Goal: Transaction & Acquisition: Purchase product/service

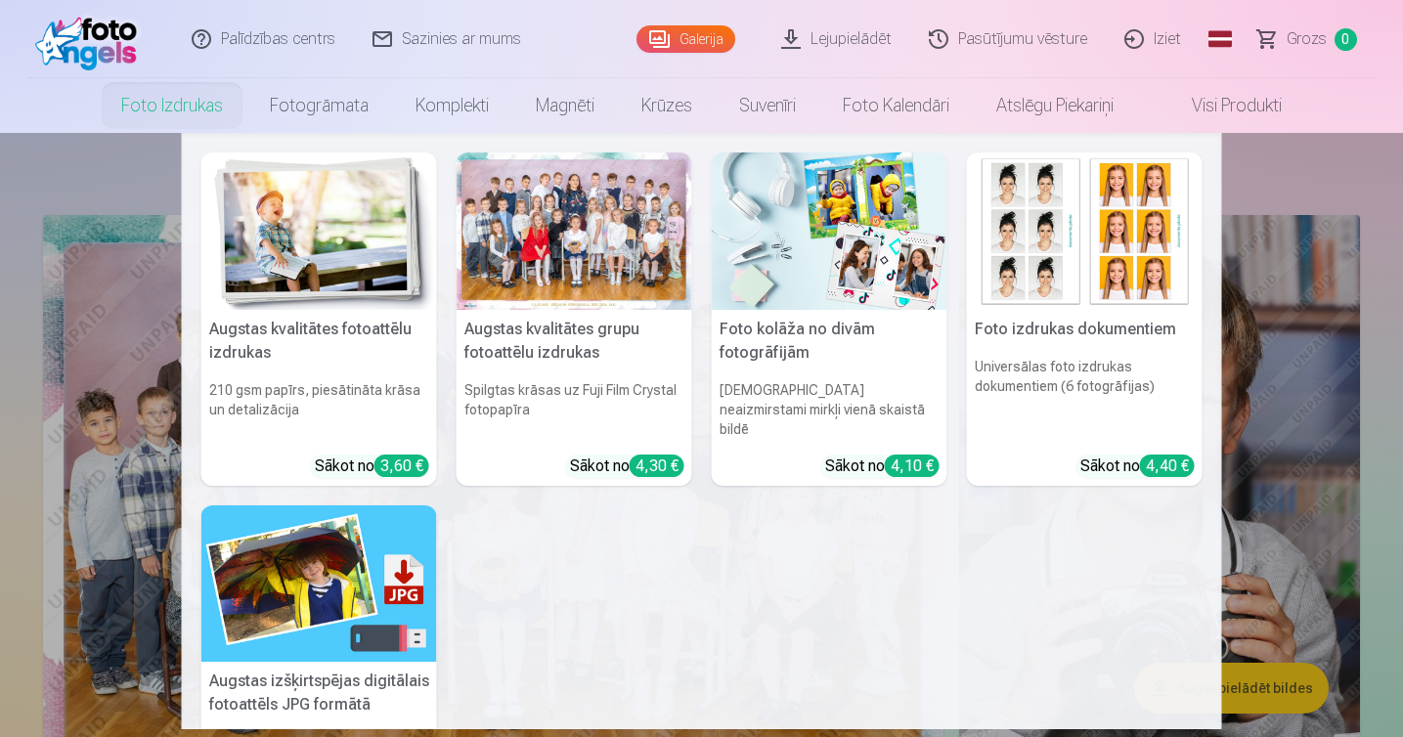
click at [162, 100] on link "Foto izdrukas" at bounding box center [172, 105] width 149 height 55
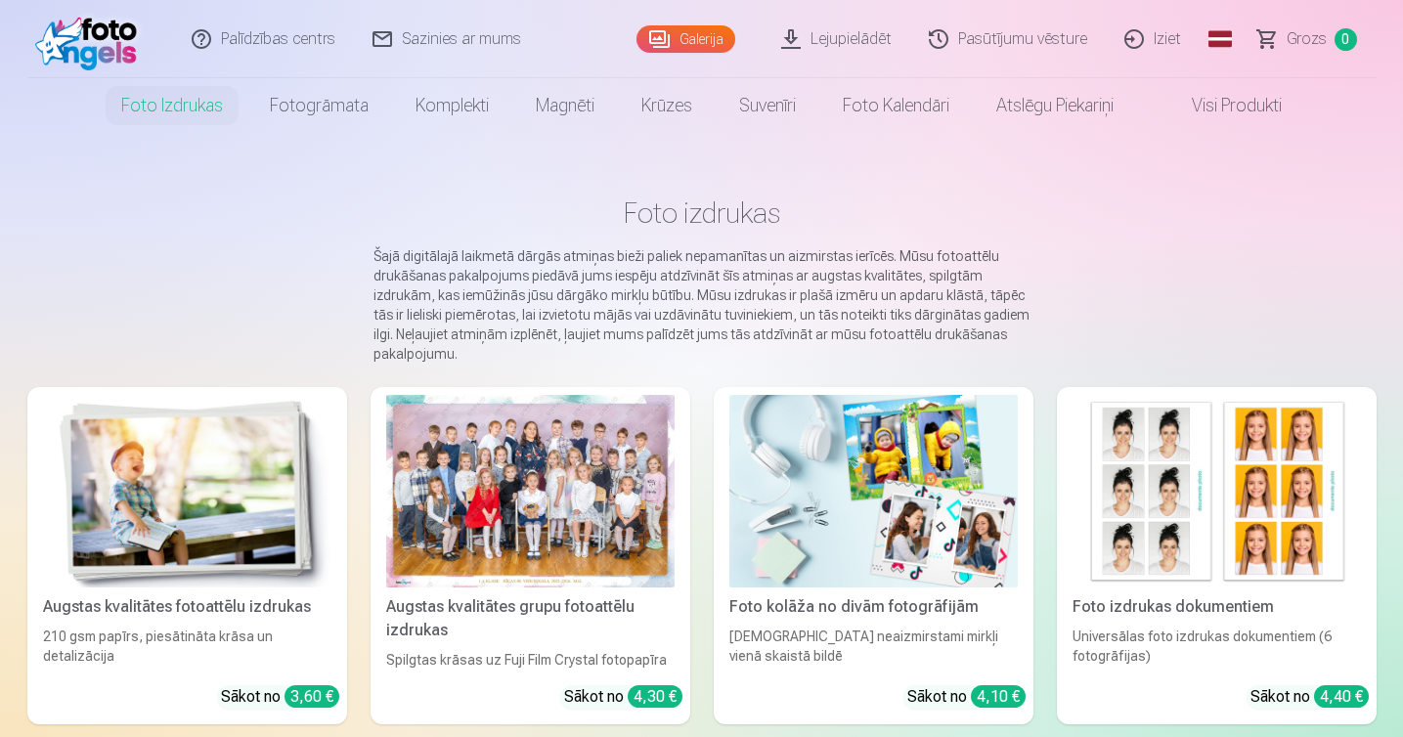
click at [219, 453] on img at bounding box center [187, 491] width 289 height 193
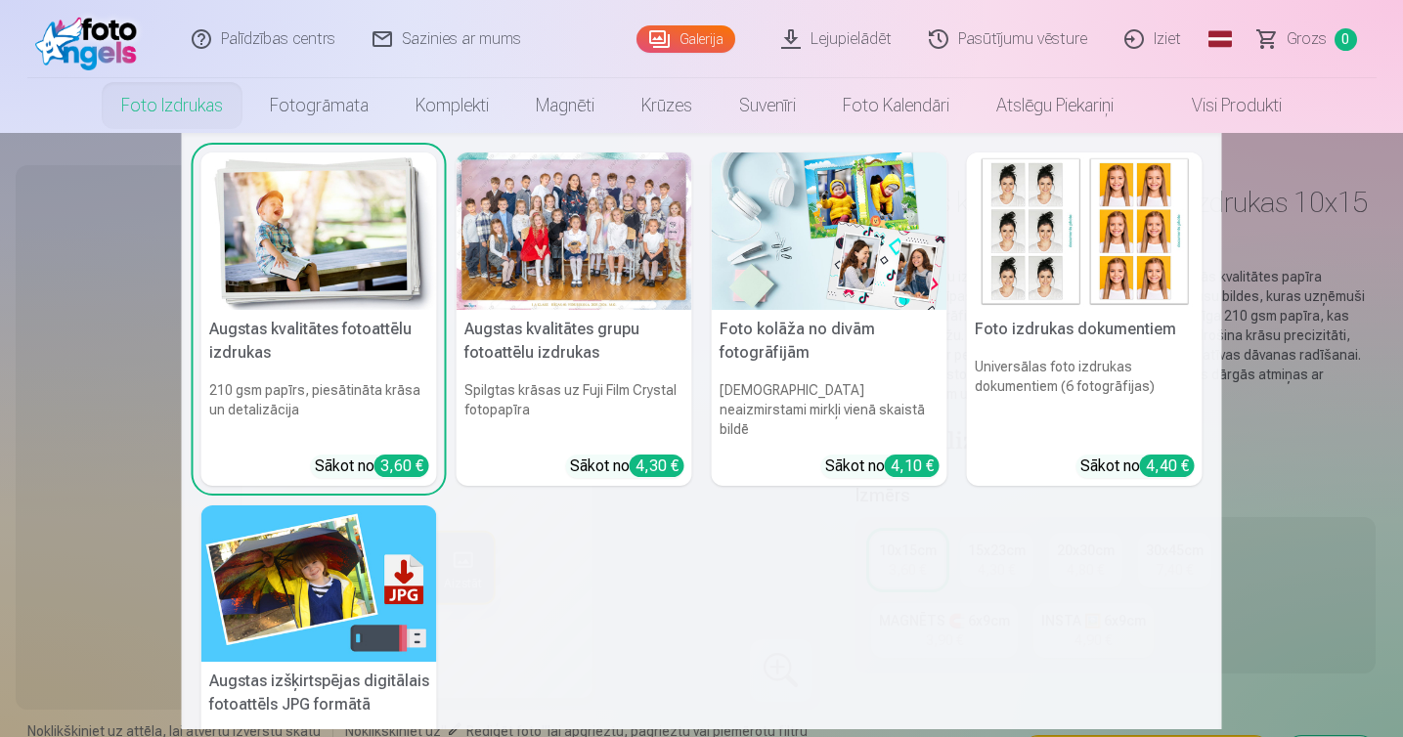
scroll to position [35, 0]
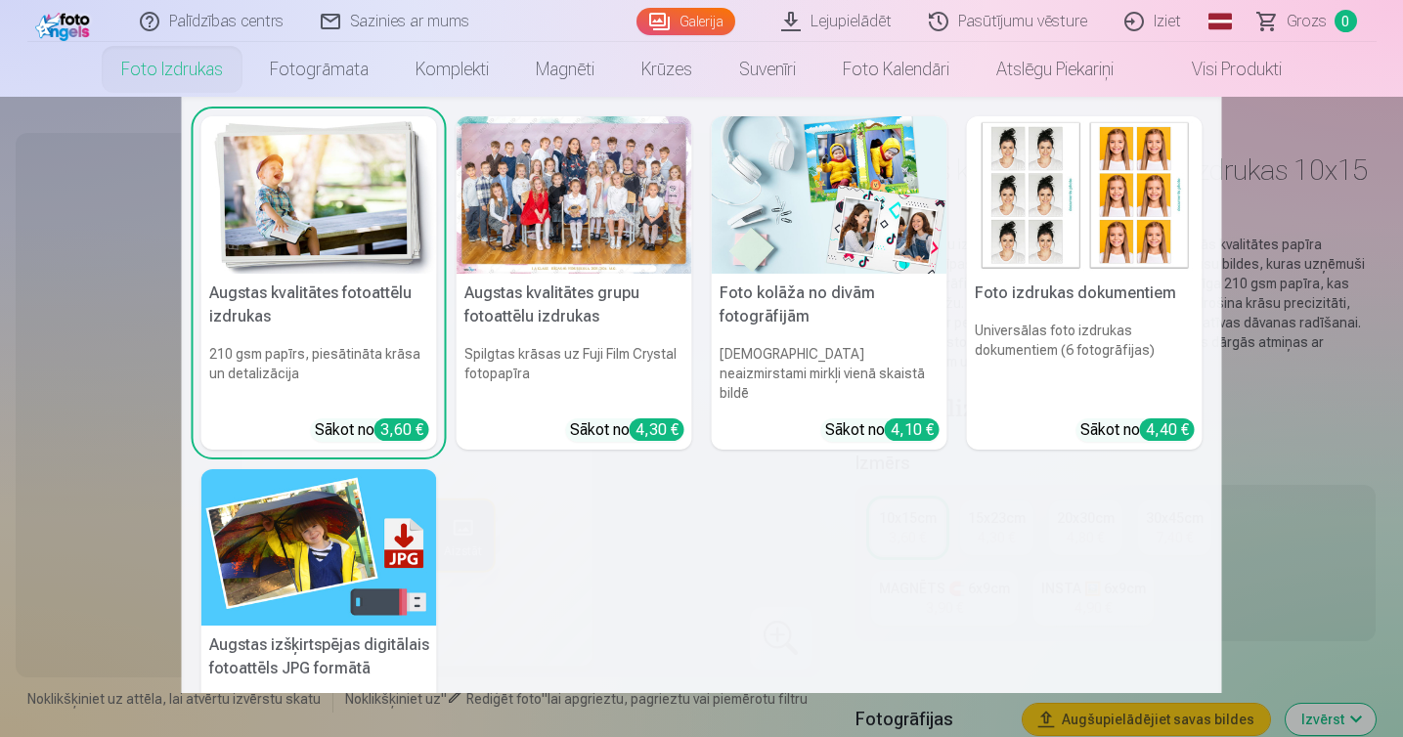
click at [555, 171] on div at bounding box center [575, 194] width 236 height 157
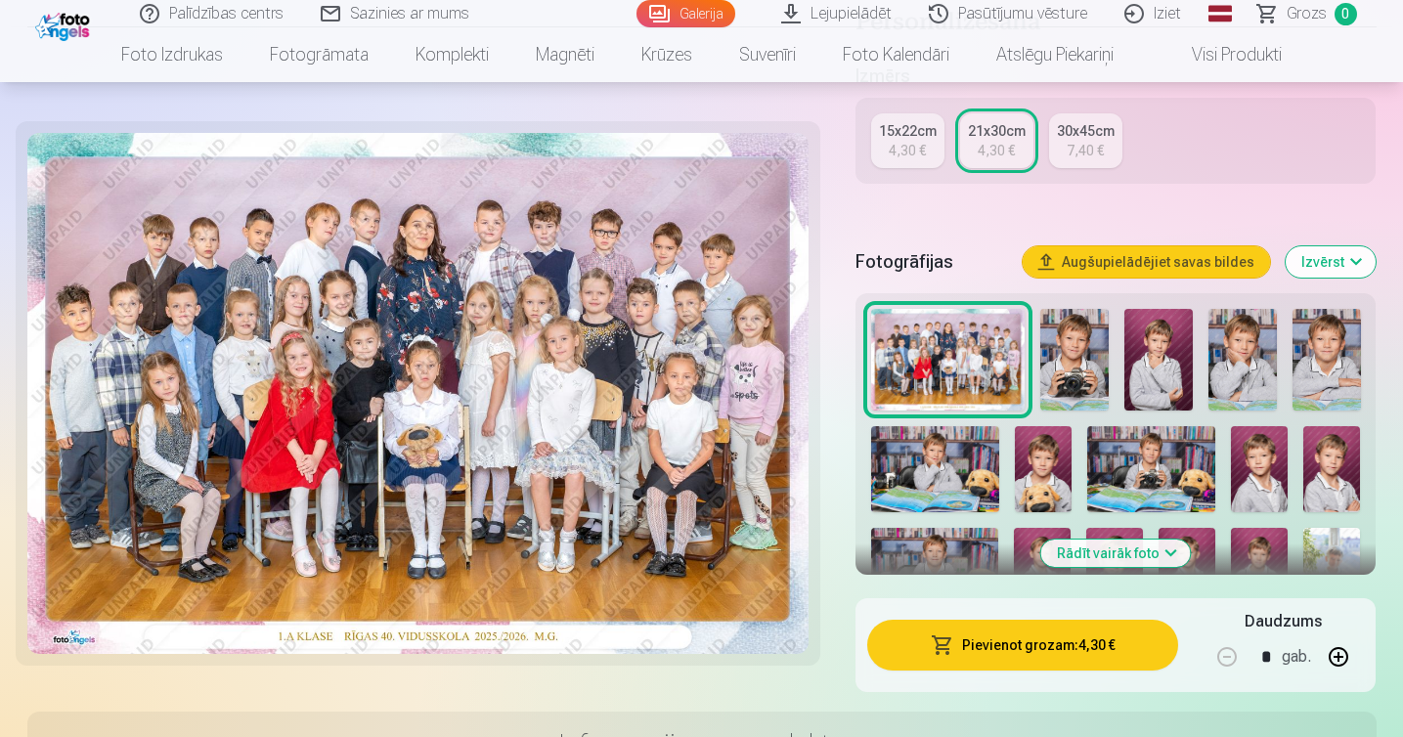
scroll to position [500, 0]
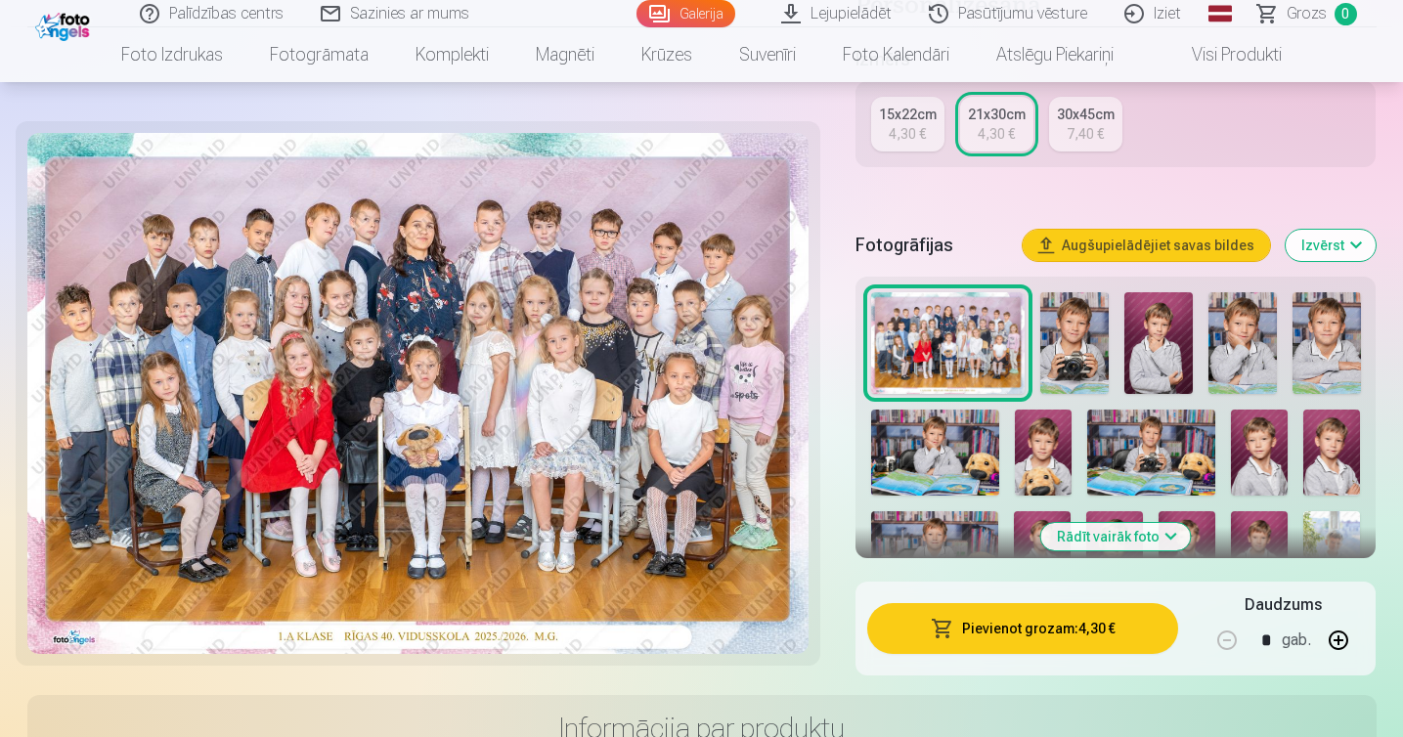
click at [1044, 629] on button "Pievienot grozam : 4,30 €" at bounding box center [1023, 628] width 312 height 51
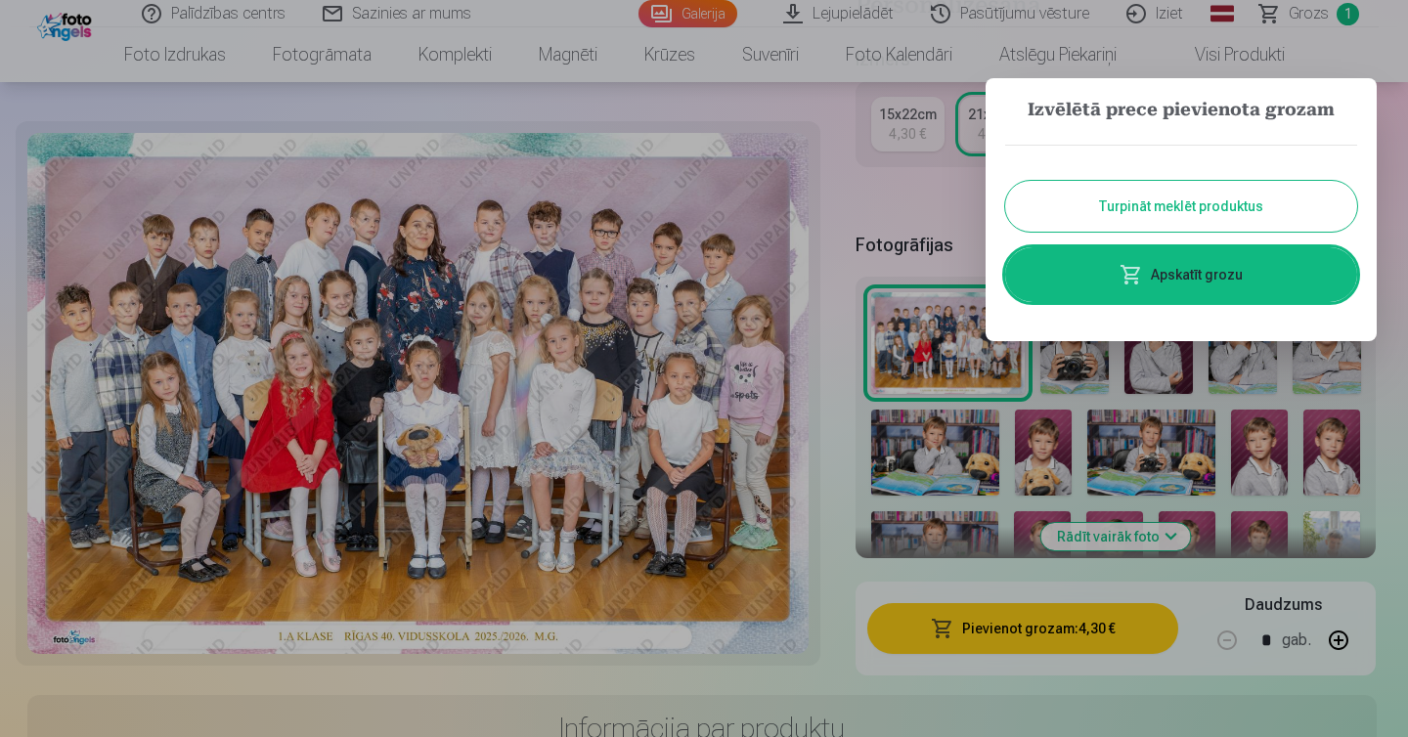
click at [1177, 210] on button "Turpināt meklēt produktus" at bounding box center [1181, 206] width 352 height 51
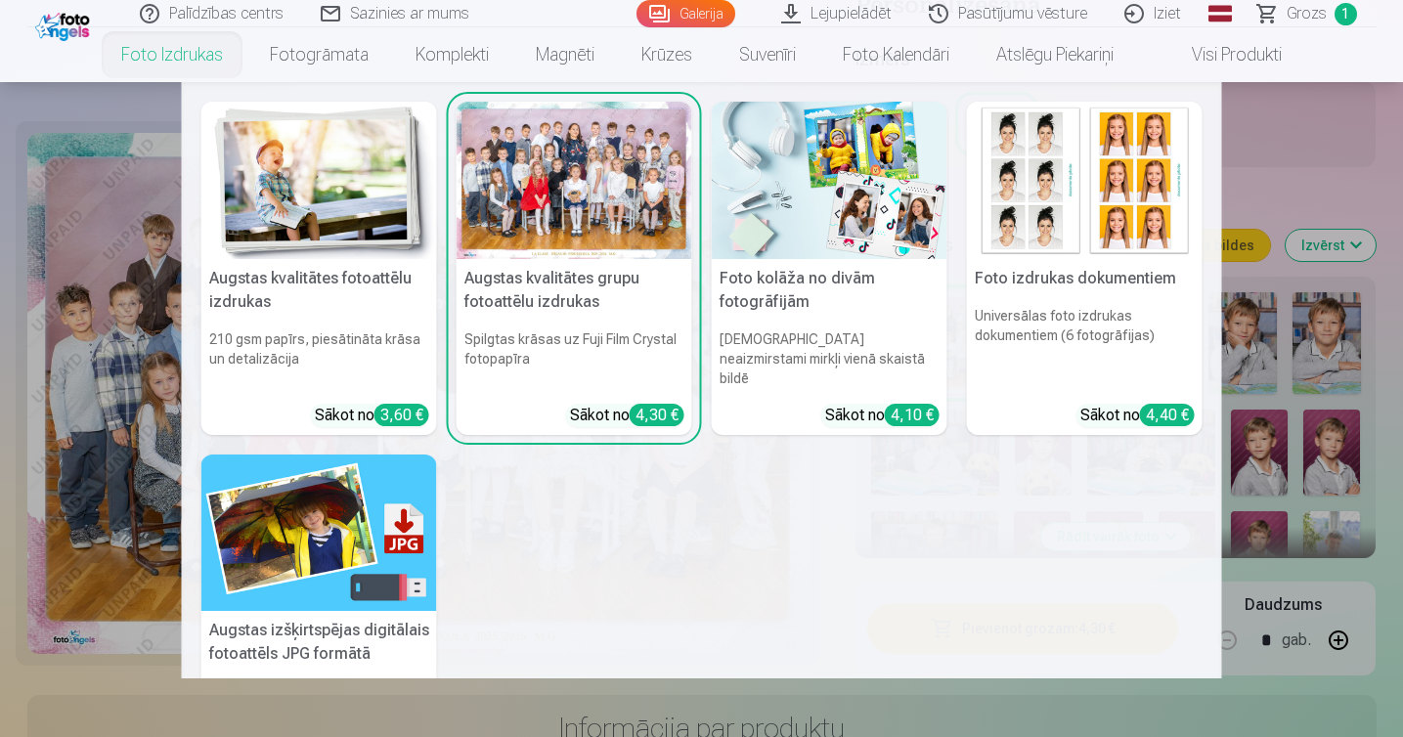
click at [283, 173] on img at bounding box center [319, 180] width 236 height 157
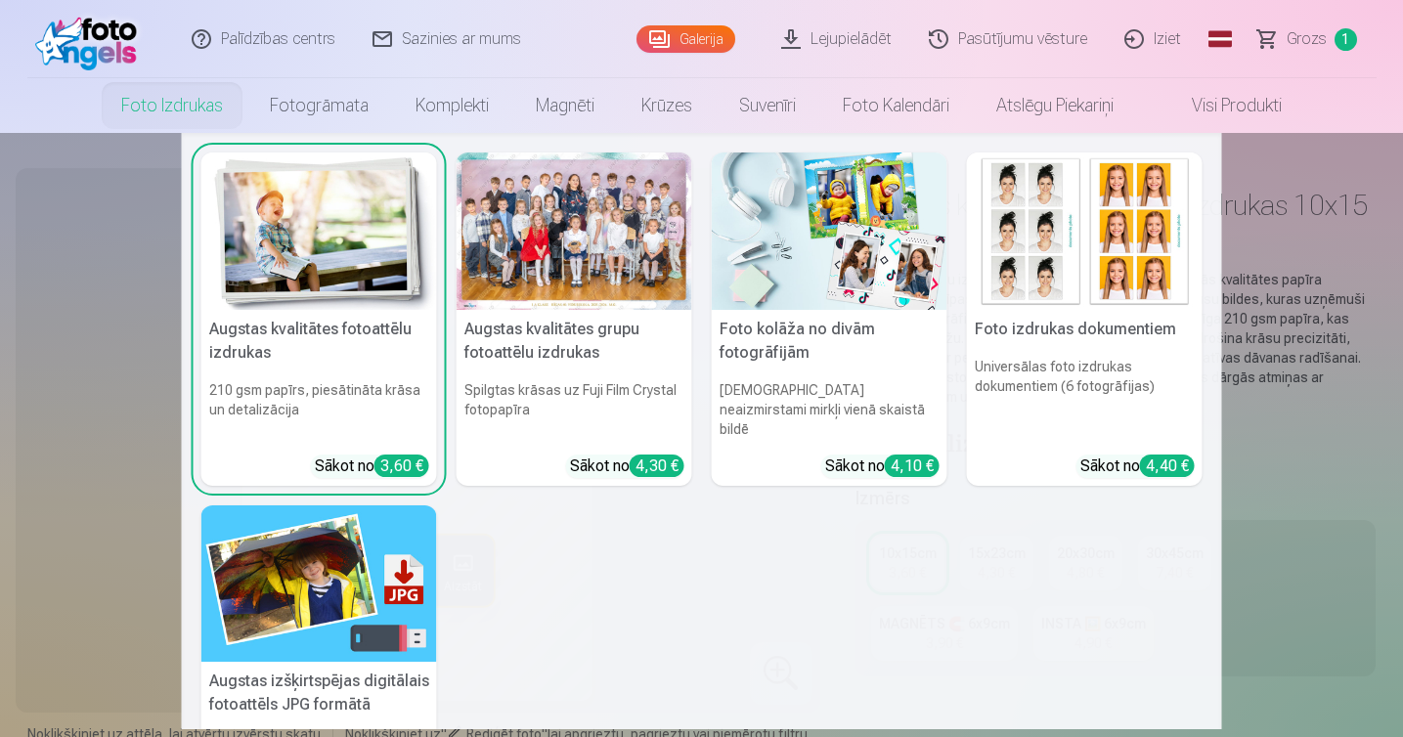
click at [1041, 243] on img at bounding box center [1085, 231] width 236 height 157
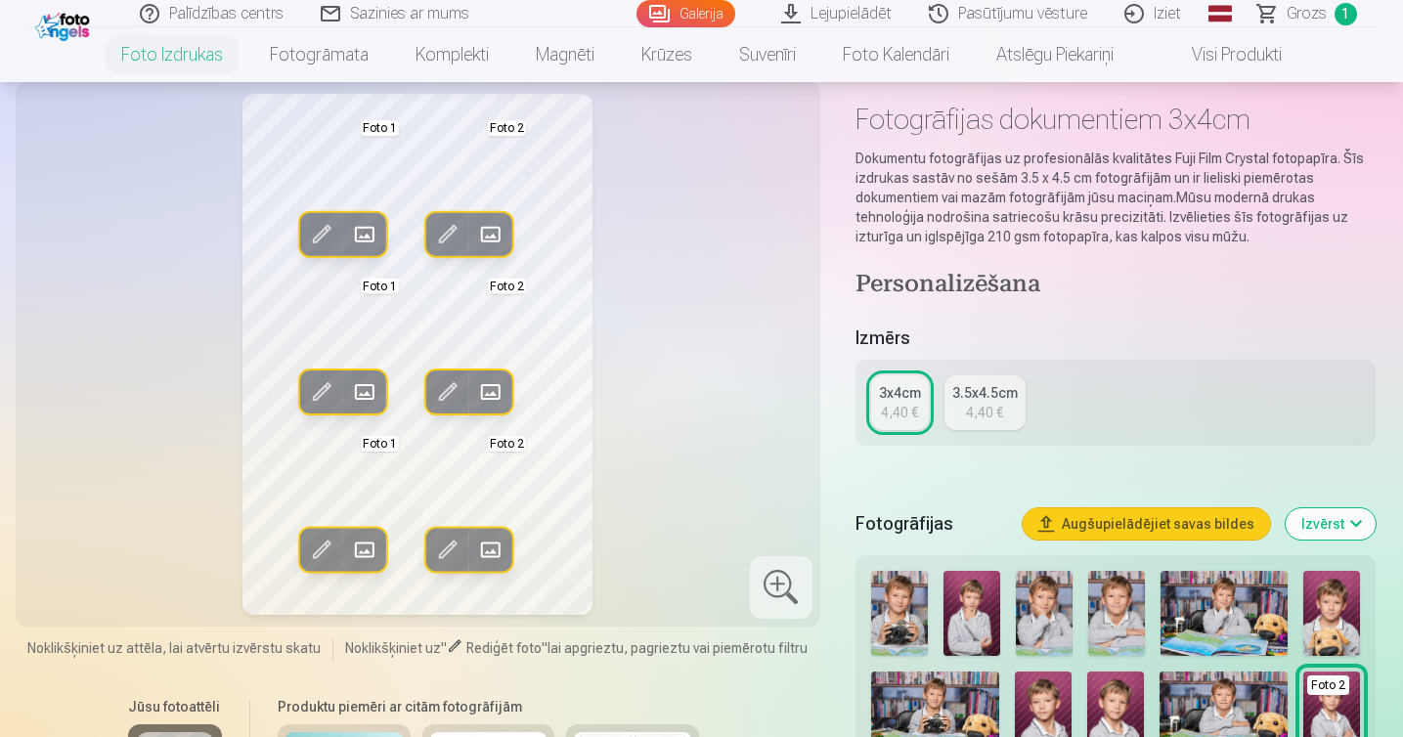
scroll to position [372, 0]
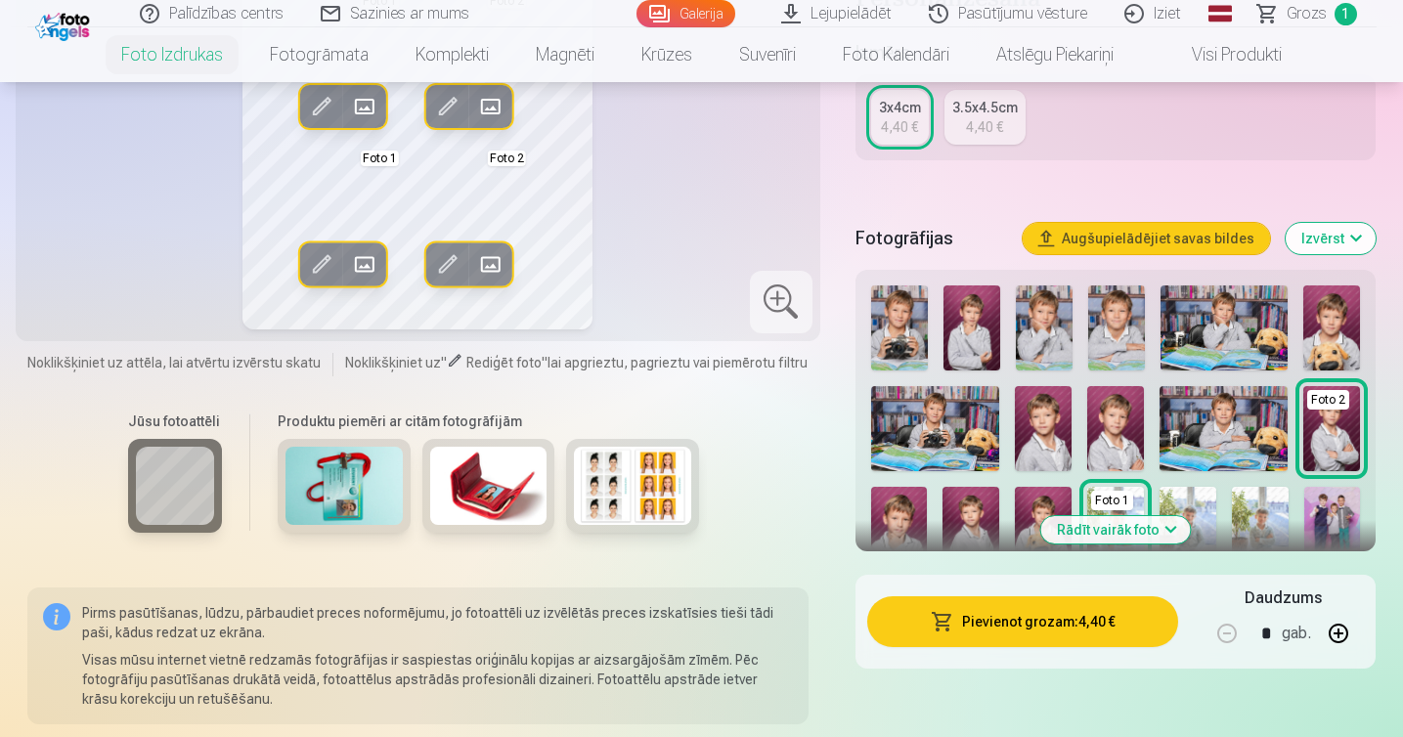
click at [897, 333] on img at bounding box center [899, 328] width 57 height 85
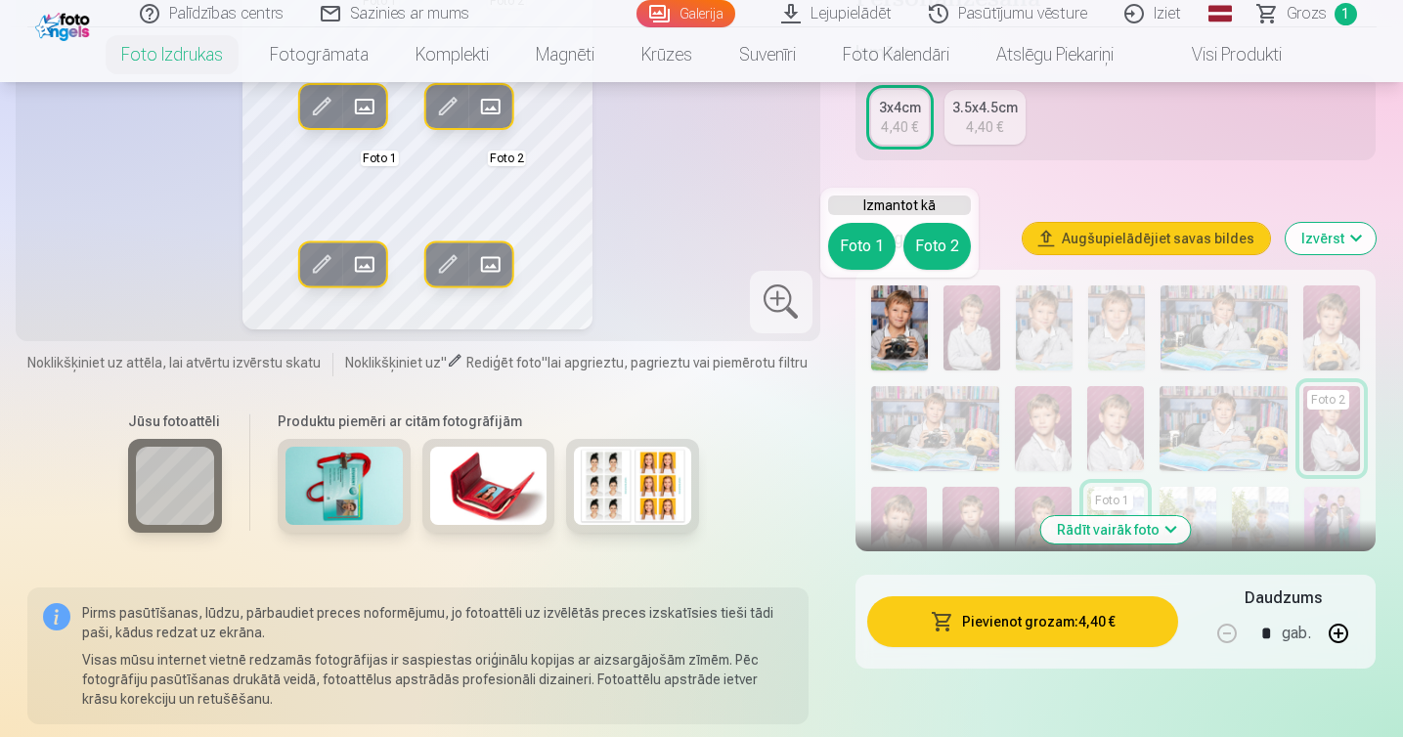
click at [851, 259] on button "Foto 1" at bounding box center [861, 246] width 67 height 47
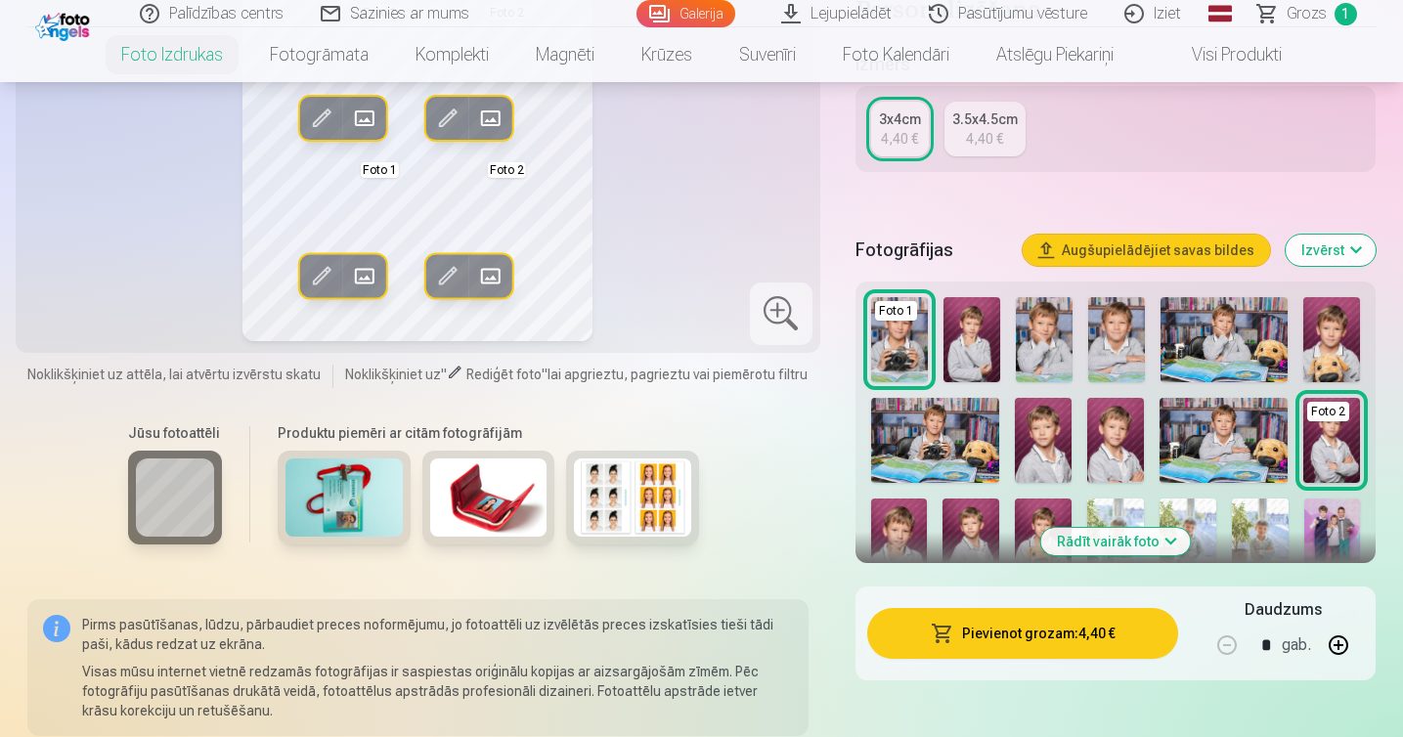
scroll to position [358, 0]
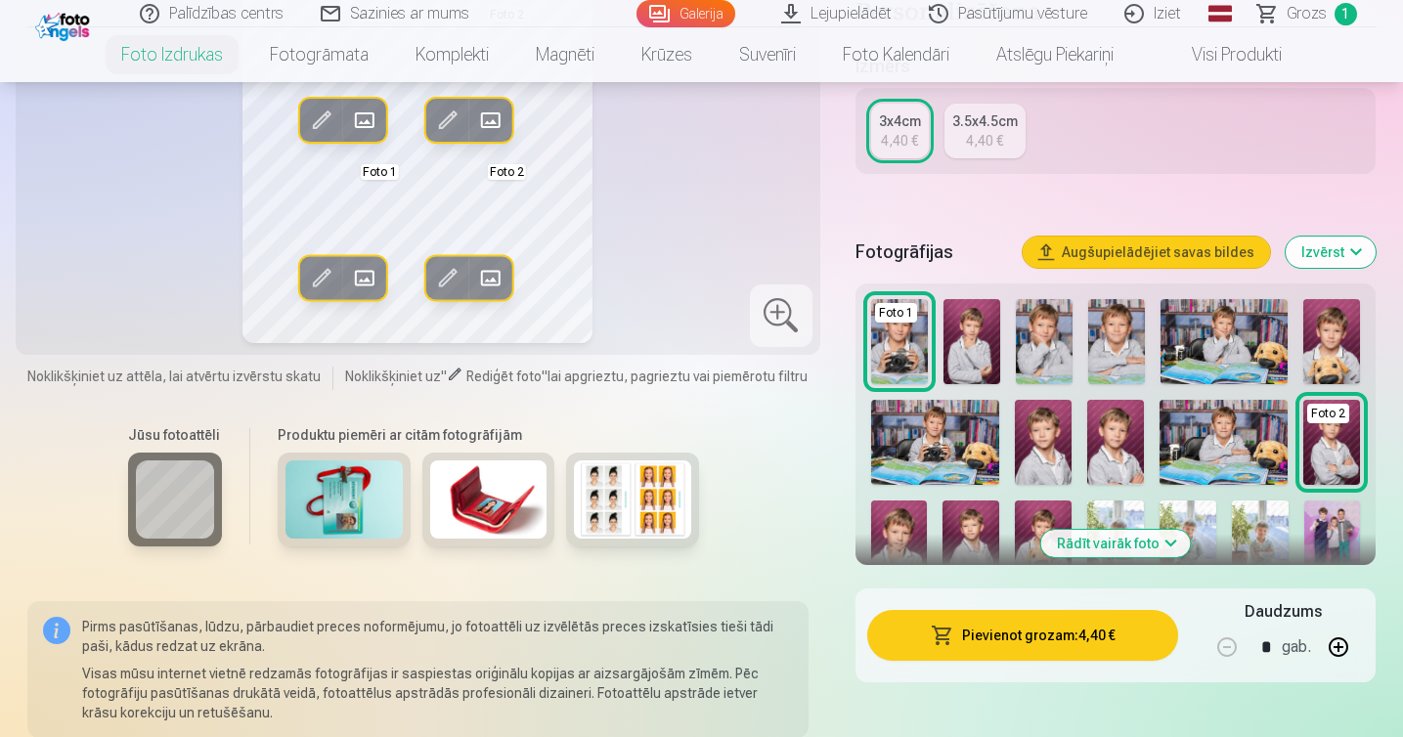
click at [316, 273] on span at bounding box center [320, 277] width 31 height 31
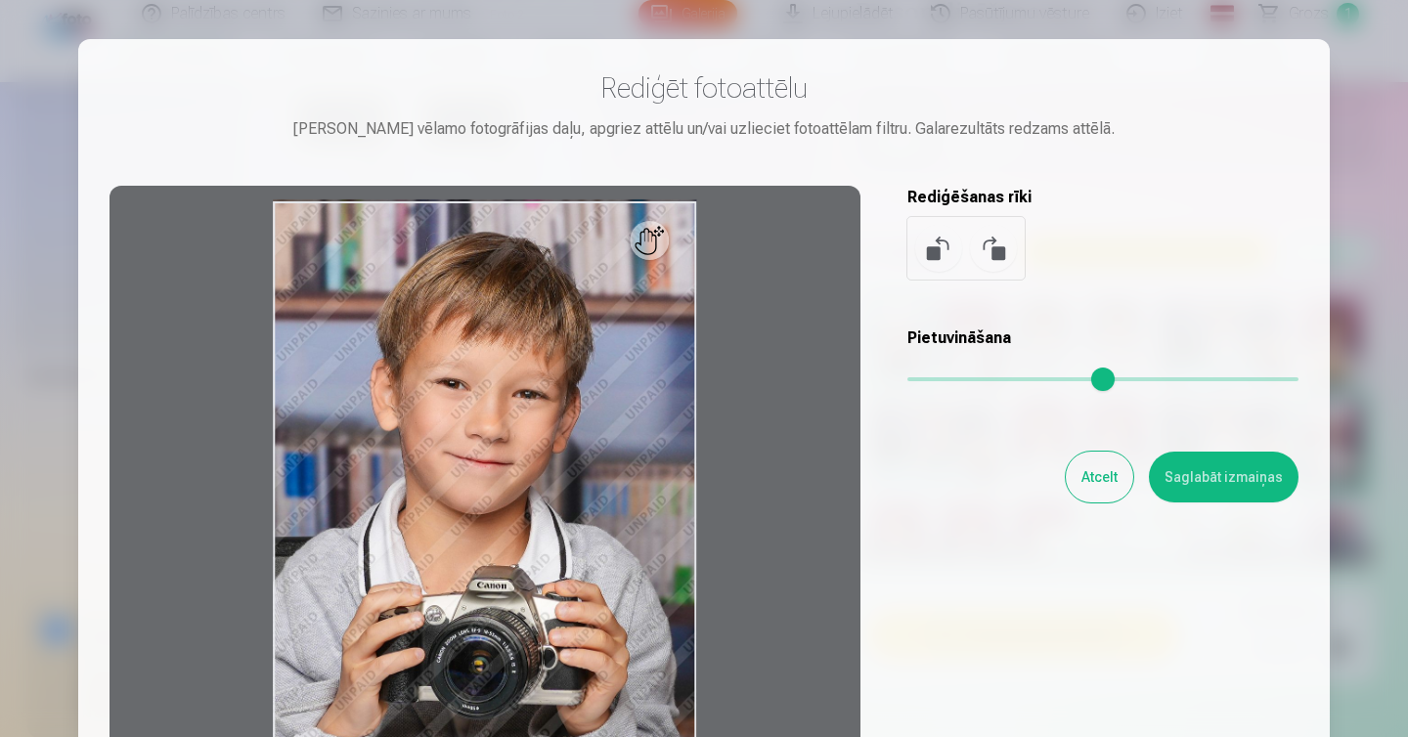
click at [1099, 465] on button "Atcelt" at bounding box center [1099, 477] width 67 height 51
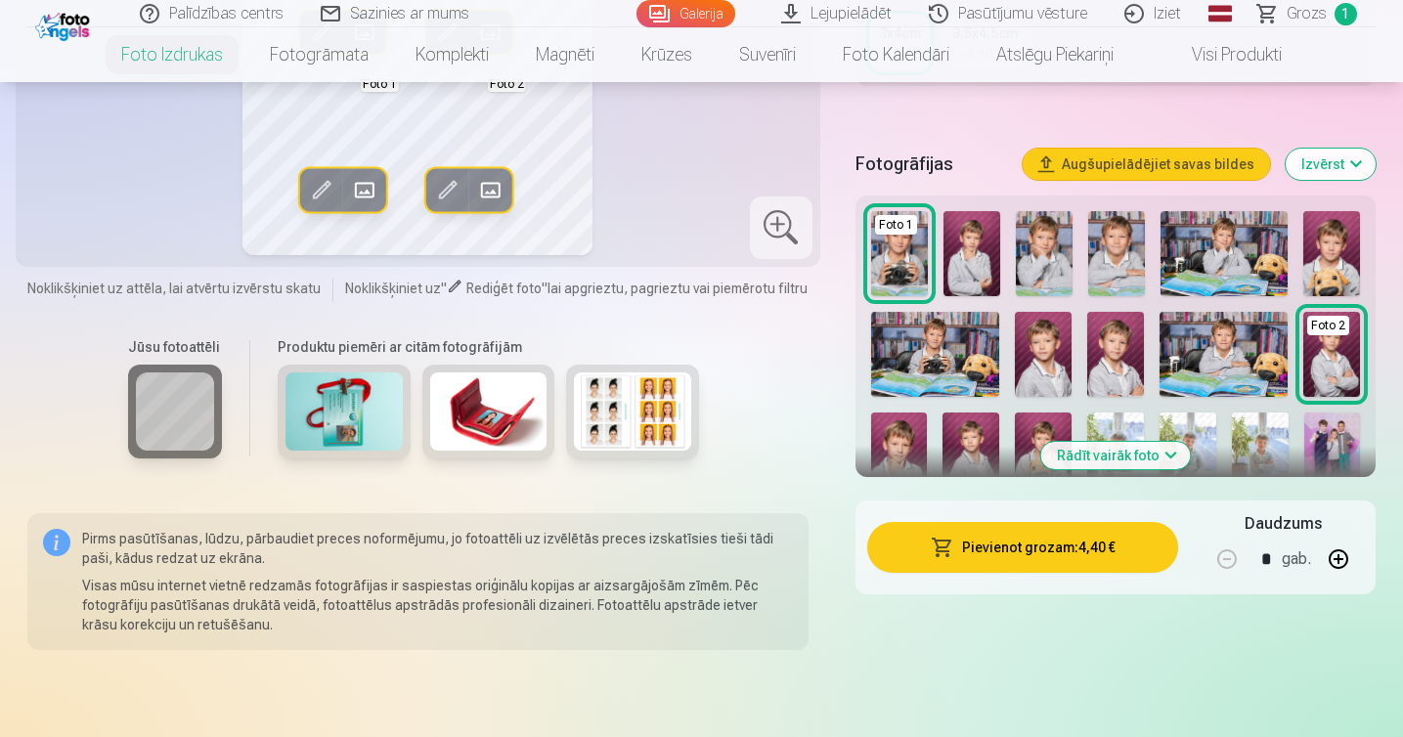
scroll to position [464, 0]
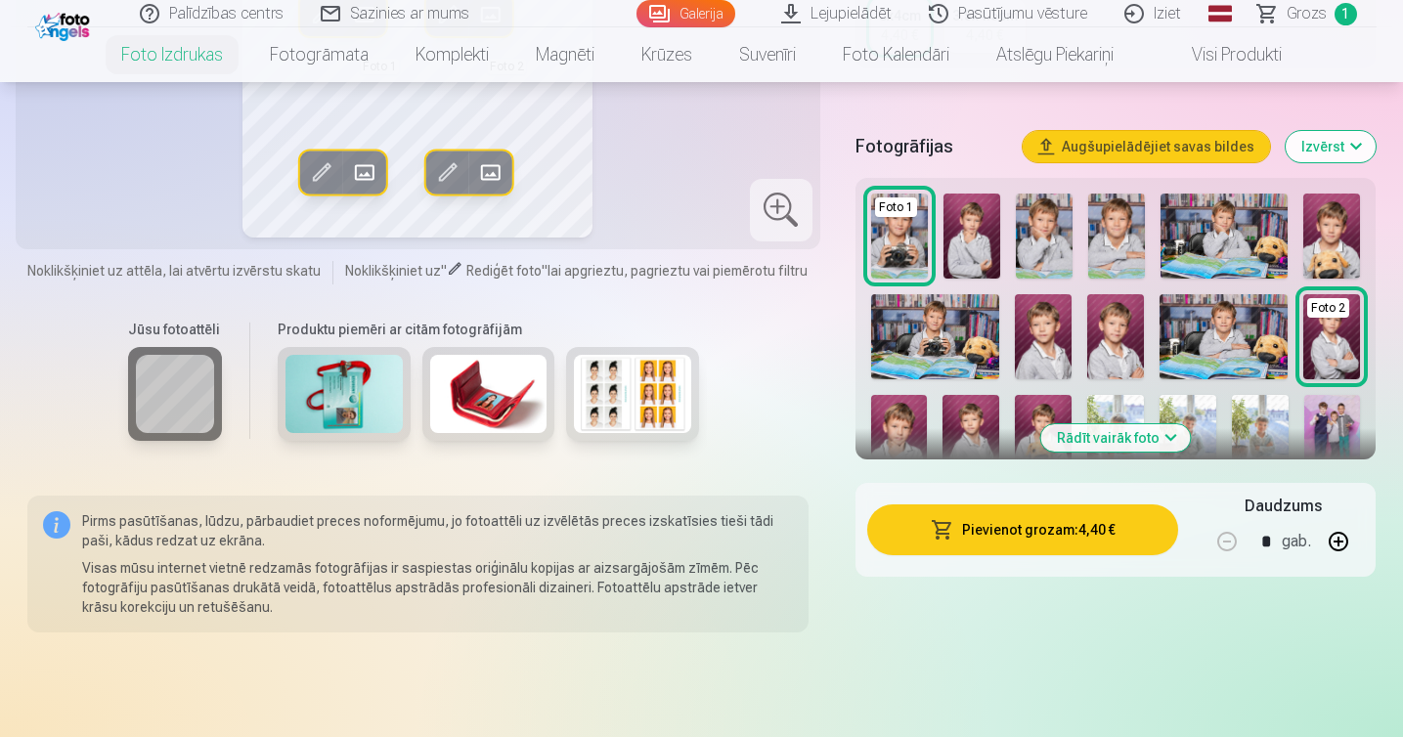
click at [1129, 424] on button "Rādīt vairāk foto" at bounding box center [1117, 437] width 150 height 27
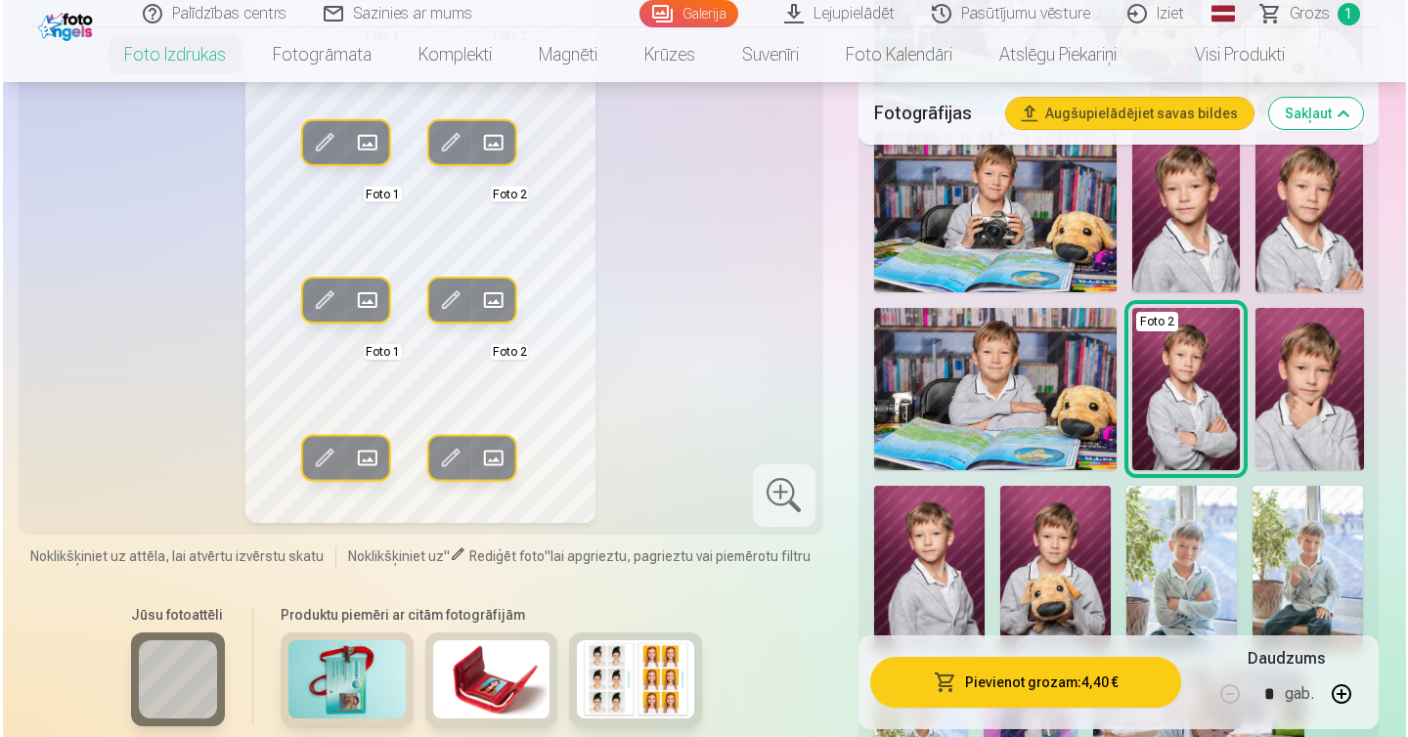
scroll to position [942, 0]
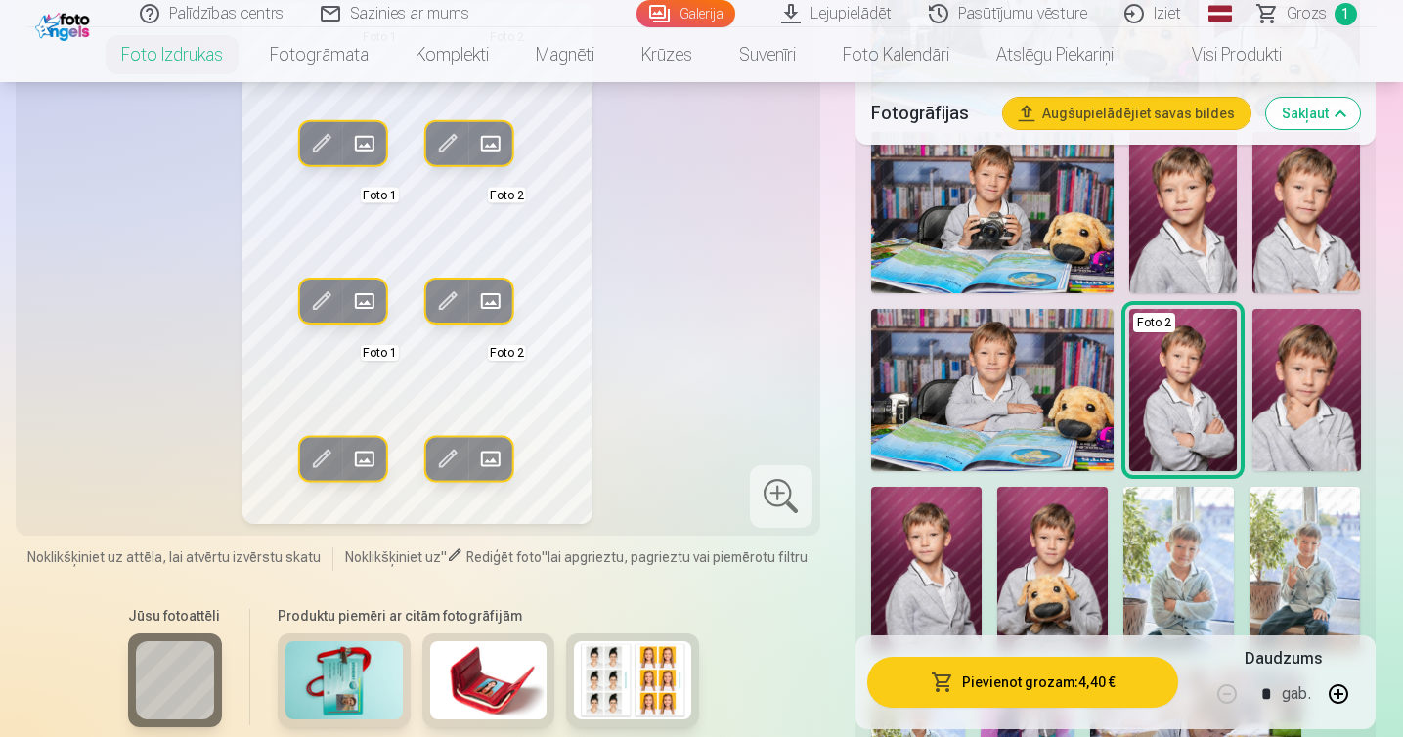
click at [1181, 409] on img at bounding box center [1184, 389] width 108 height 161
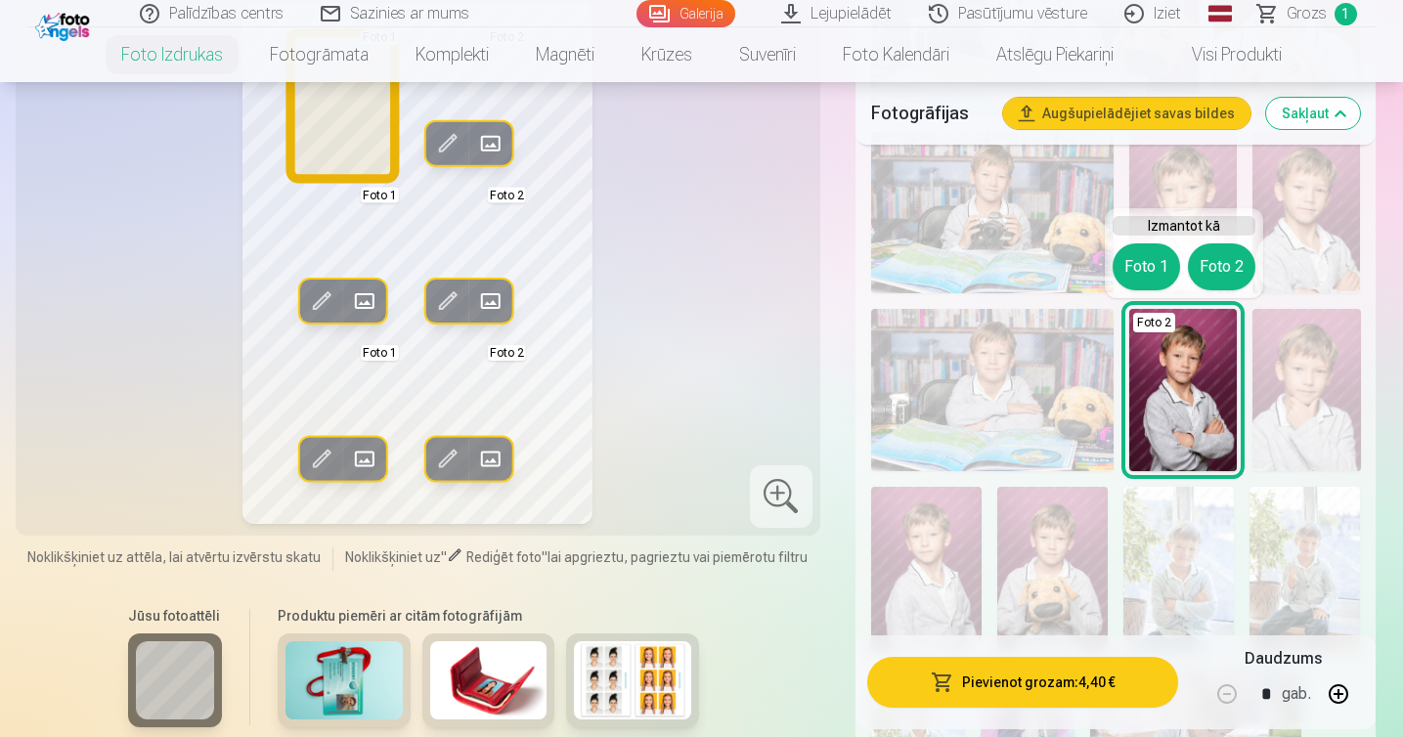
click at [1128, 263] on button "Foto 1" at bounding box center [1146, 267] width 67 height 47
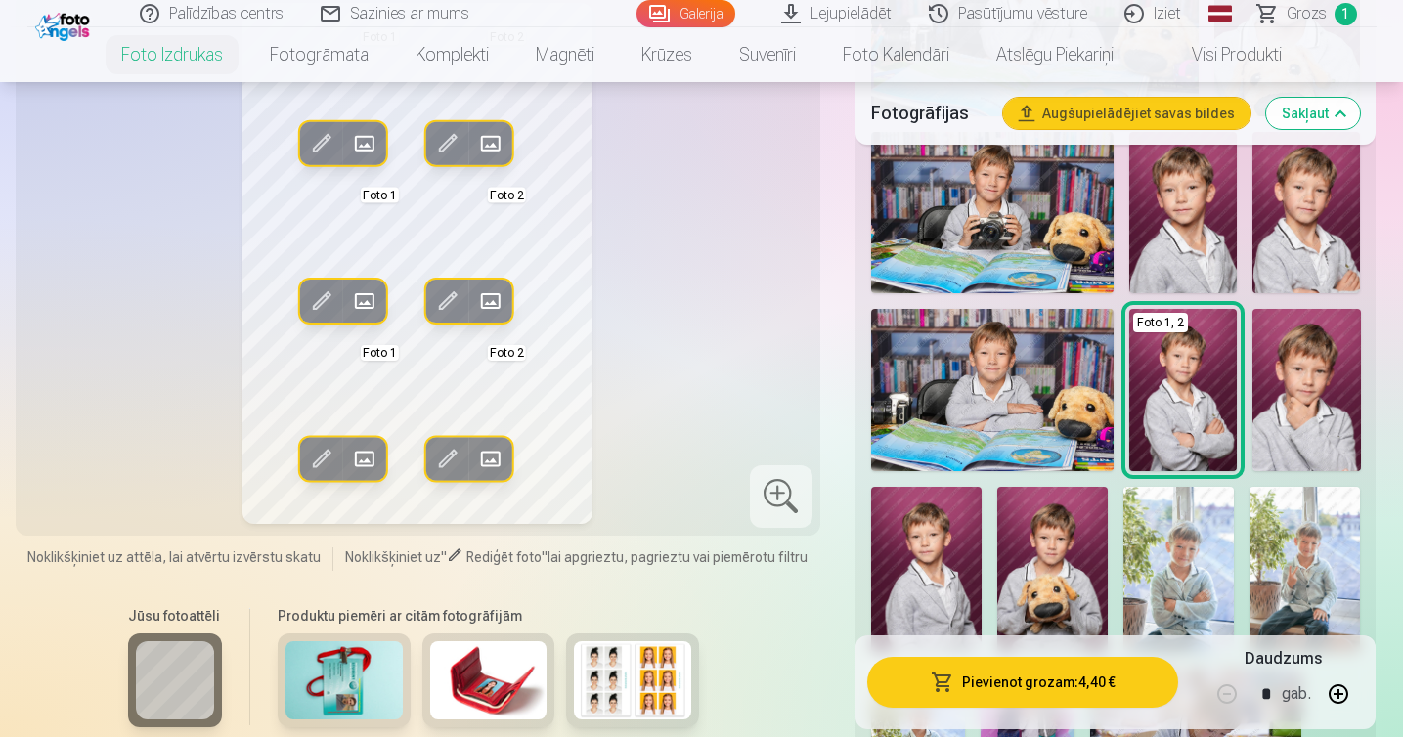
click at [321, 301] on span at bounding box center [320, 301] width 31 height 31
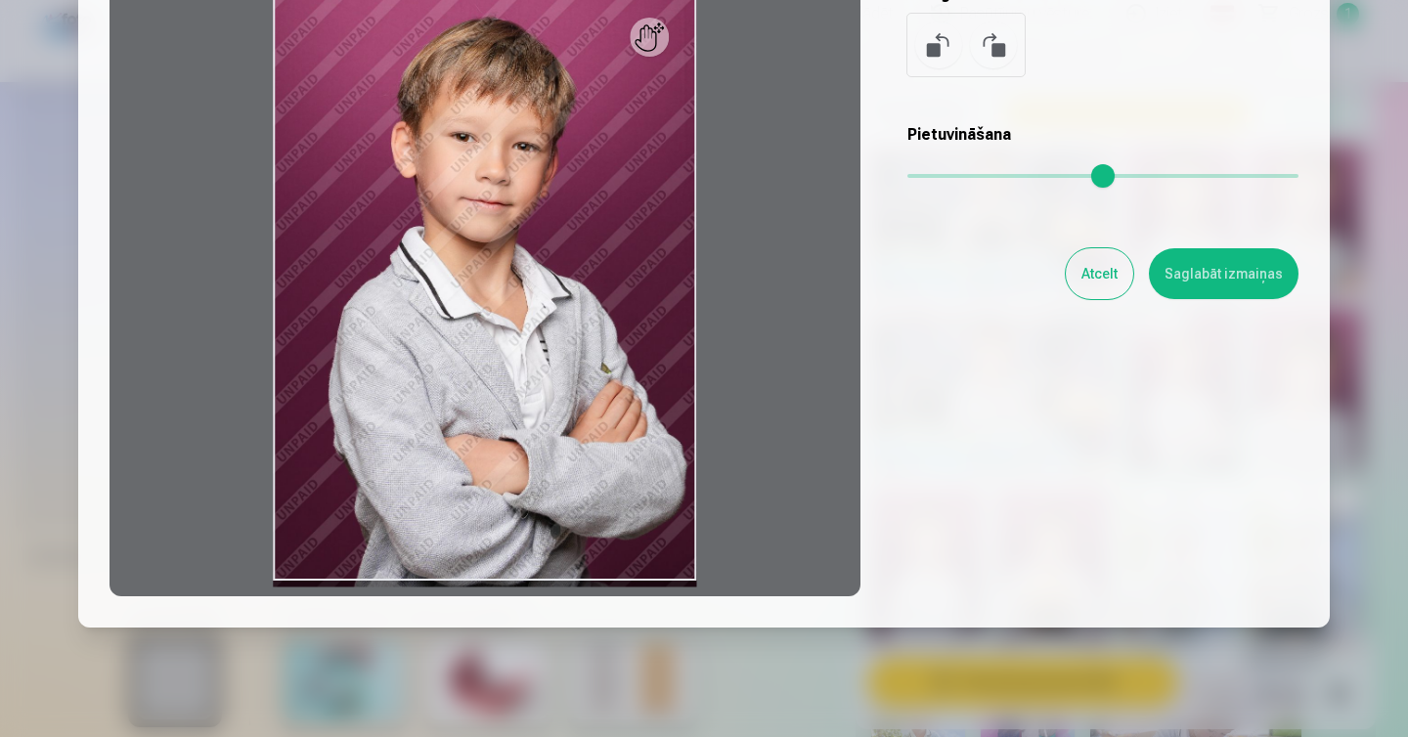
scroll to position [250, 0]
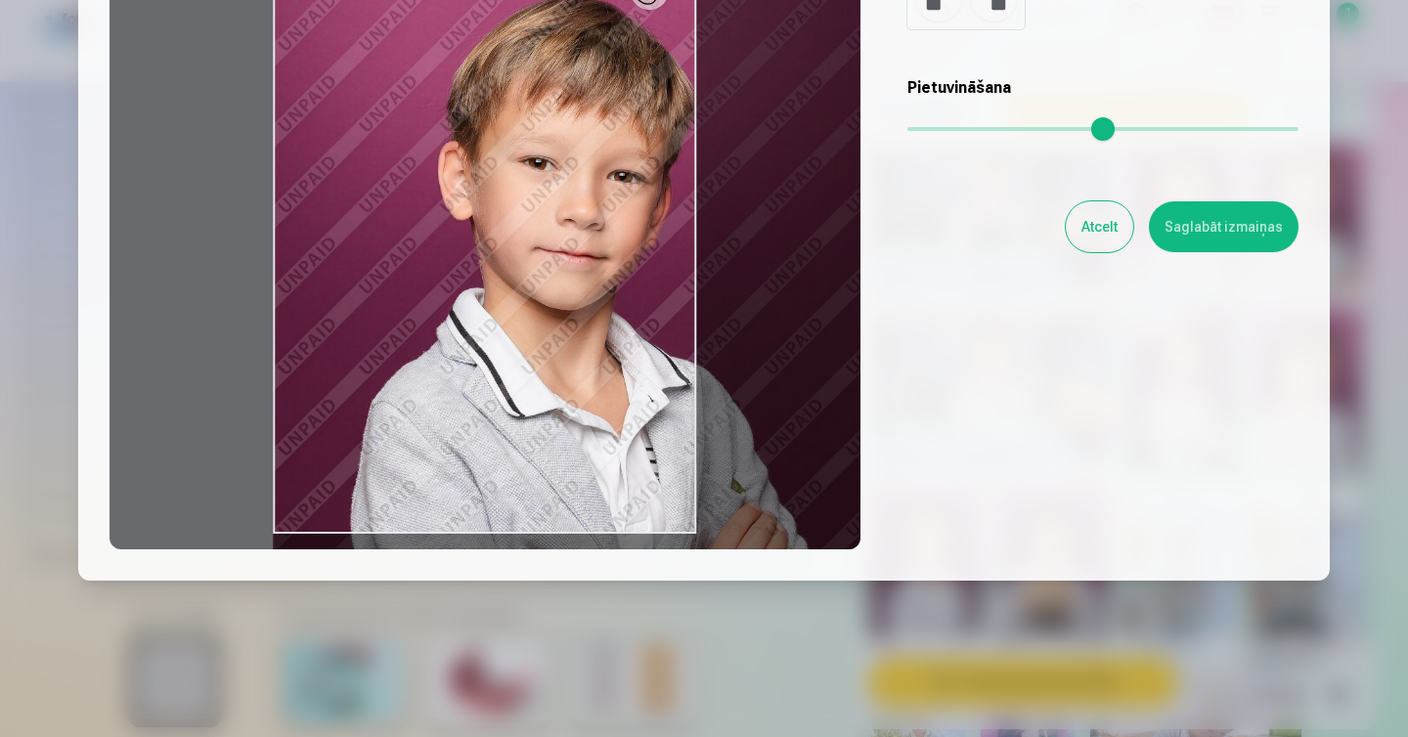
drag, startPoint x: 921, startPoint y: 136, endPoint x: 952, endPoint y: 138, distance: 30.4
click at [952, 131] on input "range" at bounding box center [1103, 129] width 391 height 4
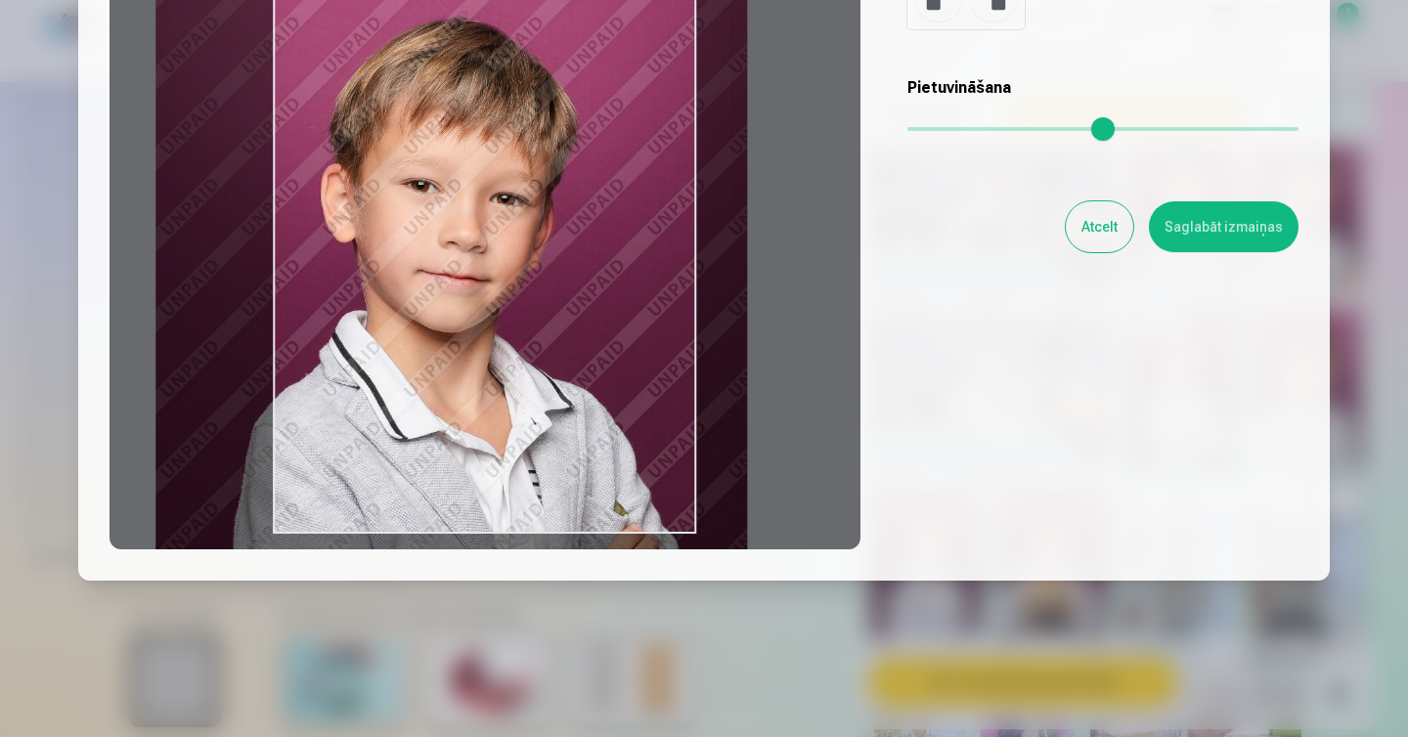
drag, startPoint x: 594, startPoint y: 273, endPoint x: 476, endPoint y: 295, distance: 119.5
click at [476, 295] on div at bounding box center [485, 242] width 751 height 614
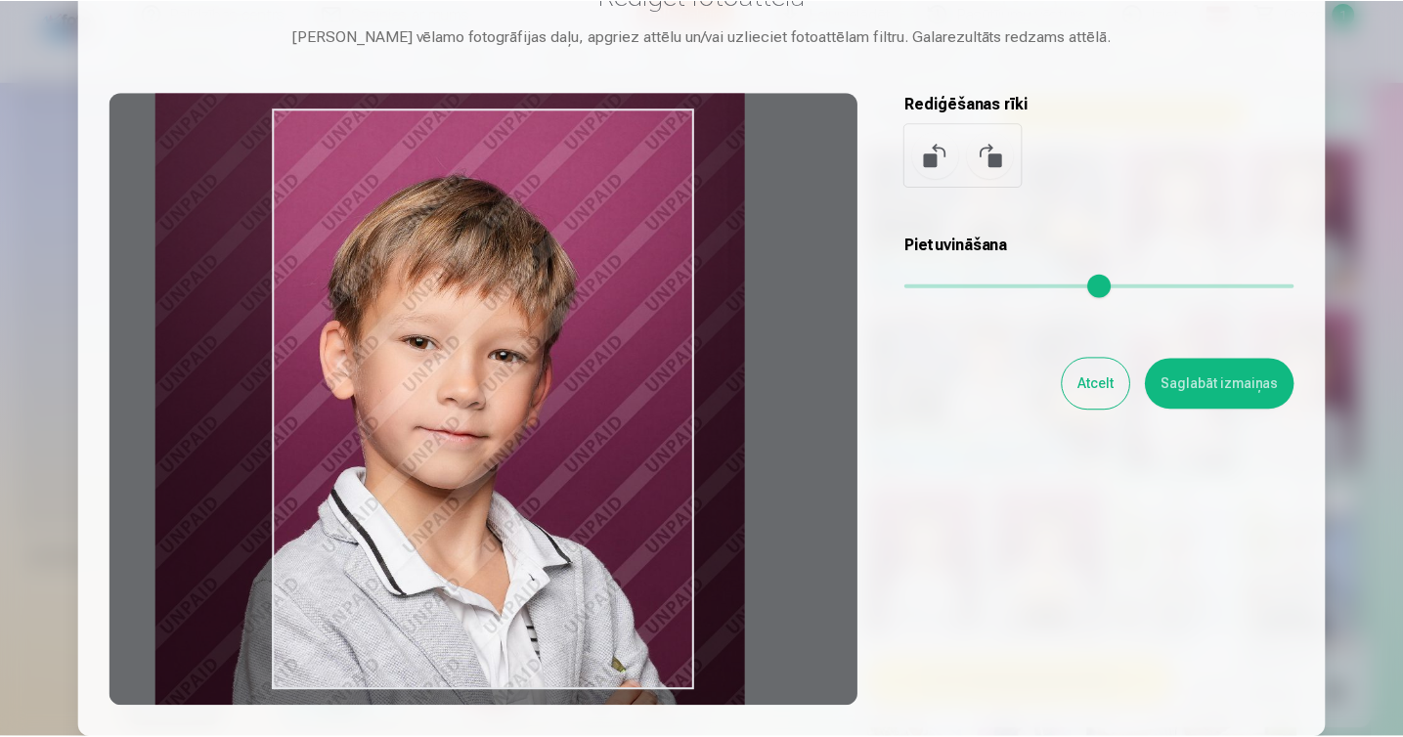
scroll to position [89, 0]
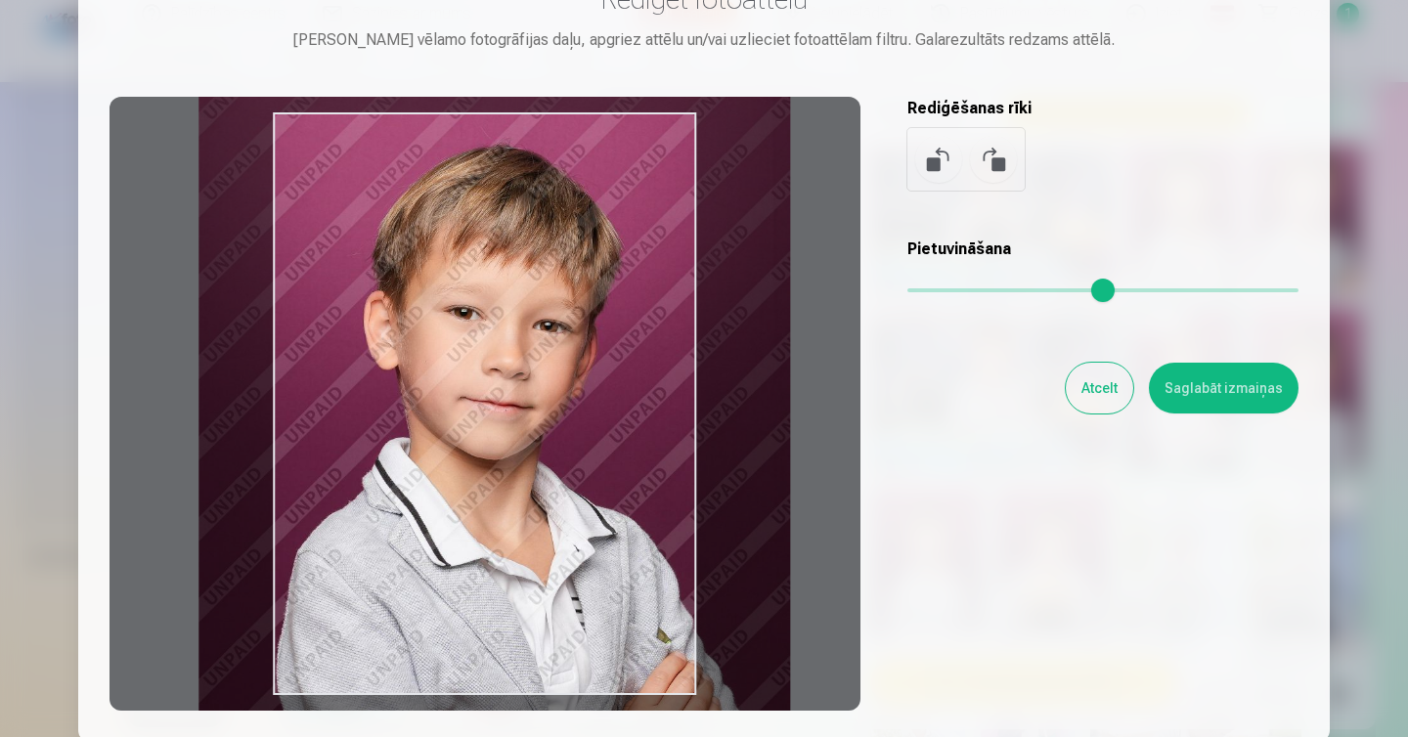
drag, startPoint x: 562, startPoint y: 381, endPoint x: 605, endPoint y: 347, distance: 55.0
click at [605, 347] on div at bounding box center [485, 404] width 751 height 614
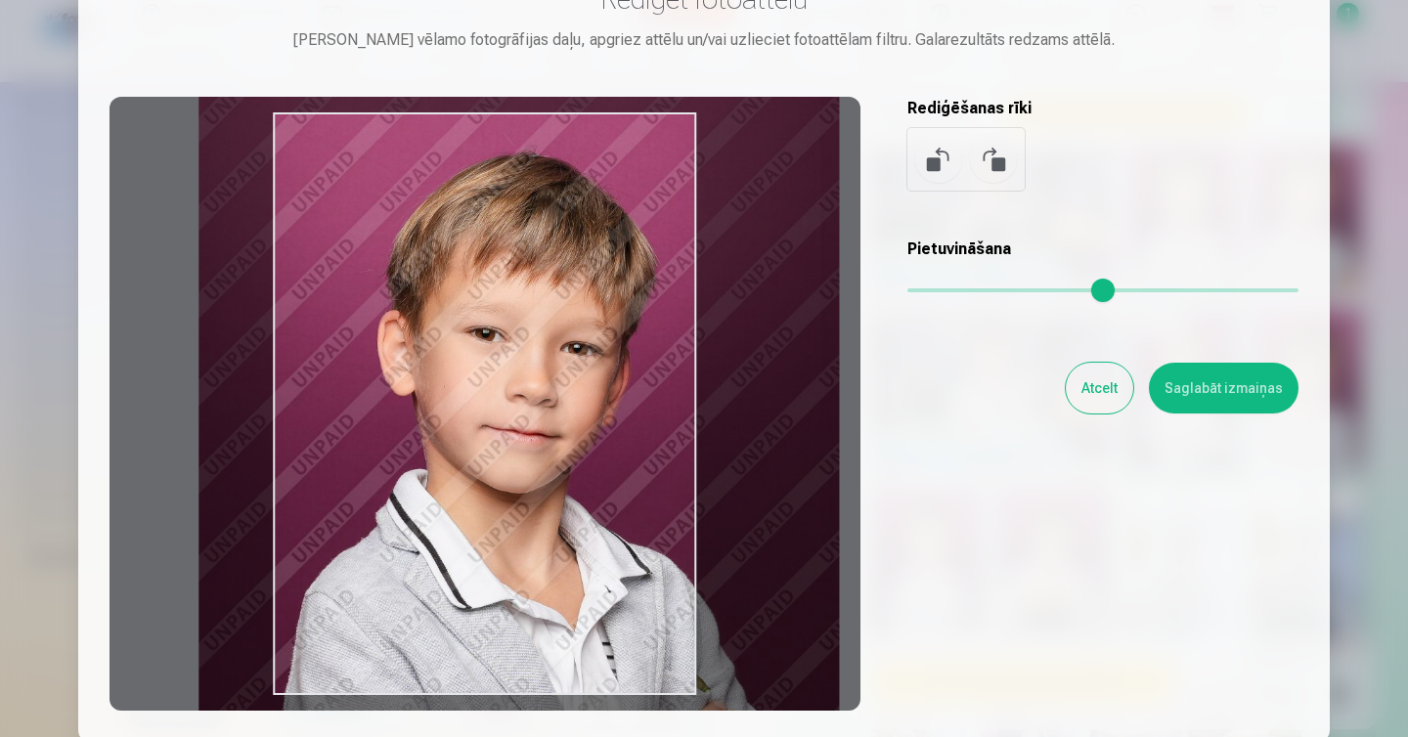
drag, startPoint x: 948, startPoint y: 296, endPoint x: 965, endPoint y: 301, distance: 18.3
click at [965, 292] on input "range" at bounding box center [1103, 291] width 391 height 4
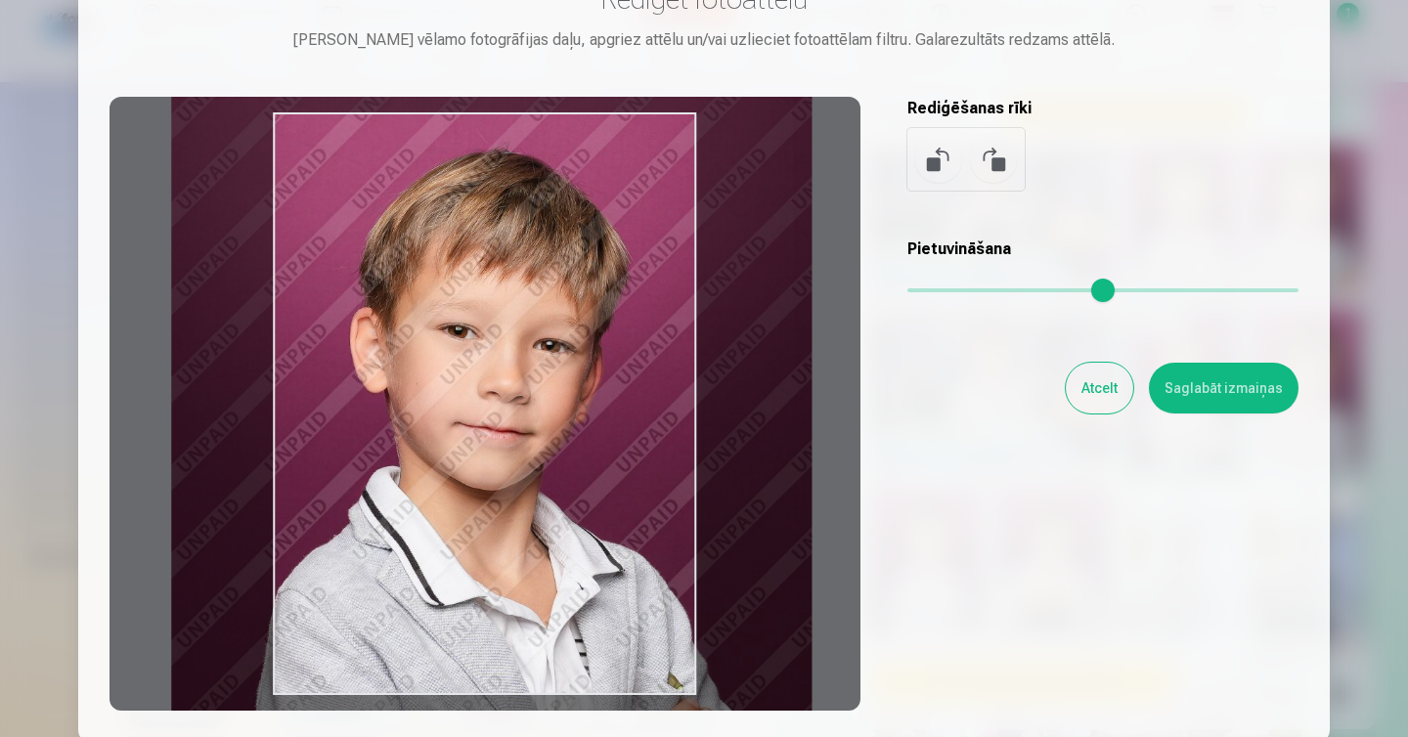
type input "****"
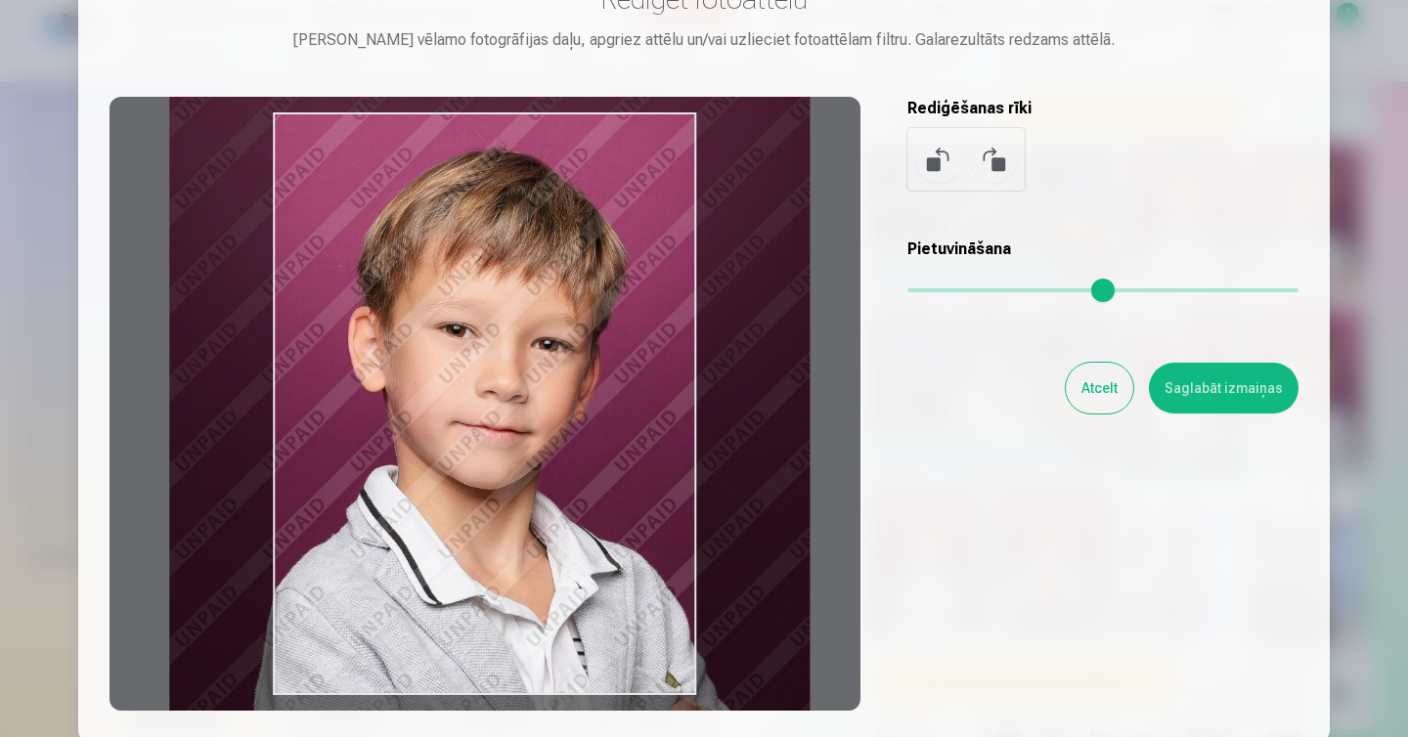
drag, startPoint x: 626, startPoint y: 405, endPoint x: 599, endPoint y: 401, distance: 27.7
click at [599, 401] on div at bounding box center [485, 404] width 751 height 614
click at [1101, 392] on button "Atcelt" at bounding box center [1099, 388] width 67 height 51
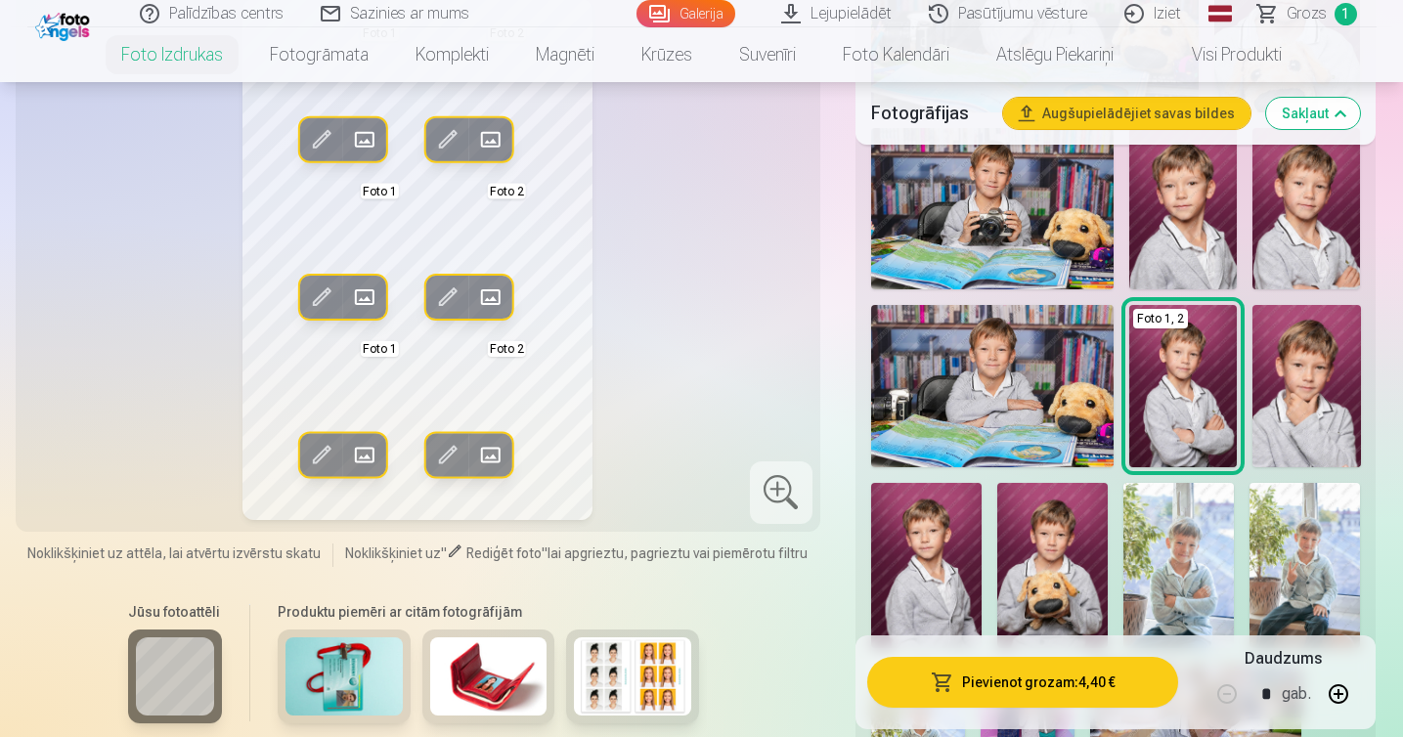
scroll to position [946, 0]
click at [1206, 541] on img at bounding box center [1179, 566] width 111 height 166
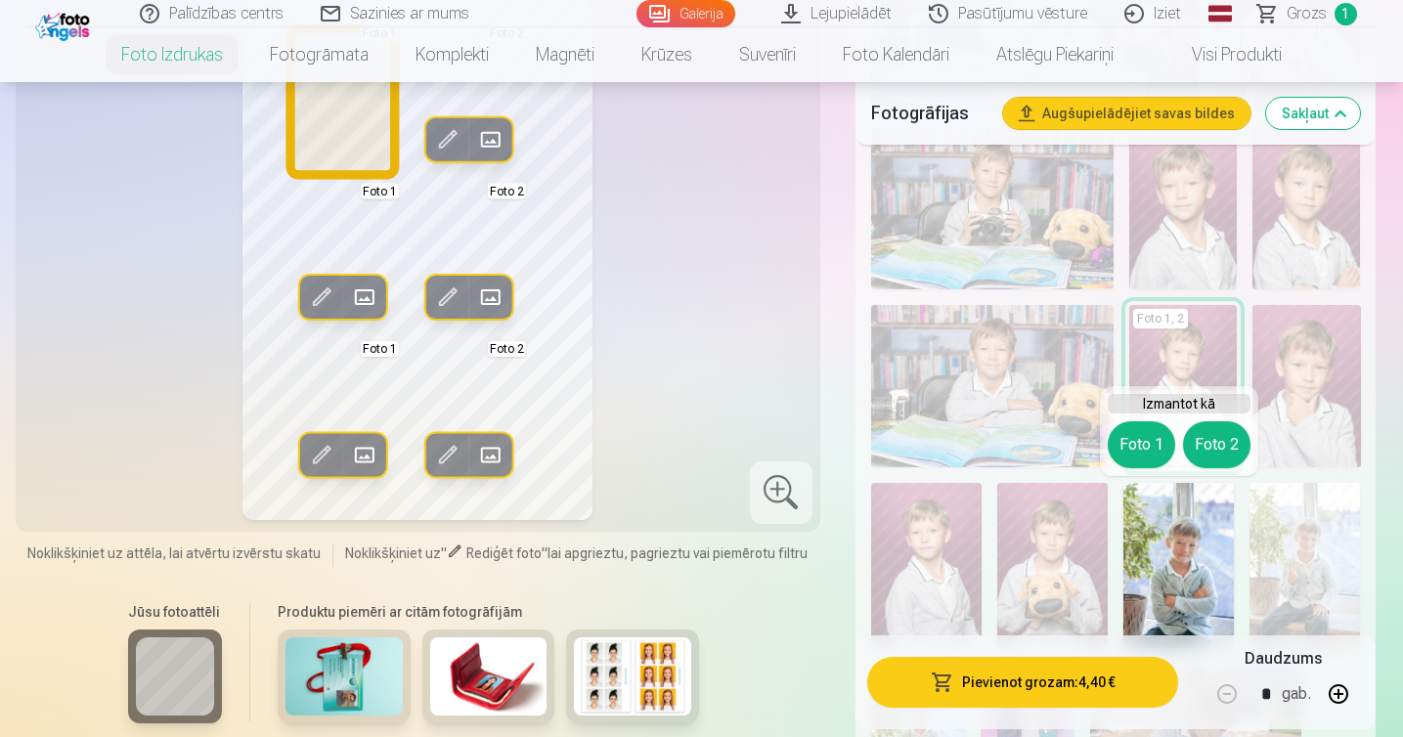
click at [1142, 432] on button "Foto 1" at bounding box center [1141, 445] width 67 height 47
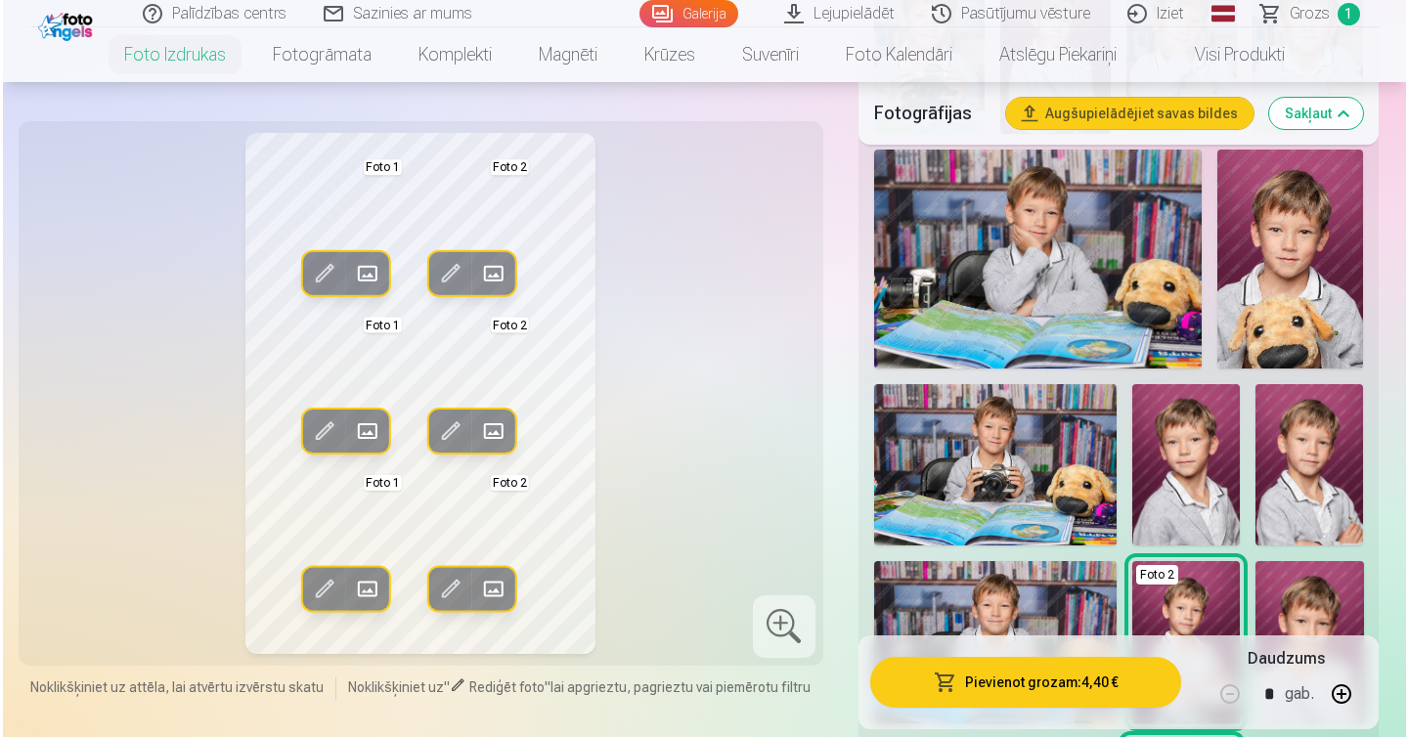
scroll to position [690, 0]
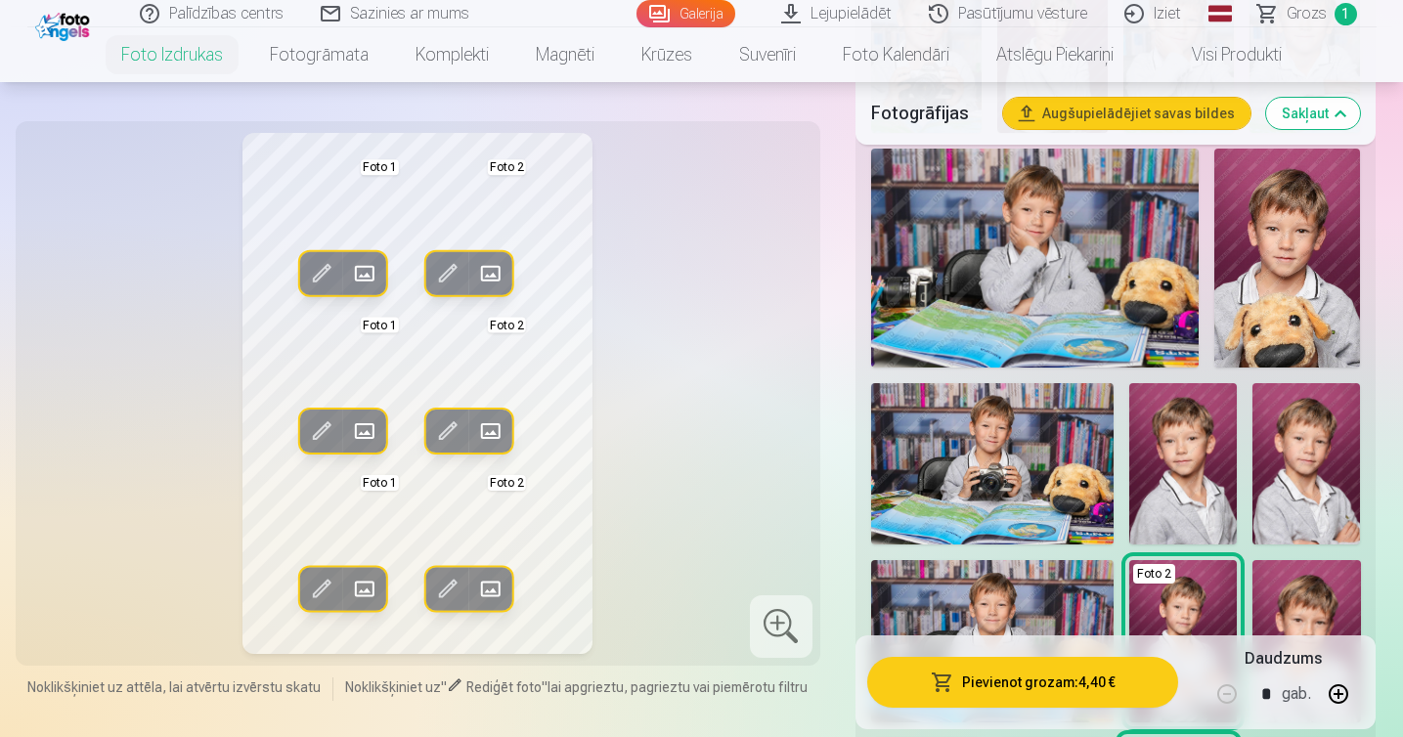
click at [1177, 445] on img at bounding box center [1184, 463] width 108 height 161
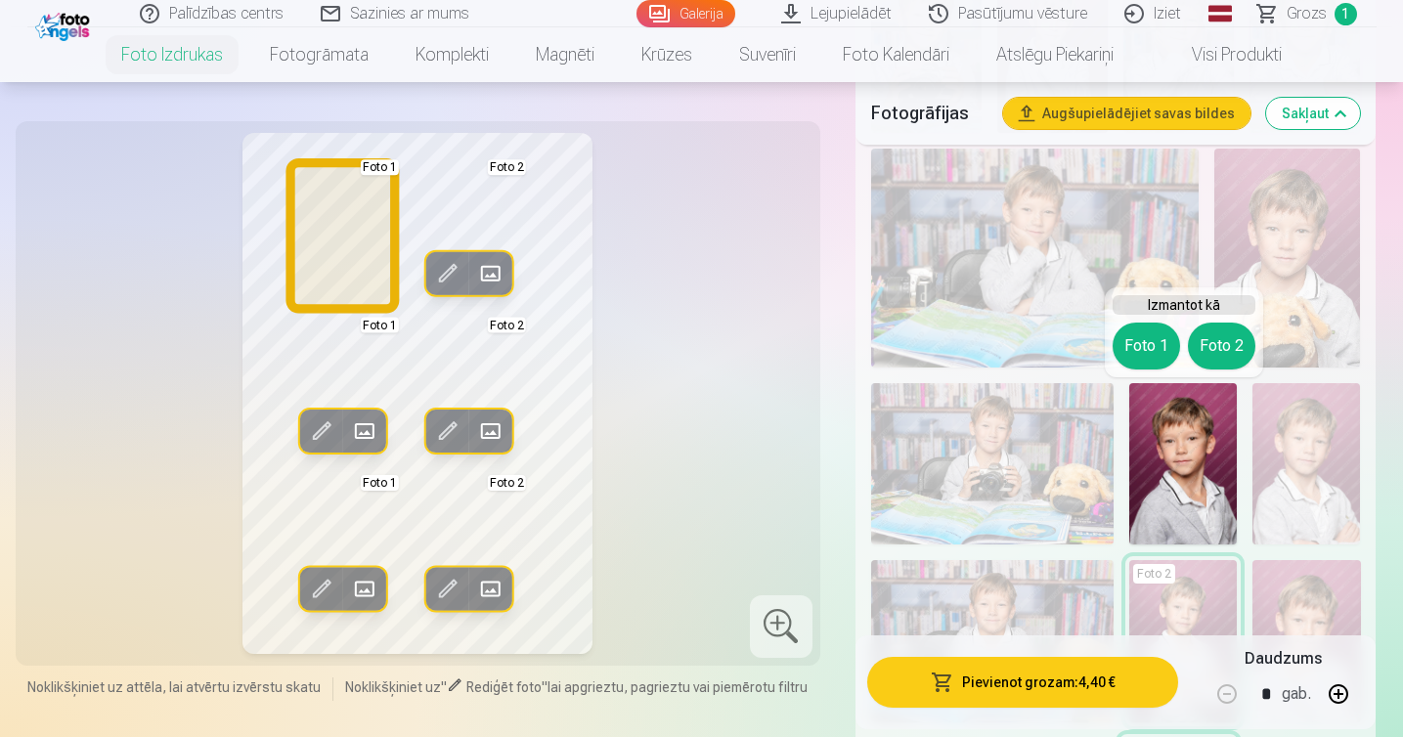
click at [1159, 341] on button "Foto 1" at bounding box center [1146, 346] width 67 height 47
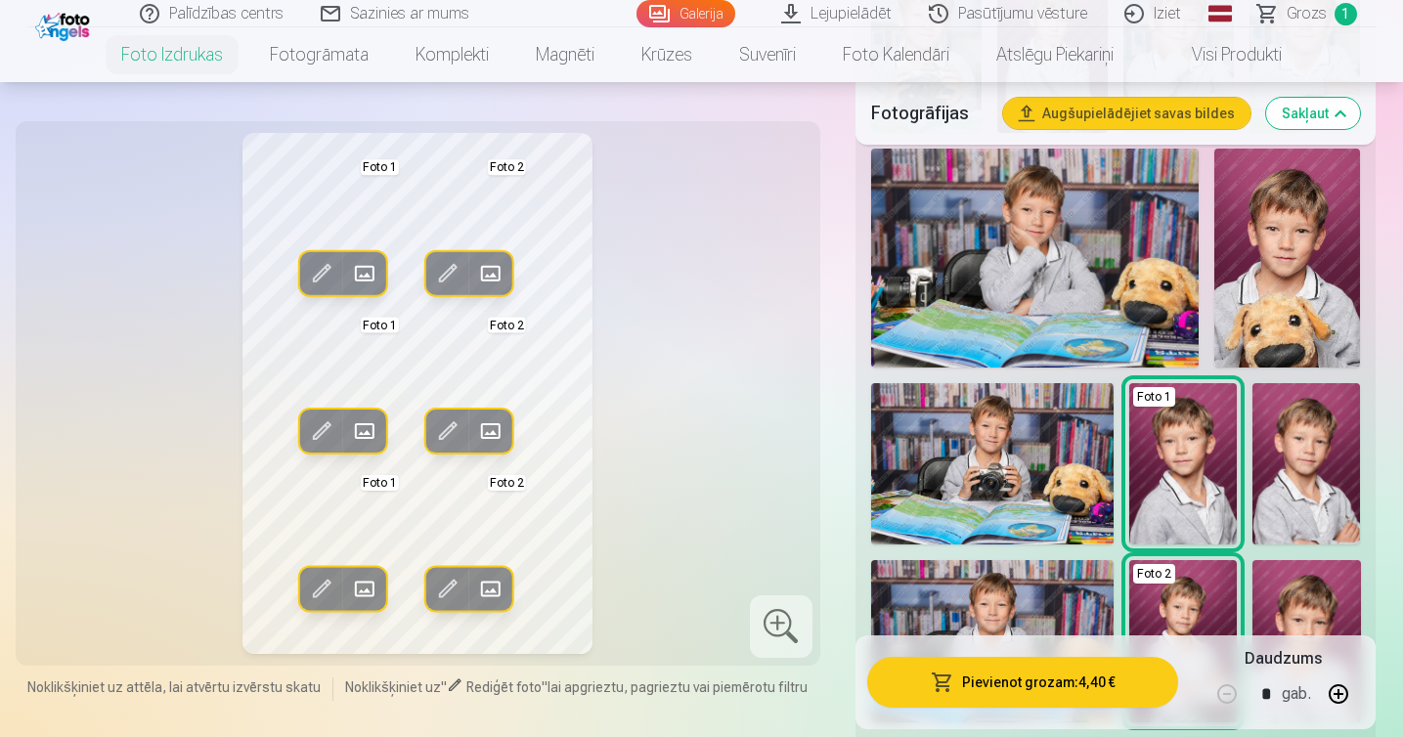
click at [318, 588] on span at bounding box center [320, 588] width 31 height 31
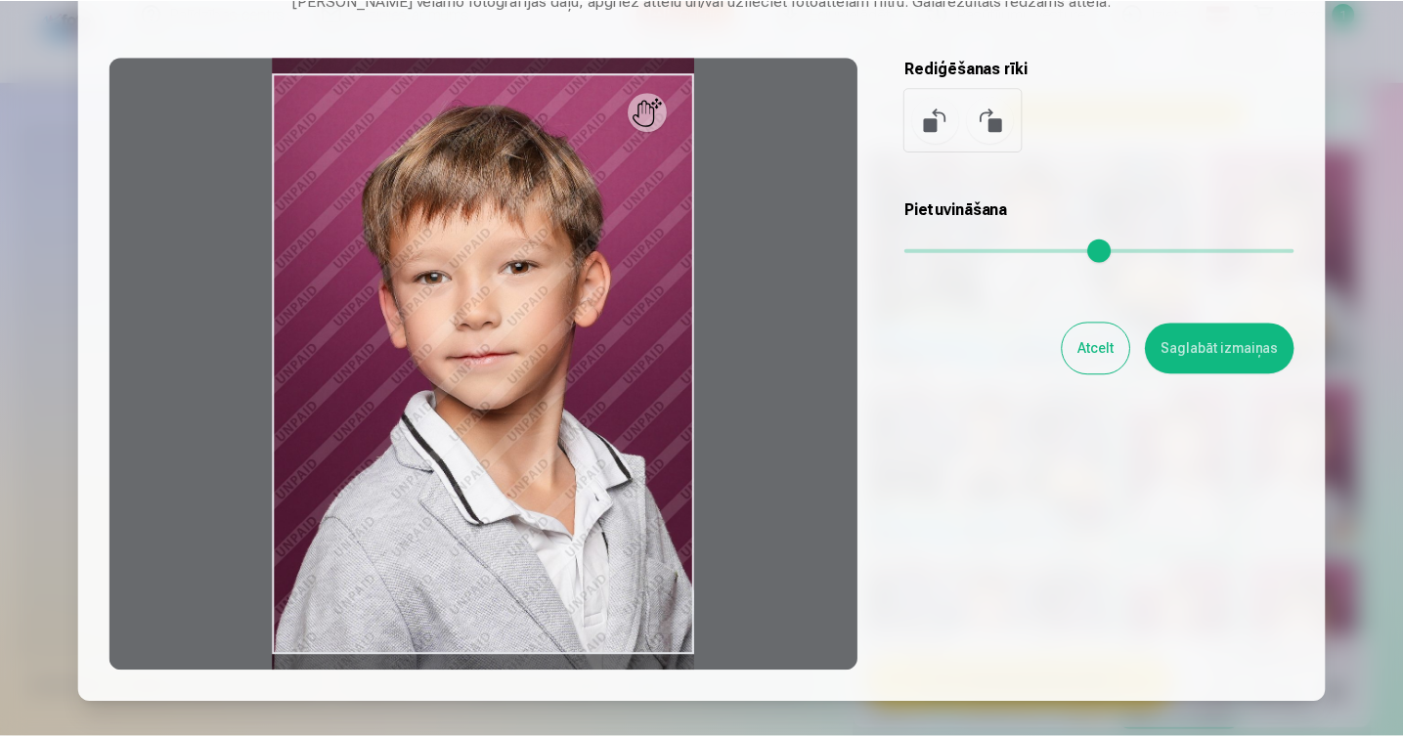
scroll to position [40, 0]
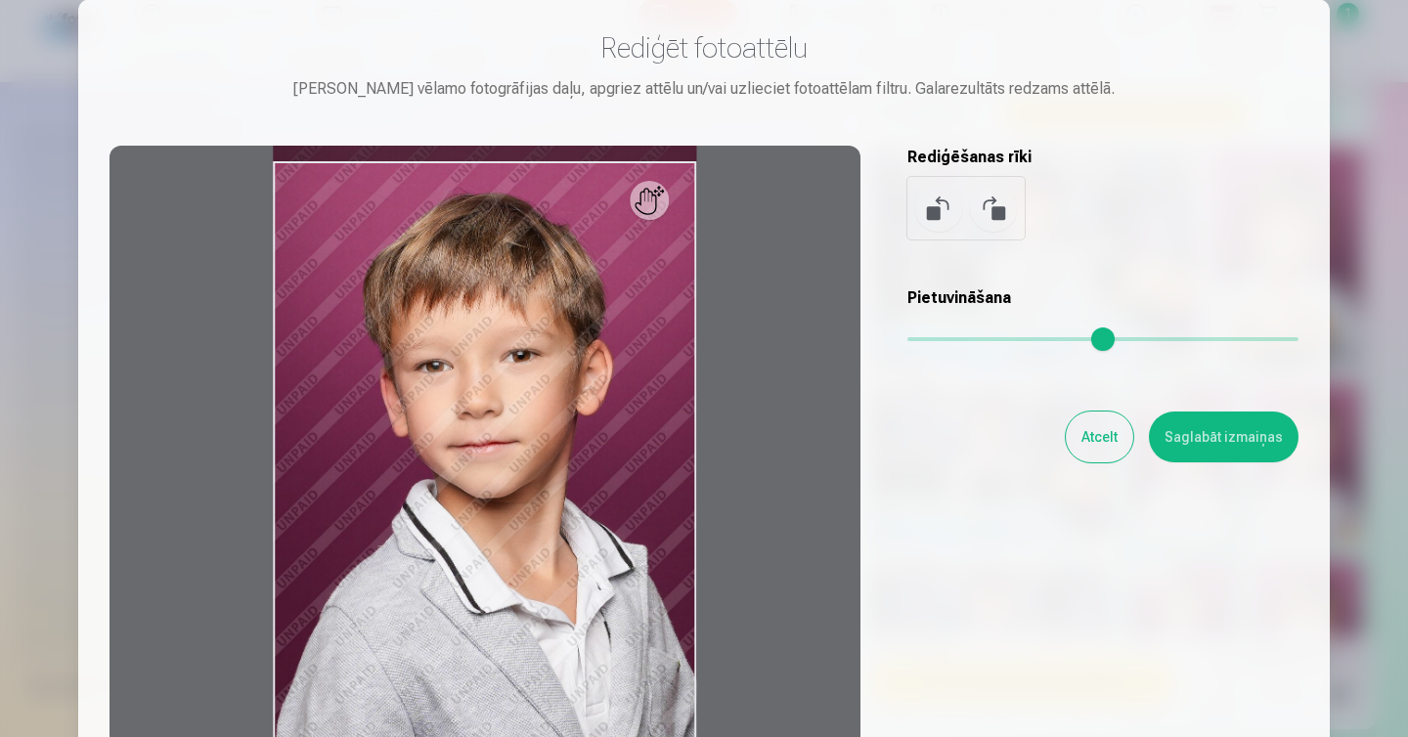
click at [1188, 442] on button "Saglabāt izmaiņas" at bounding box center [1224, 437] width 150 height 51
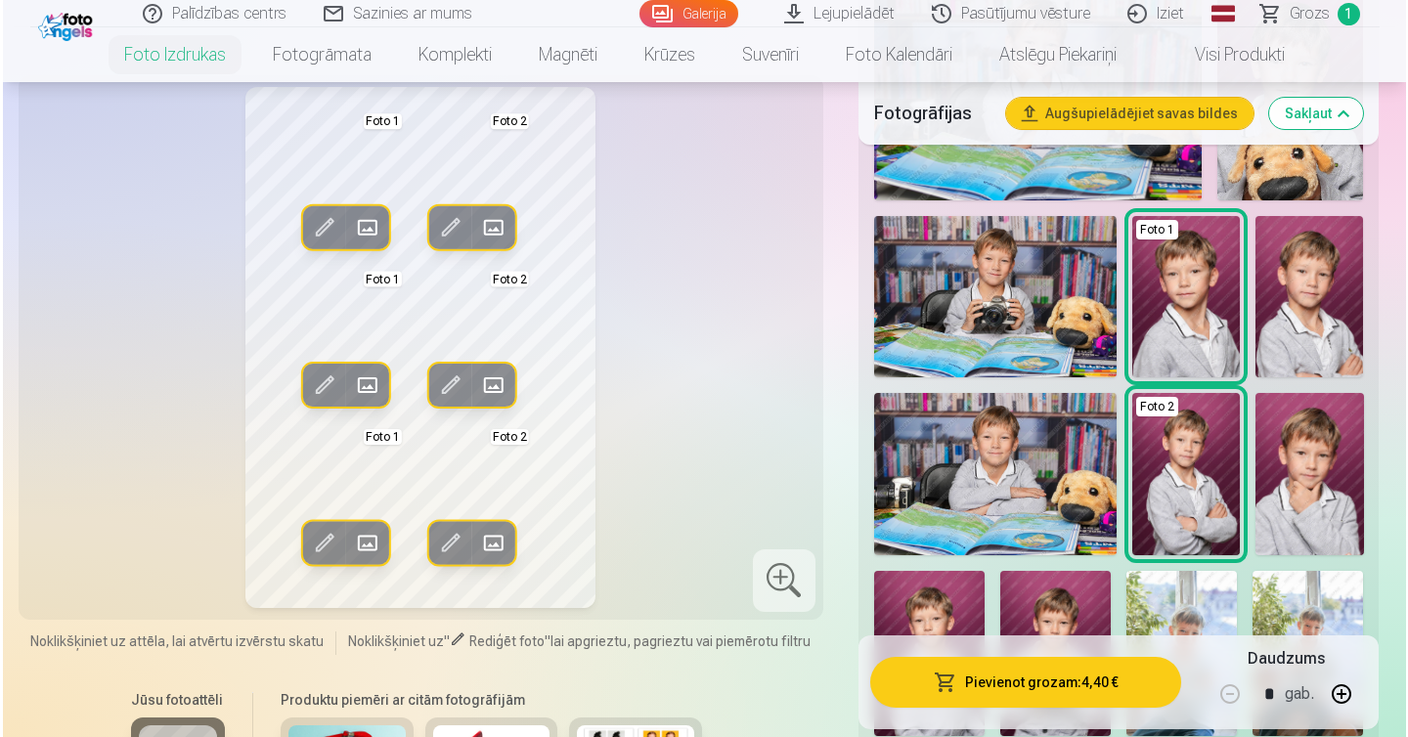
scroll to position [859, 0]
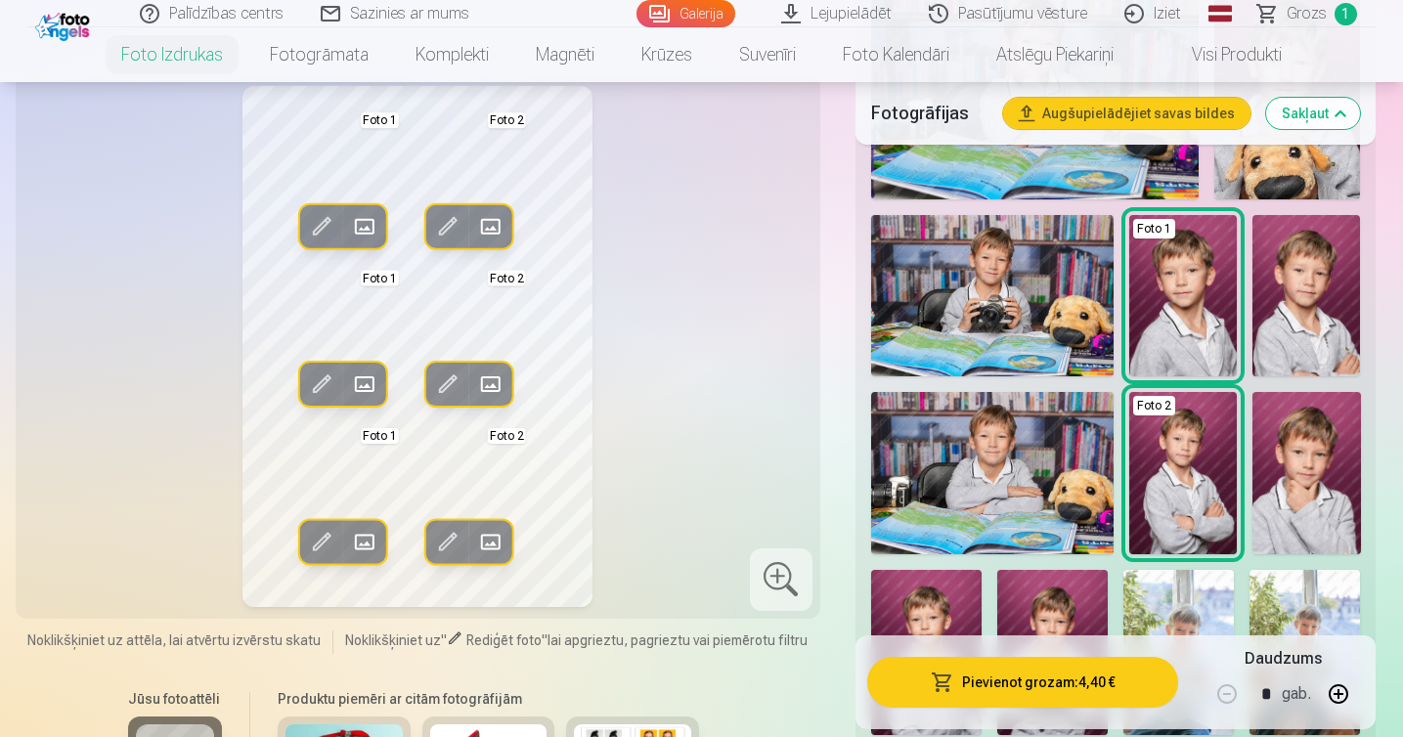
click at [1190, 485] on img at bounding box center [1184, 472] width 108 height 161
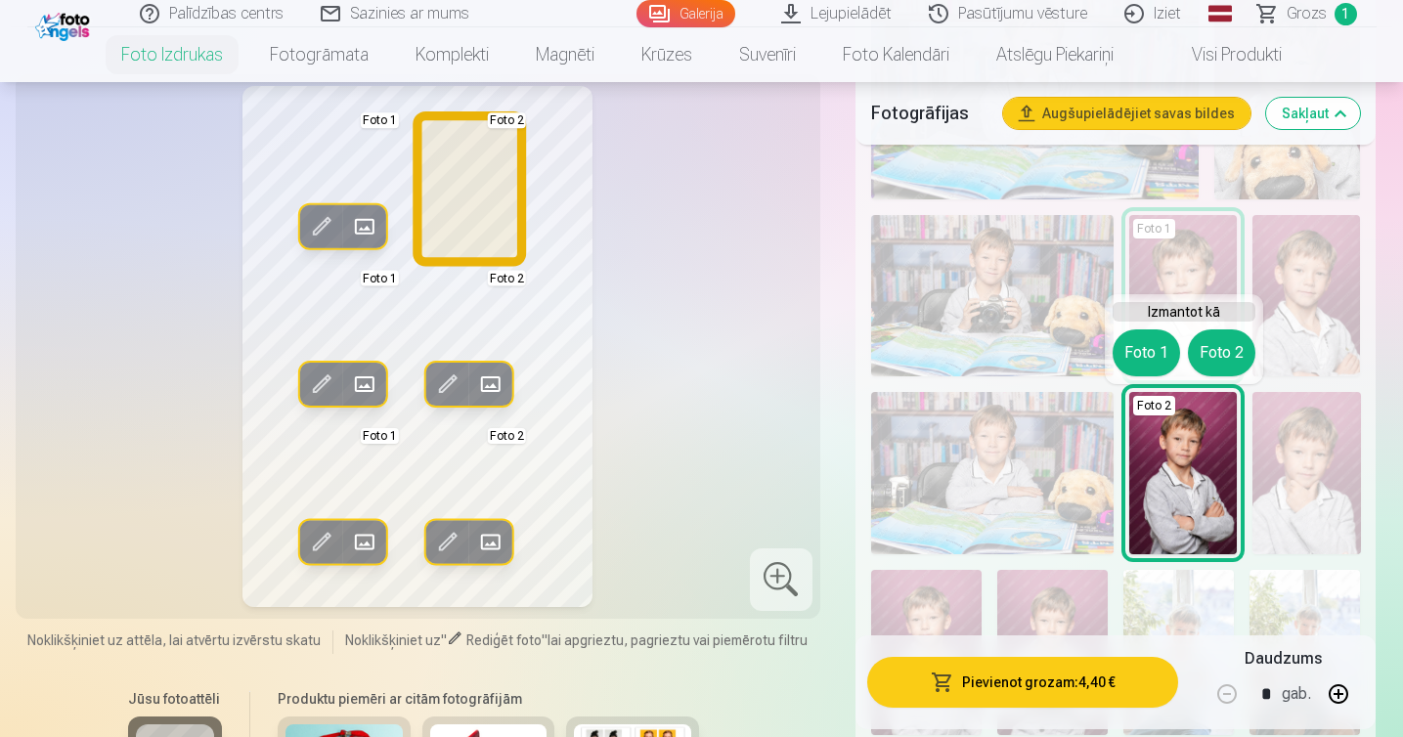
click at [1215, 352] on button "Foto 2" at bounding box center [1221, 353] width 67 height 47
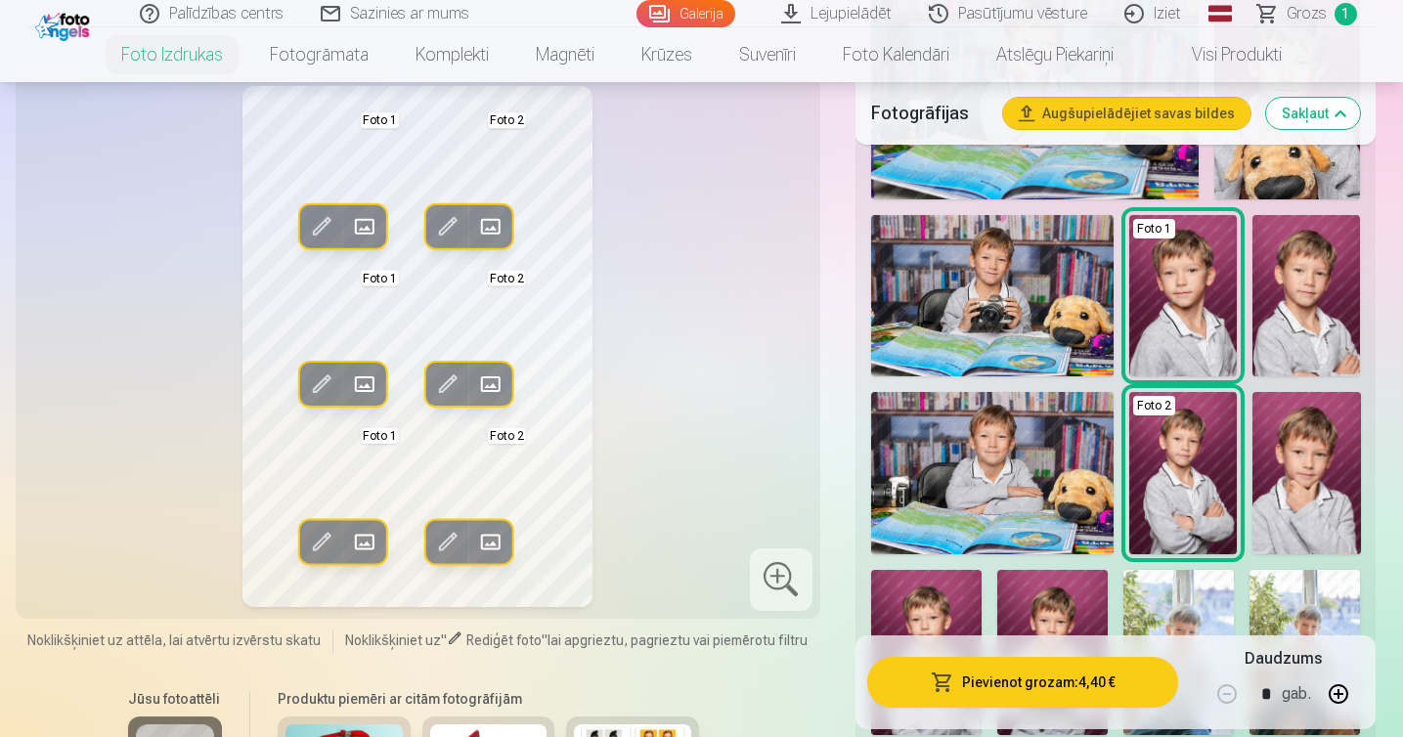
click at [449, 234] on span at bounding box center [447, 225] width 31 height 31
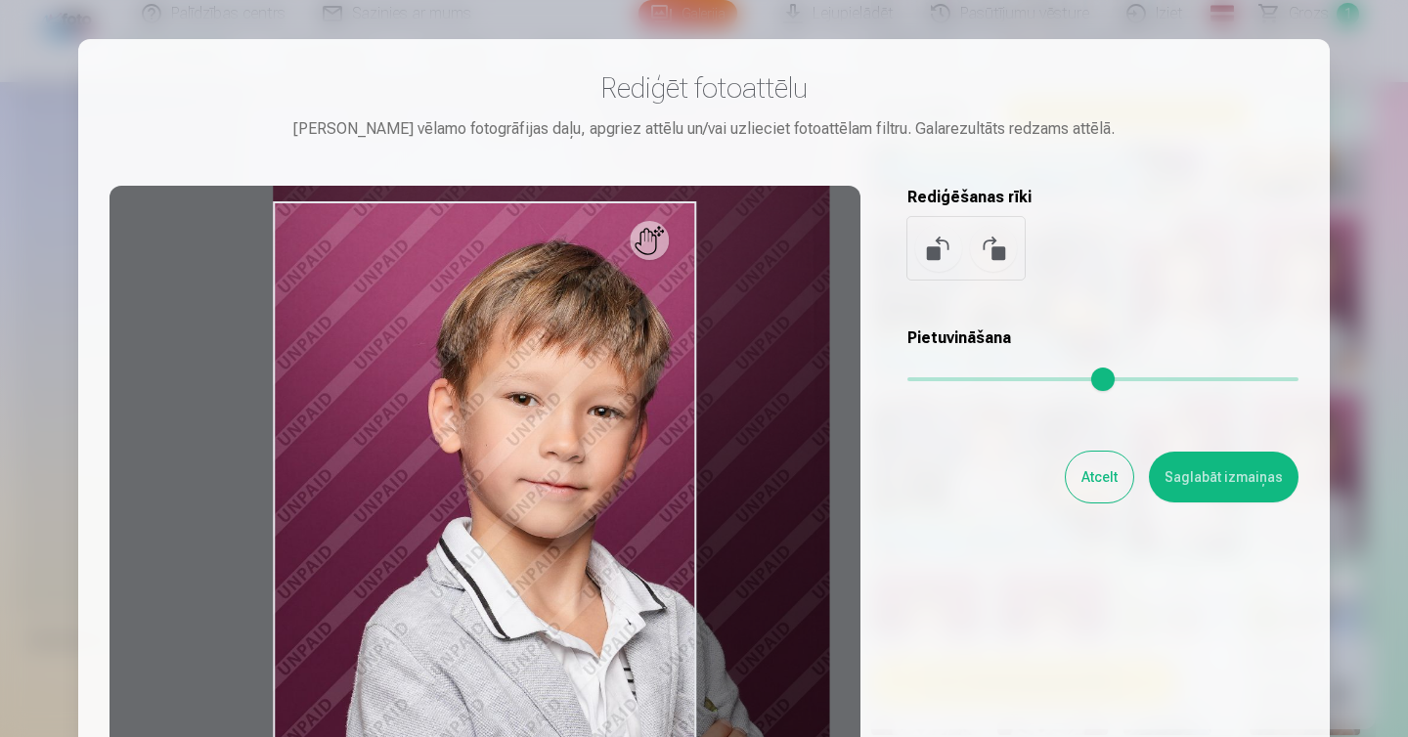
drag, startPoint x: 925, startPoint y: 377, endPoint x: 945, endPoint y: 383, distance: 20.4
click at [945, 381] on input "range" at bounding box center [1103, 379] width 391 height 4
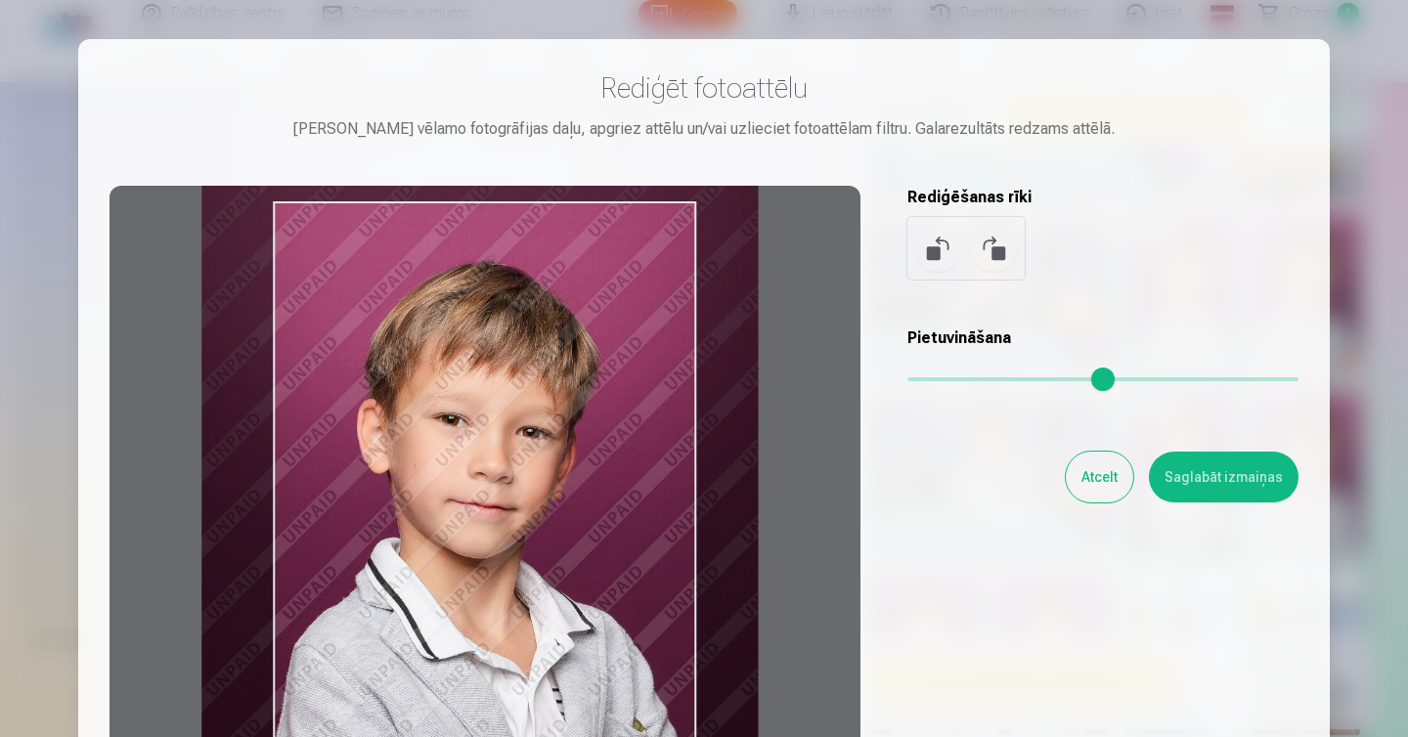
type input "****"
drag, startPoint x: 589, startPoint y: 453, endPoint x: 517, endPoint y: 474, distance: 74.6
click at [517, 474] on div at bounding box center [485, 493] width 751 height 614
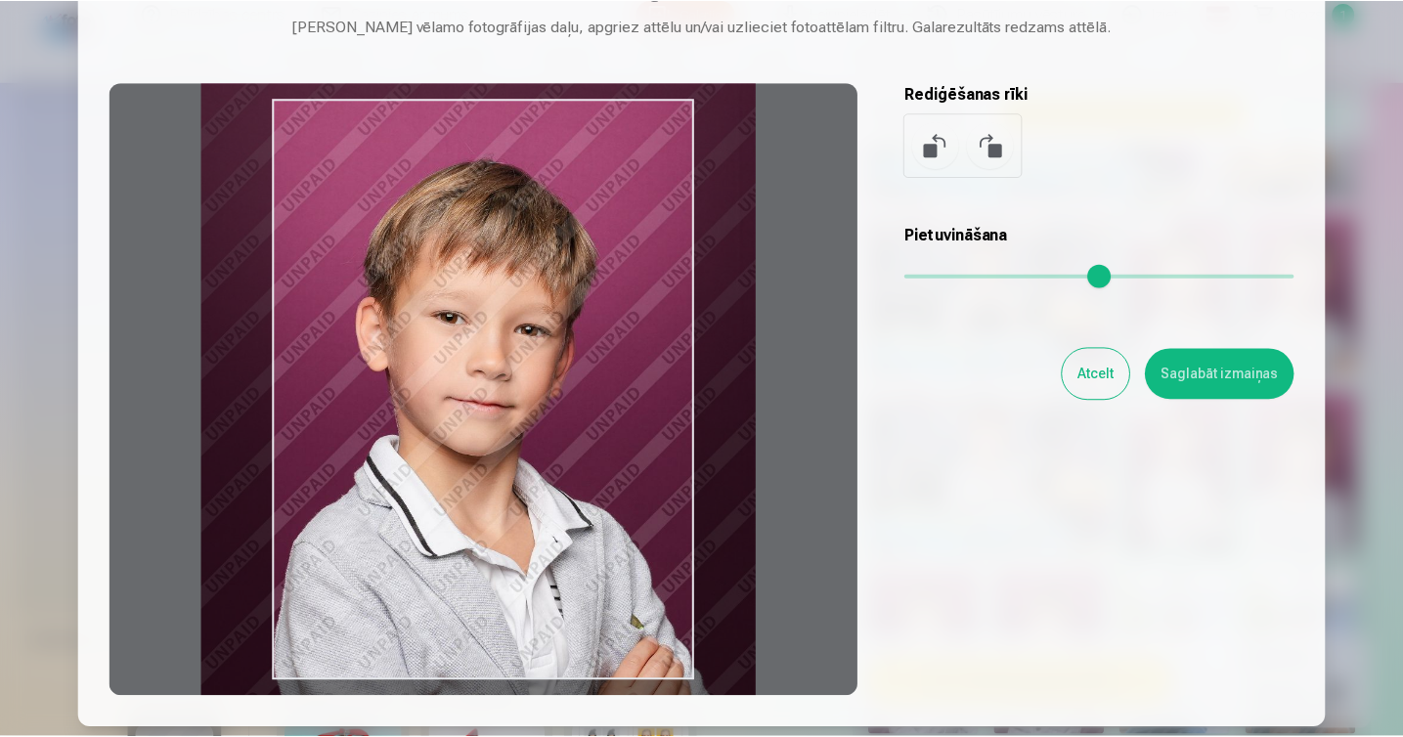
scroll to position [129, 0]
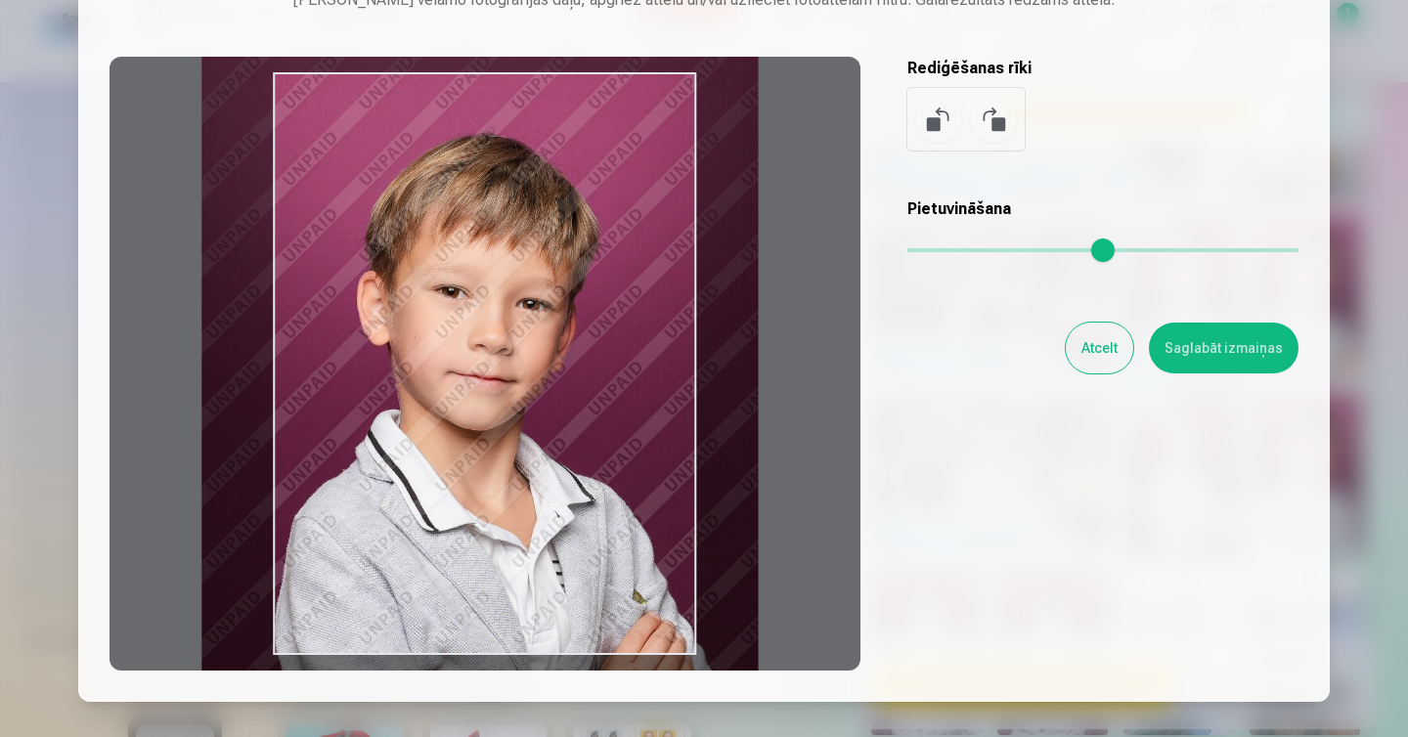
click at [1104, 350] on button "Atcelt" at bounding box center [1099, 348] width 67 height 51
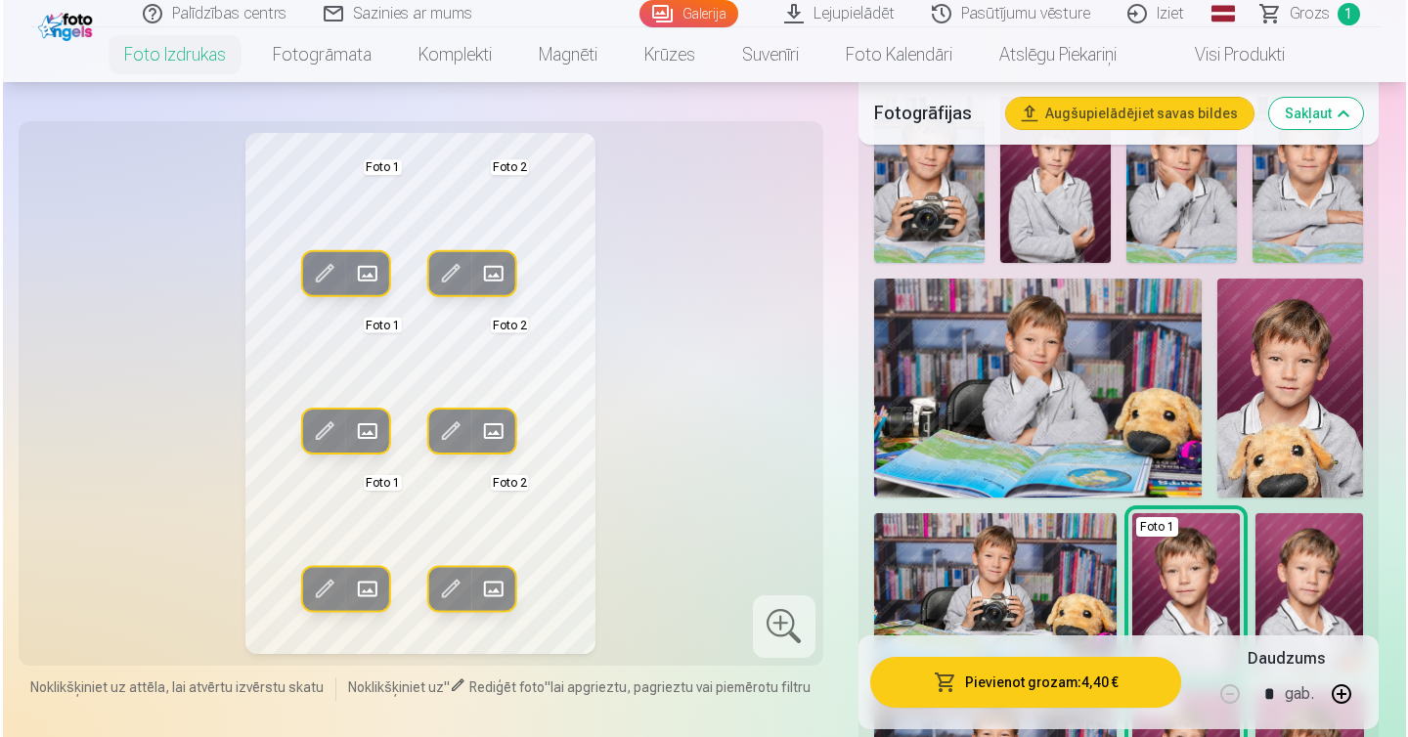
scroll to position [566, 0]
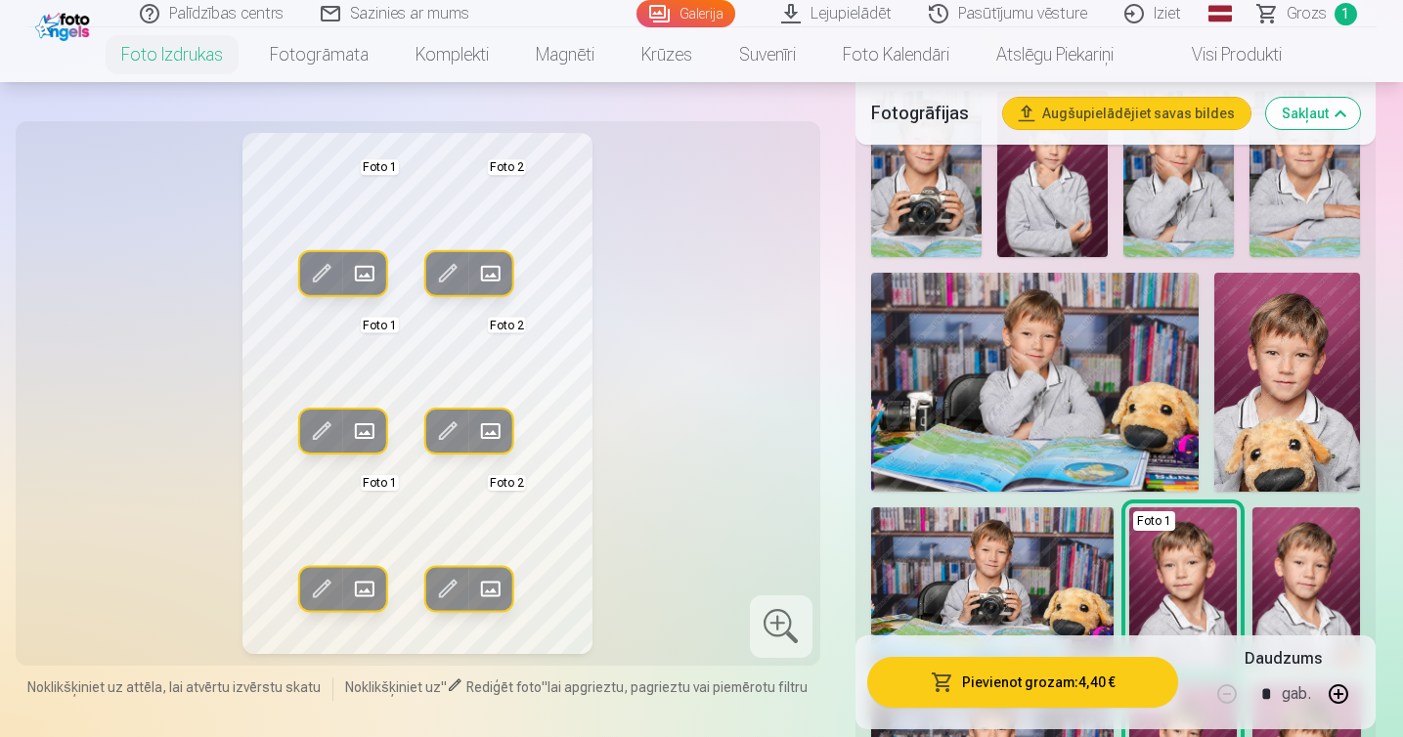
click at [452, 429] on span at bounding box center [447, 431] width 31 height 31
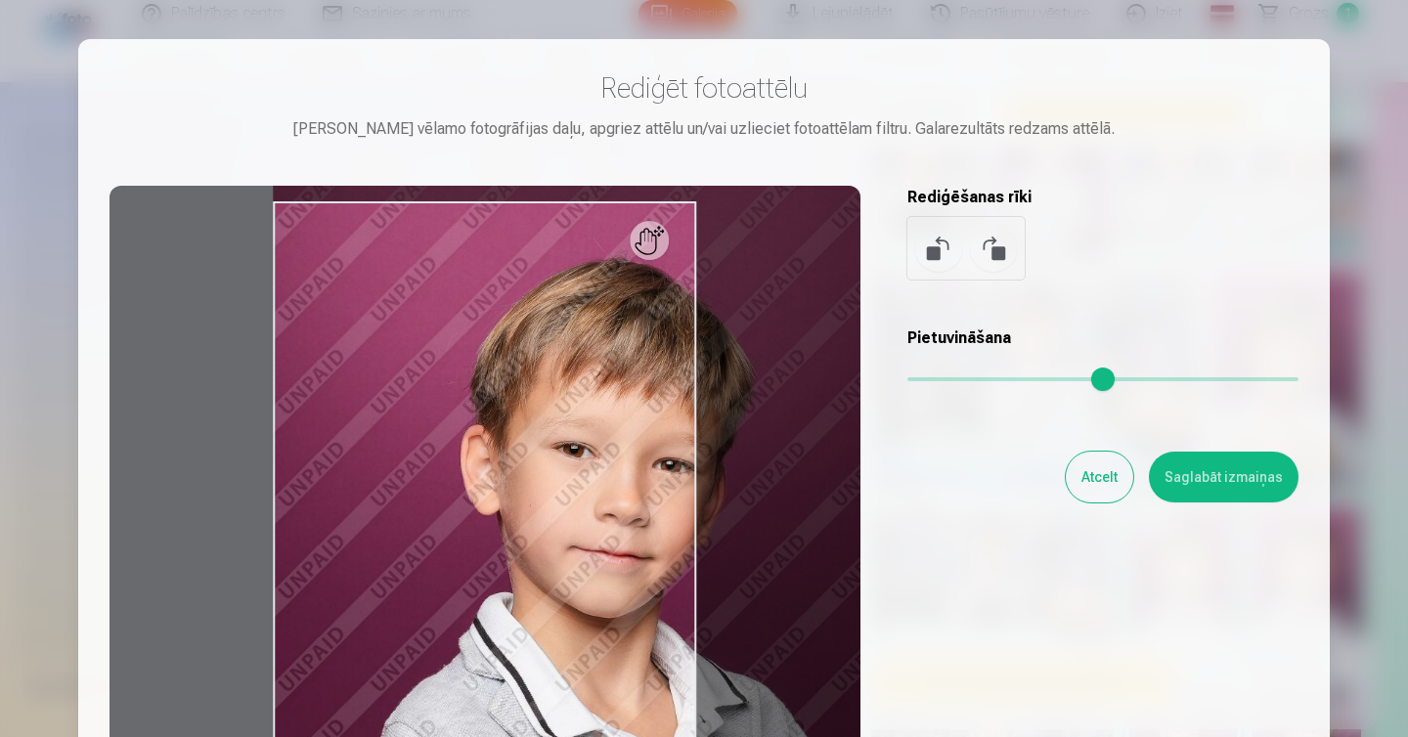
drag, startPoint x: 921, startPoint y: 382, endPoint x: 970, endPoint y: 394, distance: 50.3
type input "****"
click at [970, 381] on input "range" at bounding box center [1103, 379] width 391 height 4
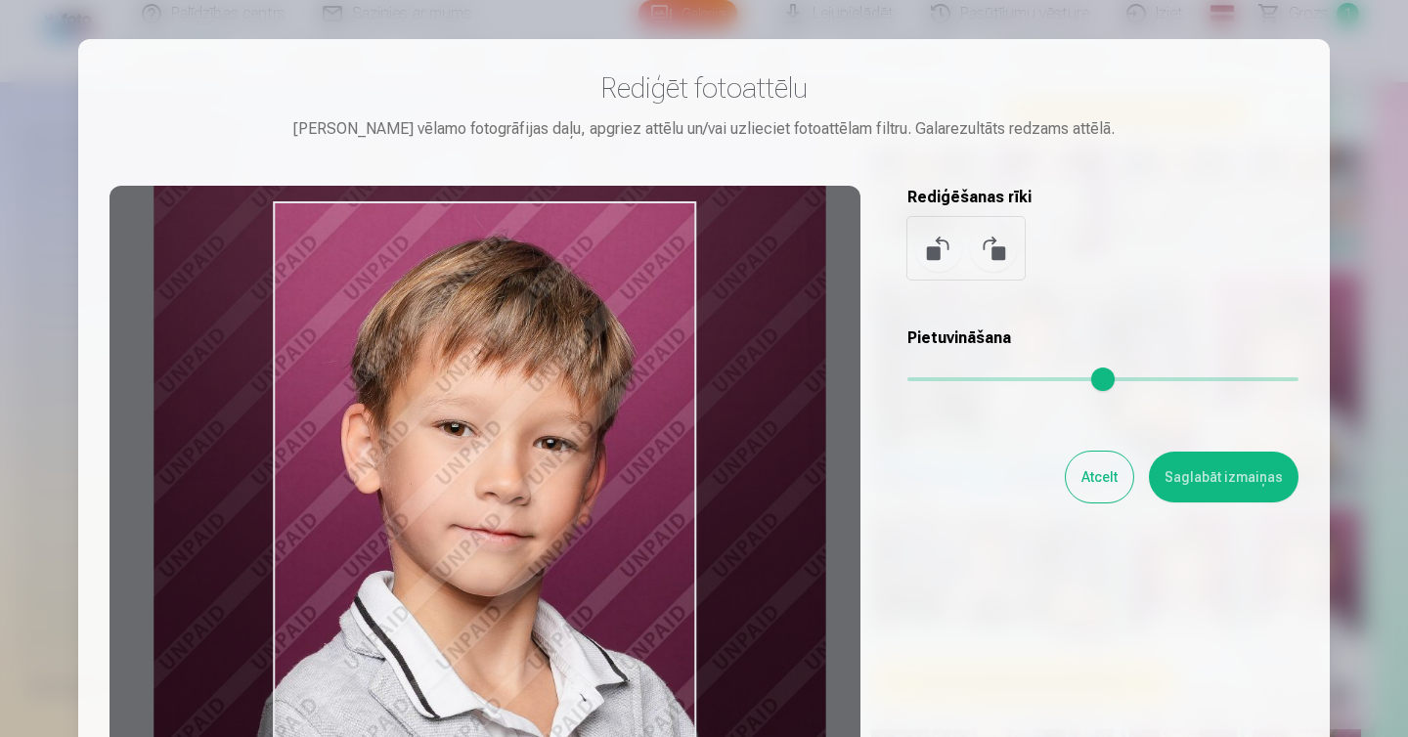
drag, startPoint x: 541, startPoint y: 502, endPoint x: 422, endPoint y: 480, distance: 121.2
click at [422, 480] on div at bounding box center [485, 493] width 751 height 614
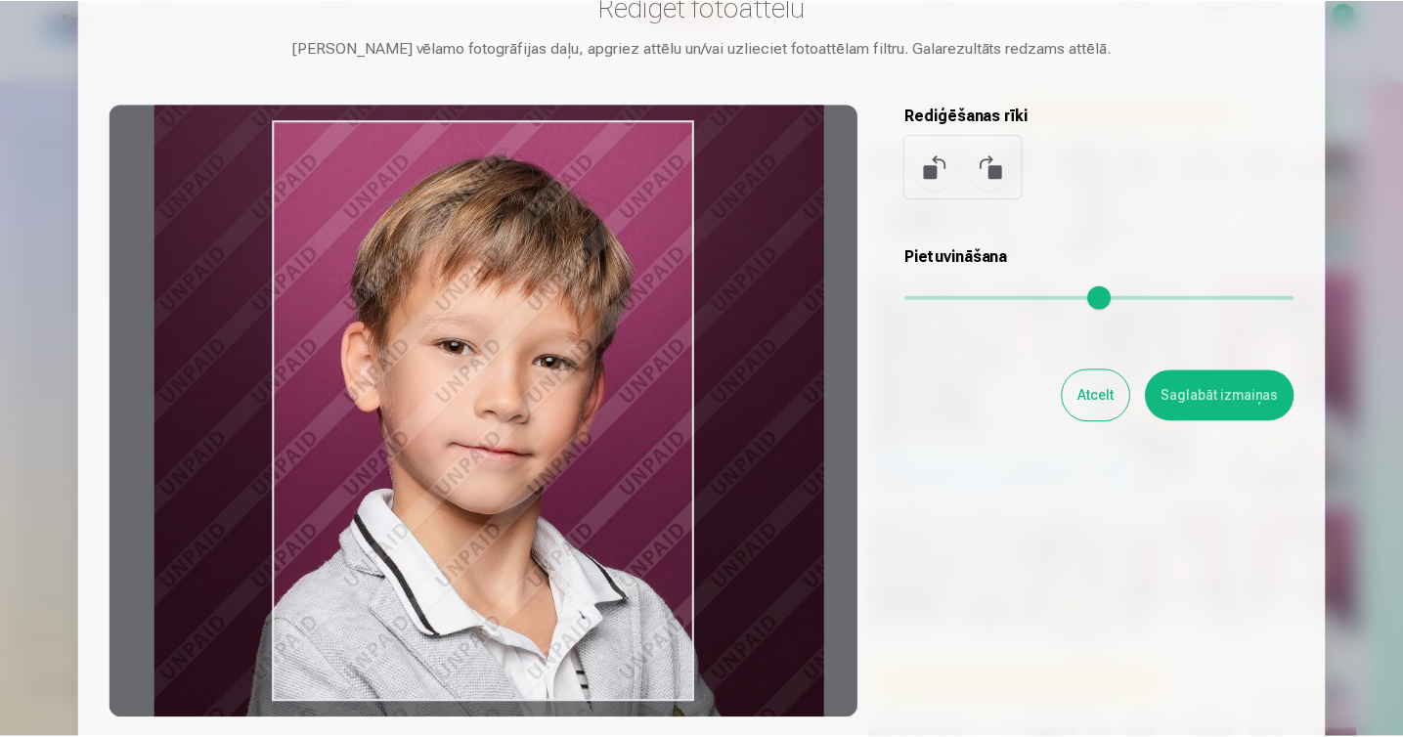
scroll to position [92, 0]
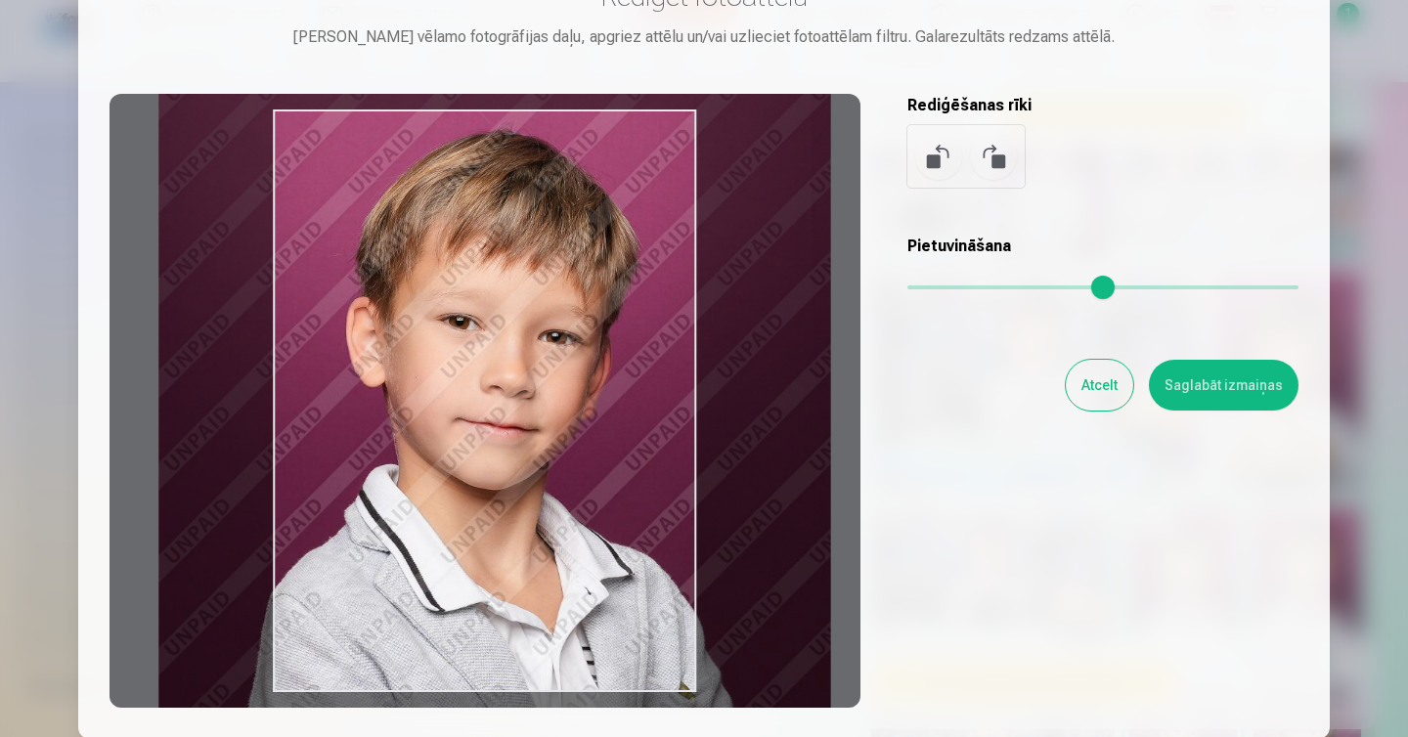
drag, startPoint x: 617, startPoint y: 393, endPoint x: 621, endPoint y: 378, distance: 15.2
click at [621, 378] on div at bounding box center [485, 401] width 751 height 614
click at [1214, 403] on button "Saglabāt izmaiņas" at bounding box center [1224, 385] width 150 height 51
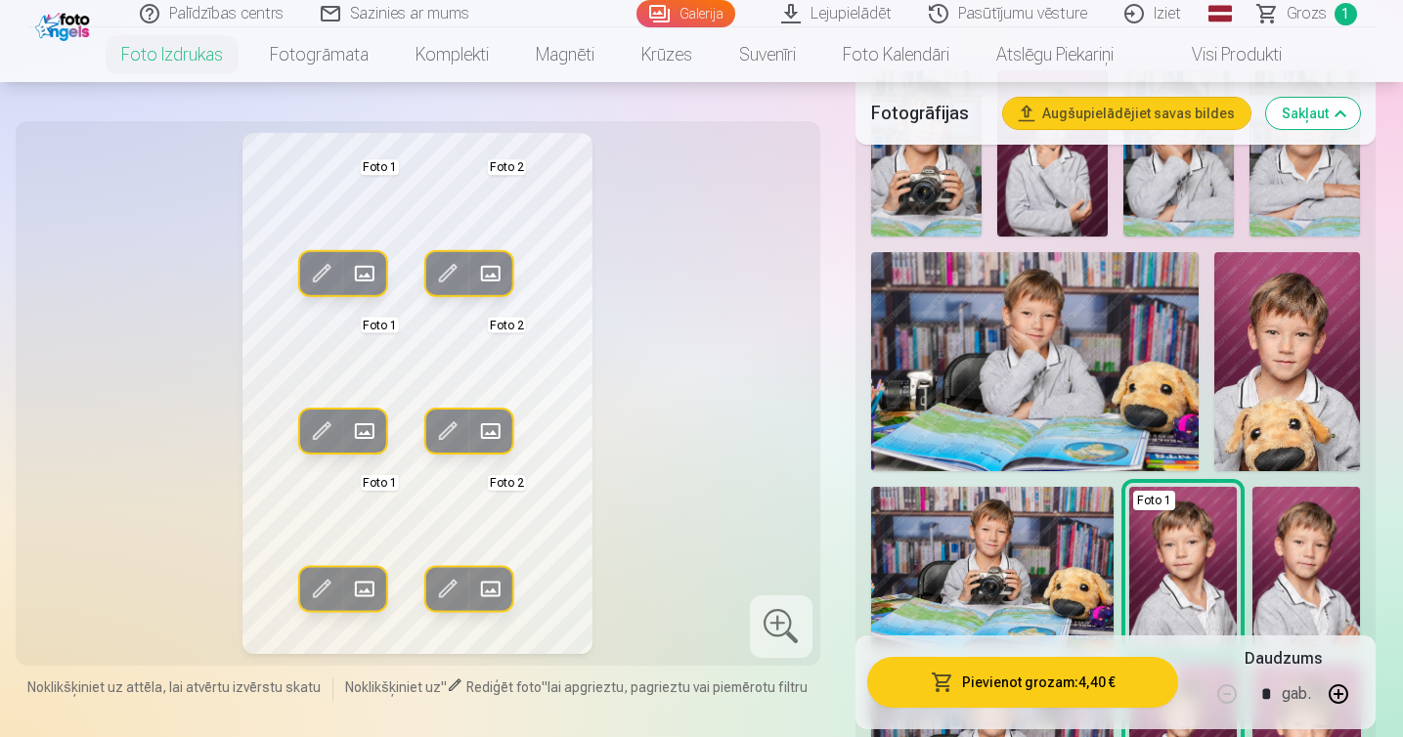
scroll to position [587, 0]
click at [440, 280] on span at bounding box center [447, 273] width 31 height 31
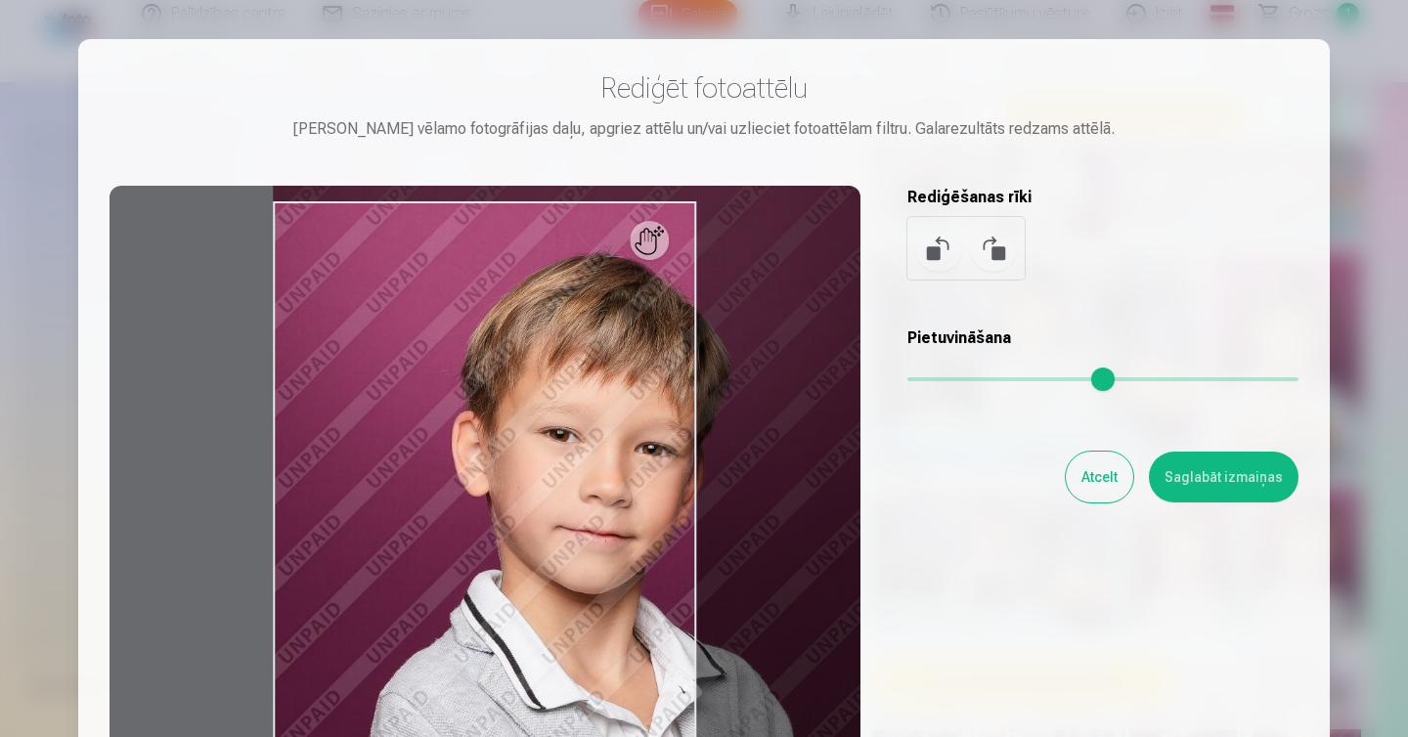
drag, startPoint x: 923, startPoint y: 384, endPoint x: 964, endPoint y: 390, distance: 41.5
click at [964, 381] on input "range" at bounding box center [1103, 379] width 391 height 4
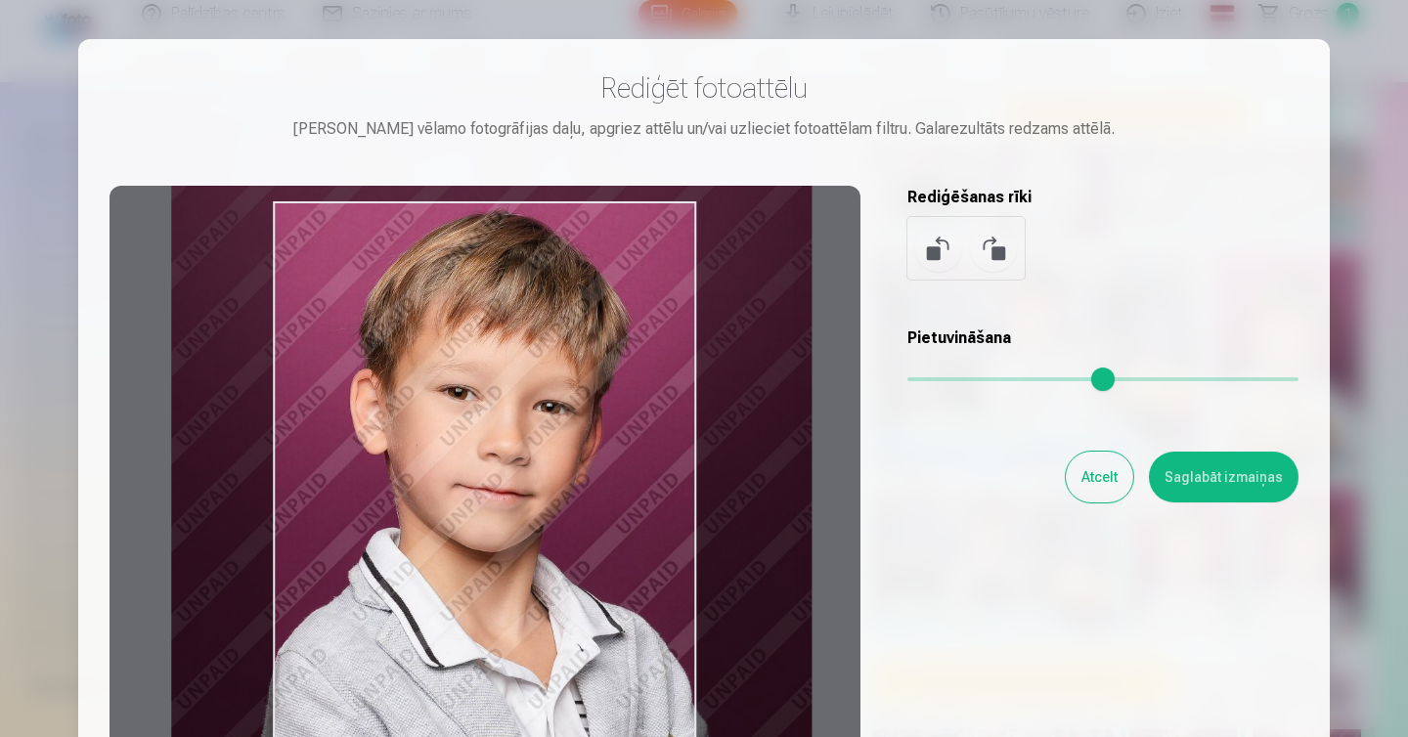
type input "****"
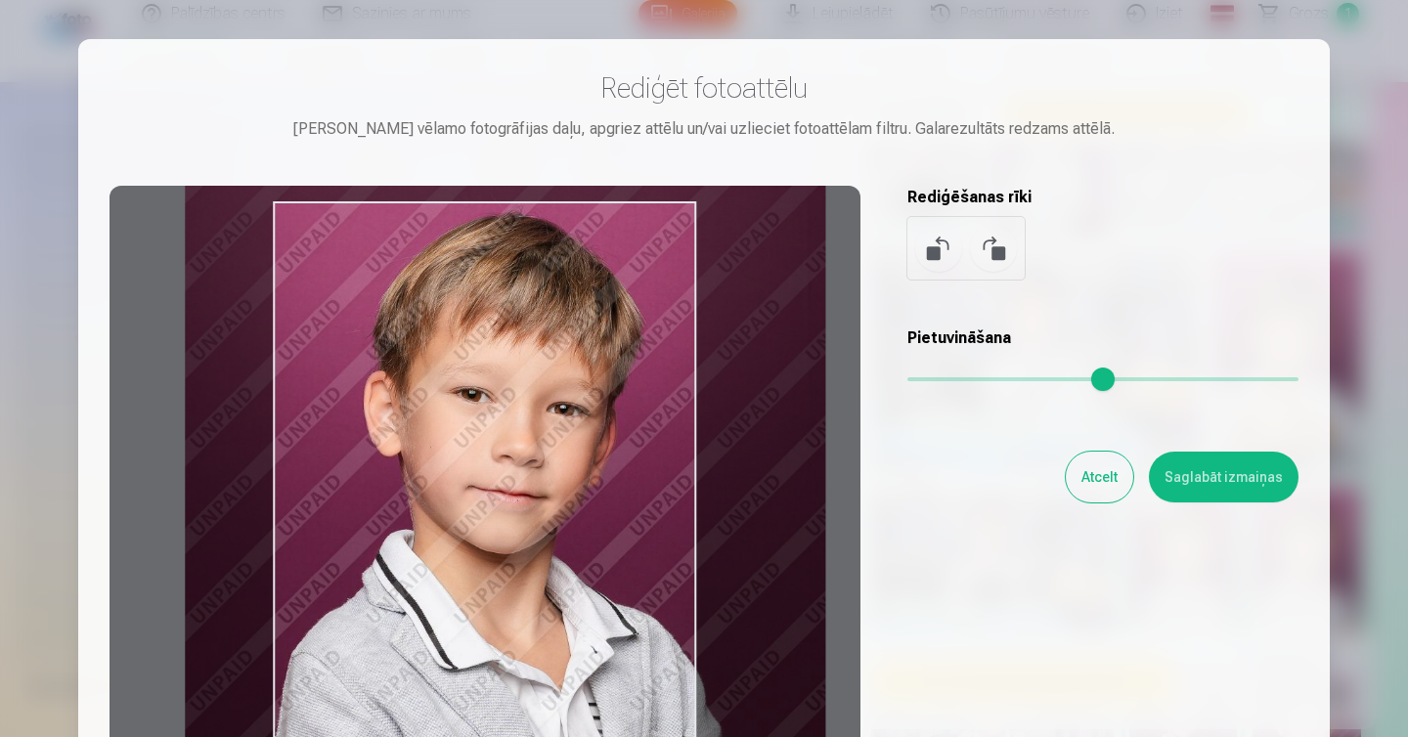
drag, startPoint x: 590, startPoint y: 448, endPoint x: 517, endPoint y: 426, distance: 75.5
click at [517, 426] on div at bounding box center [485, 493] width 751 height 614
click at [1190, 491] on button "Saglabāt izmaiņas" at bounding box center [1224, 477] width 150 height 51
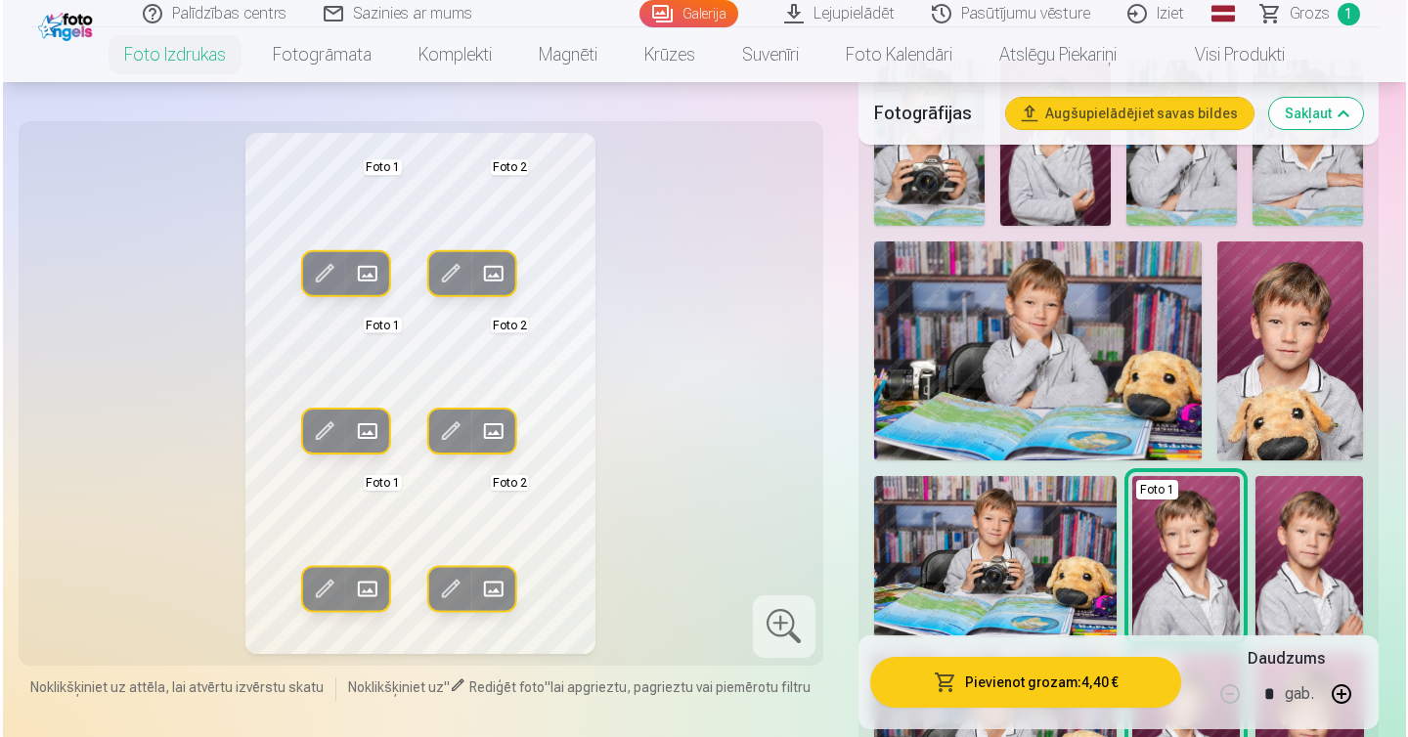
scroll to position [599, 0]
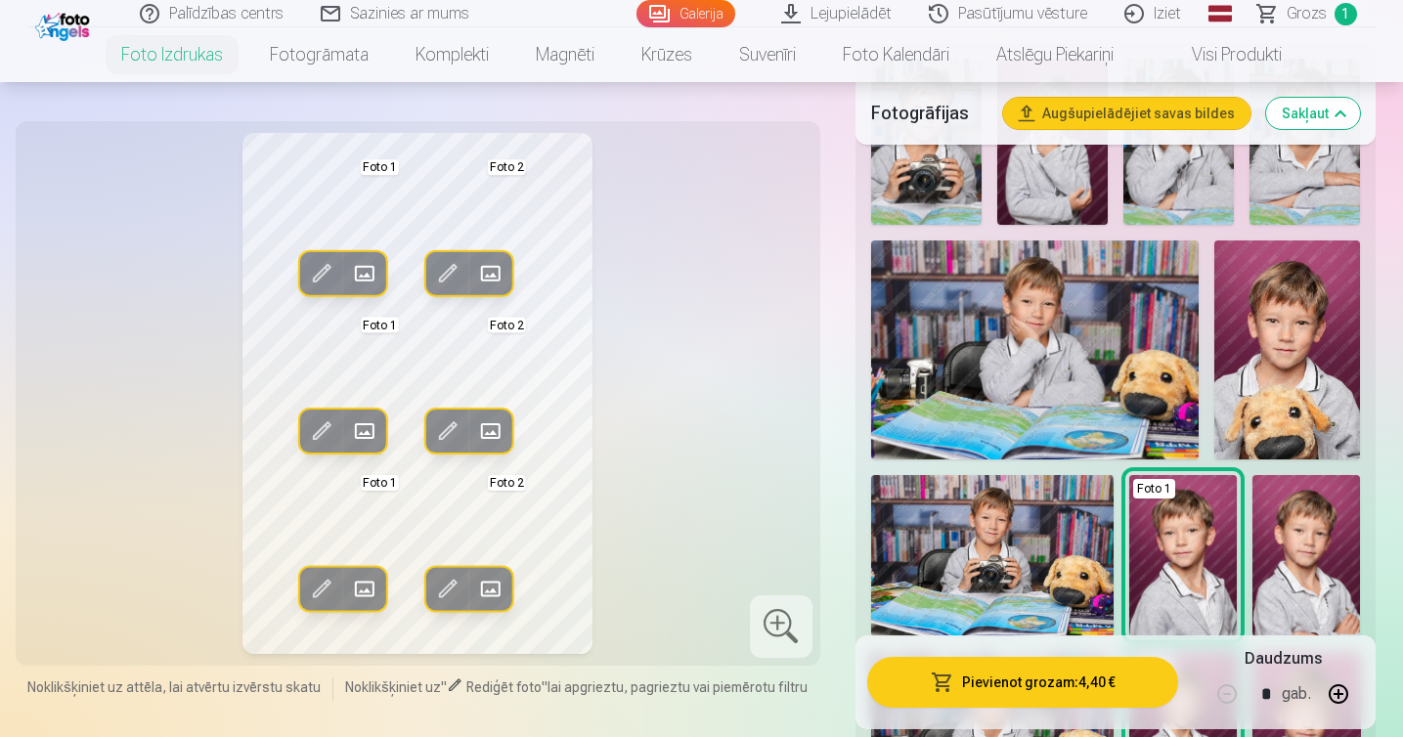
click at [1004, 684] on button "Pievienot grozam : 4,40 €" at bounding box center [1023, 682] width 312 height 51
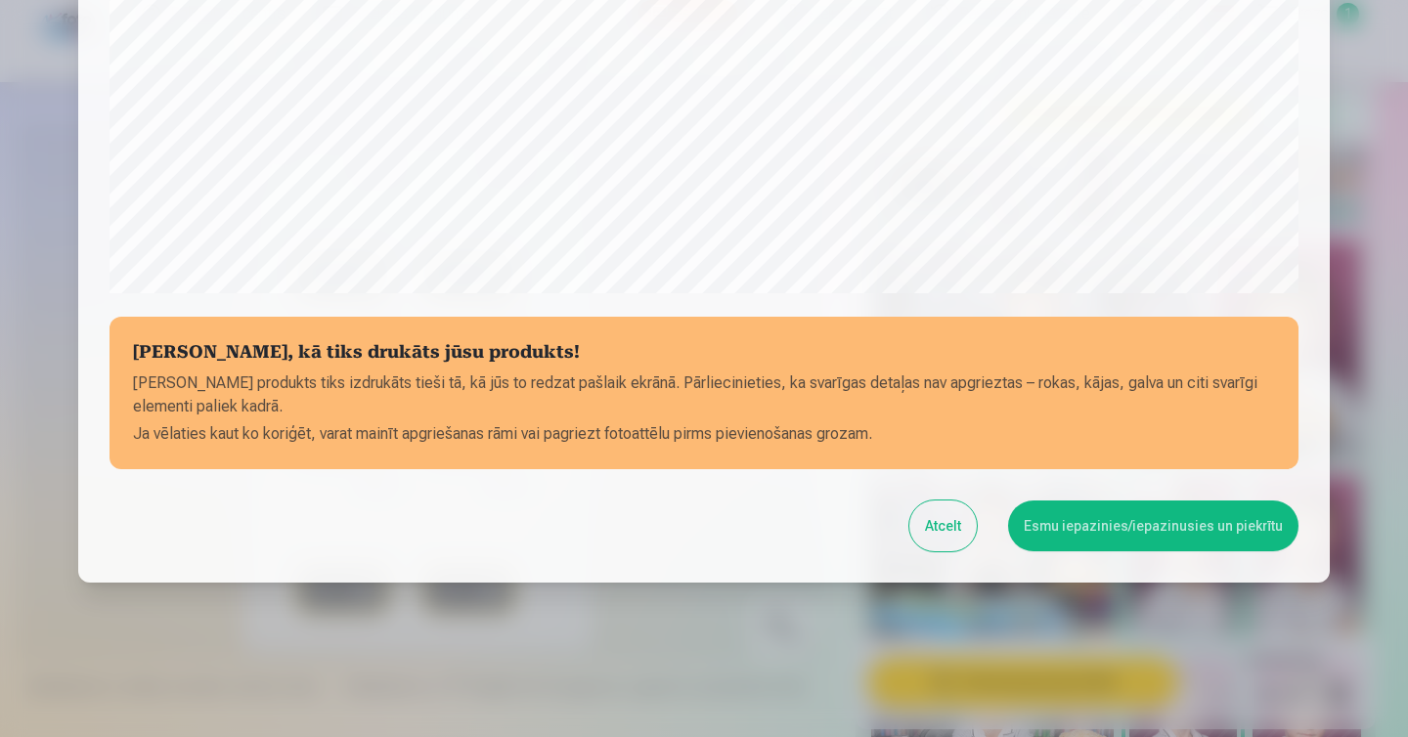
scroll to position [671, 0]
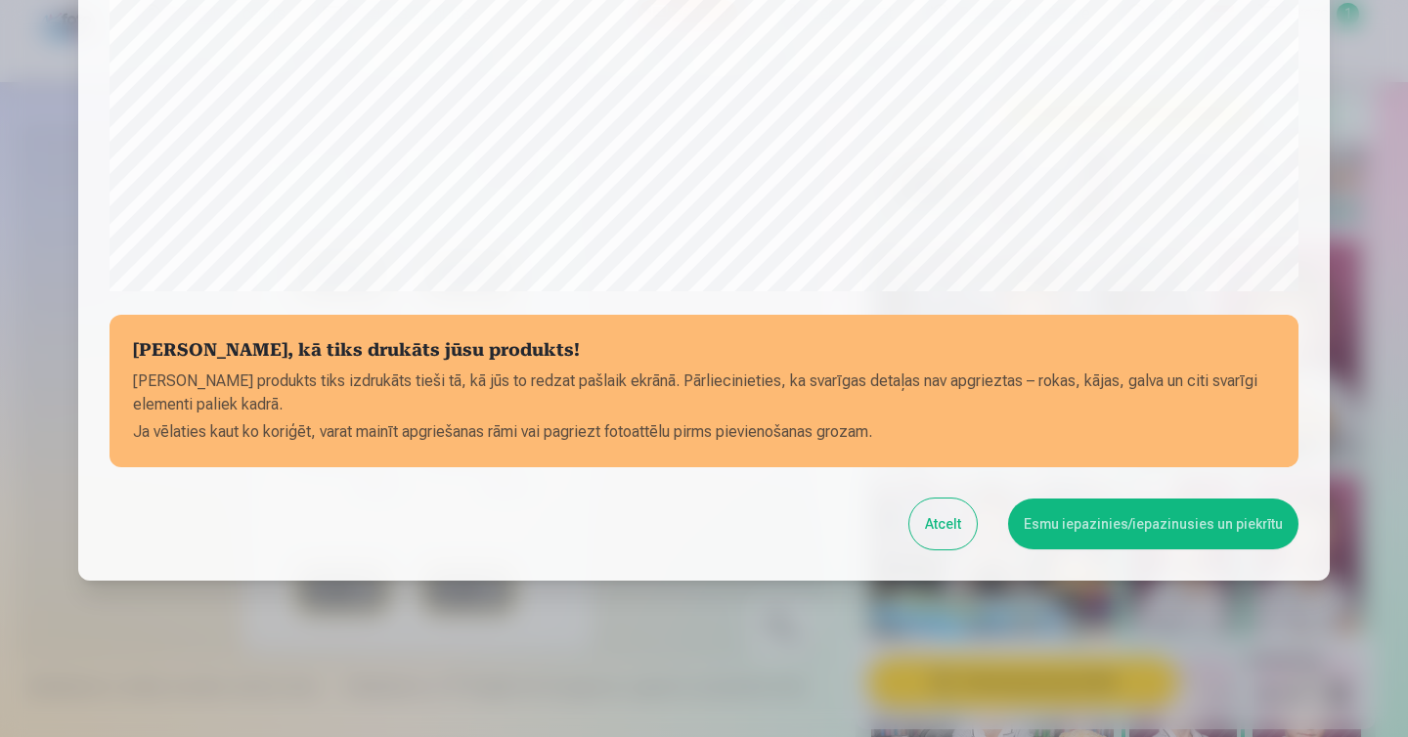
click at [1080, 526] on button "Esmu iepazinies/iepazinusies un piekrītu" at bounding box center [1153, 524] width 290 height 51
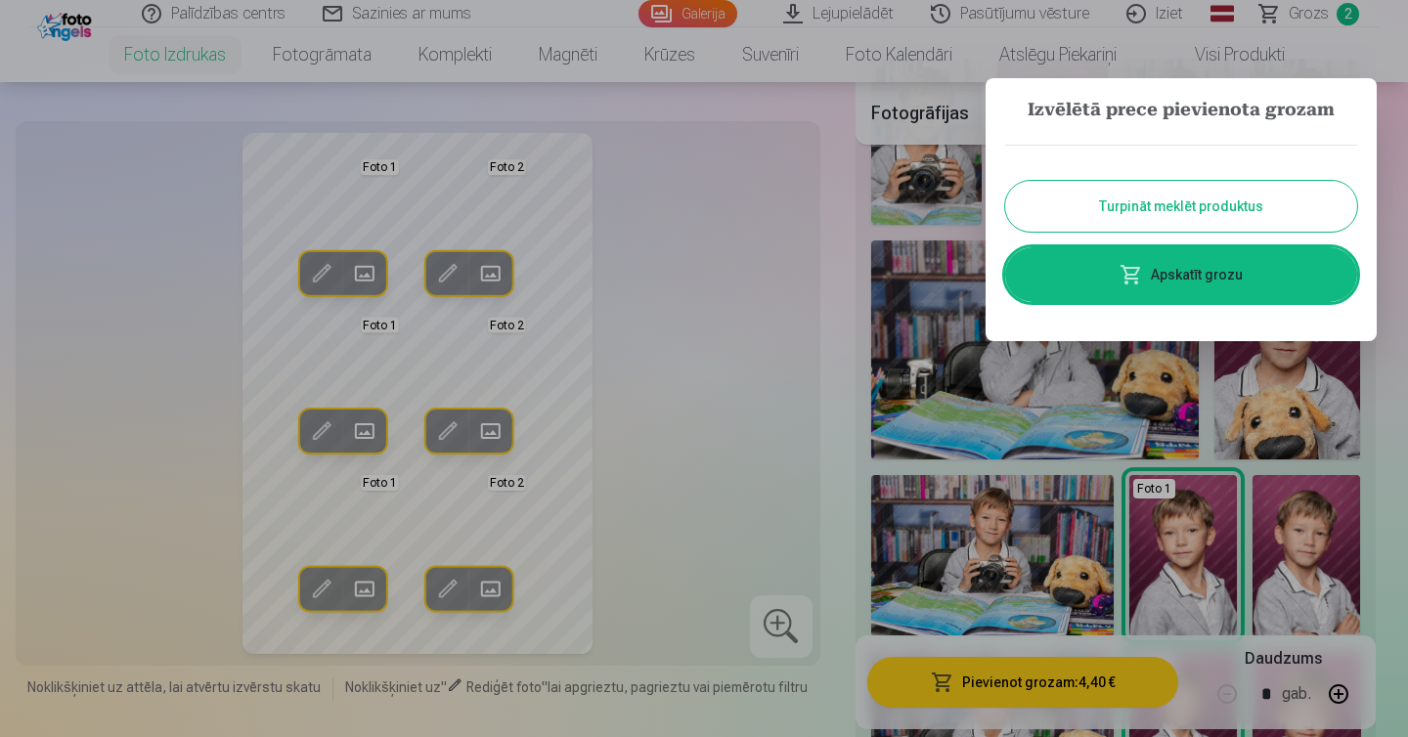
click at [1166, 271] on link "Apskatīt grozu" at bounding box center [1181, 274] width 352 height 55
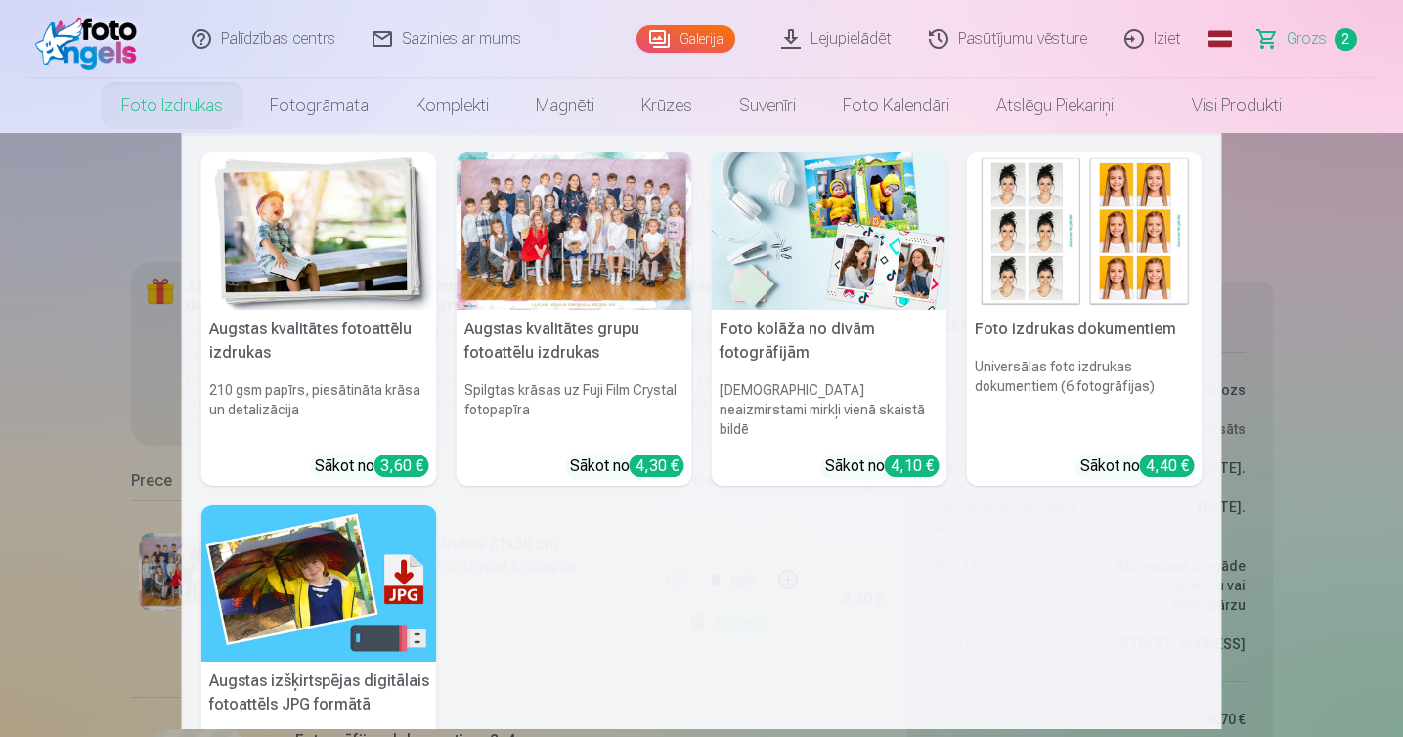
click at [189, 104] on link "Foto izdrukas" at bounding box center [172, 105] width 149 height 55
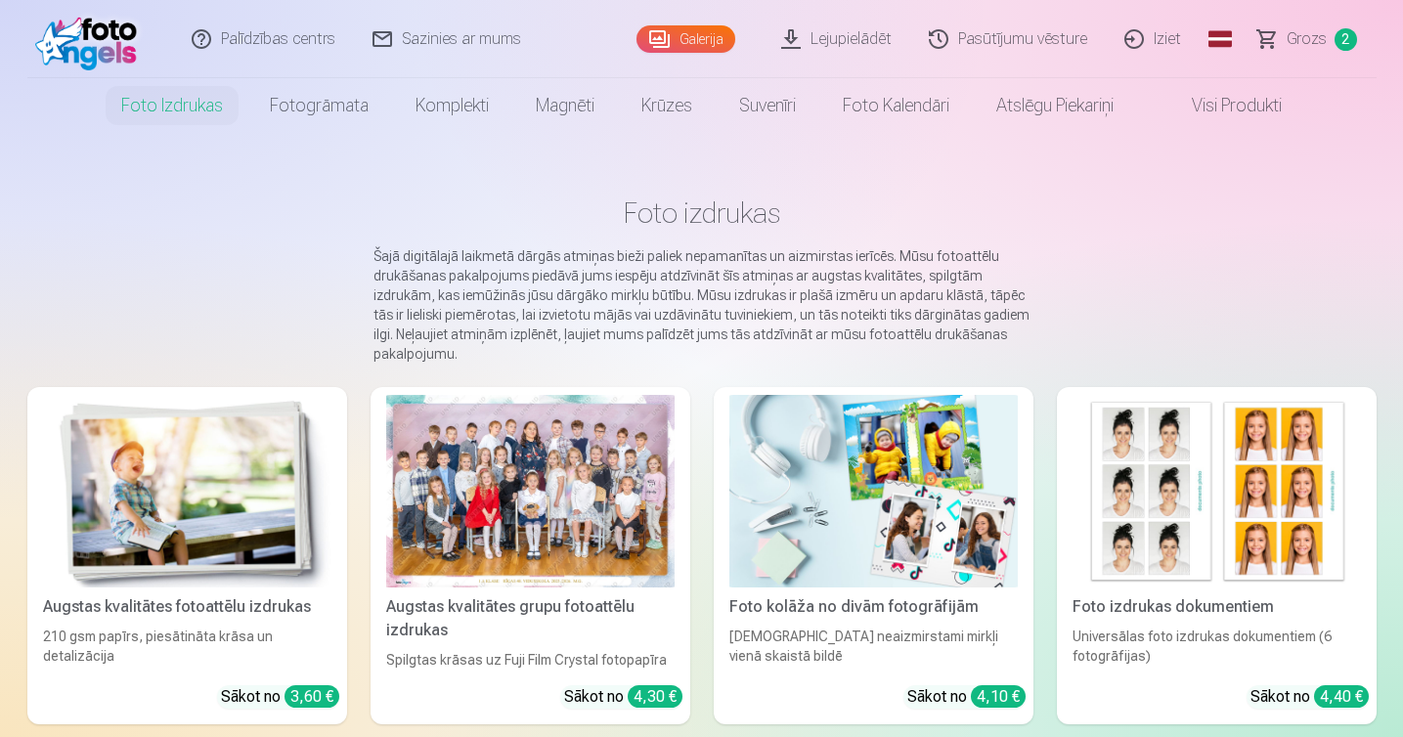
click at [193, 105] on link "Foto izdrukas" at bounding box center [172, 105] width 149 height 55
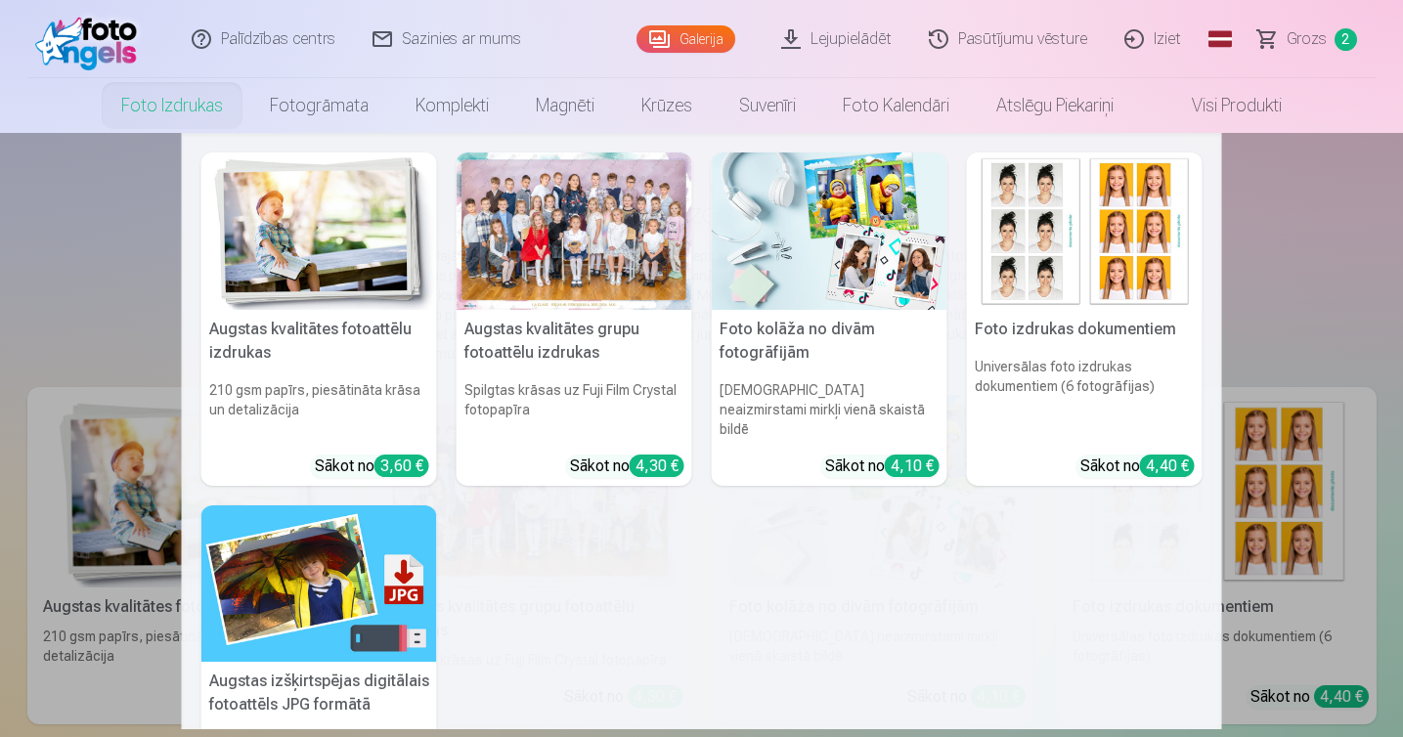
click at [328, 248] on img at bounding box center [319, 231] width 236 height 157
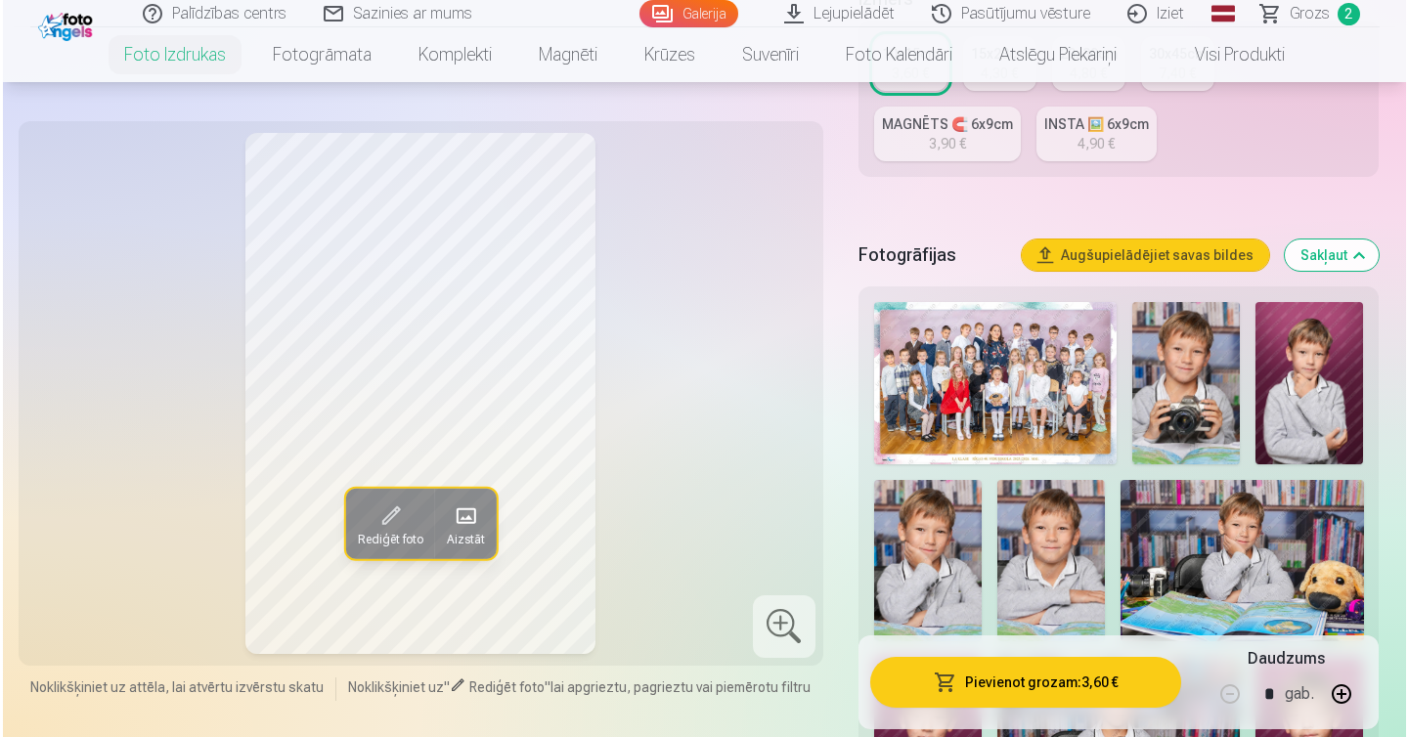
scroll to position [528, 0]
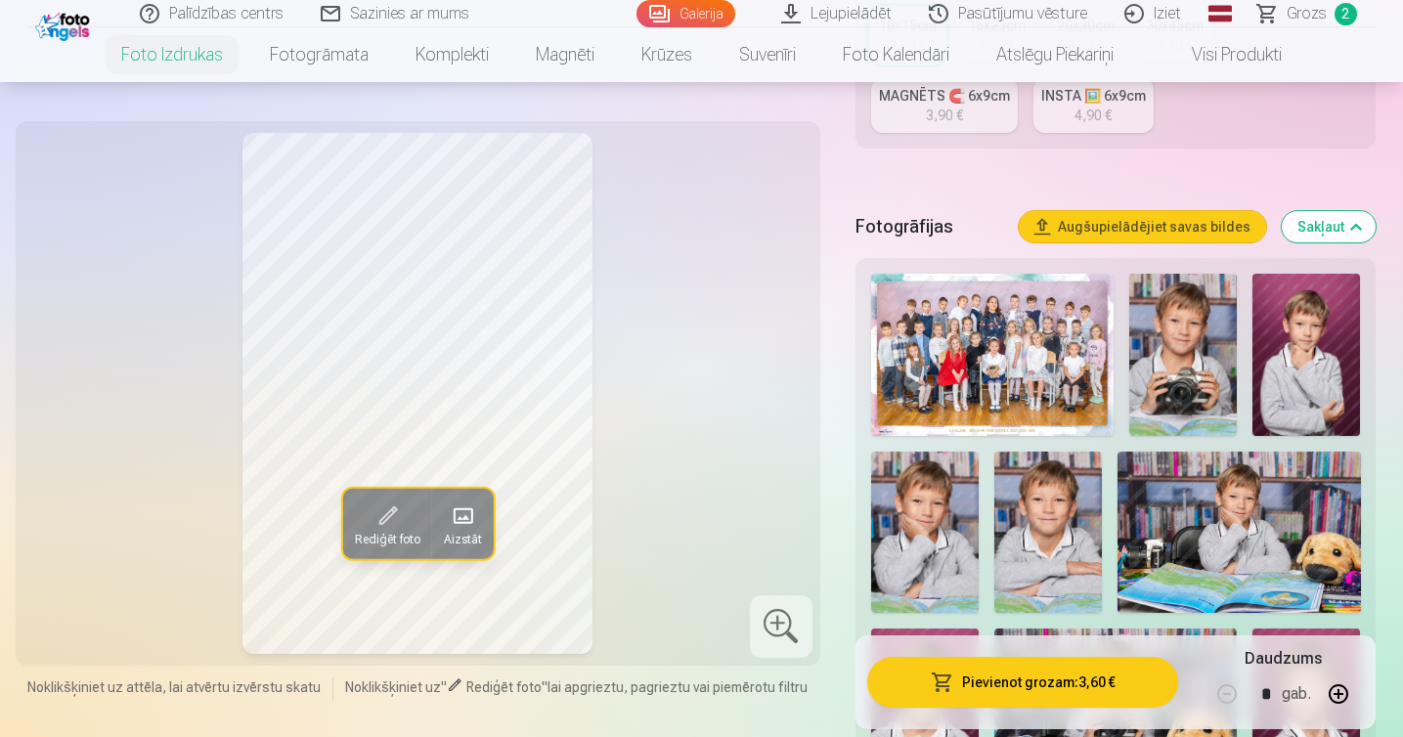
click at [1207, 335] on img at bounding box center [1184, 355] width 108 height 162
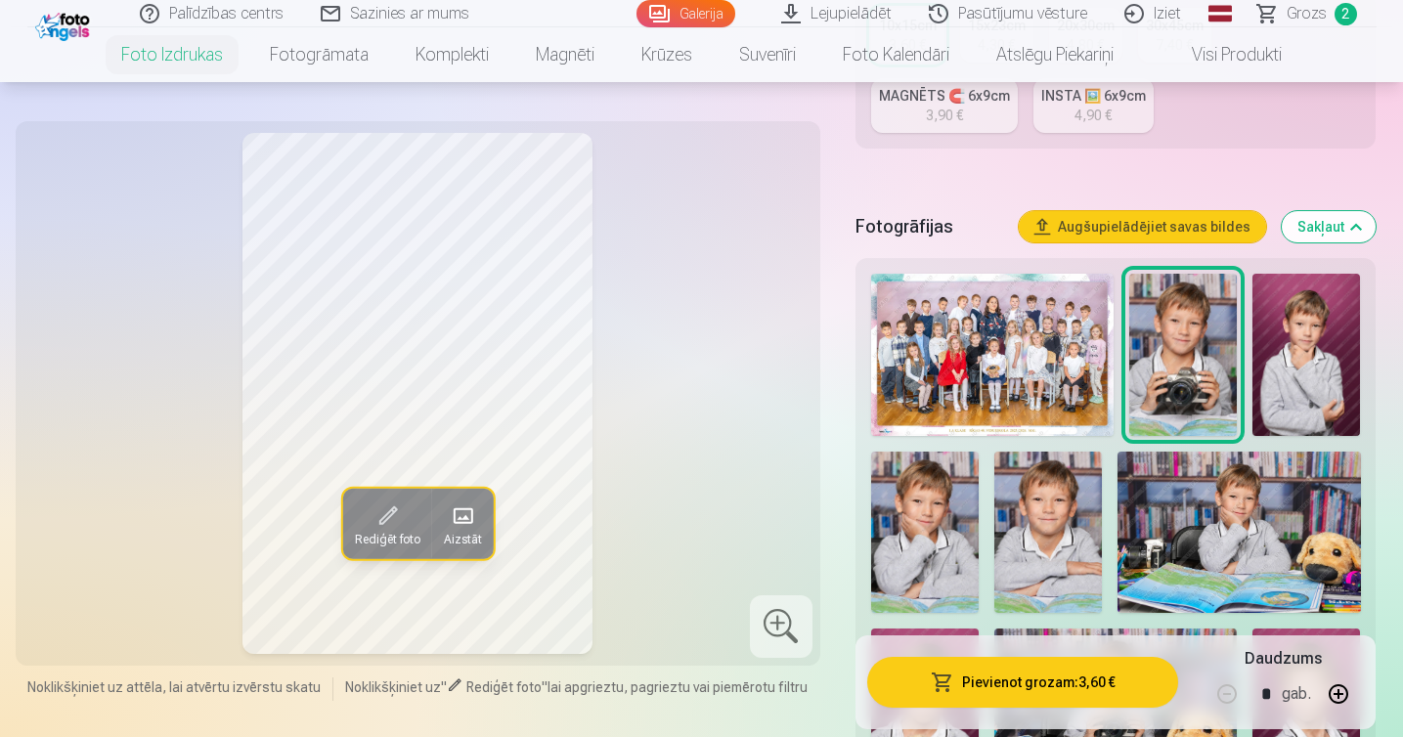
click at [1313, 334] on img at bounding box center [1307, 355] width 108 height 162
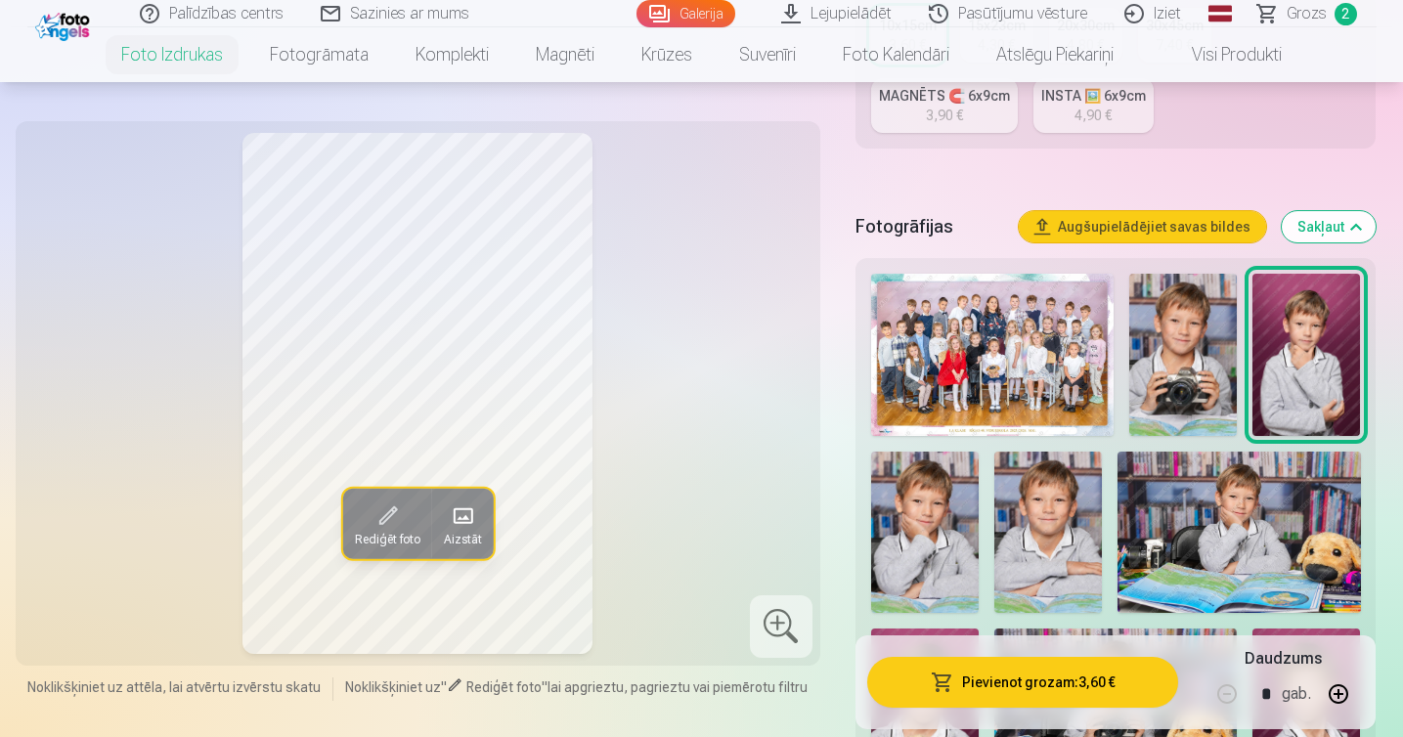
click at [1192, 348] on img at bounding box center [1184, 355] width 108 height 162
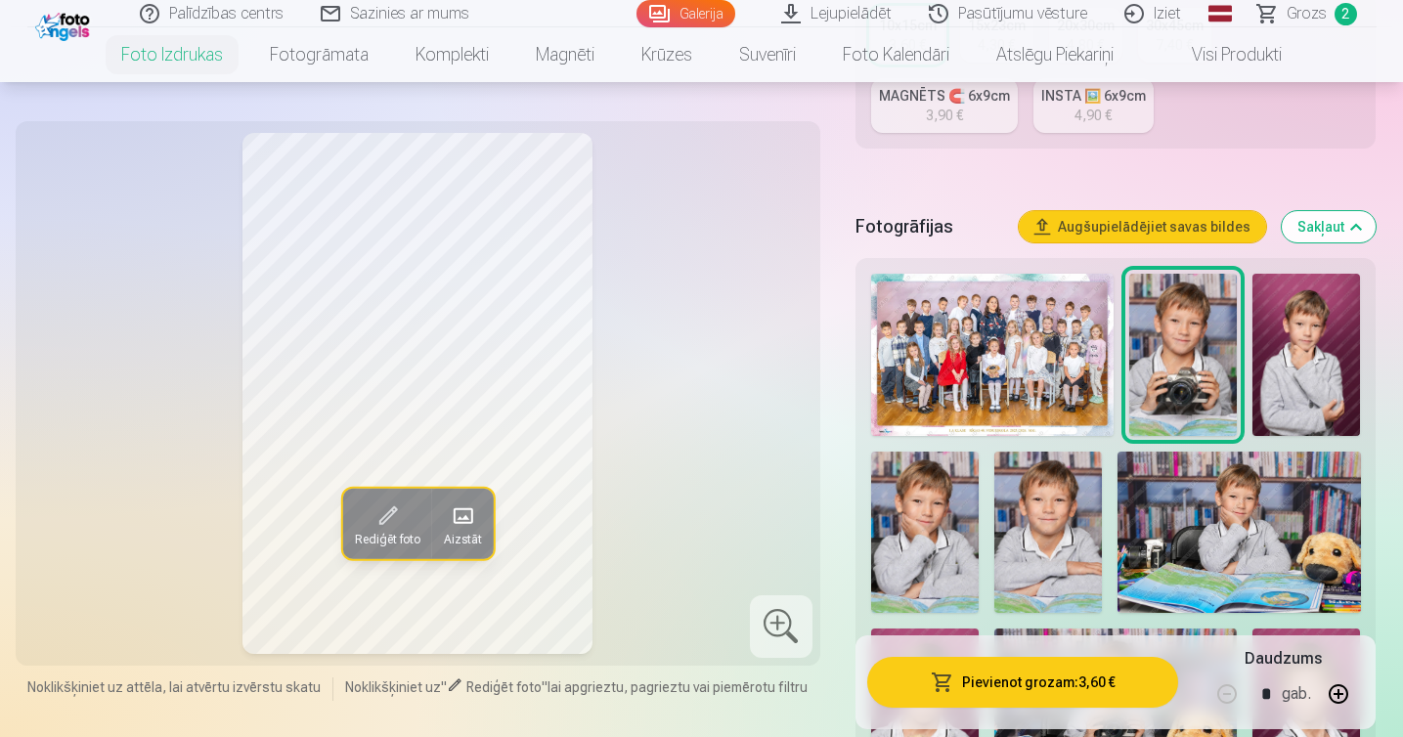
click at [1045, 687] on button "Pievienot grozam : 3,60 €" at bounding box center [1023, 682] width 312 height 51
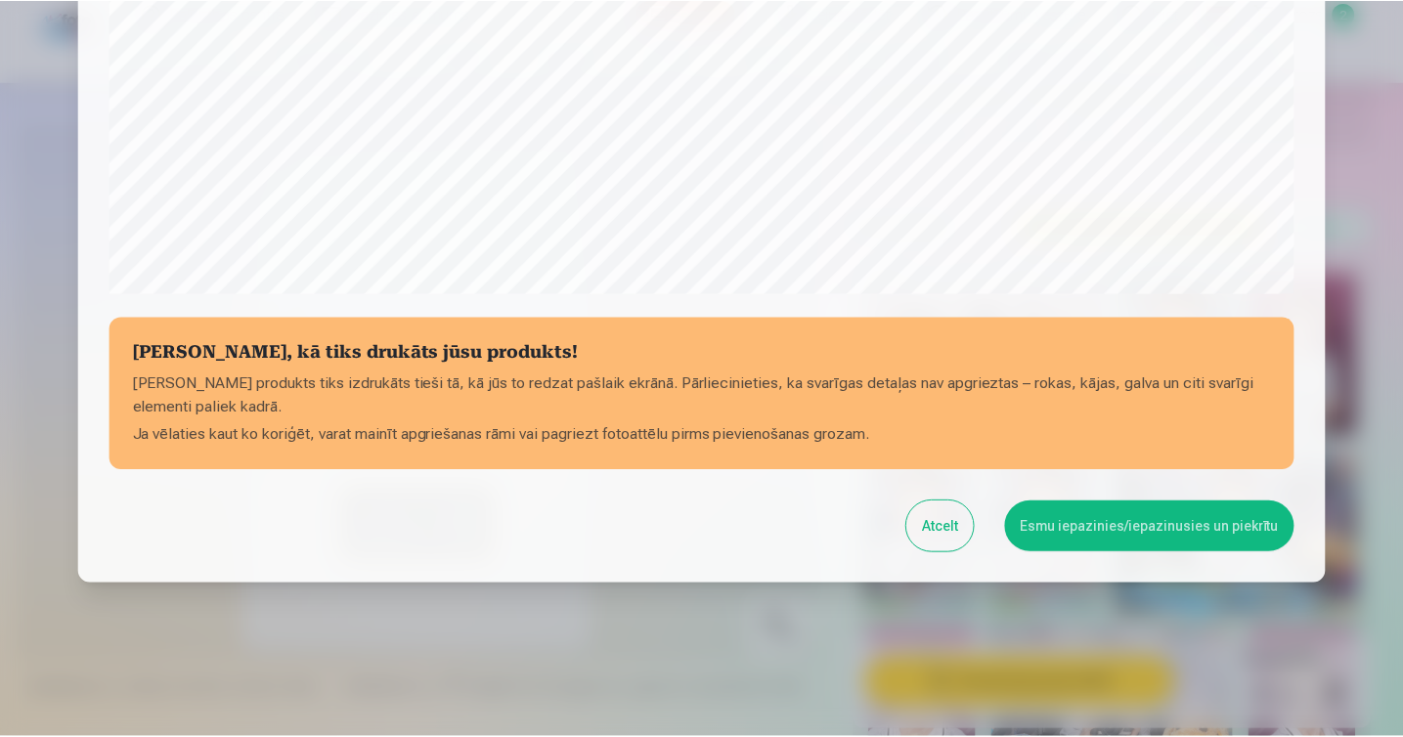
scroll to position [671, 0]
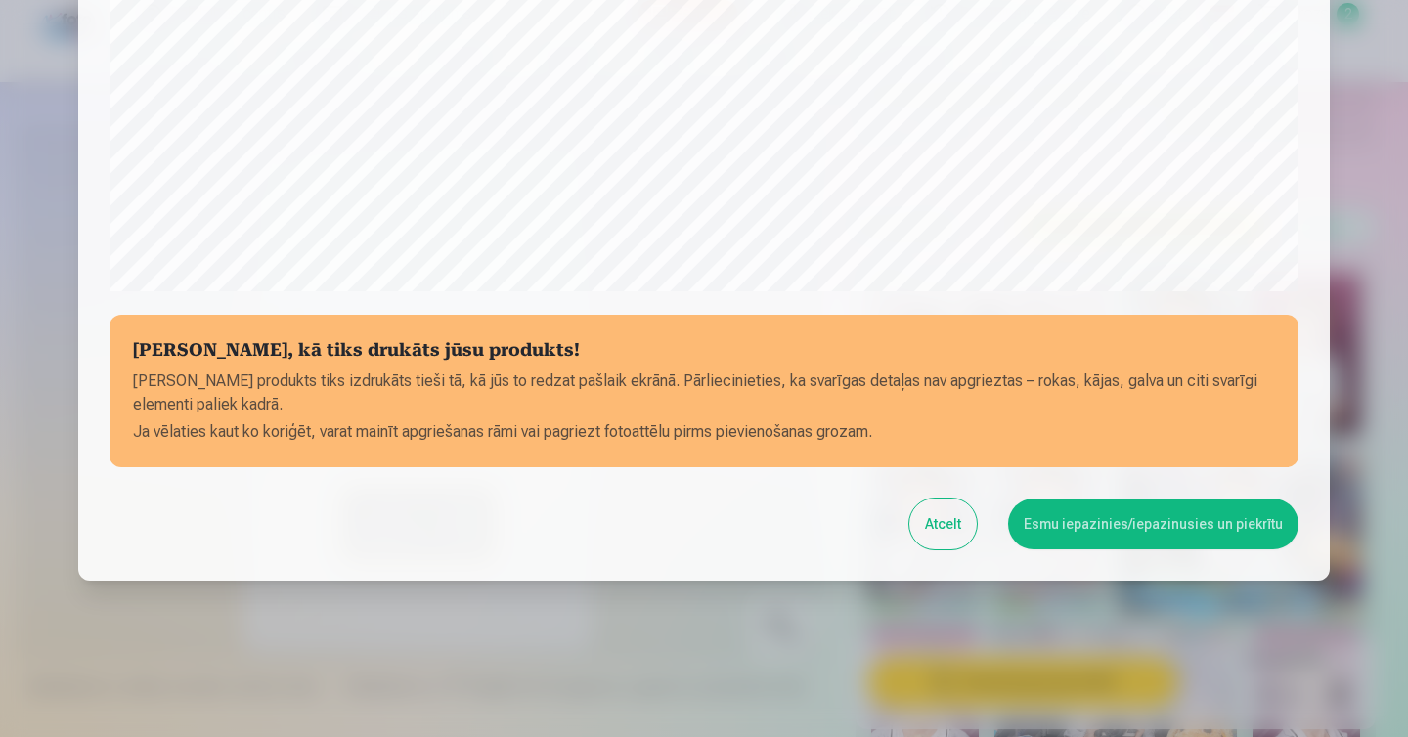
click at [1179, 521] on button "Esmu iepazinies/iepazinusies un piekrītu" at bounding box center [1153, 524] width 290 height 51
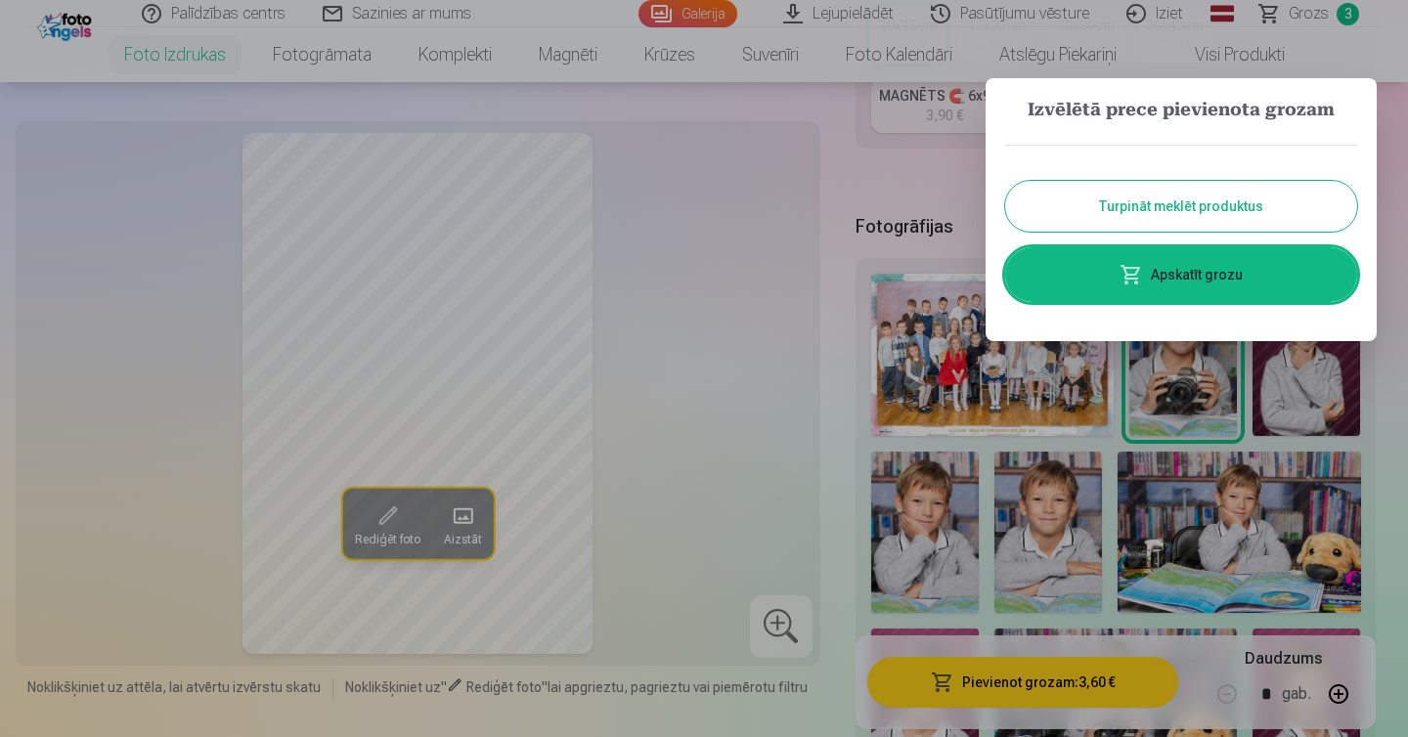
click at [1146, 201] on button "Turpināt meklēt produktus" at bounding box center [1181, 206] width 352 height 51
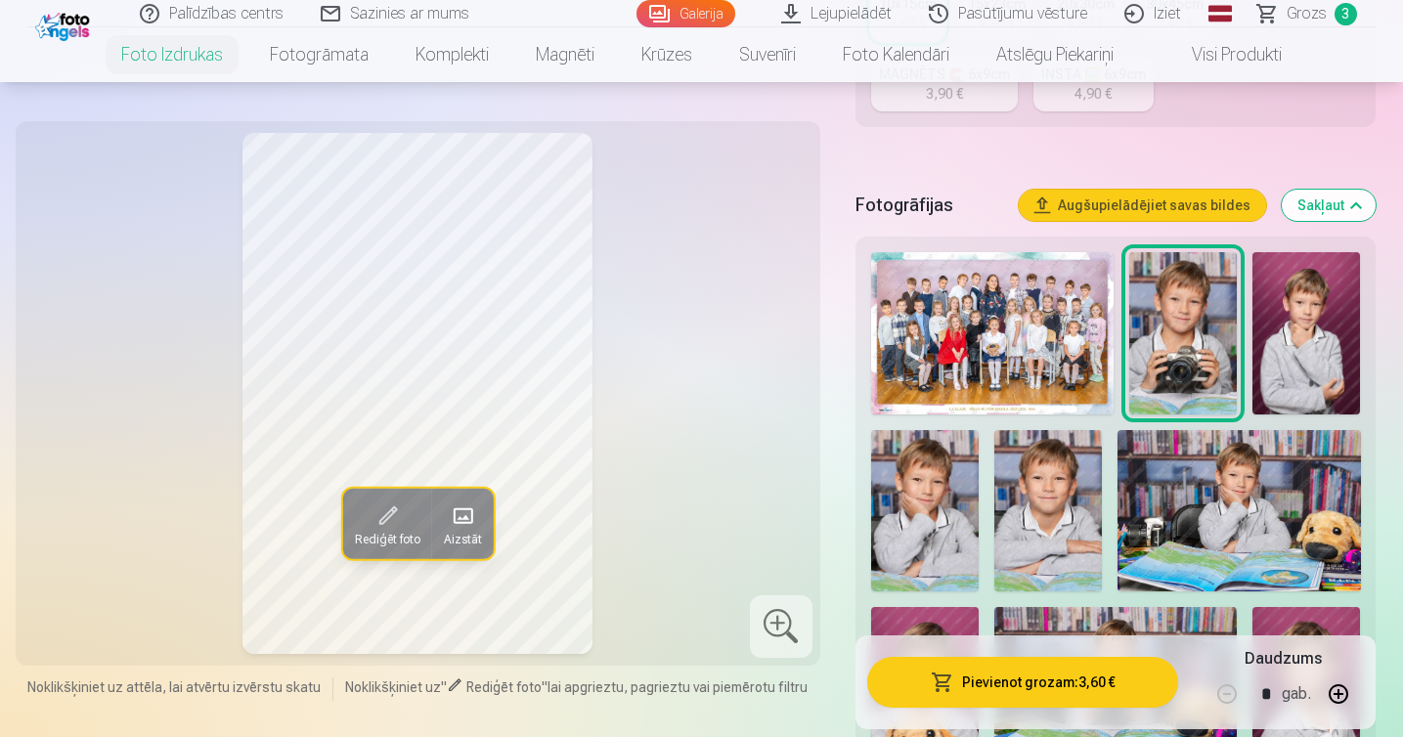
scroll to position [554, 0]
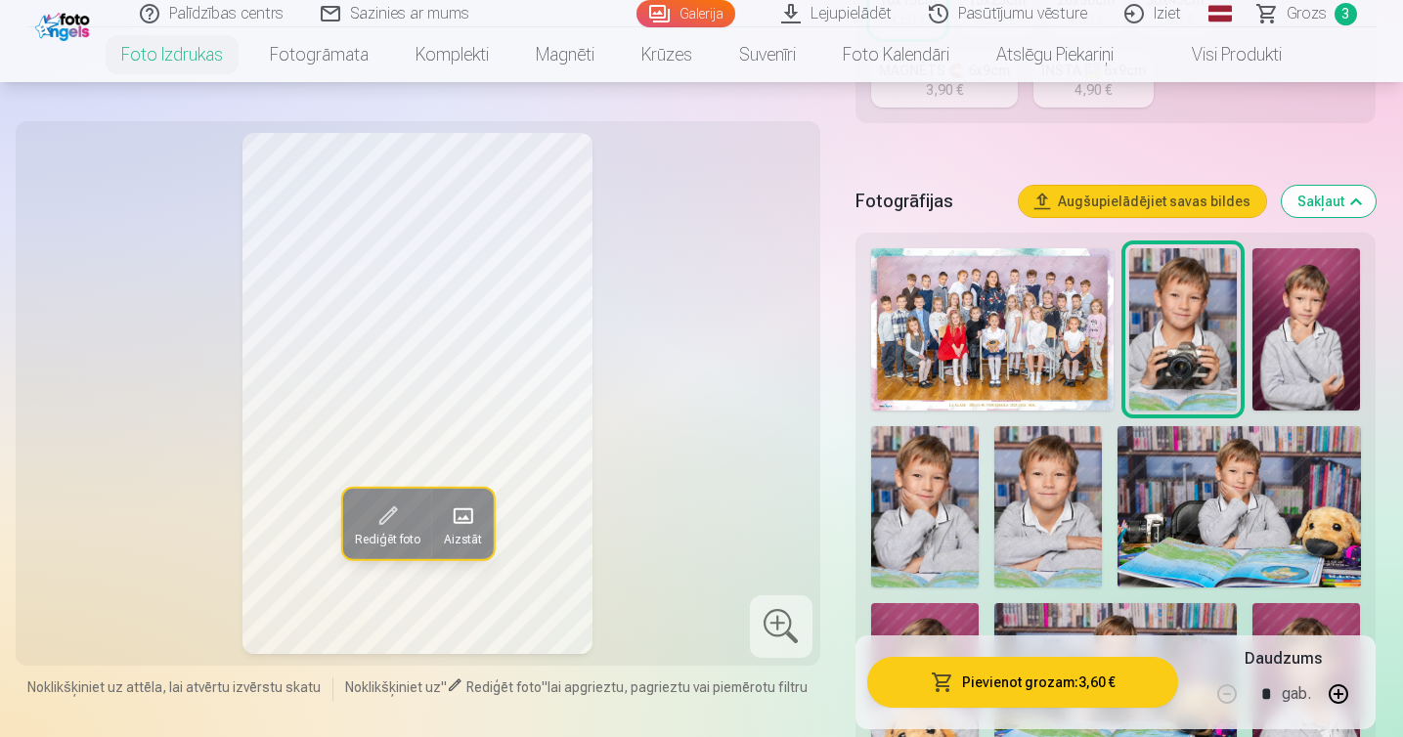
click at [1239, 479] on img at bounding box center [1239, 506] width 243 height 161
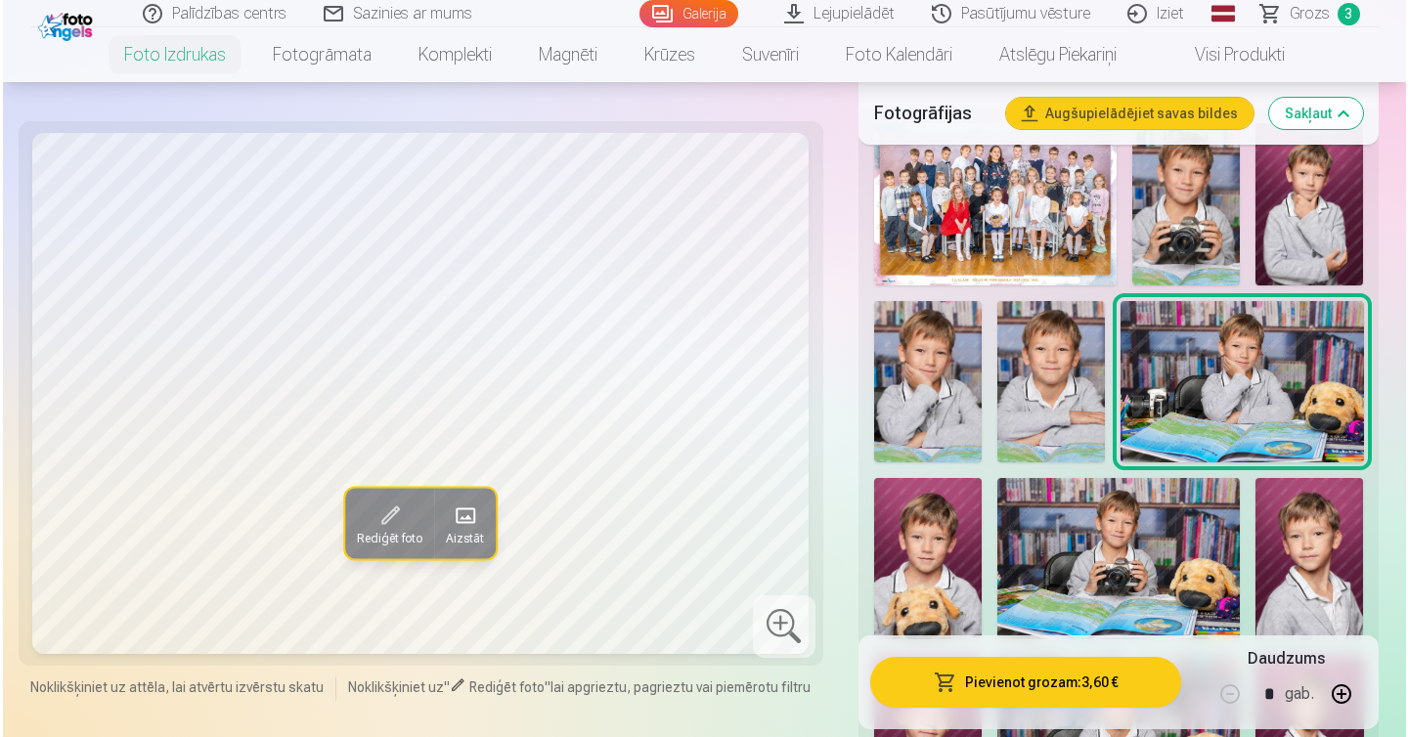
scroll to position [684, 0]
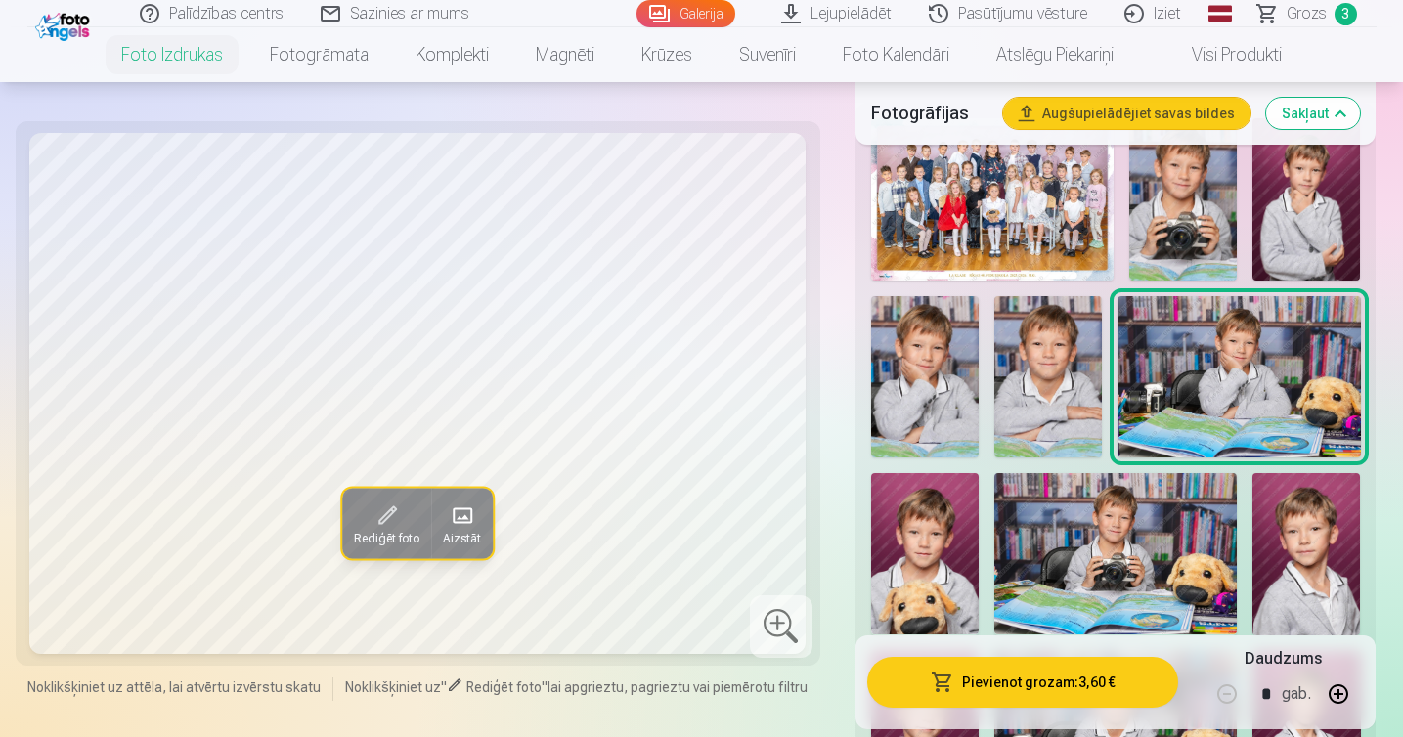
click at [1130, 533] on img at bounding box center [1116, 553] width 243 height 161
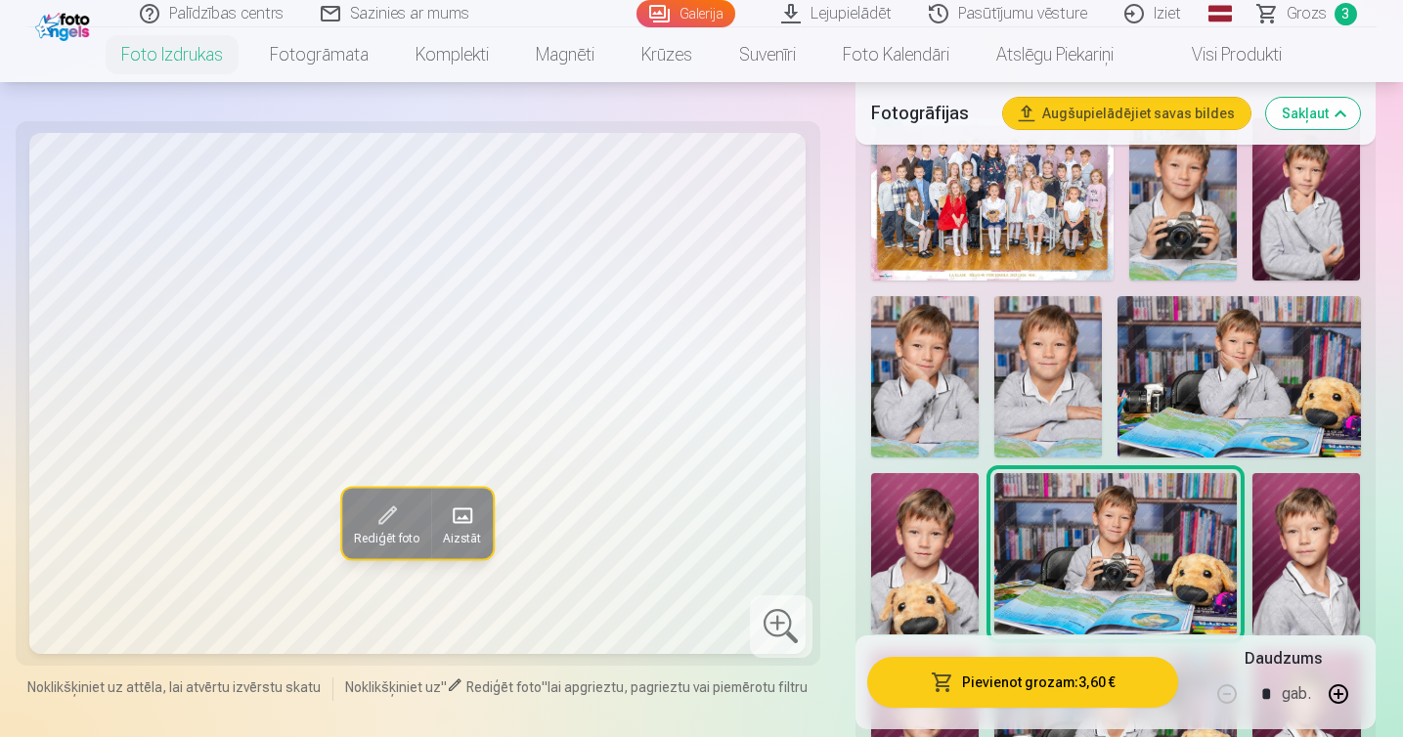
click at [1244, 404] on img at bounding box center [1239, 376] width 243 height 161
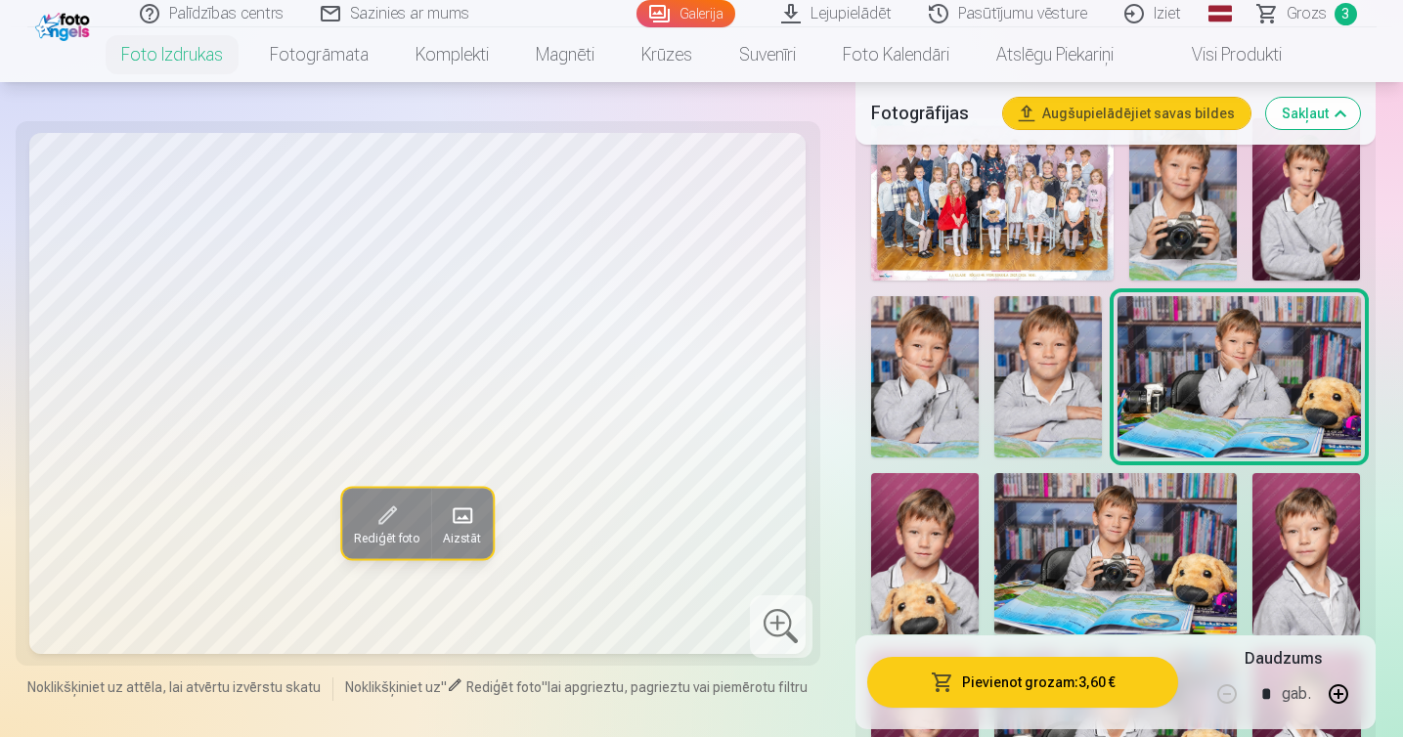
click at [1023, 682] on button "Pievienot grozam : 3,60 €" at bounding box center [1023, 682] width 312 height 51
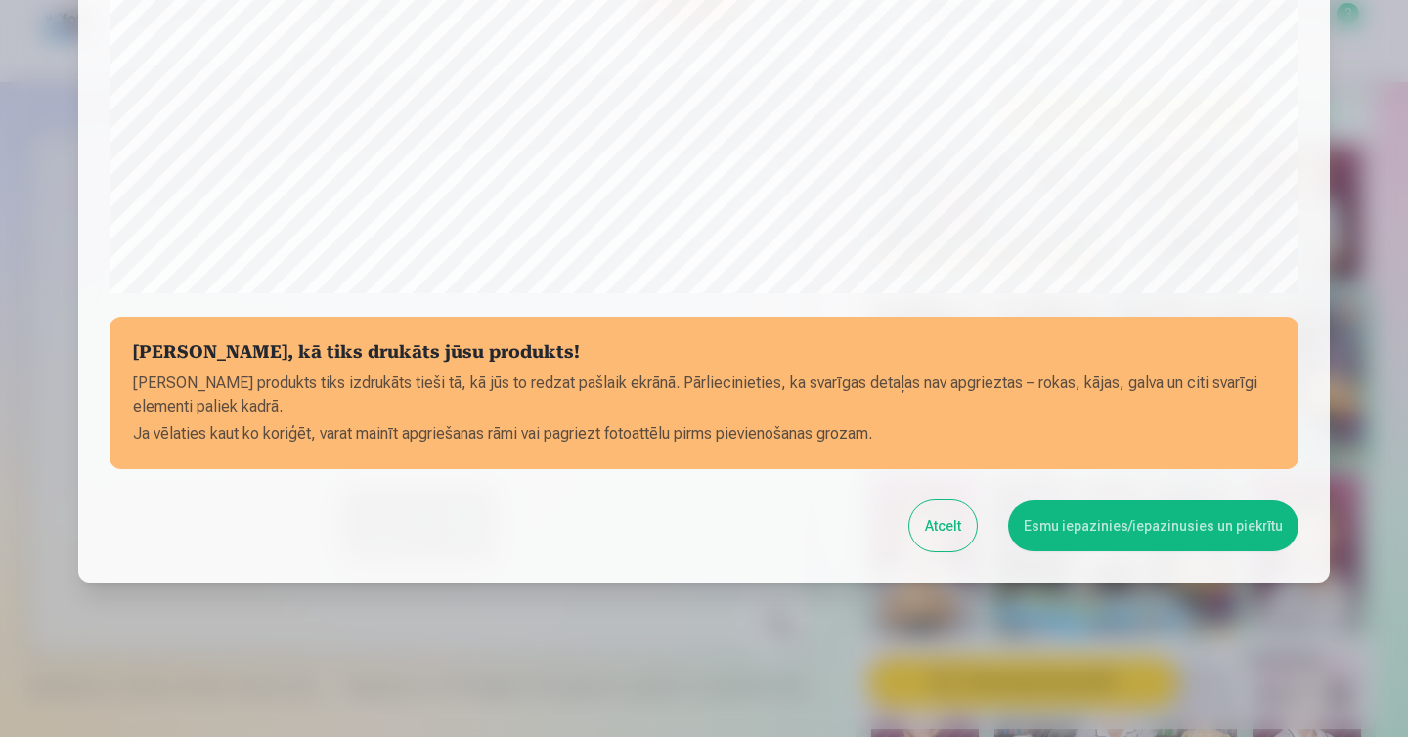
scroll to position [671, 0]
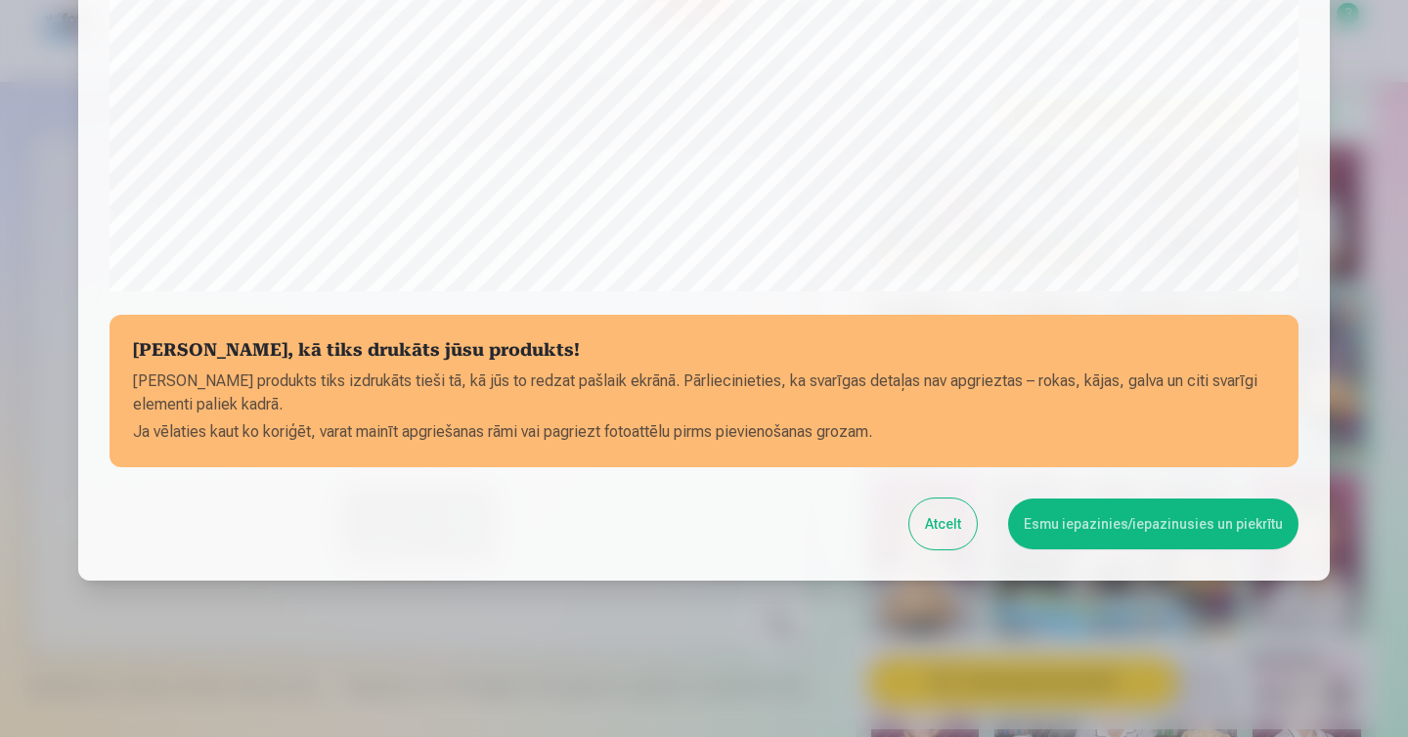
click at [1098, 533] on button "Esmu iepazinies/iepazinusies un piekrītu" at bounding box center [1153, 524] width 290 height 51
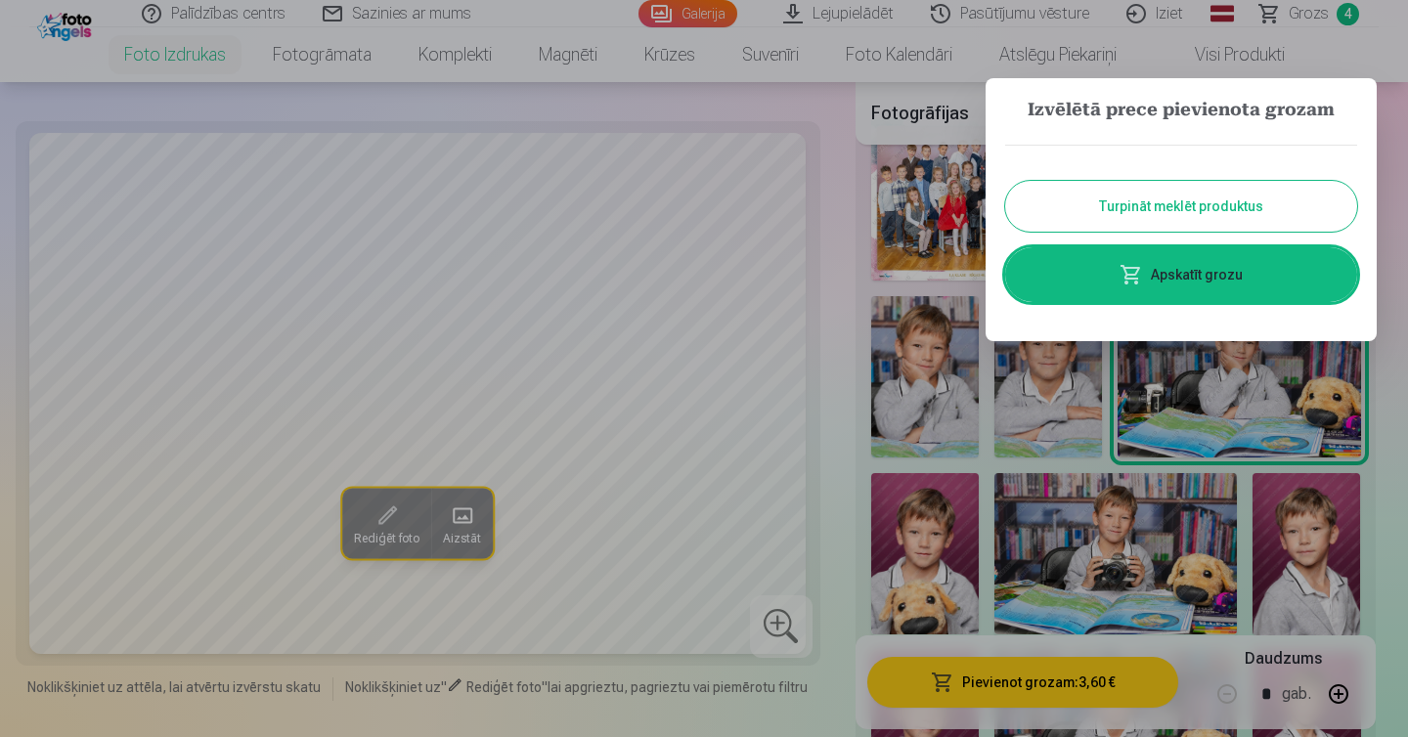
click at [1167, 204] on button "Turpināt meklēt produktus" at bounding box center [1181, 206] width 352 height 51
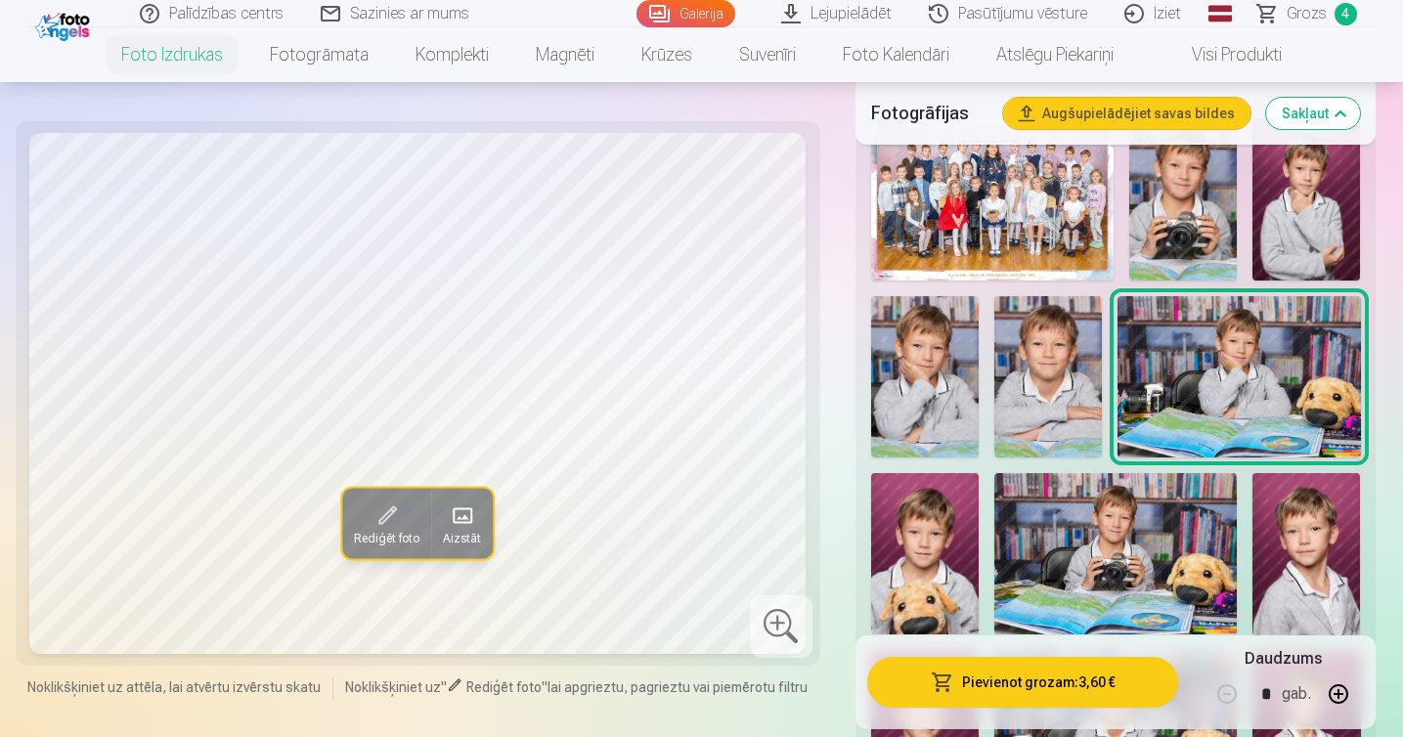
click at [918, 368] on img at bounding box center [925, 376] width 108 height 161
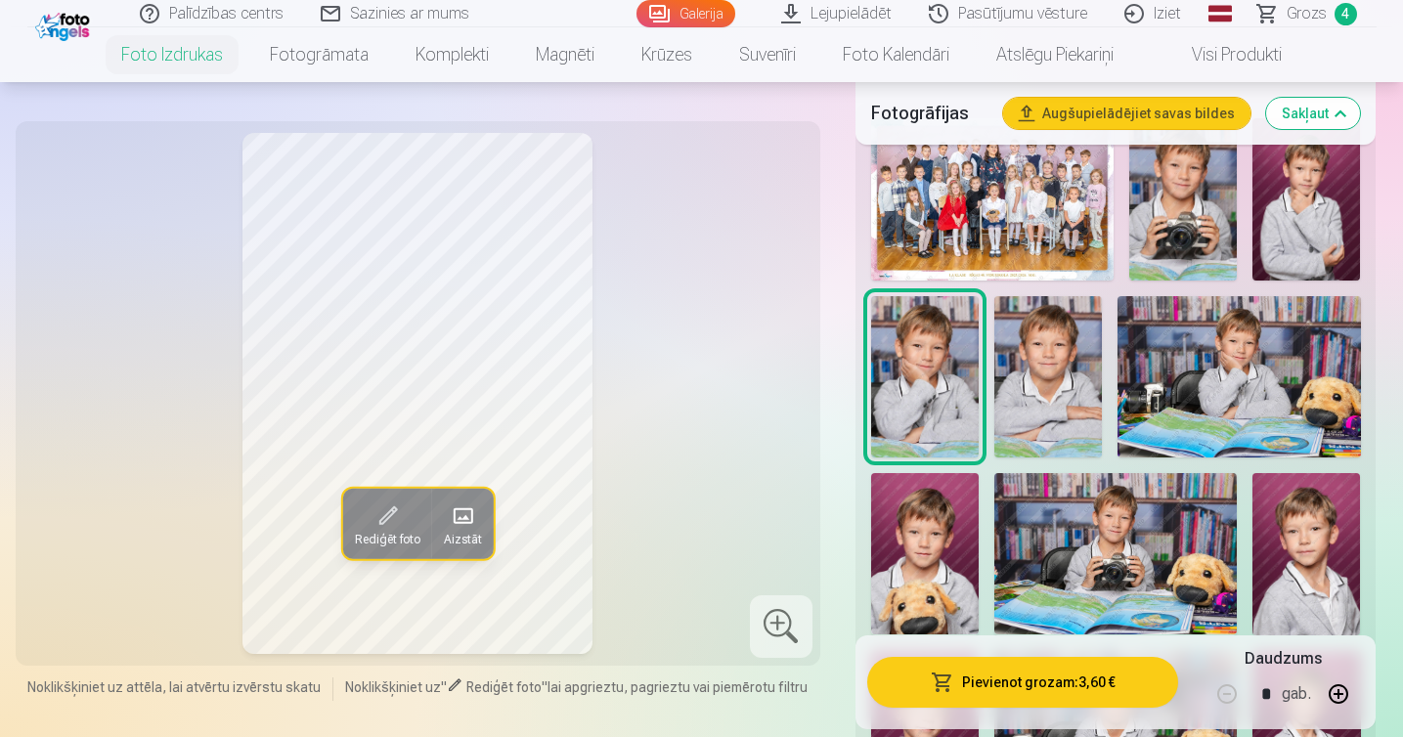
click at [1078, 684] on button "Pievienot grozam : 3,60 €" at bounding box center [1023, 682] width 312 height 51
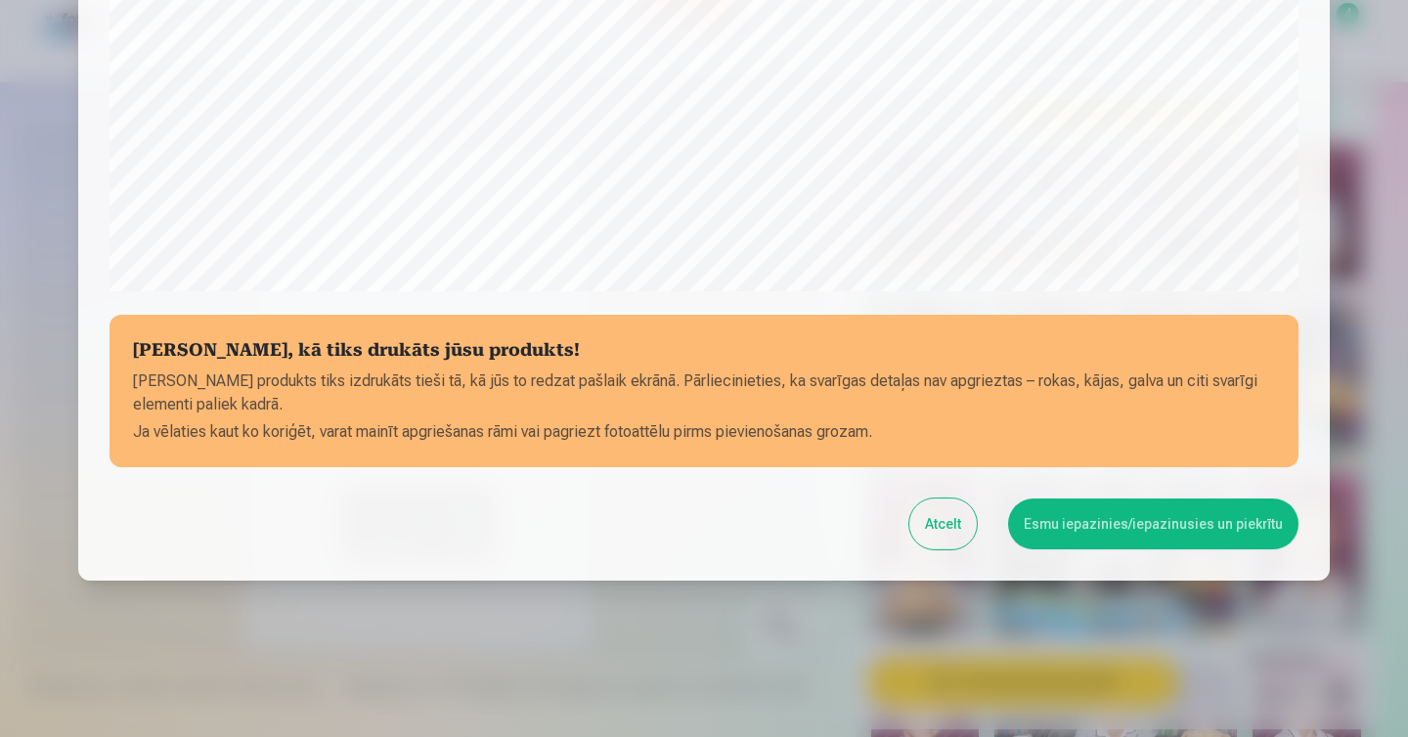
click at [1101, 519] on button "Esmu iepazinies/iepazinusies un piekrītu" at bounding box center [1153, 524] width 290 height 51
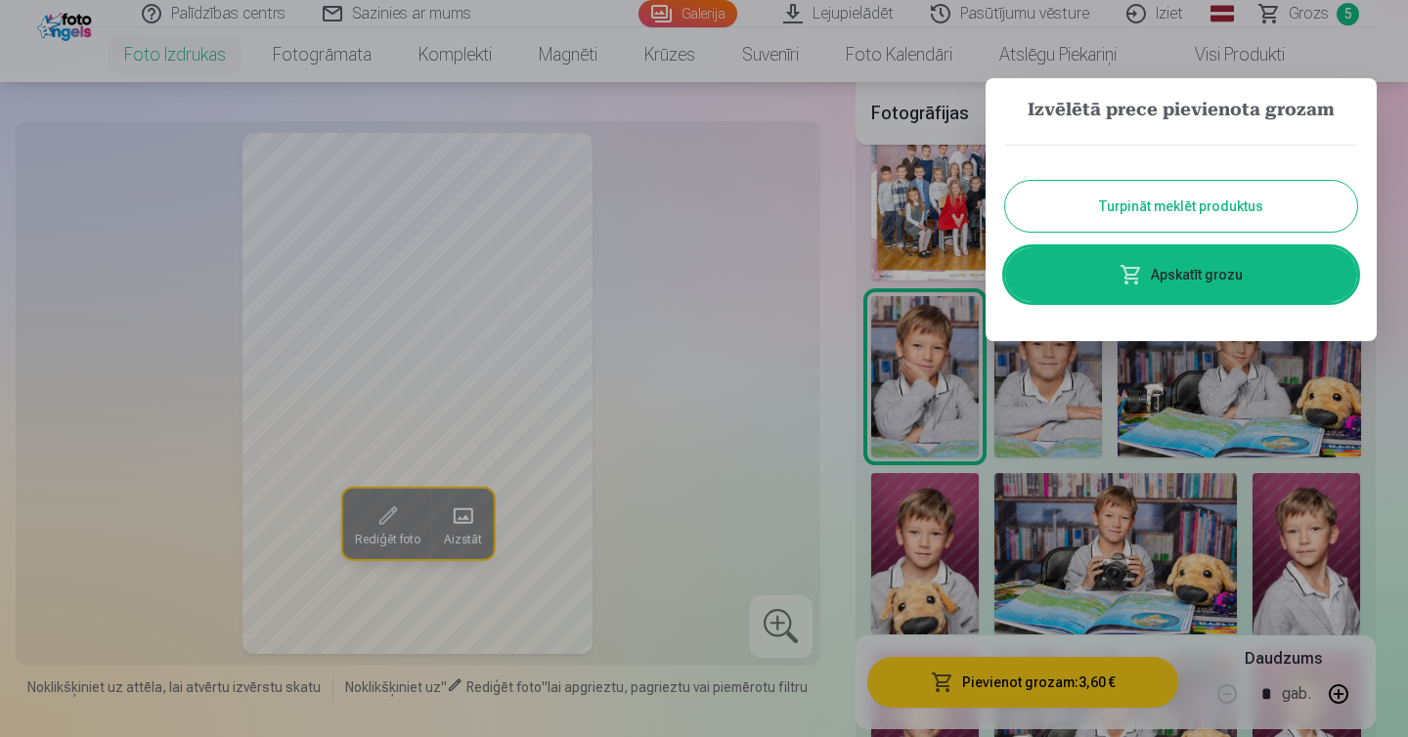
click at [1148, 208] on button "Turpināt meklēt produktus" at bounding box center [1181, 206] width 352 height 51
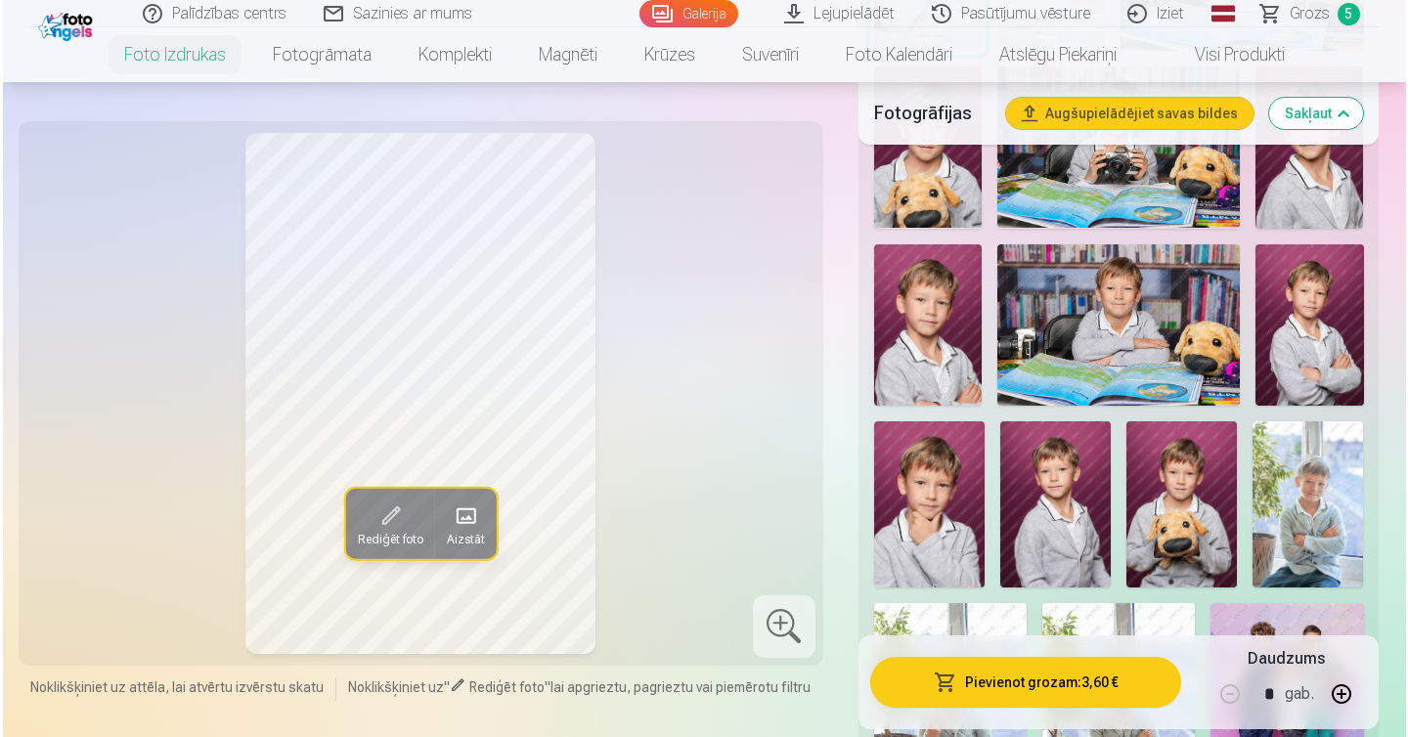
scroll to position [1132, 0]
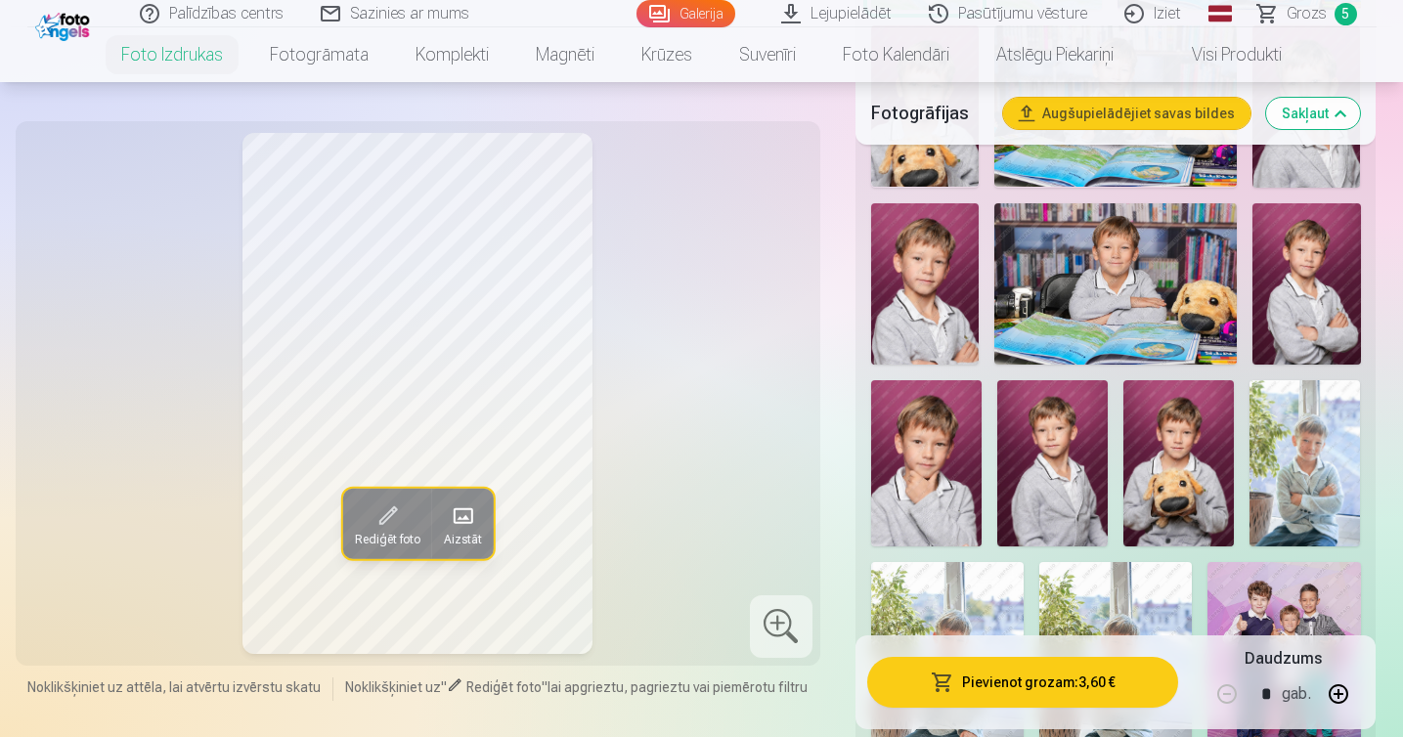
click at [916, 430] on img at bounding box center [926, 463] width 111 height 166
click at [1135, 438] on img at bounding box center [1179, 463] width 111 height 166
click at [926, 472] on img at bounding box center [926, 463] width 111 height 166
click at [1017, 675] on button "Pievienot grozam : 3,60 €" at bounding box center [1023, 682] width 312 height 51
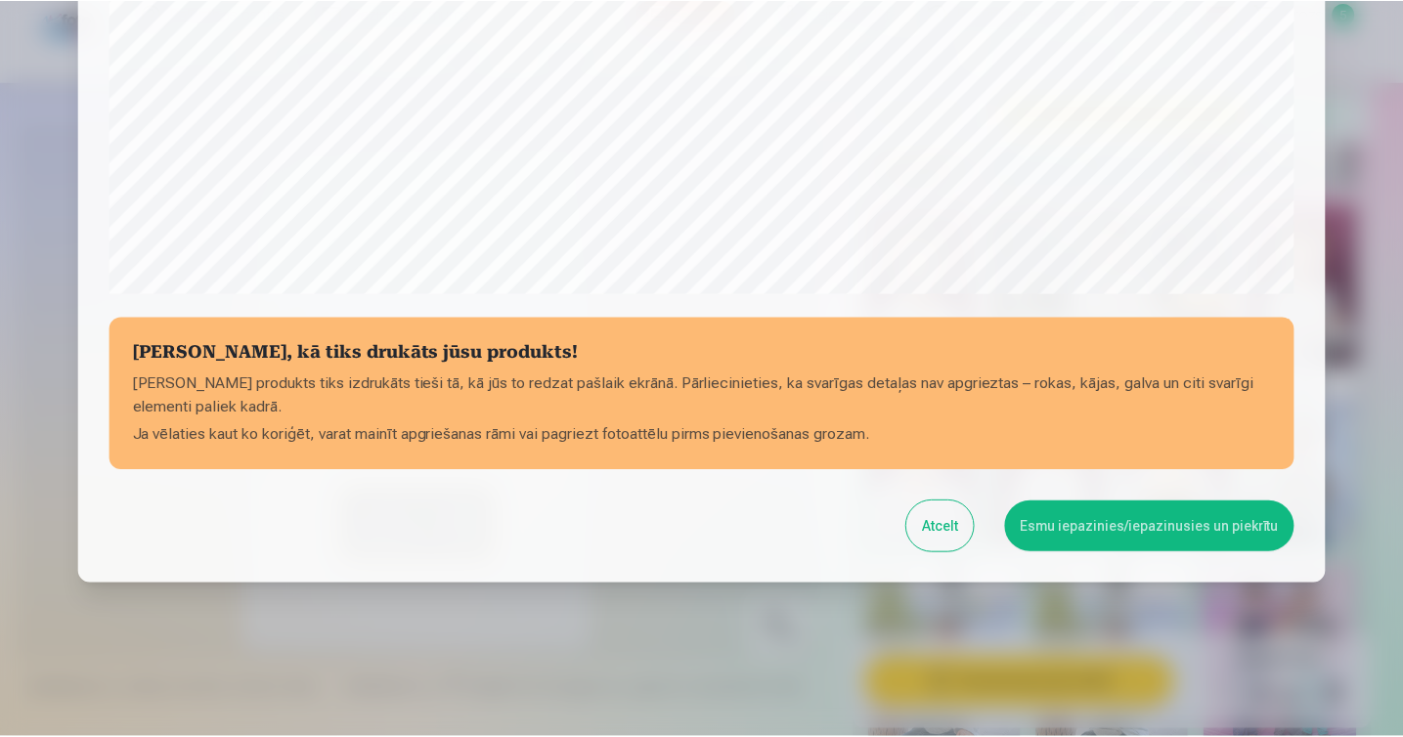
scroll to position [671, 0]
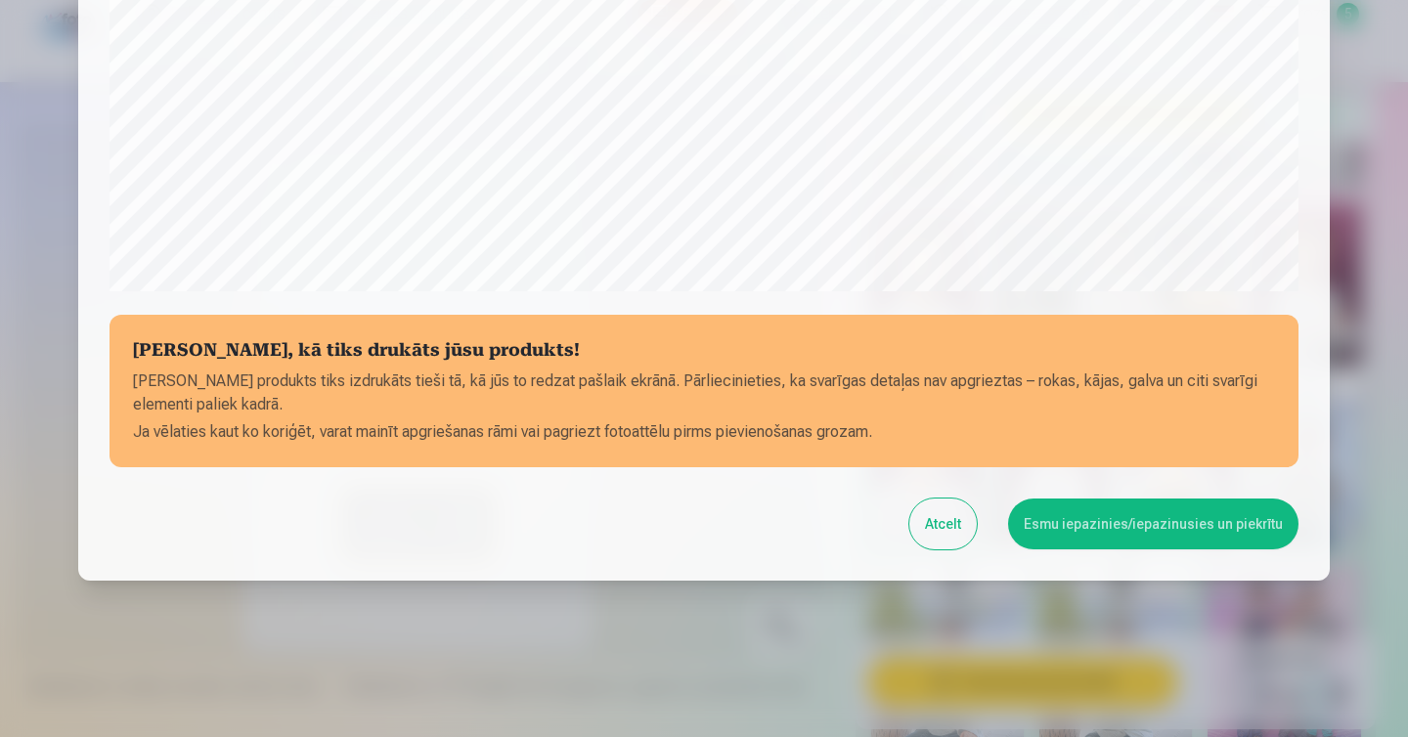
click at [1074, 517] on button "Esmu iepazinies/iepazinusies un piekrītu" at bounding box center [1153, 524] width 290 height 51
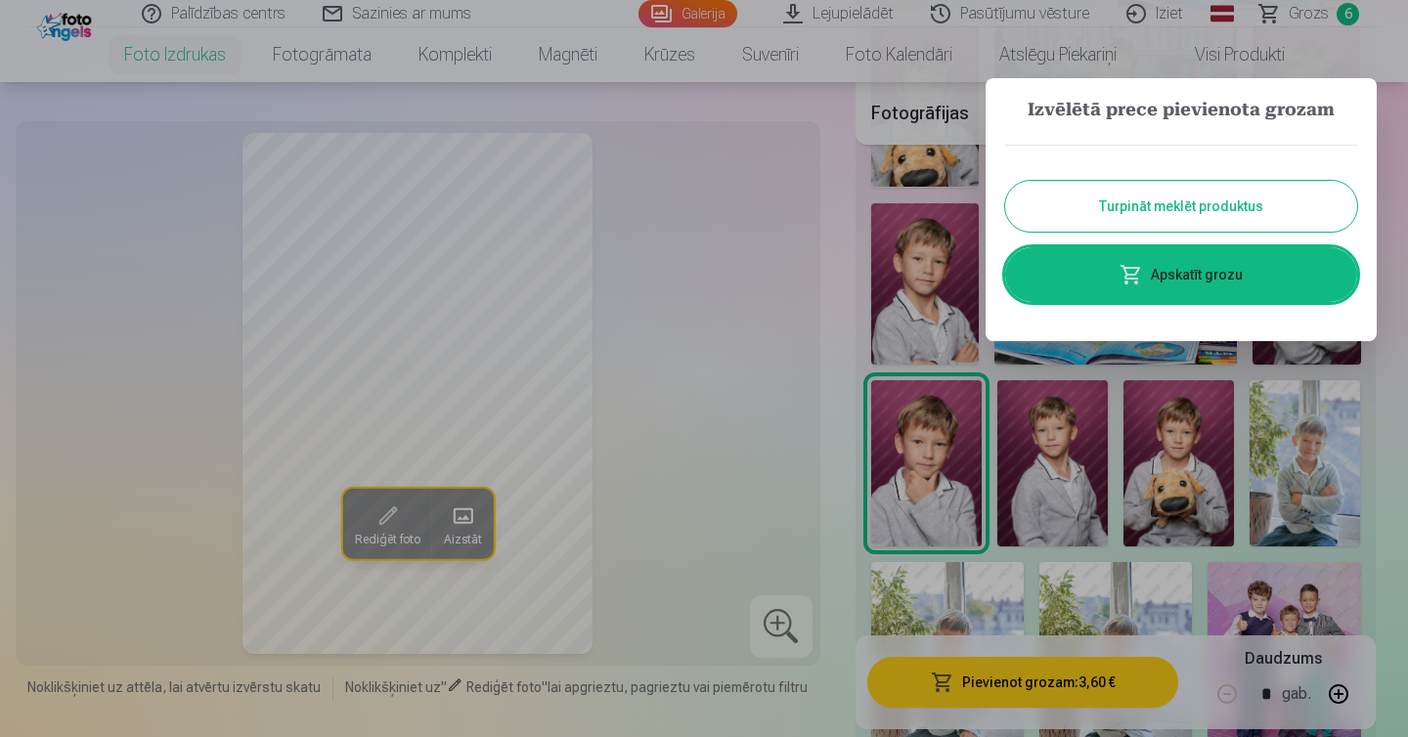
click at [1310, 439] on div at bounding box center [704, 368] width 1408 height 737
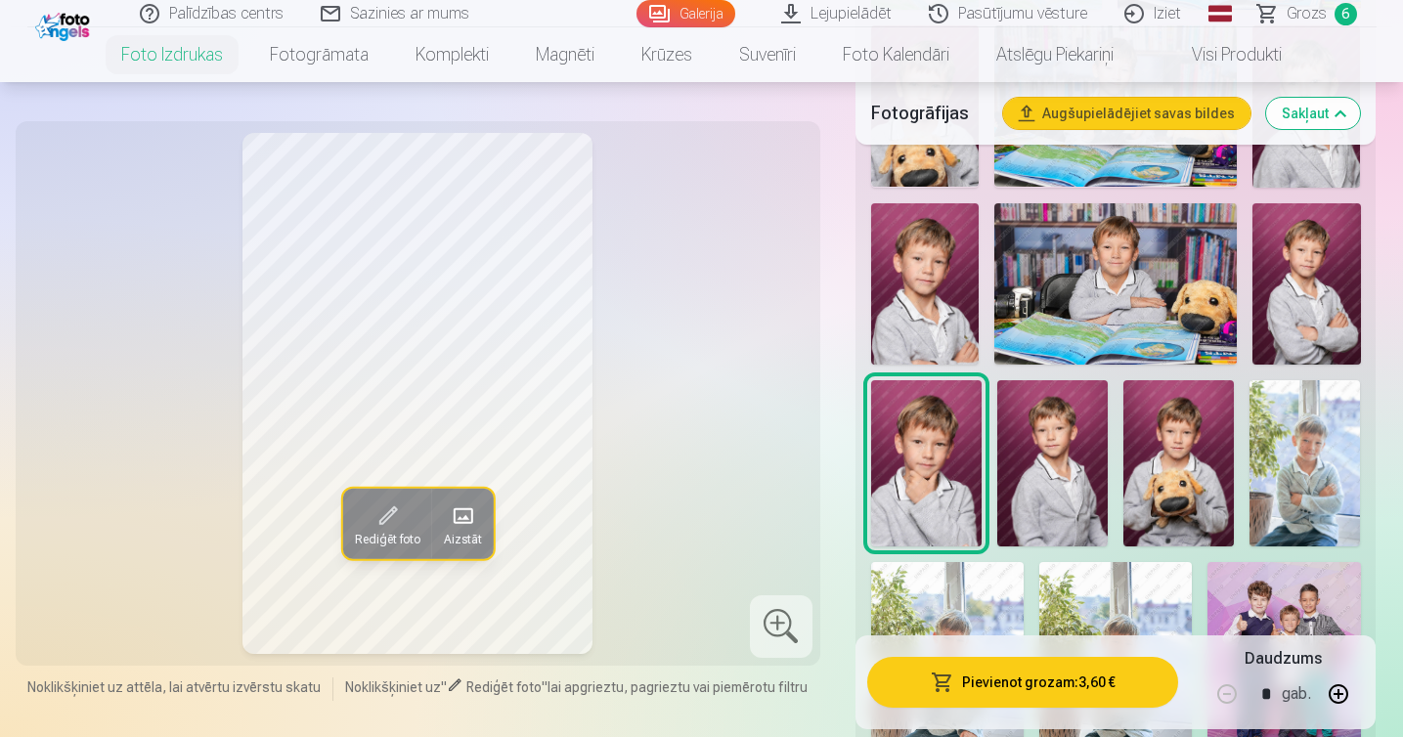
click at [1313, 443] on img at bounding box center [1305, 463] width 111 height 166
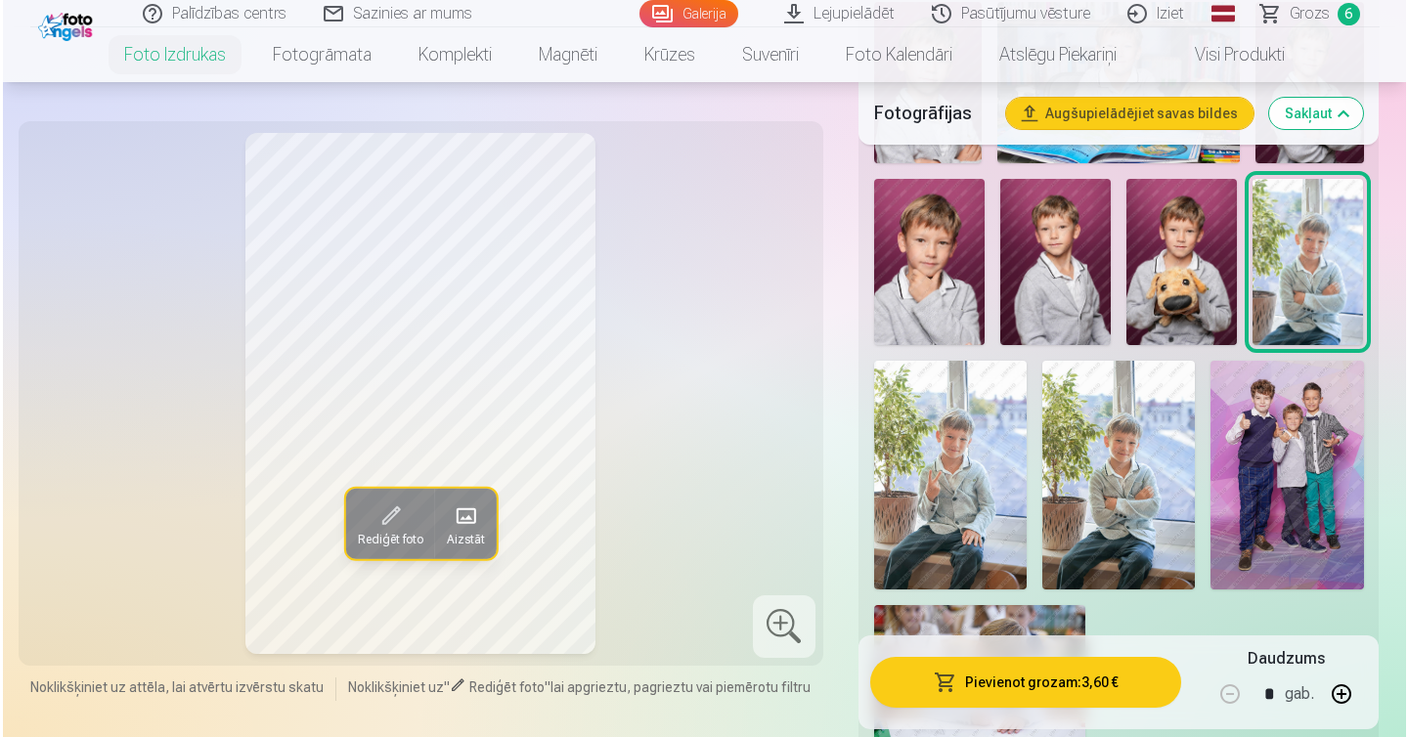
scroll to position [1341, 0]
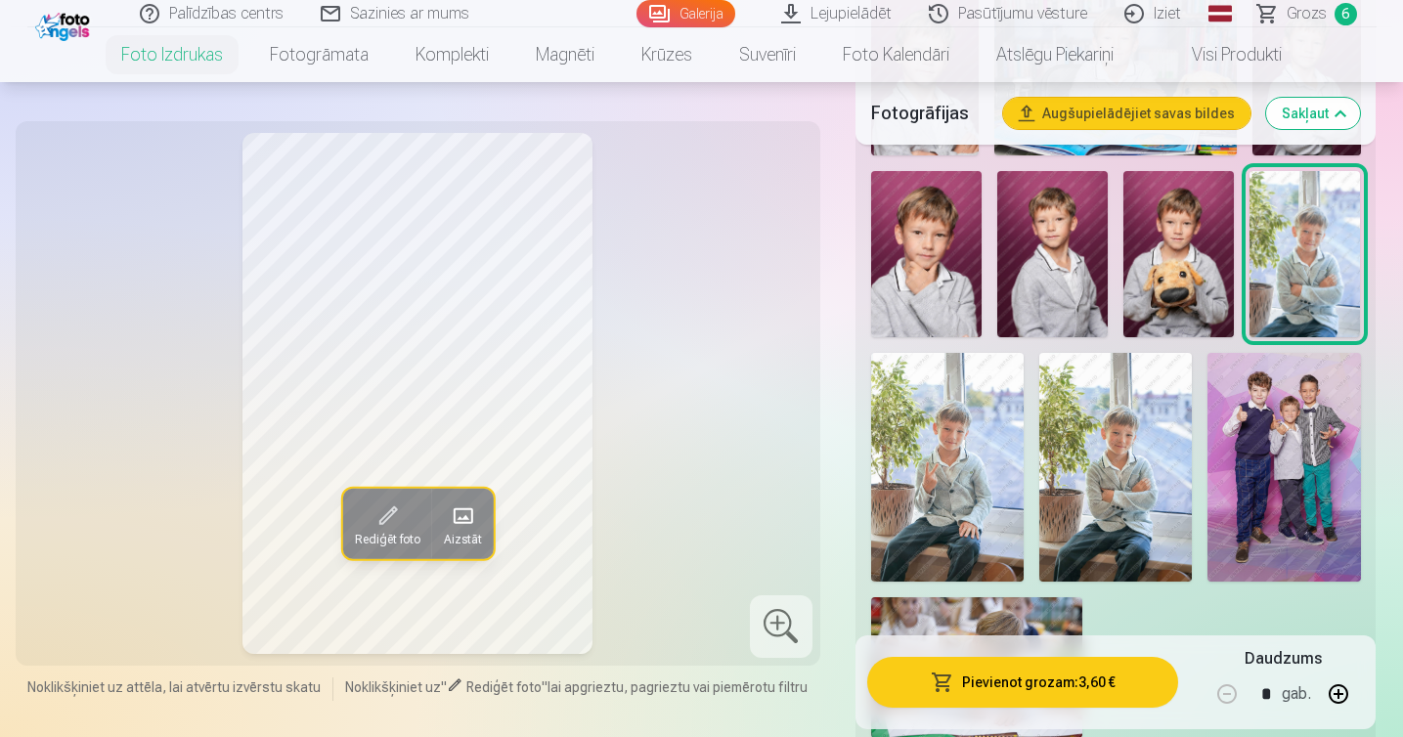
click at [944, 445] on img at bounding box center [947, 467] width 153 height 229
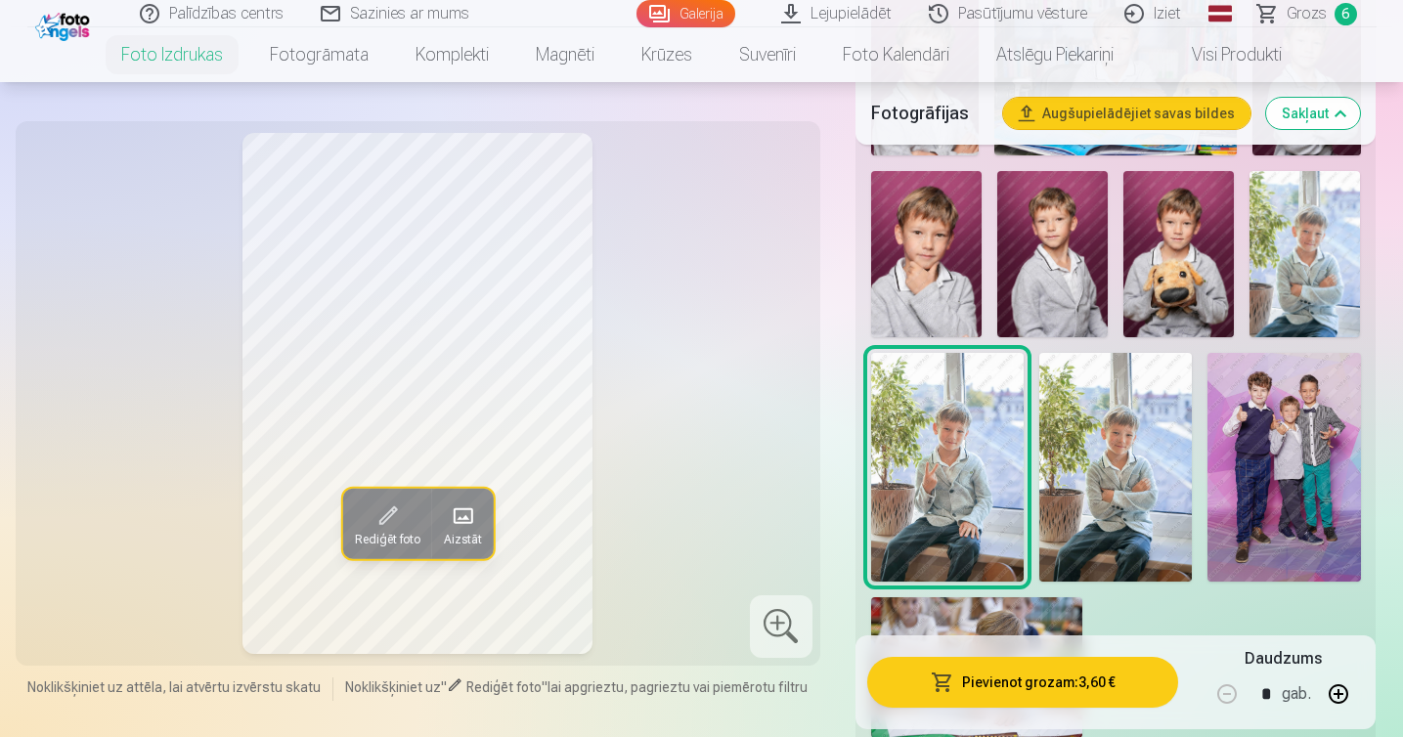
click at [1096, 433] on img at bounding box center [1116, 467] width 153 height 229
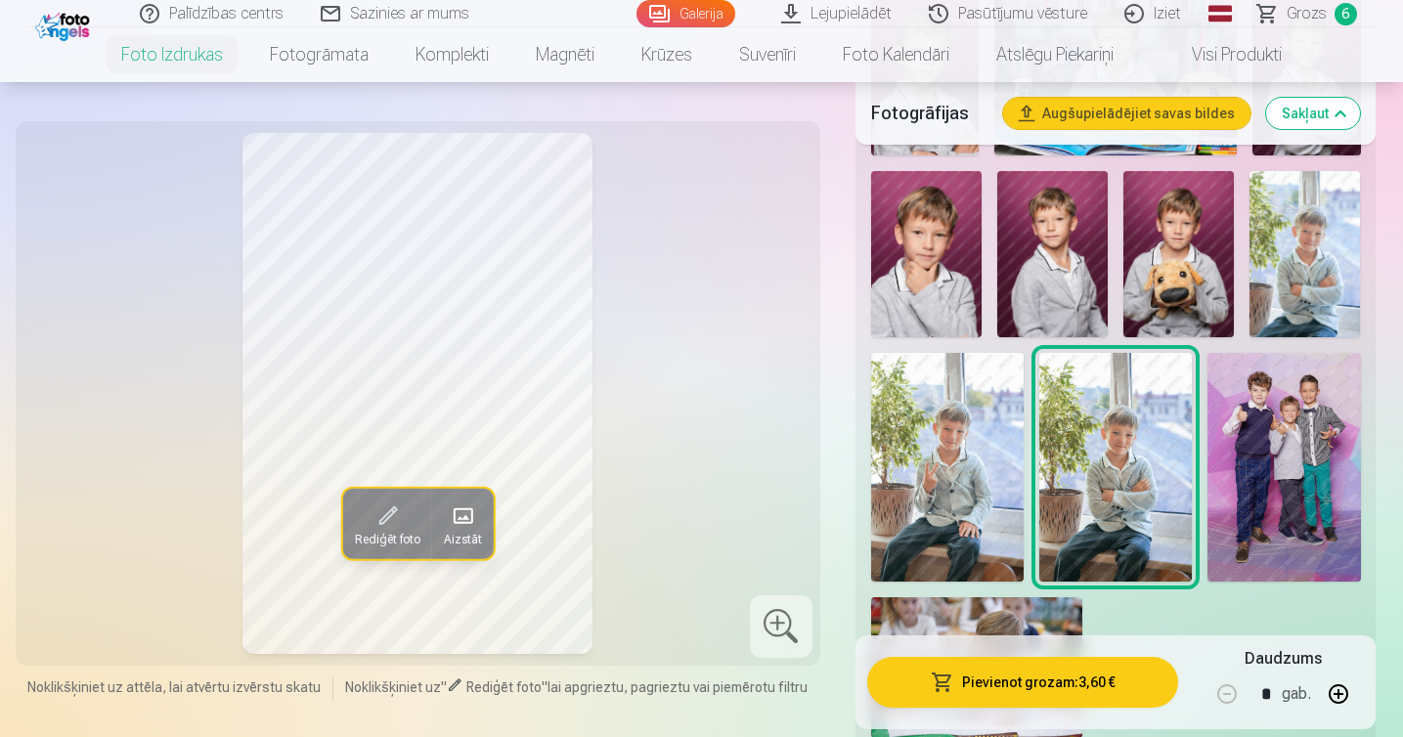
click at [1303, 271] on img at bounding box center [1305, 254] width 111 height 166
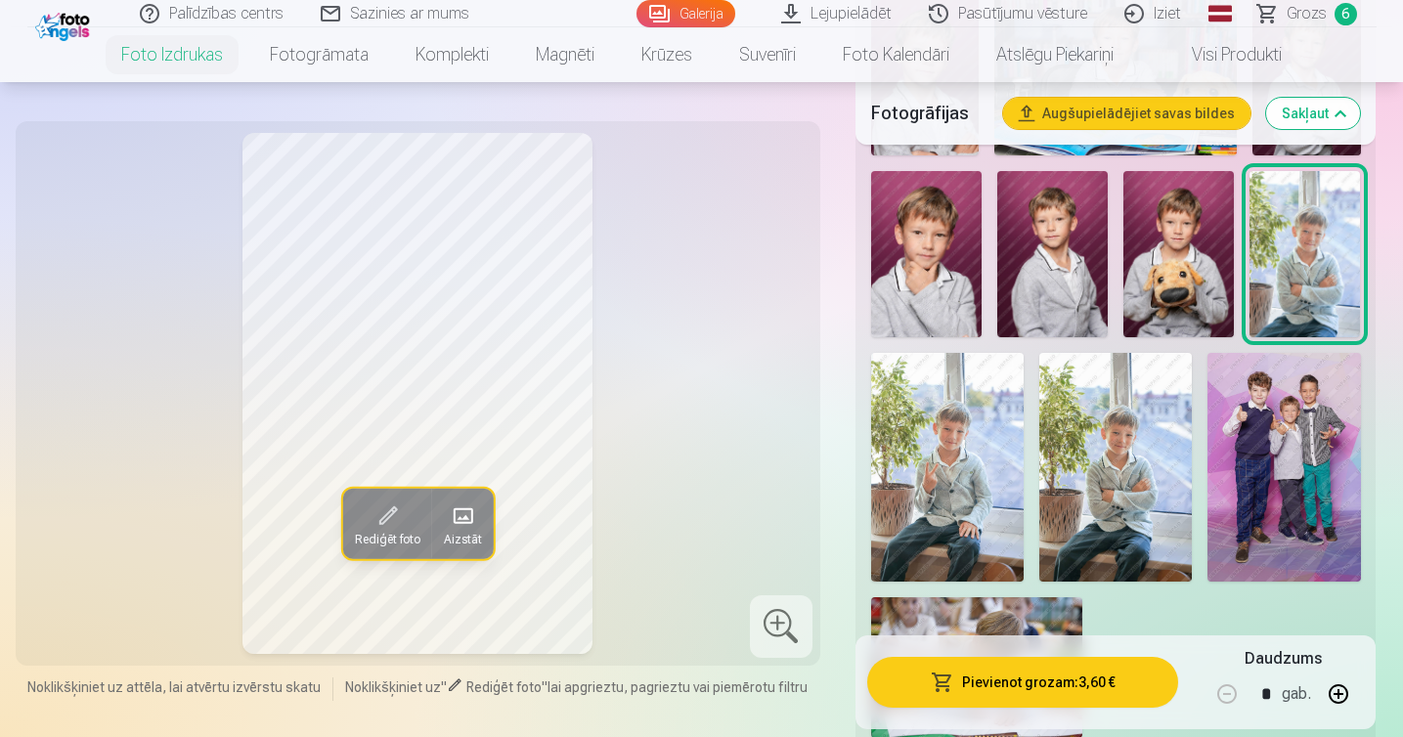
click at [1119, 502] on img at bounding box center [1116, 467] width 153 height 229
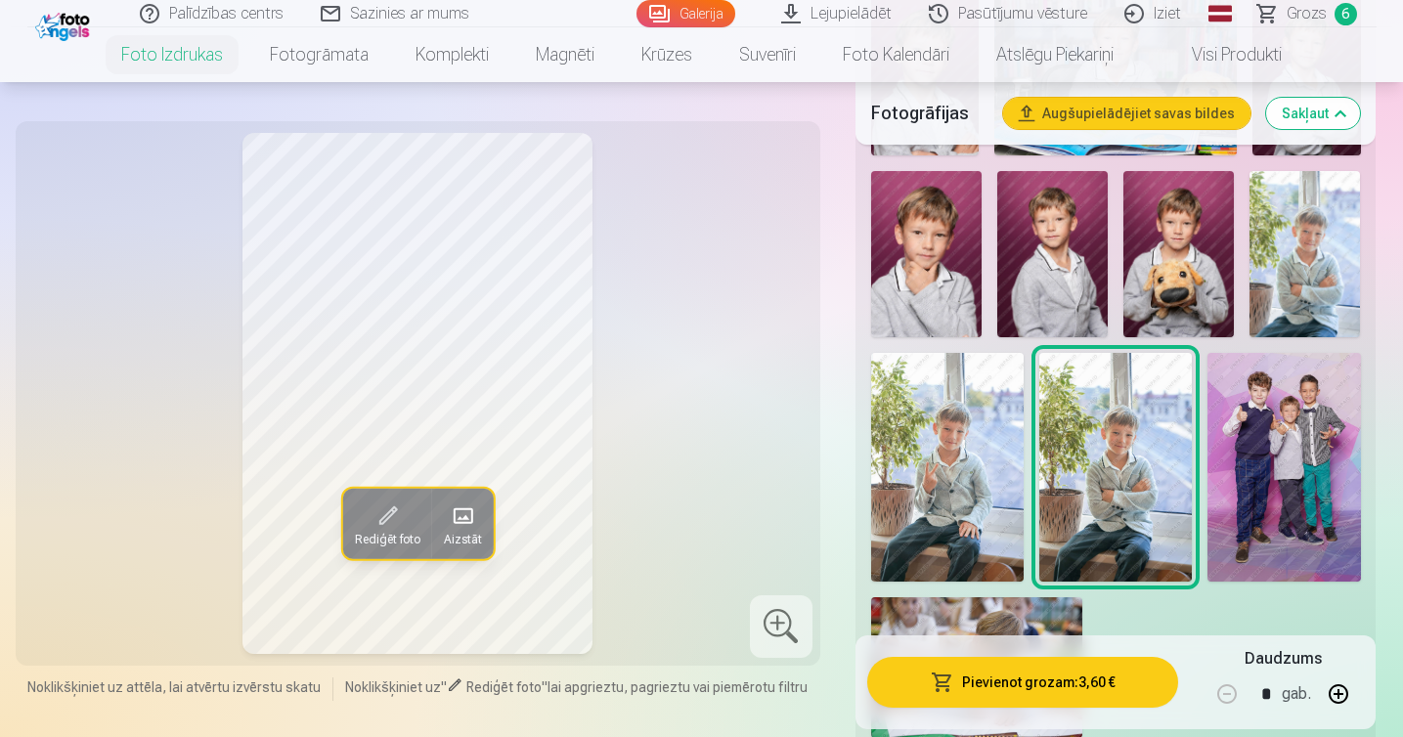
click at [1287, 278] on img at bounding box center [1305, 254] width 111 height 166
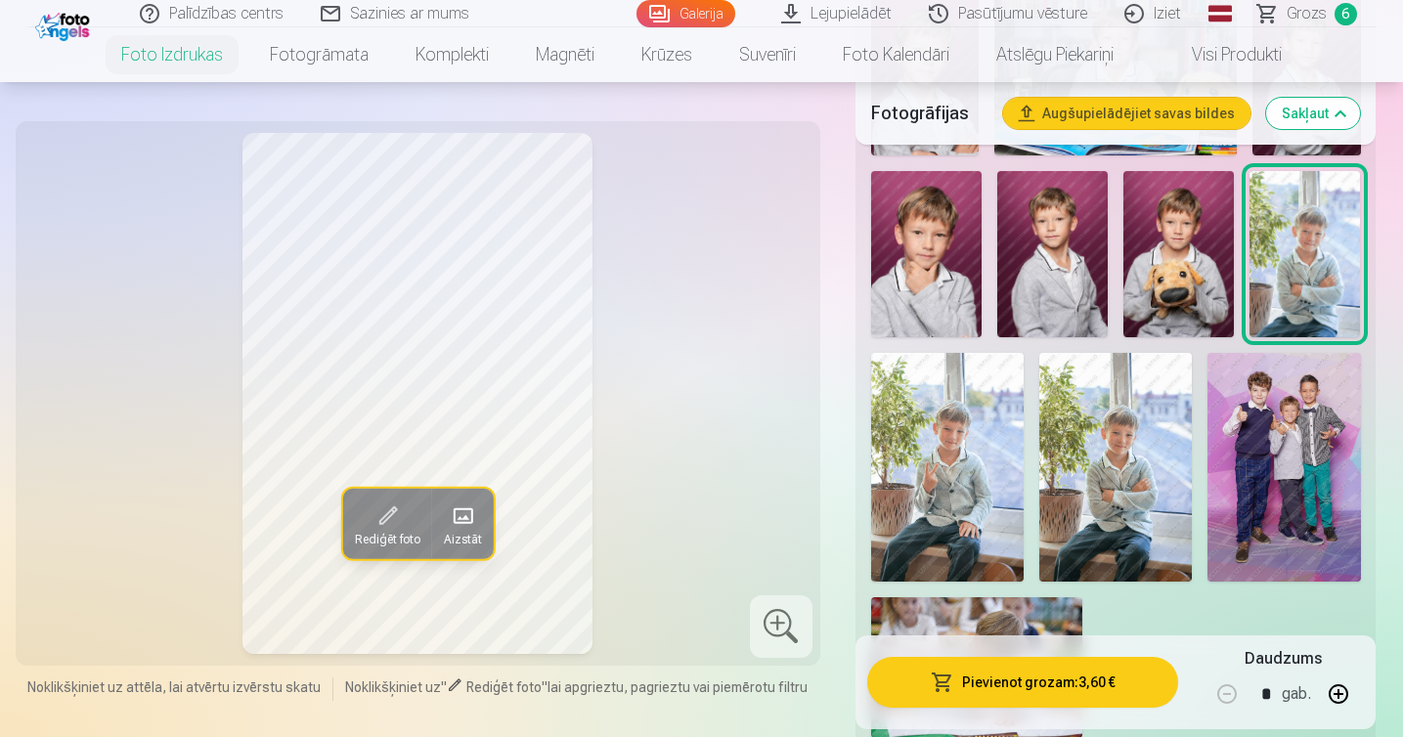
click at [1132, 492] on img at bounding box center [1116, 467] width 153 height 229
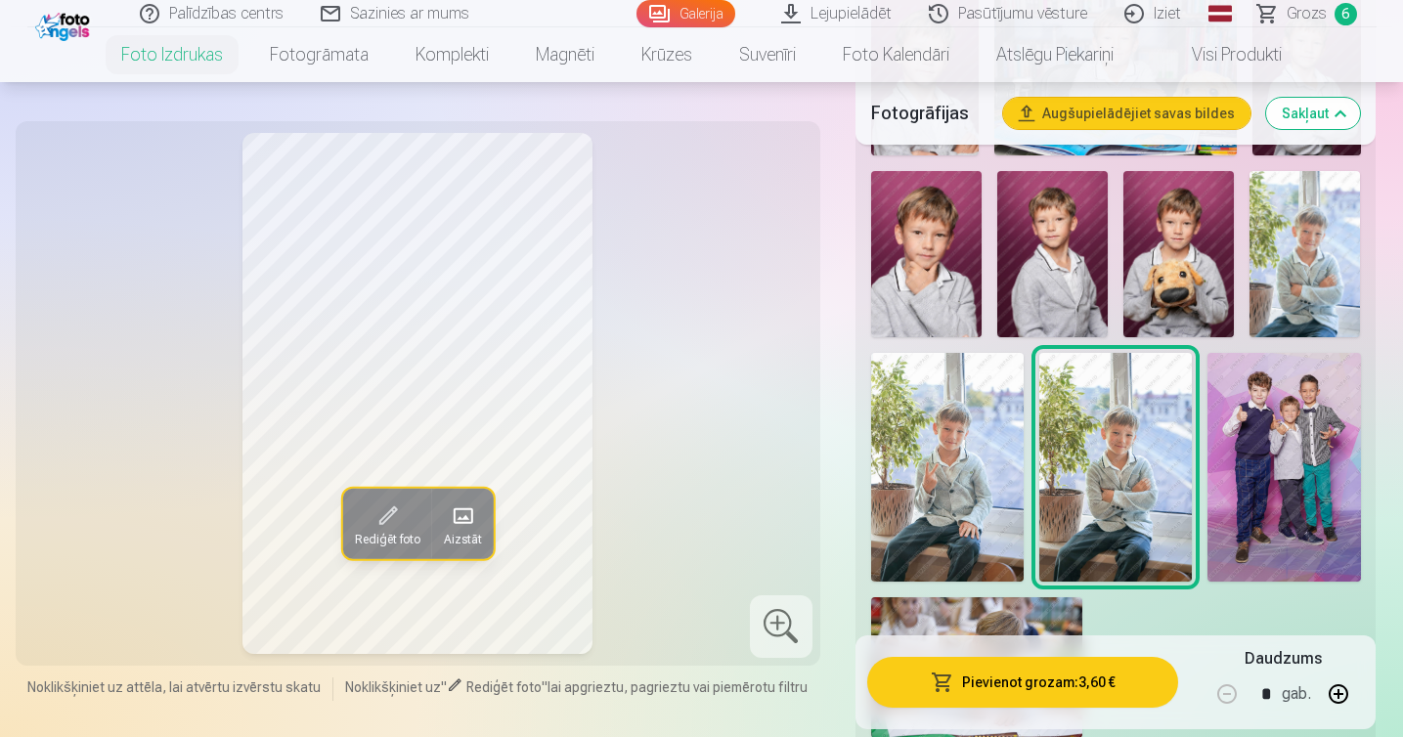
click at [1043, 691] on button "Pievienot grozam : 3,60 €" at bounding box center [1023, 682] width 312 height 51
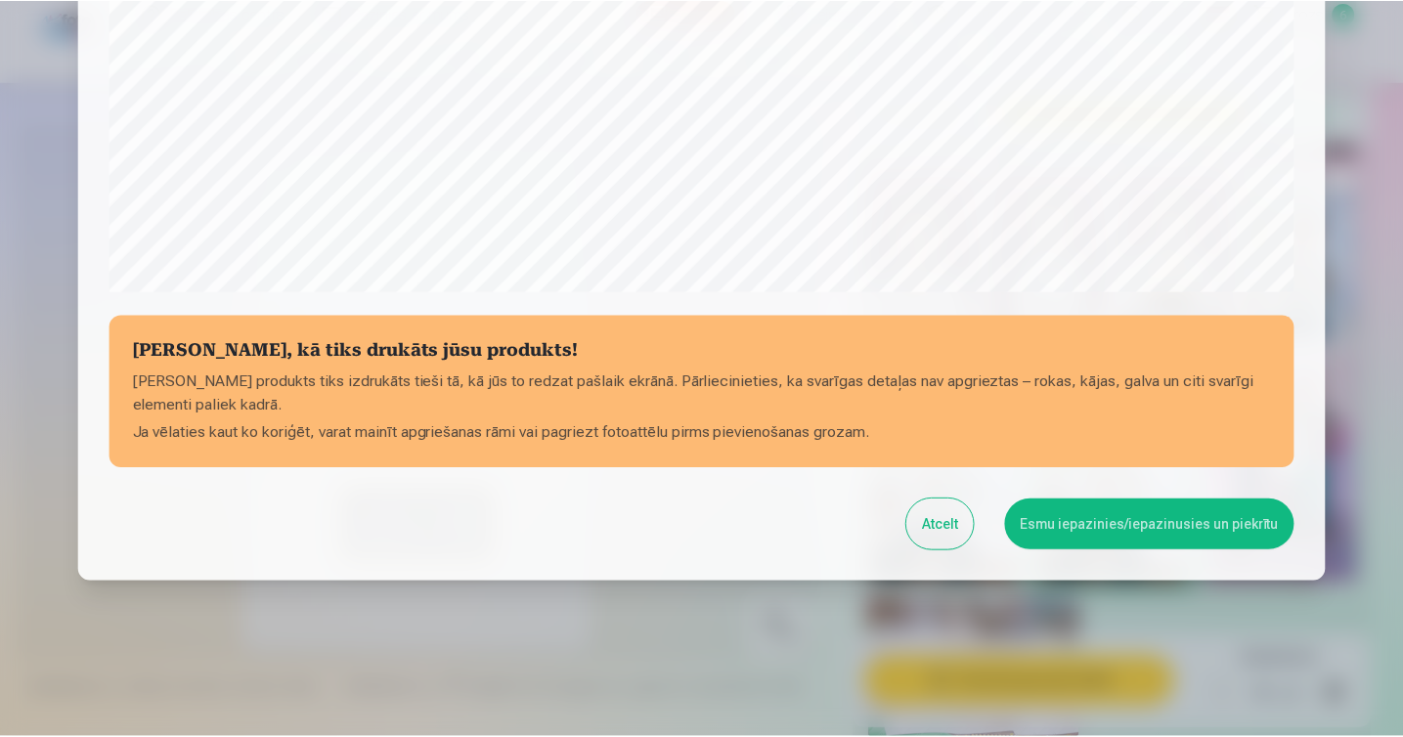
scroll to position [671, 0]
click at [1099, 543] on button "Esmu iepazinies/iepazinusies un piekrītu" at bounding box center [1153, 524] width 290 height 51
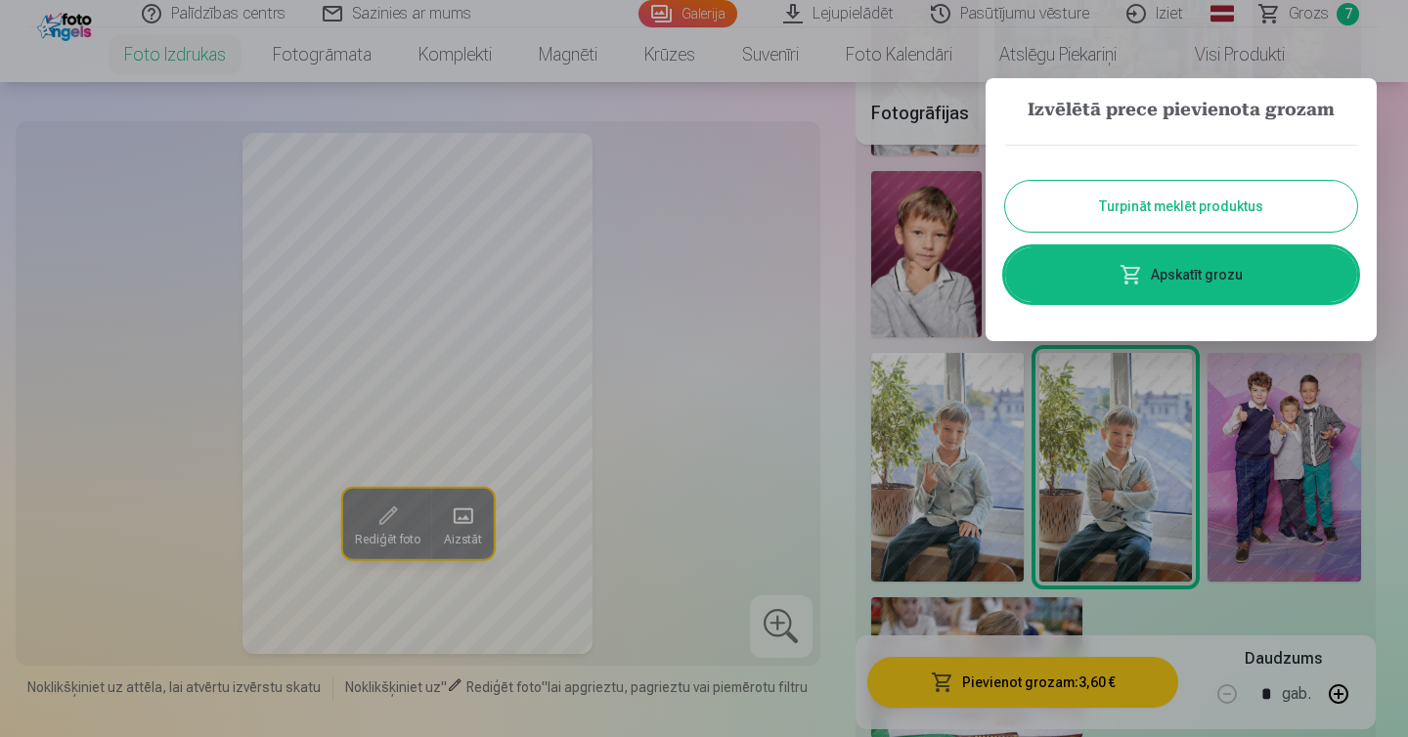
click at [1192, 205] on button "Turpināt meklēt produktus" at bounding box center [1181, 206] width 352 height 51
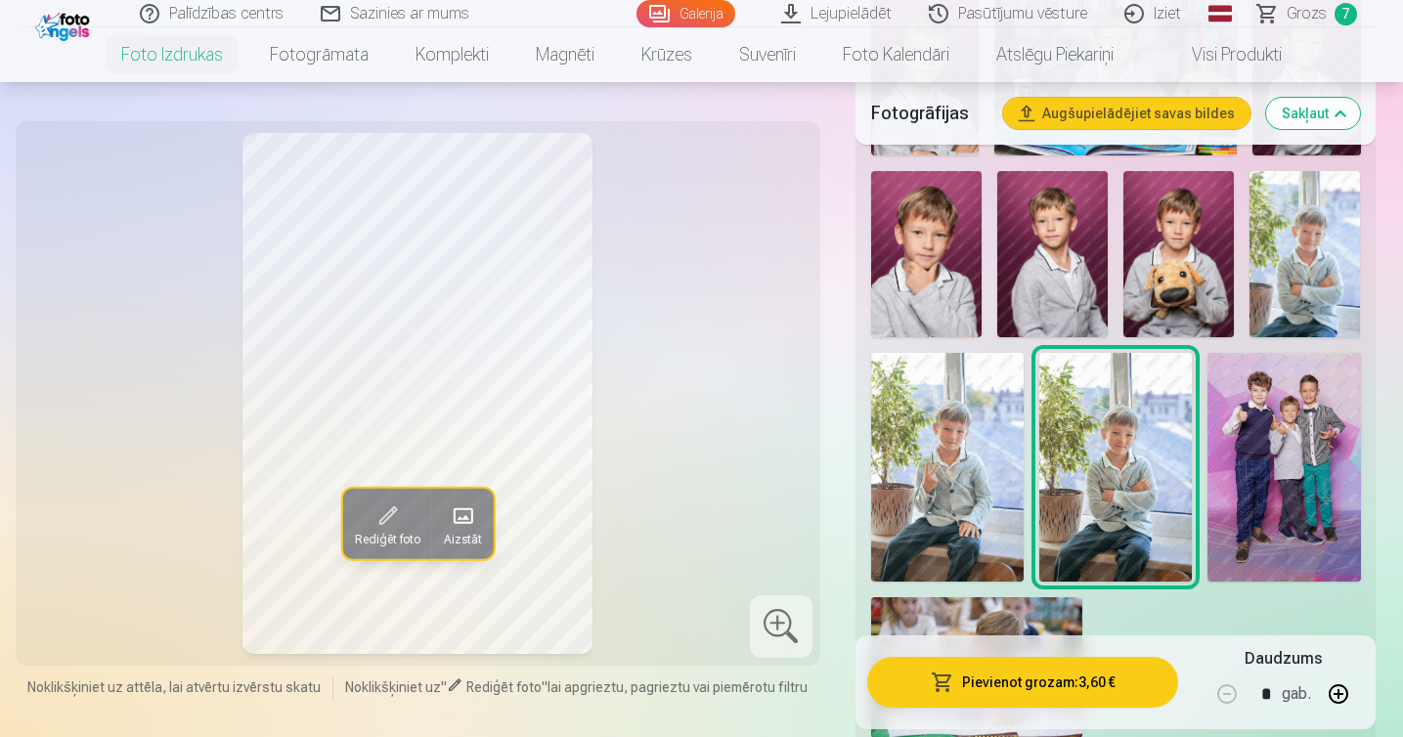
click at [928, 493] on img at bounding box center [947, 467] width 153 height 229
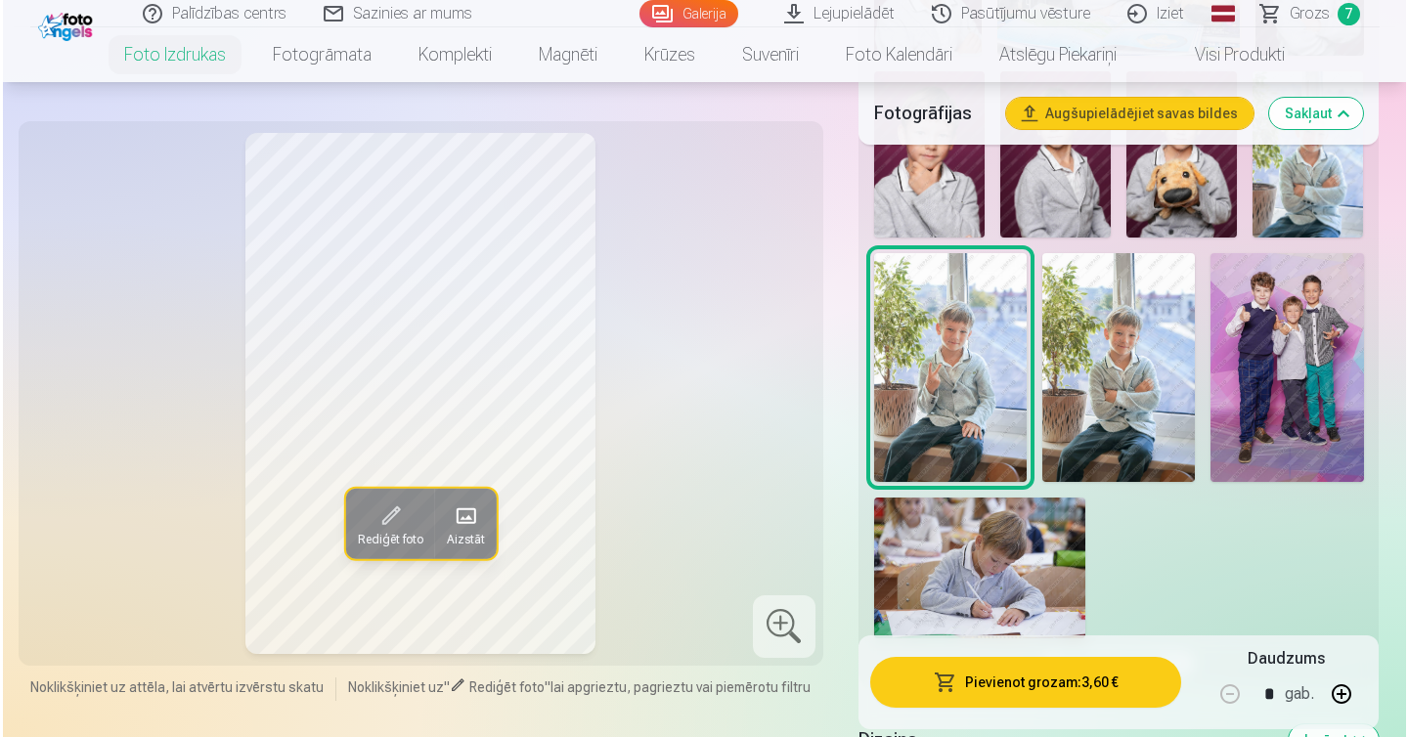
scroll to position [1458, 0]
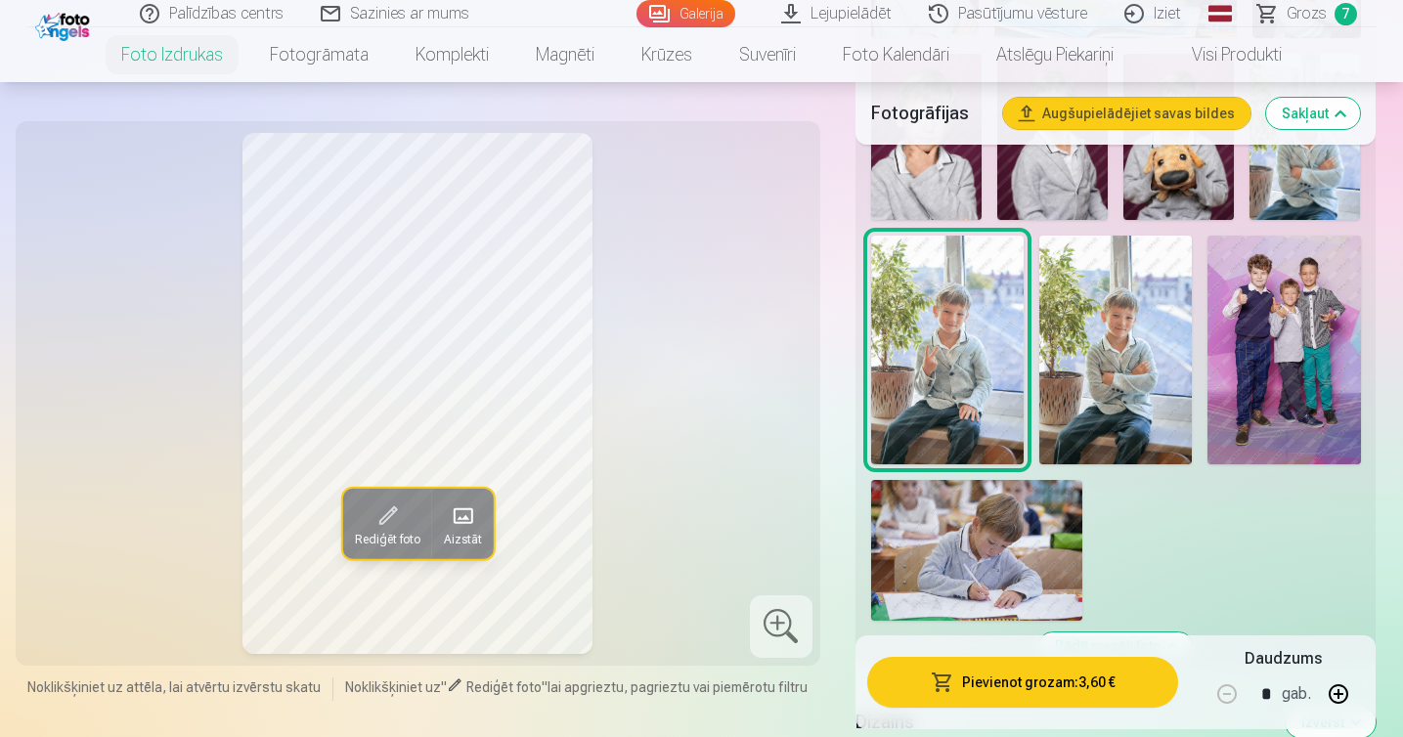
click at [979, 681] on button "Pievienot grozam : 3,60 €" at bounding box center [1023, 682] width 312 height 51
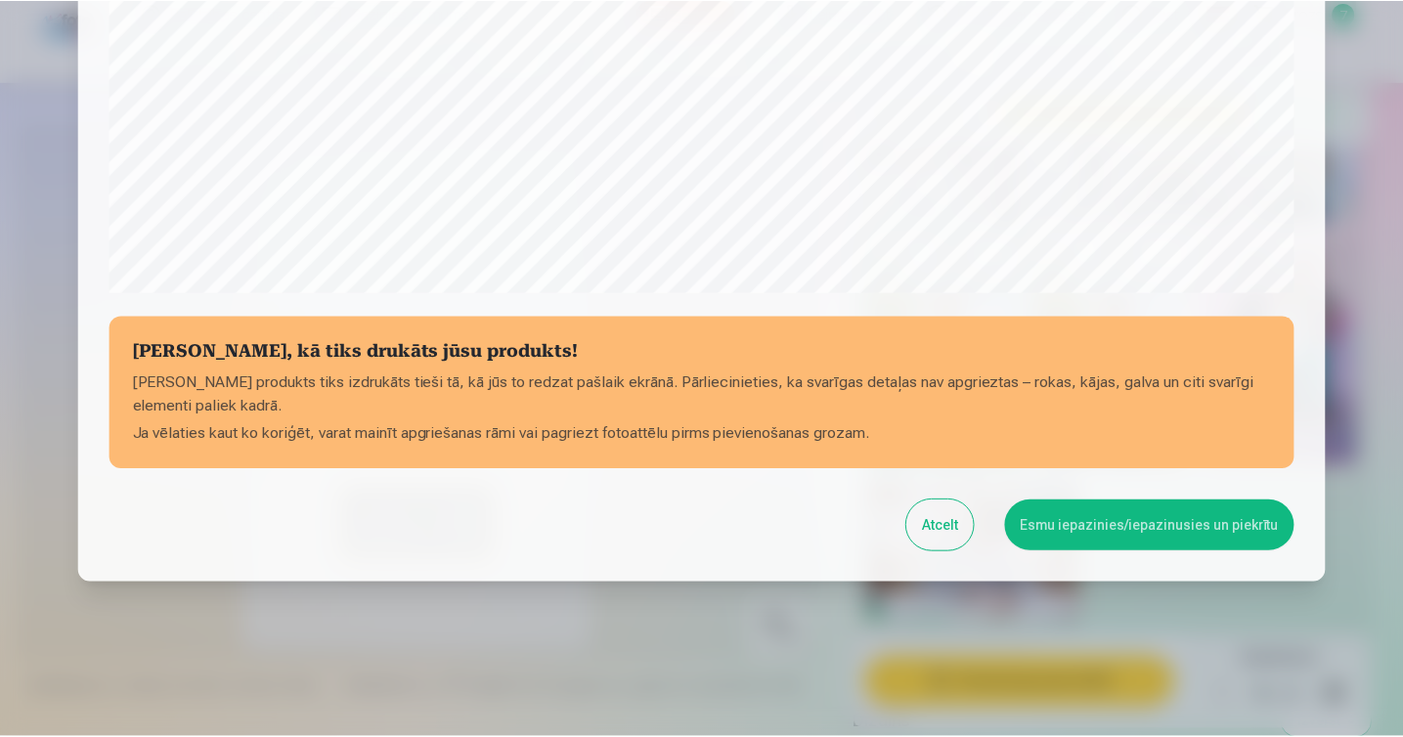
scroll to position [671, 0]
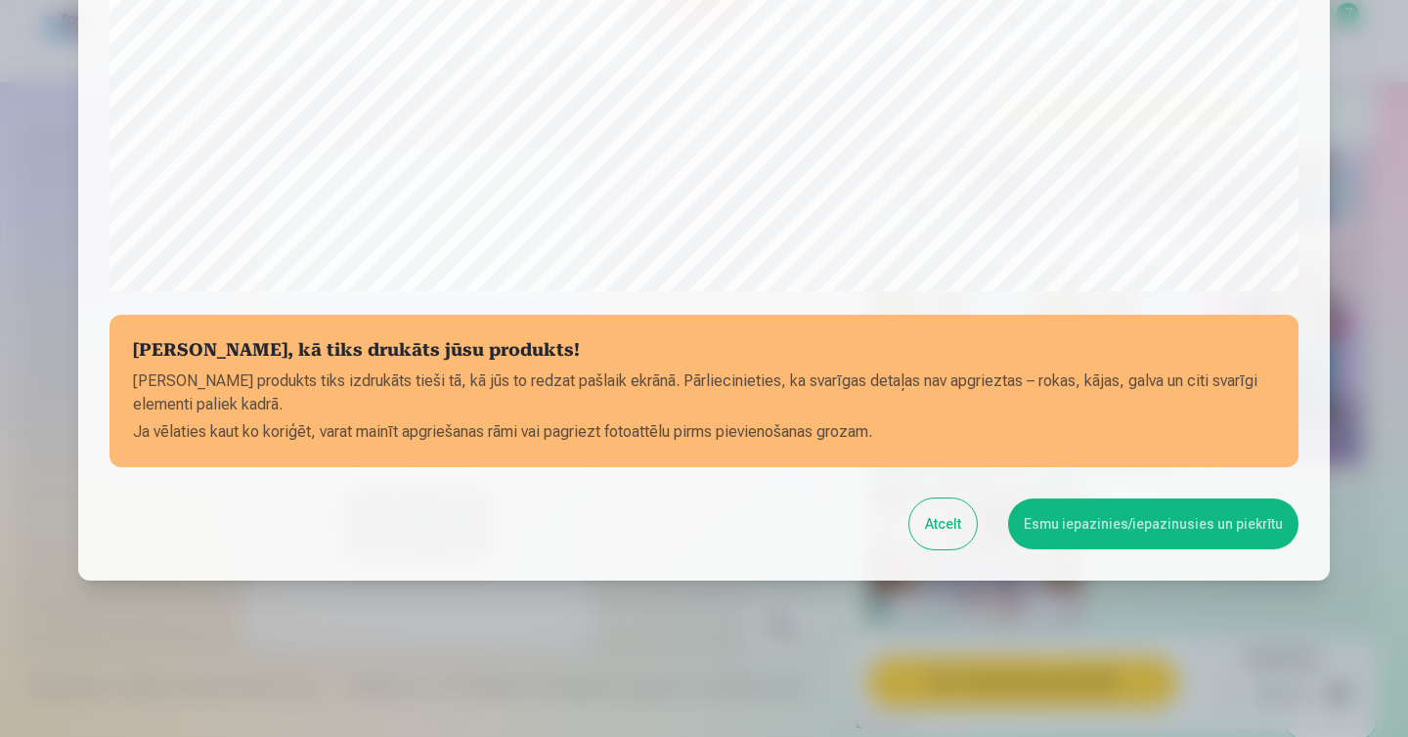
click at [1102, 523] on button "Esmu iepazinies/iepazinusies un piekrītu" at bounding box center [1153, 524] width 290 height 51
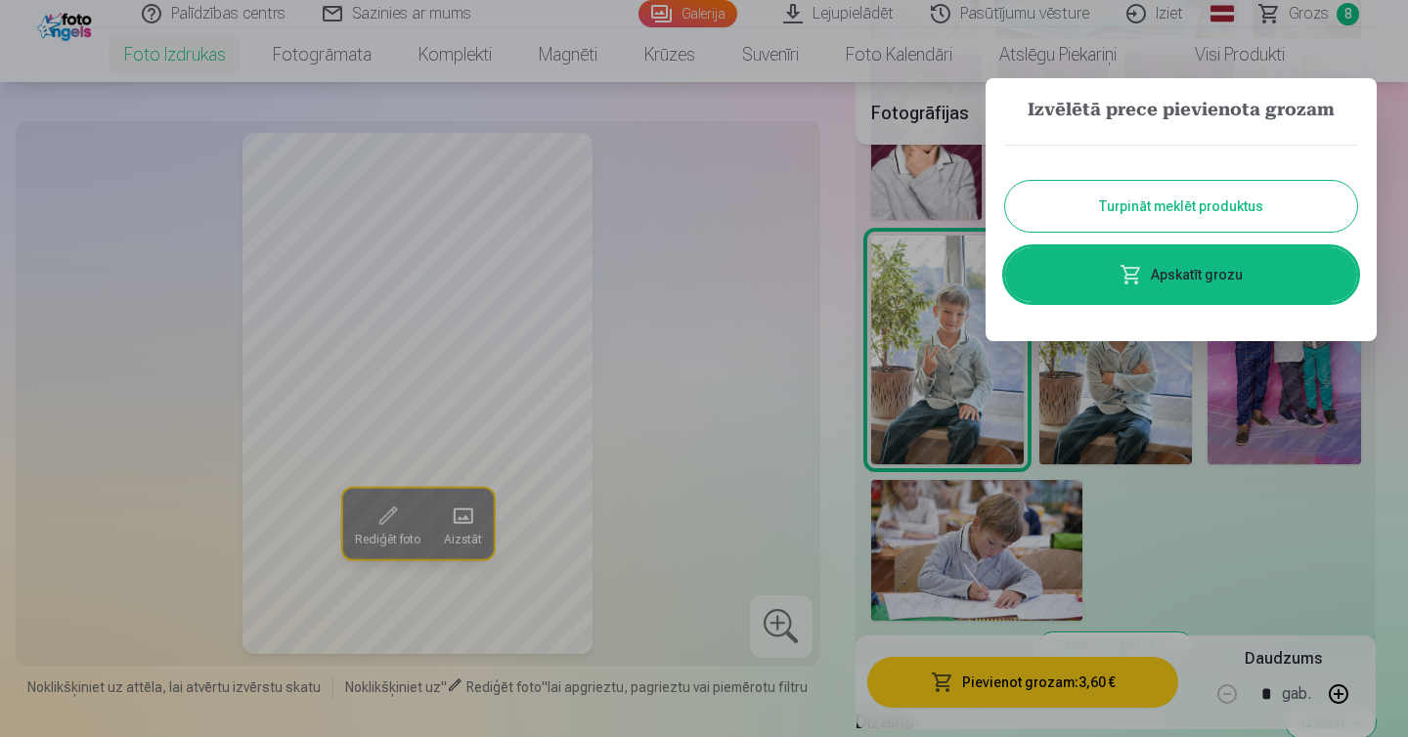
click at [1154, 203] on button "Turpināt meklēt produktus" at bounding box center [1181, 206] width 352 height 51
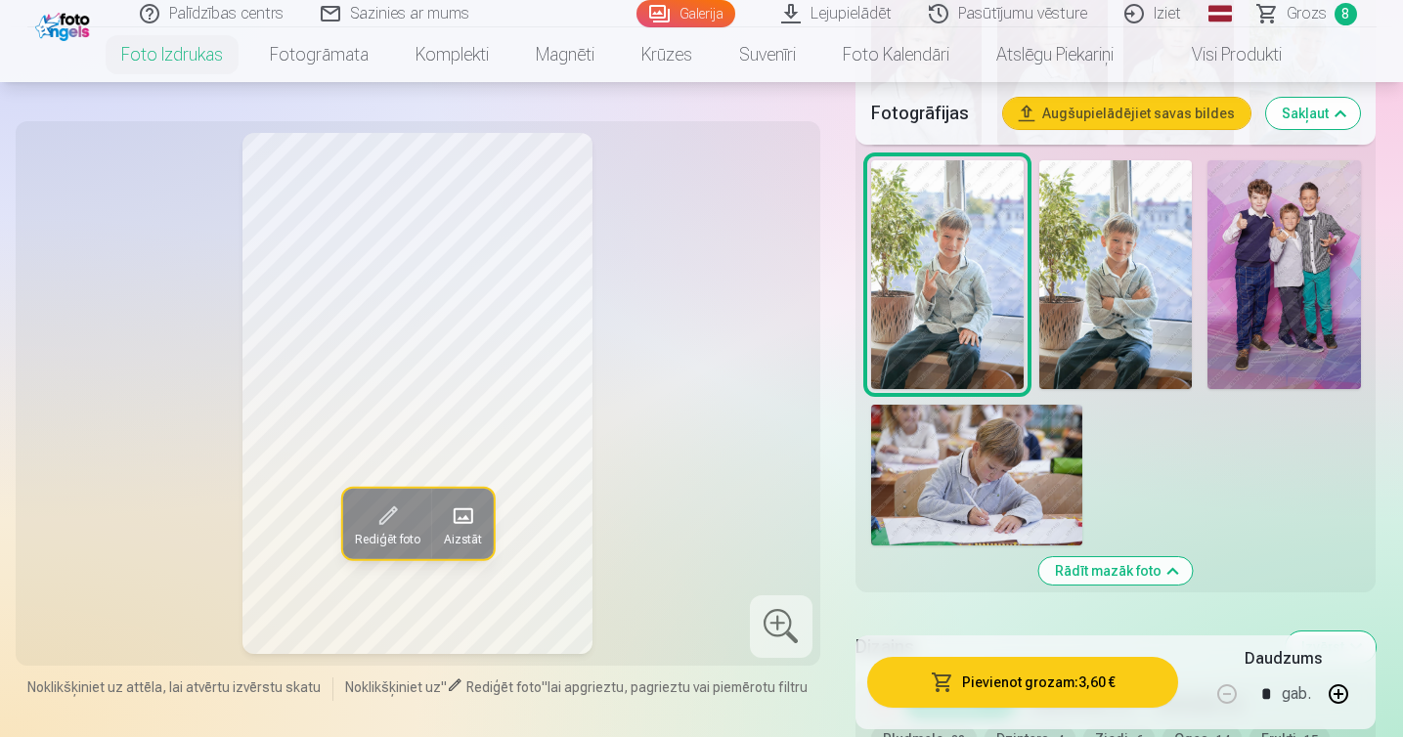
scroll to position [1534, 0]
click at [997, 441] on img at bounding box center [976, 474] width 211 height 141
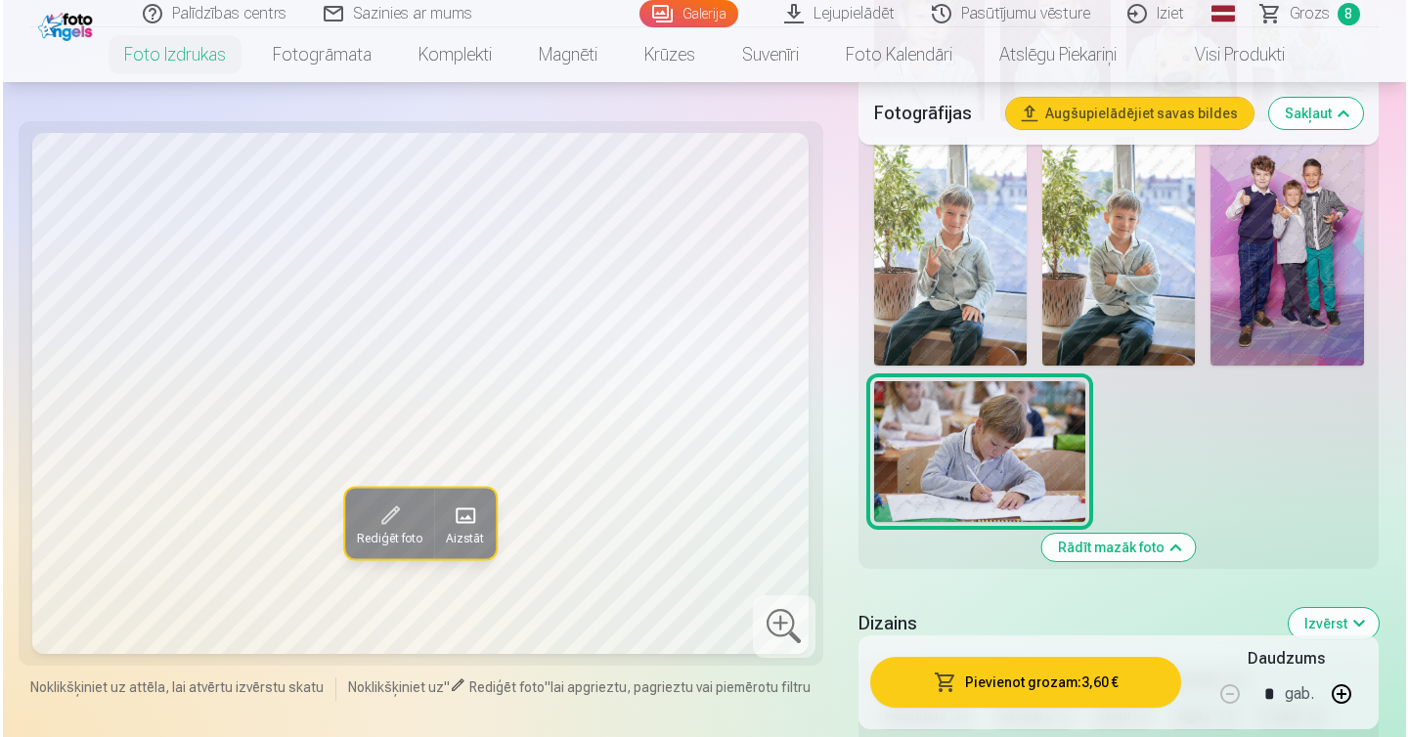
scroll to position [1559, 0]
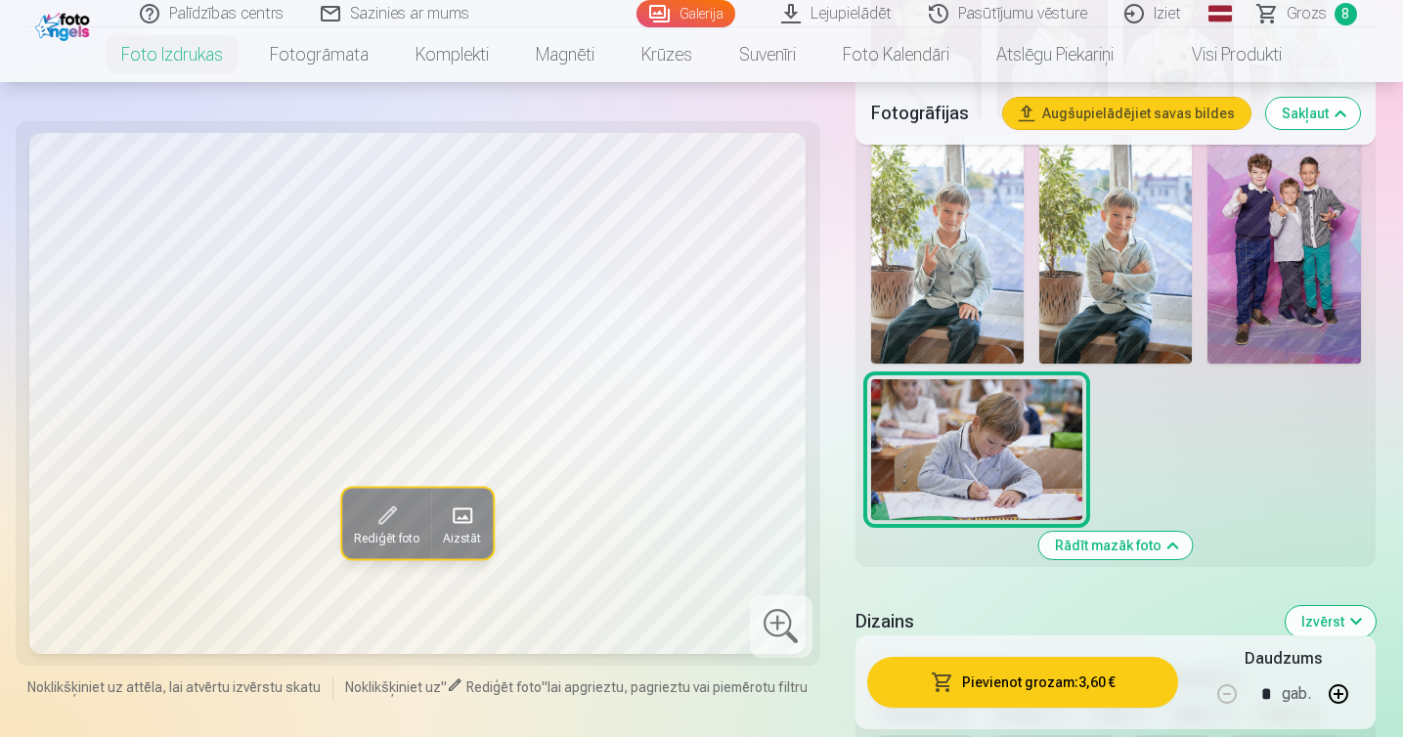
click at [1044, 679] on button "Pievienot grozam : 3,60 €" at bounding box center [1023, 682] width 312 height 51
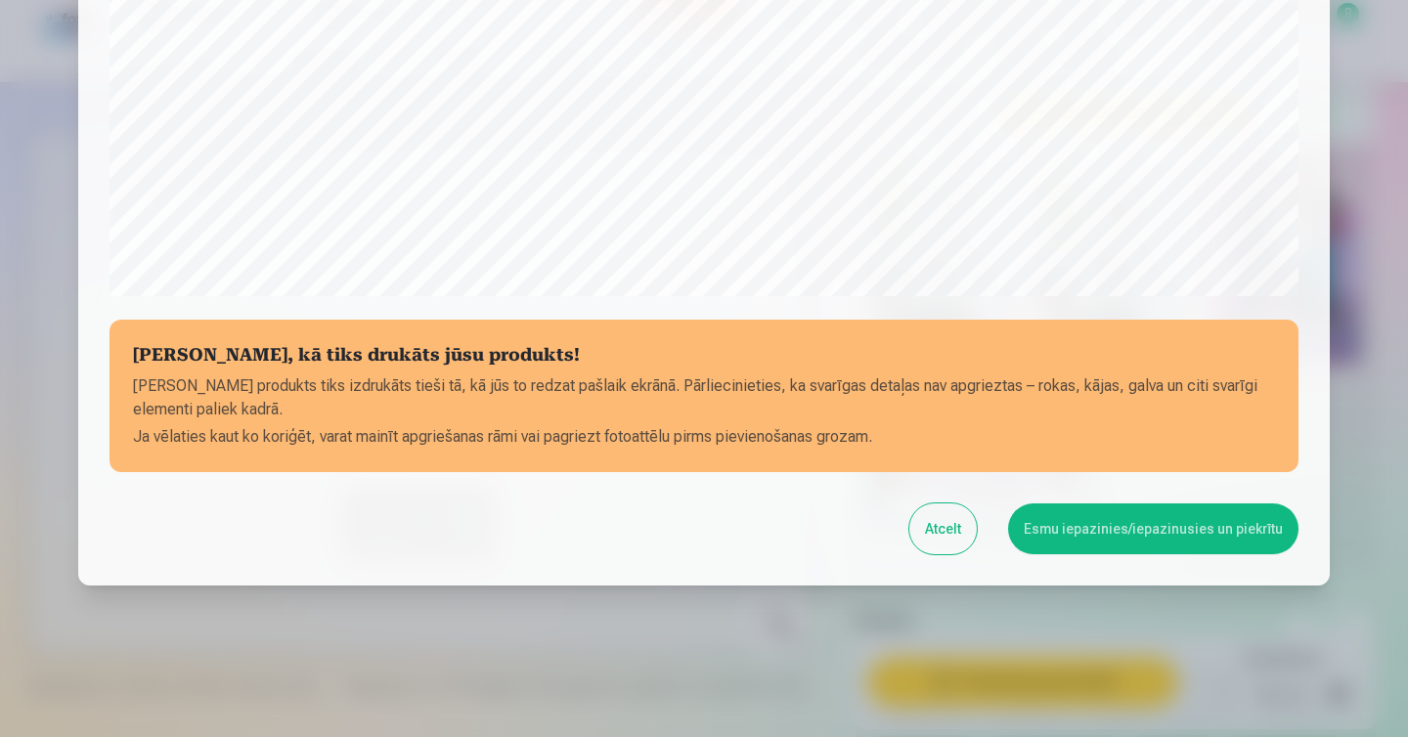
scroll to position [671, 0]
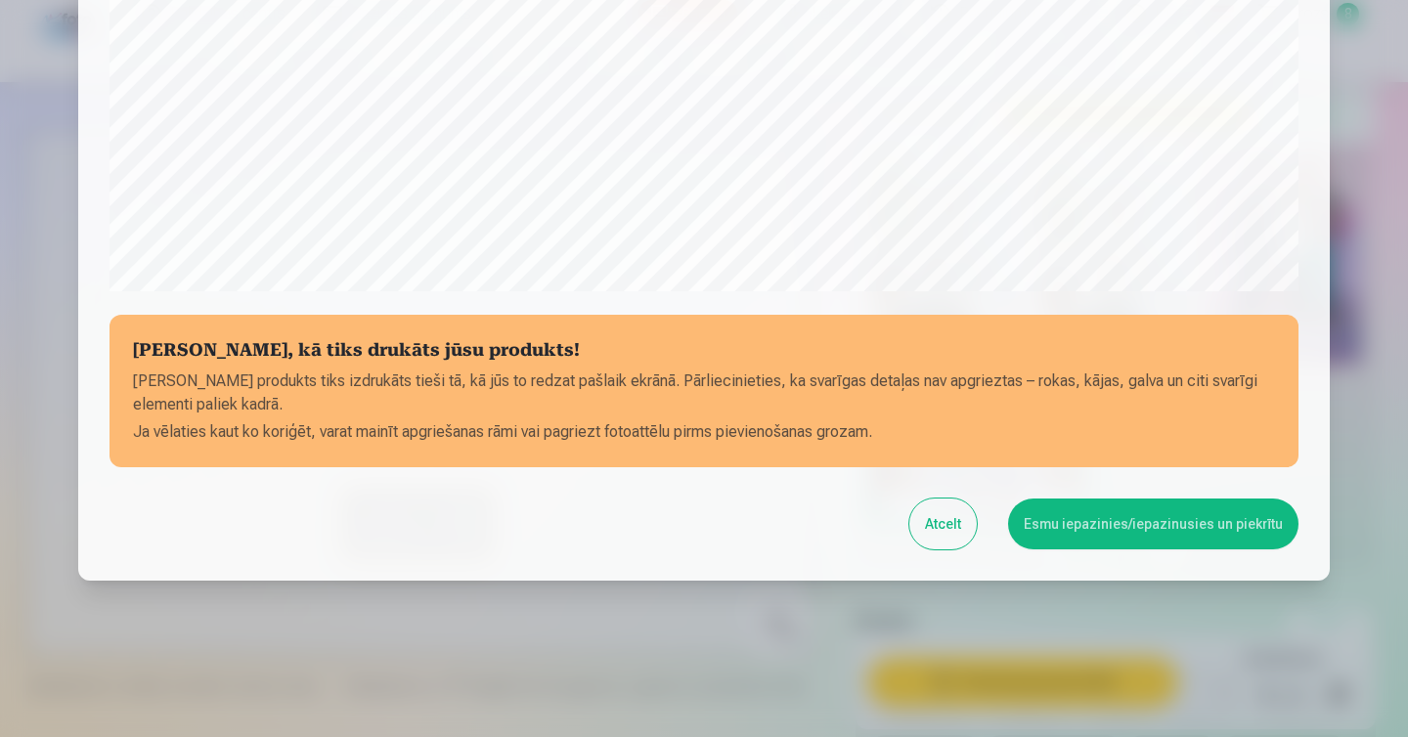
click at [1179, 512] on button "Esmu iepazinies/iepazinusies un piekrītu" at bounding box center [1153, 524] width 290 height 51
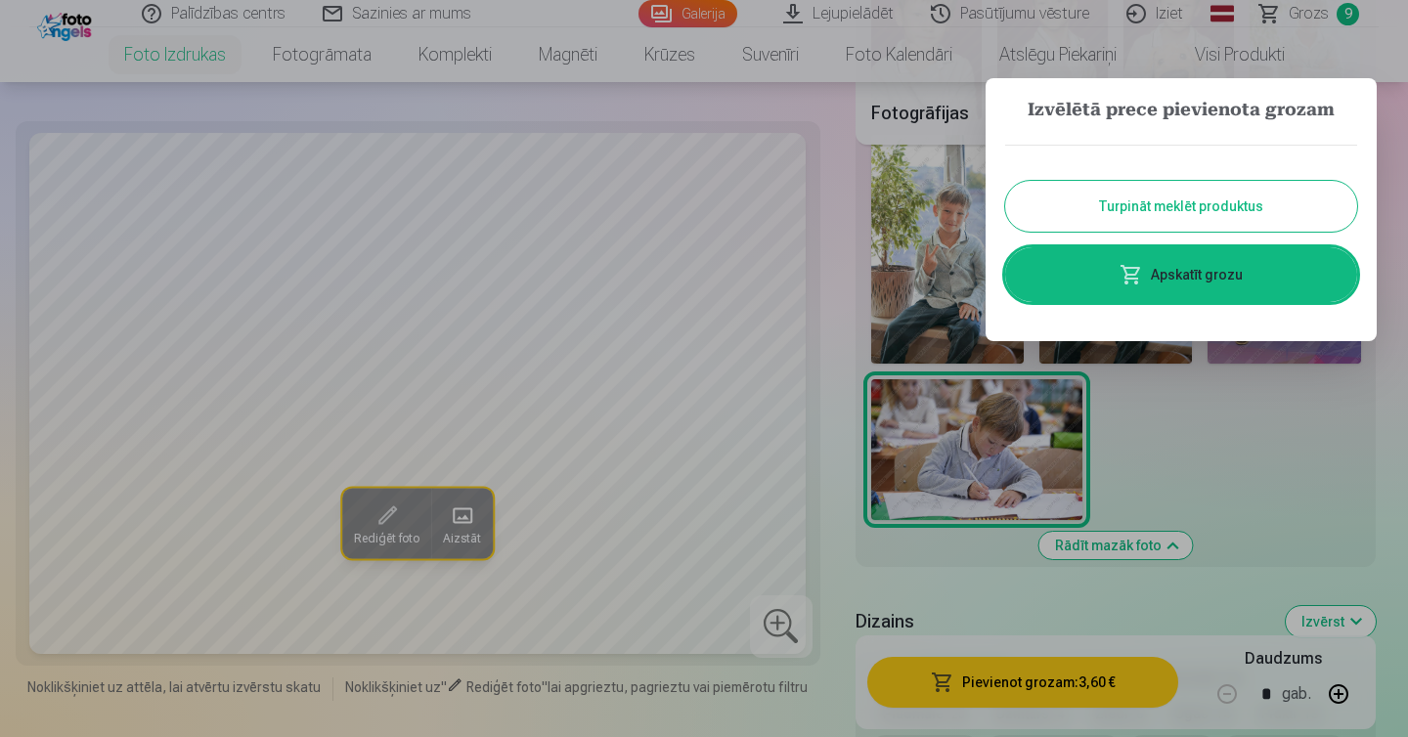
click at [1214, 269] on link "Apskatīt grozu" at bounding box center [1181, 274] width 352 height 55
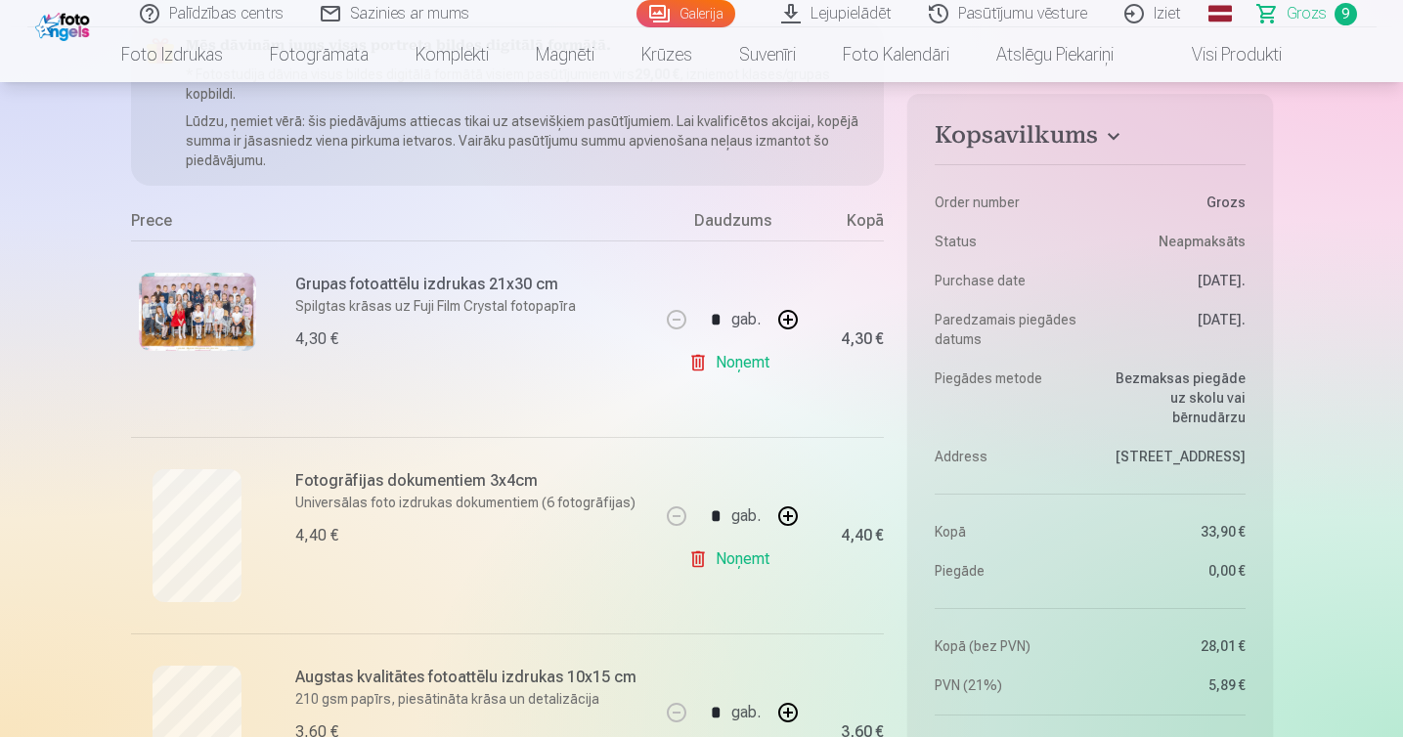
scroll to position [291, 0]
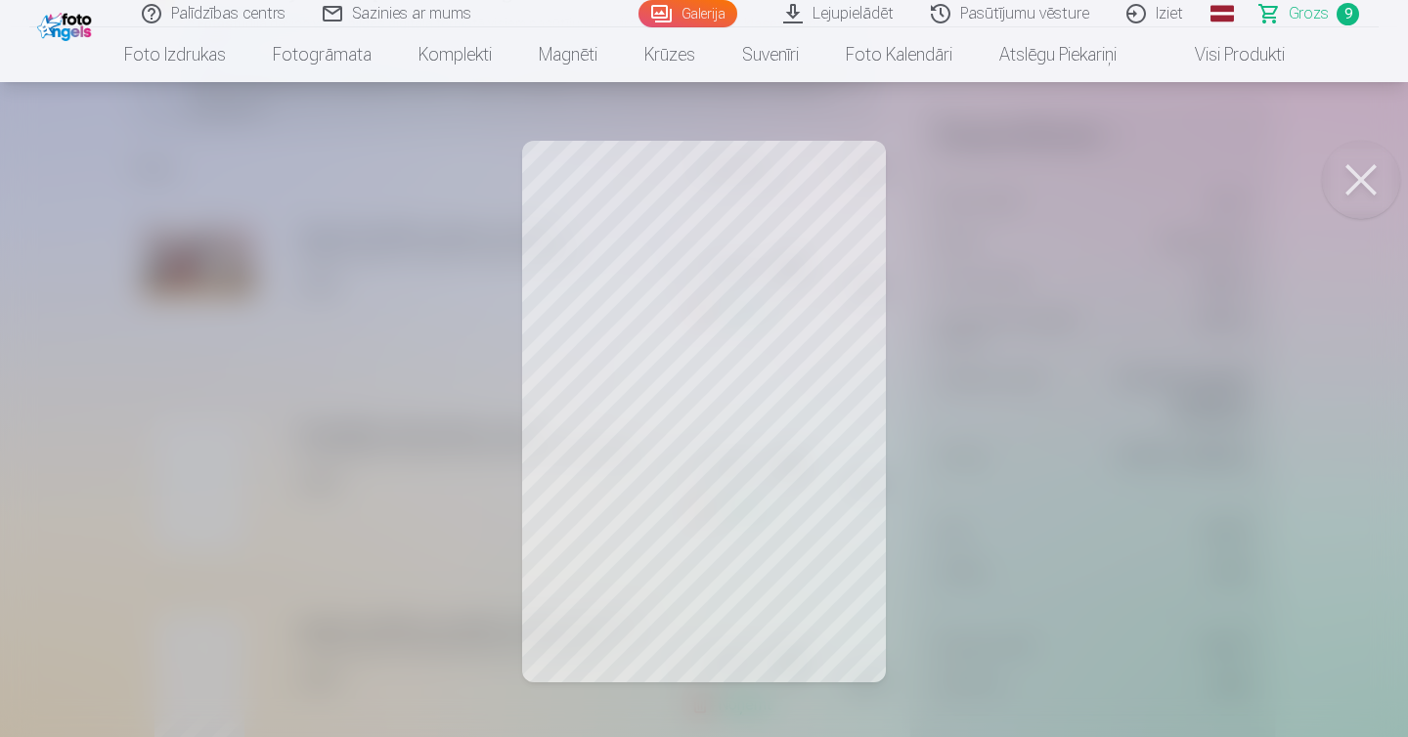
click at [1371, 169] on button at bounding box center [1361, 180] width 78 height 78
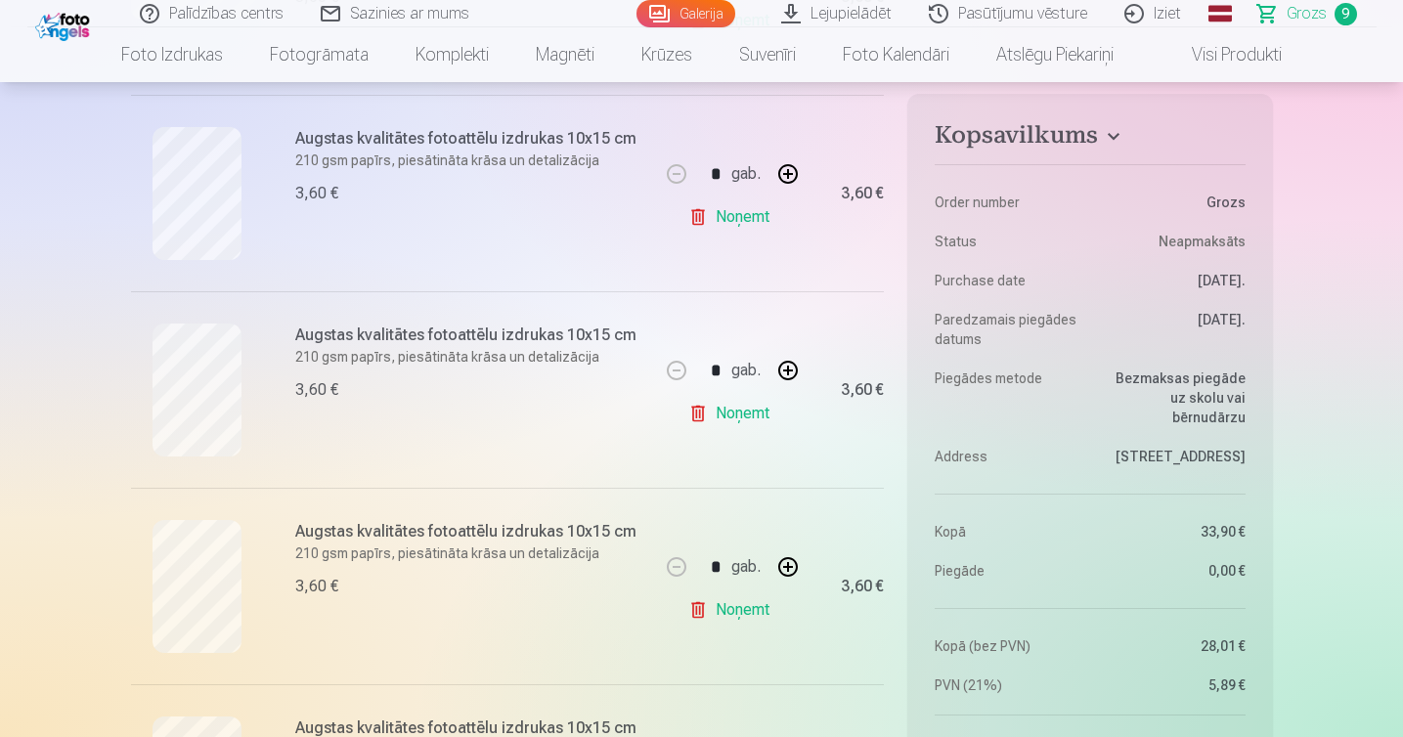
scroll to position [1174, 0]
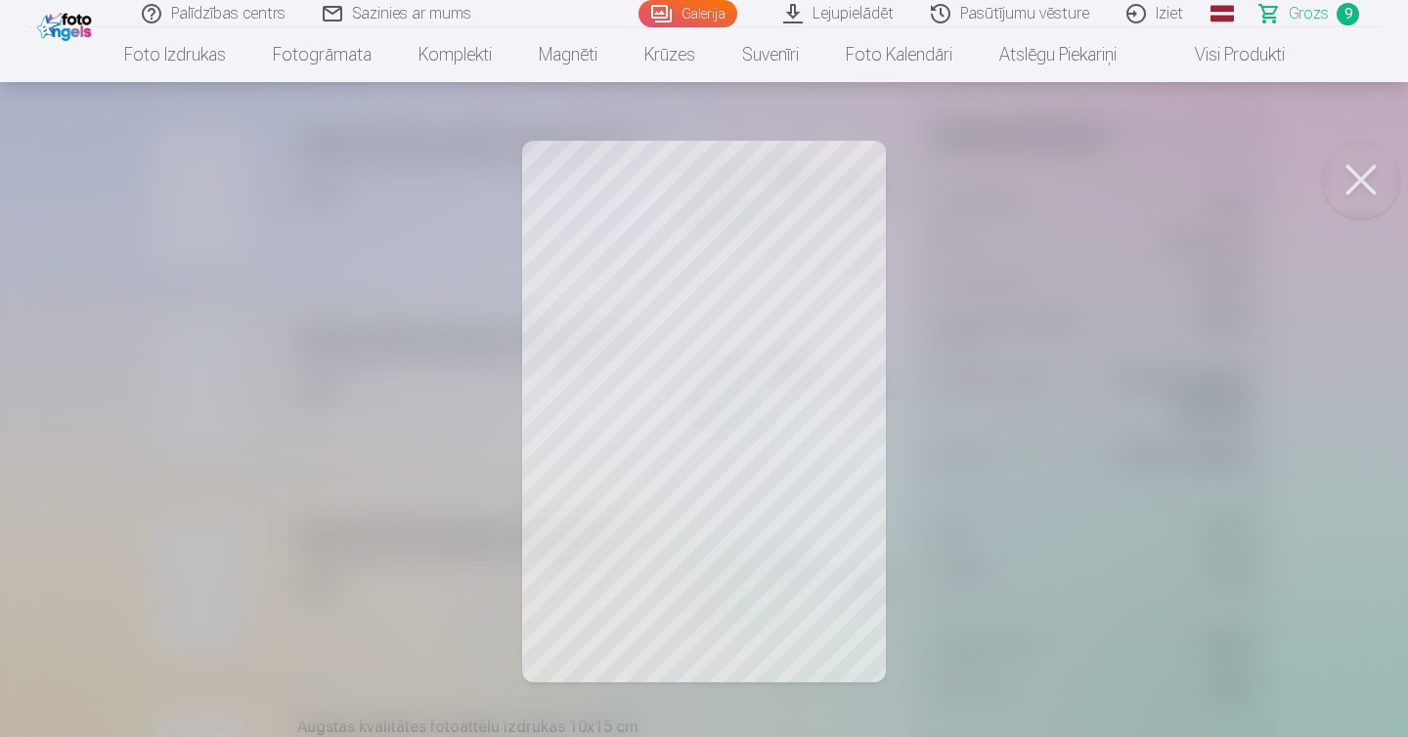
click at [1352, 183] on button at bounding box center [1361, 180] width 78 height 78
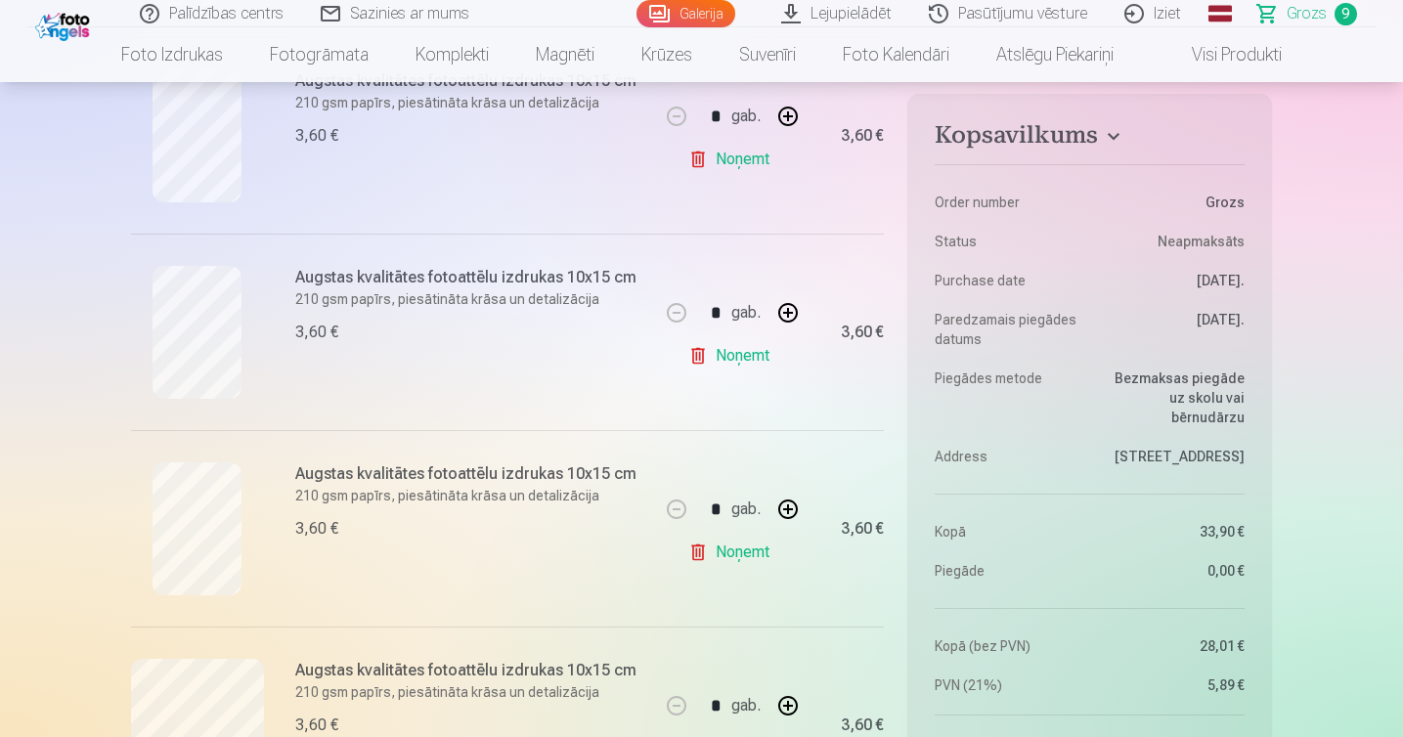
scroll to position [1428, 0]
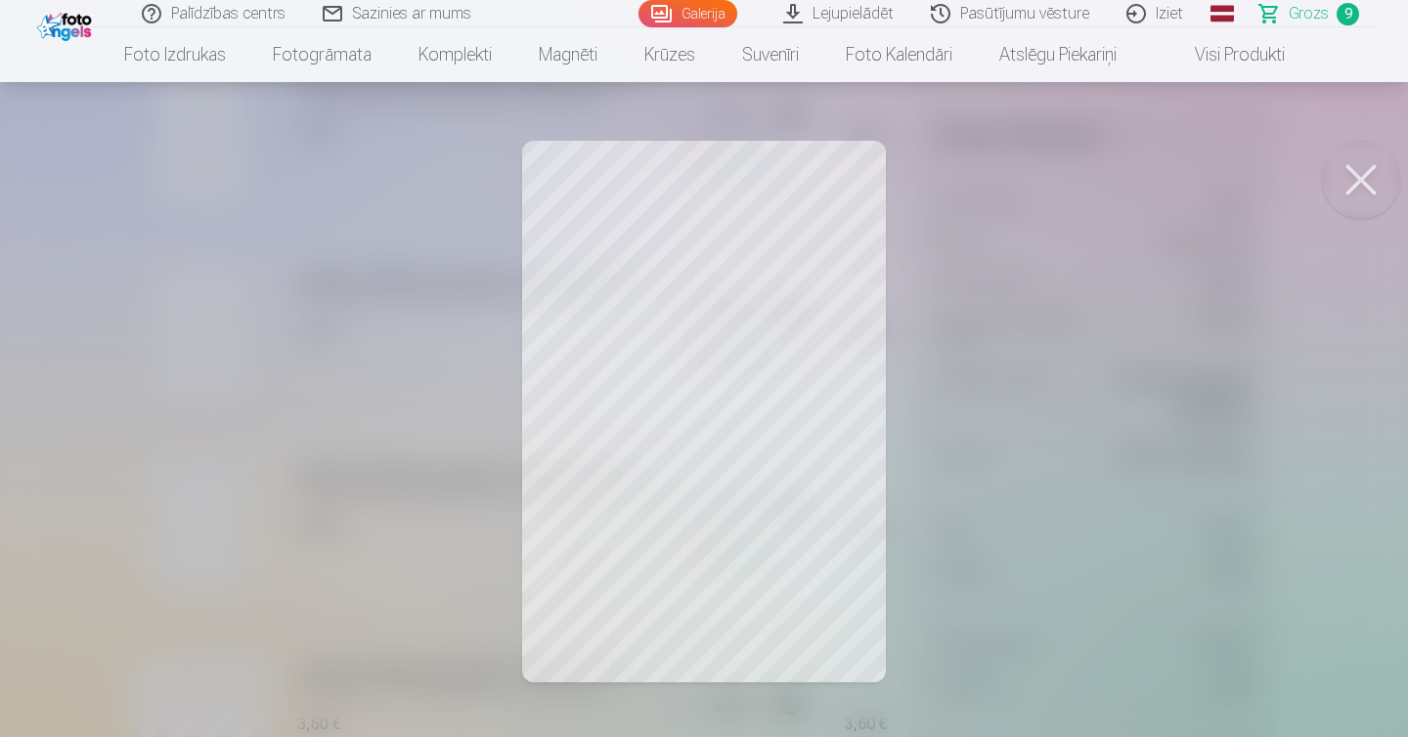
click at [1373, 187] on button at bounding box center [1361, 180] width 78 height 78
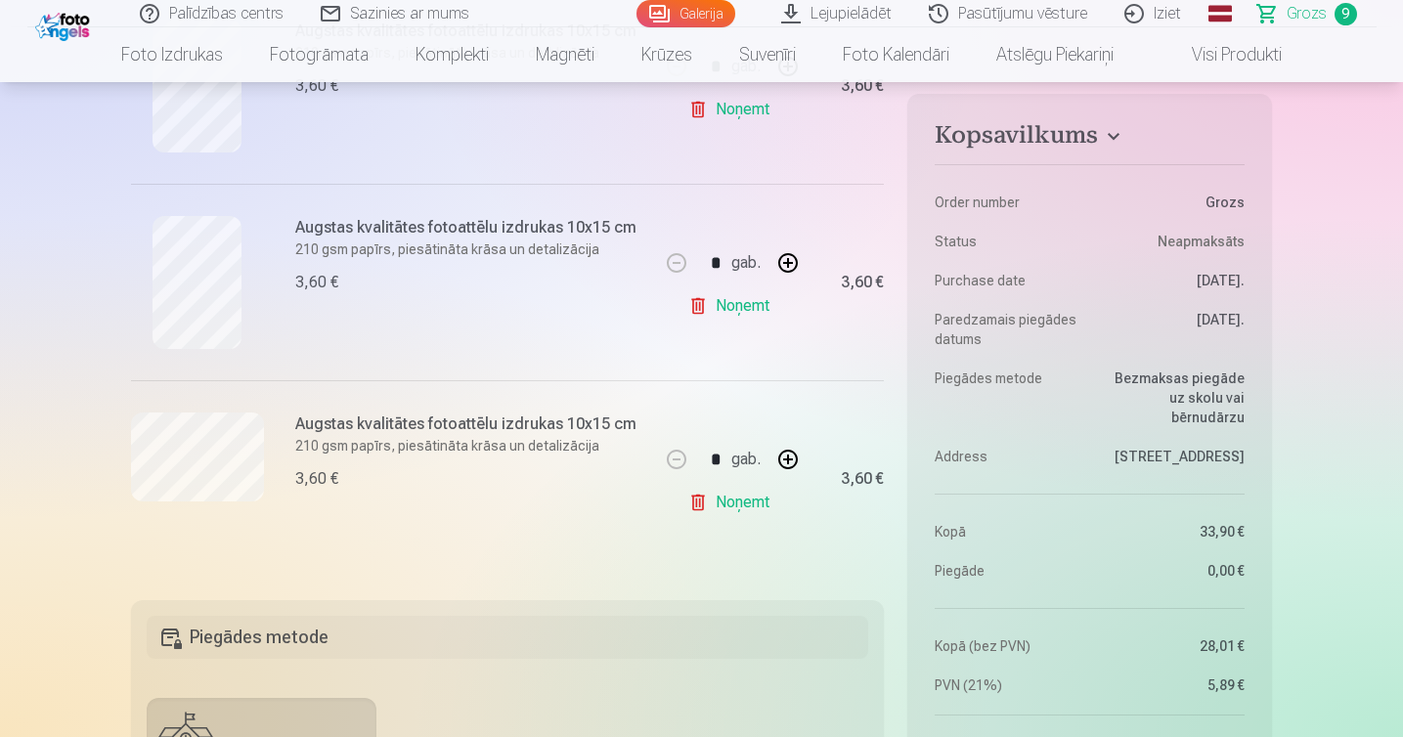
scroll to position [1745, 0]
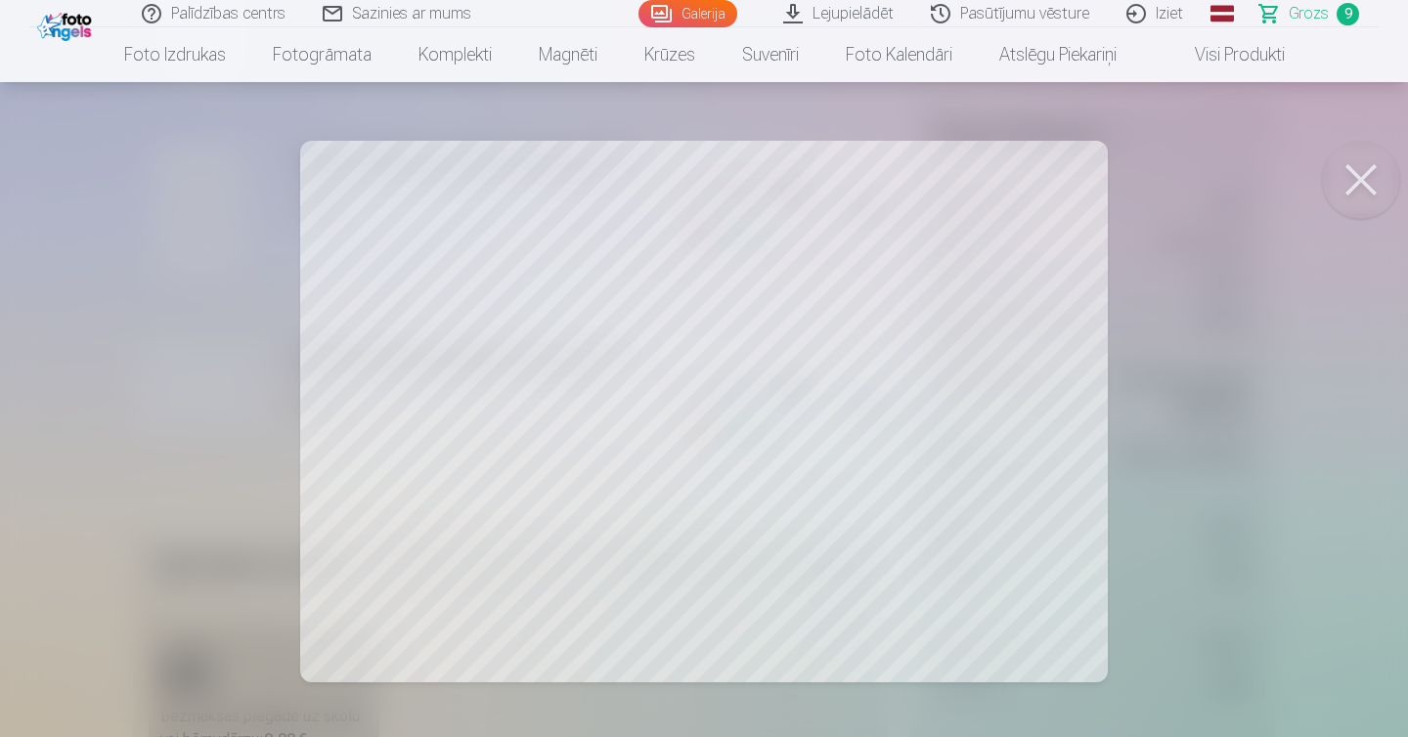
click at [1359, 185] on button at bounding box center [1361, 180] width 78 height 78
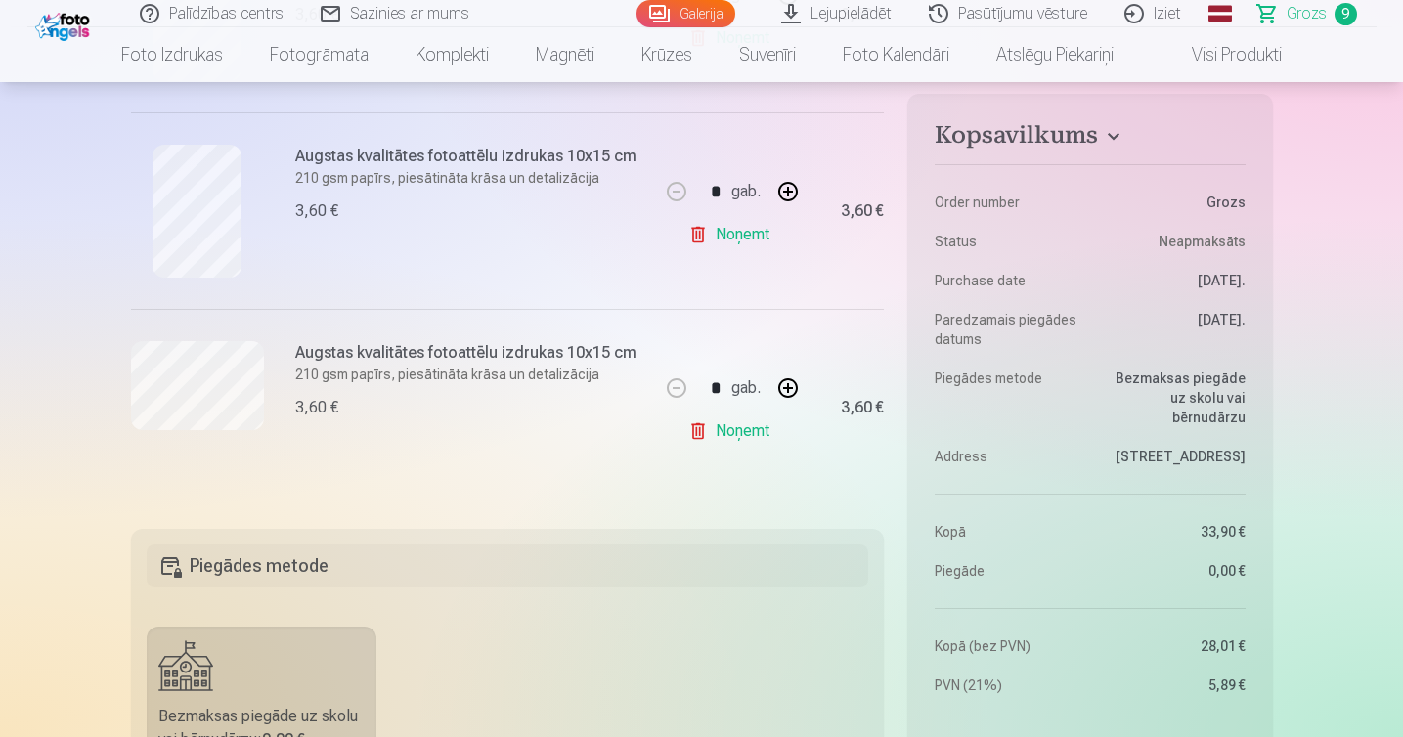
click at [752, 429] on link "Noņemt" at bounding box center [732, 431] width 89 height 39
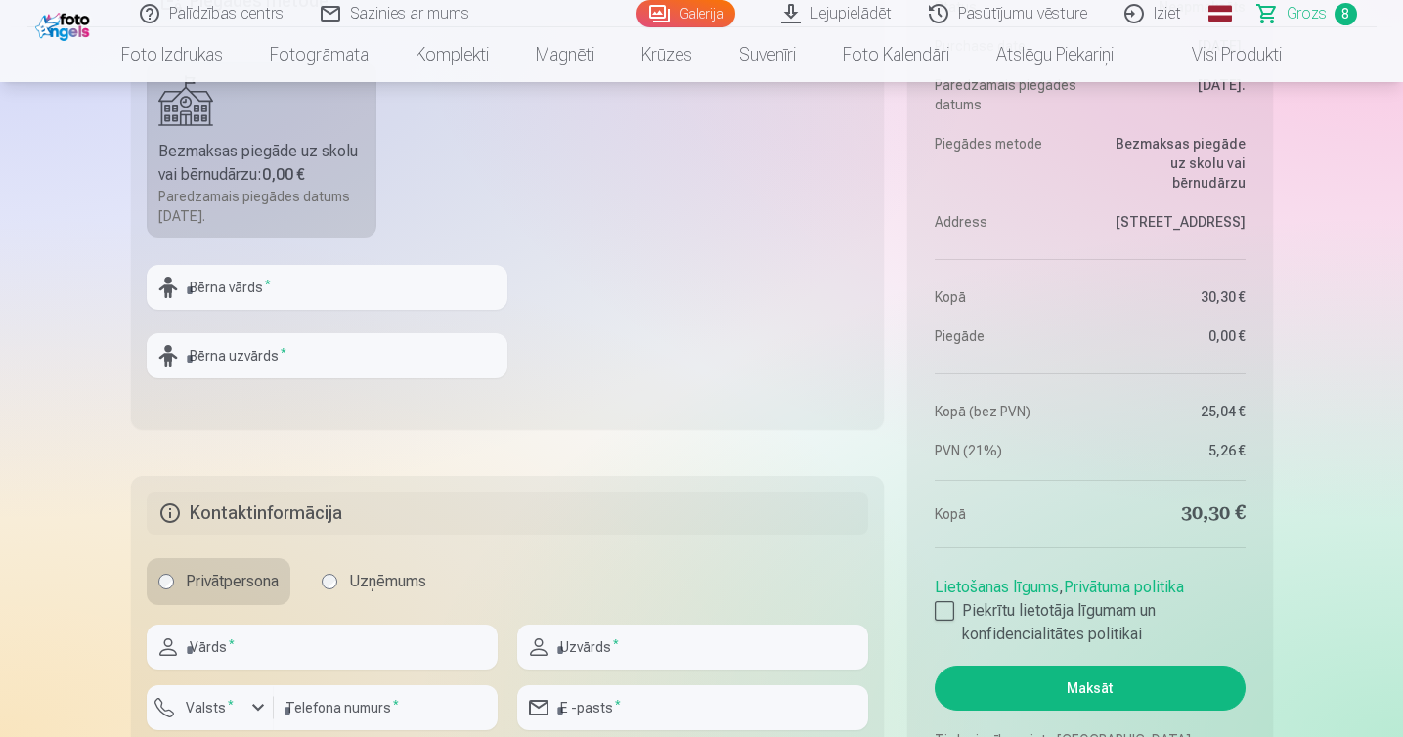
scroll to position [2146, 0]
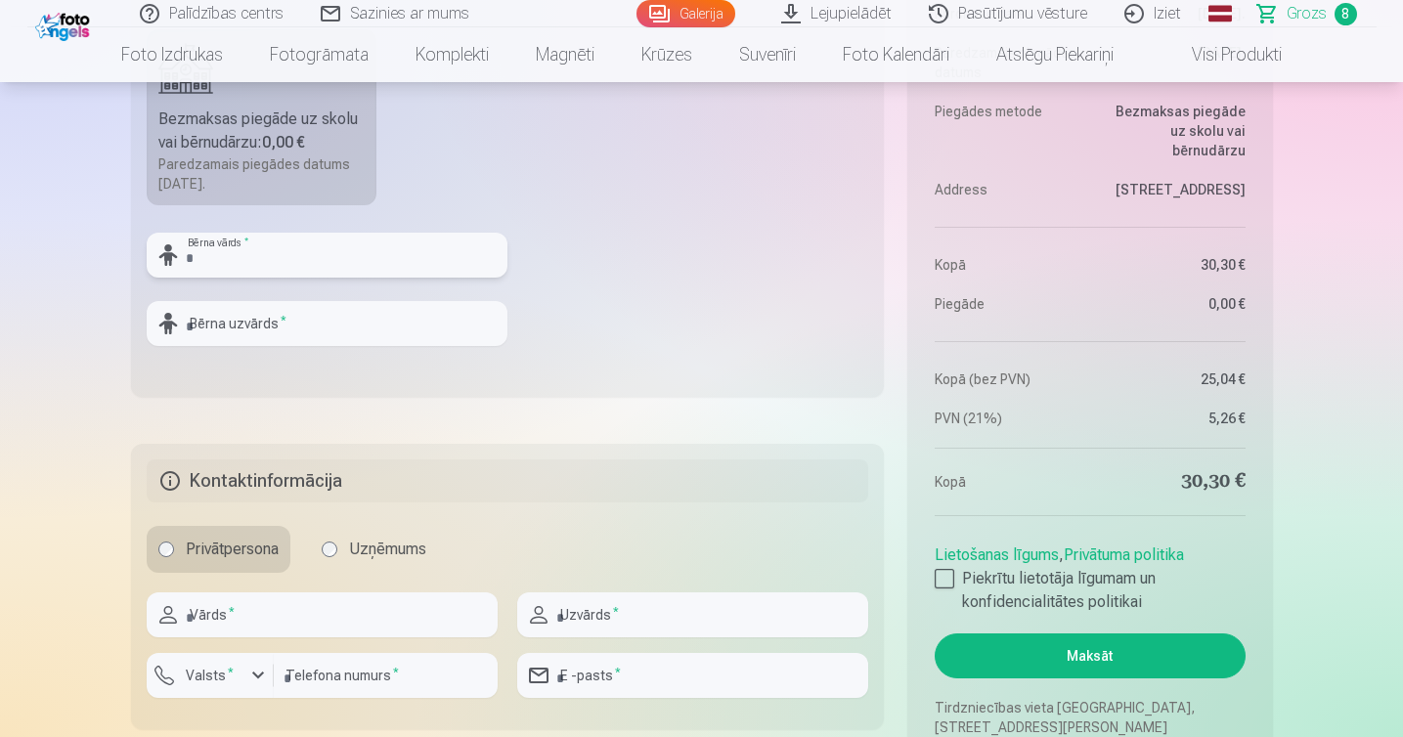
click at [341, 262] on input "text" at bounding box center [327, 255] width 361 height 45
type input "******"
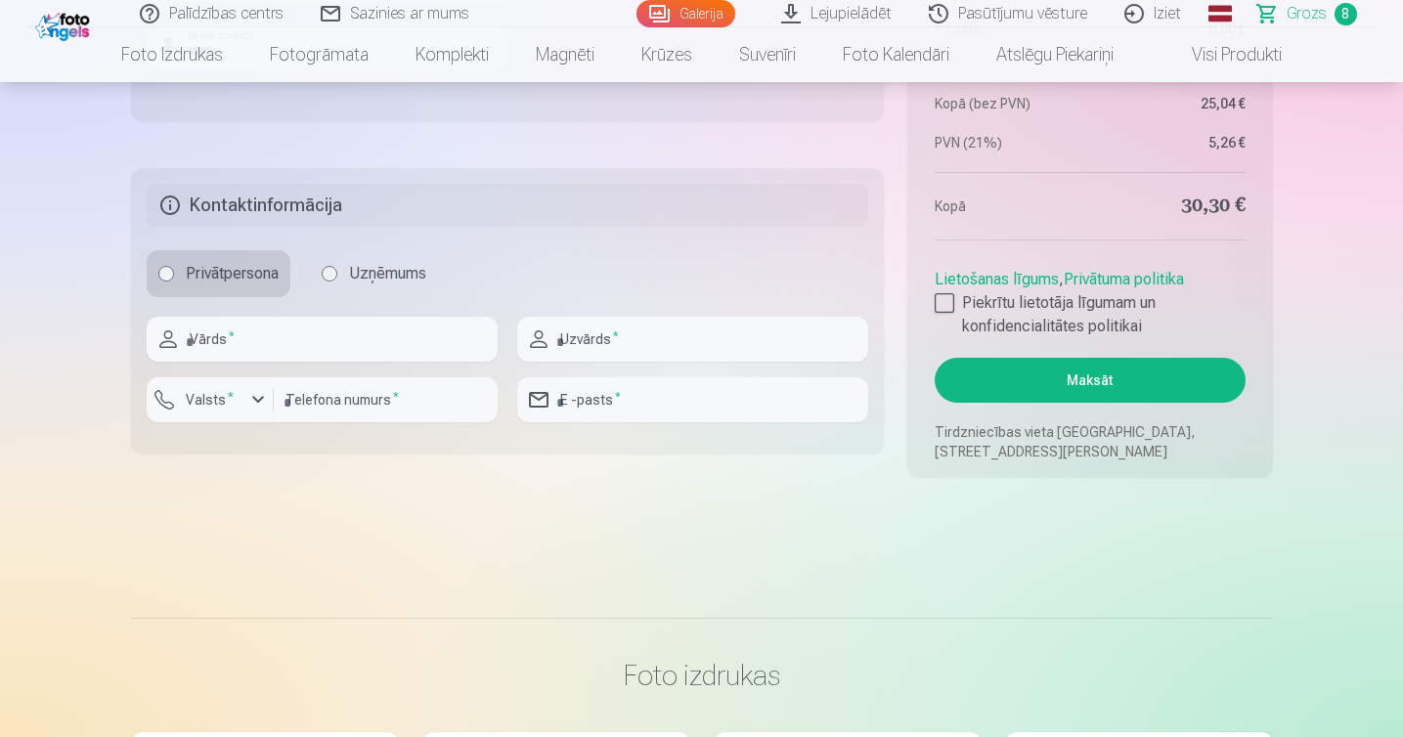
scroll to position [2443, 0]
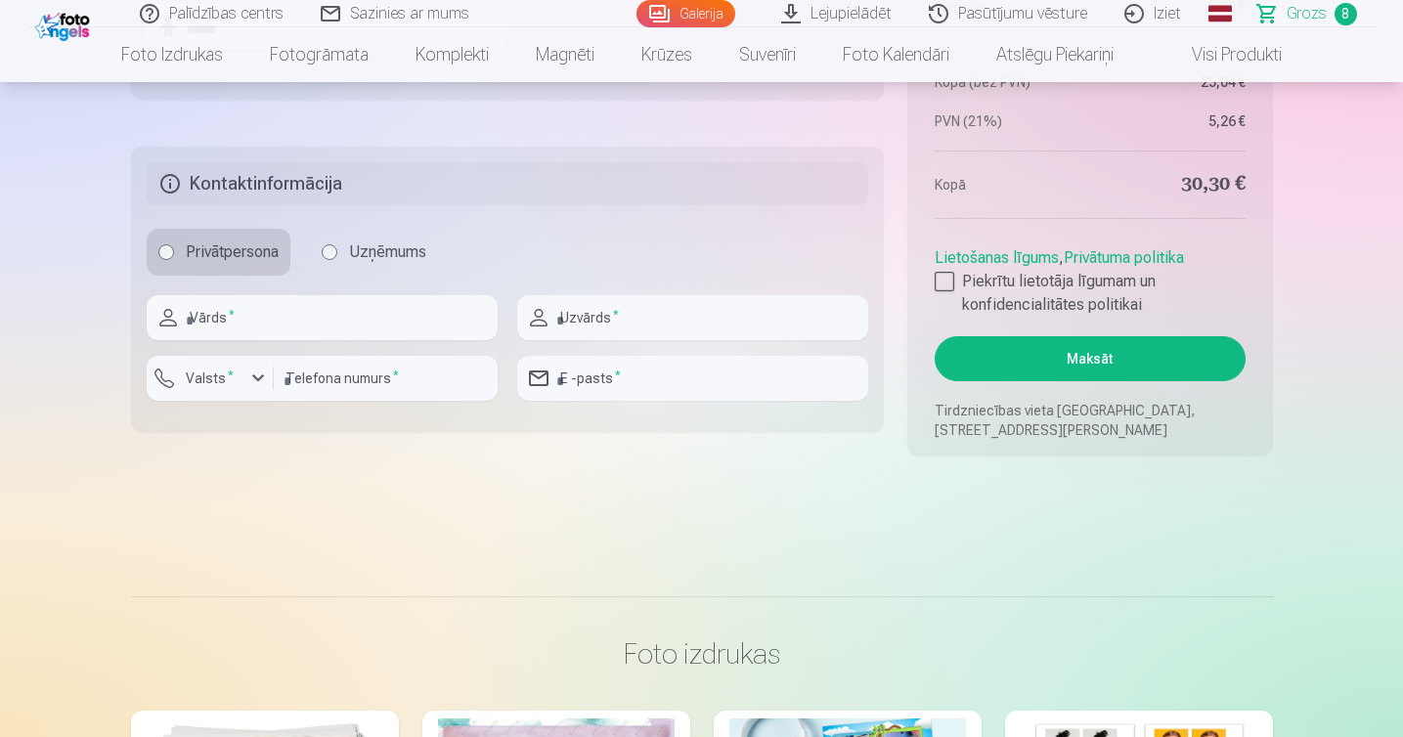
type input "******"
click at [348, 327] on input "text" at bounding box center [322, 317] width 351 height 45
type input "*********"
type input "******"
click at [246, 377] on div "button" at bounding box center [257, 378] width 23 height 23
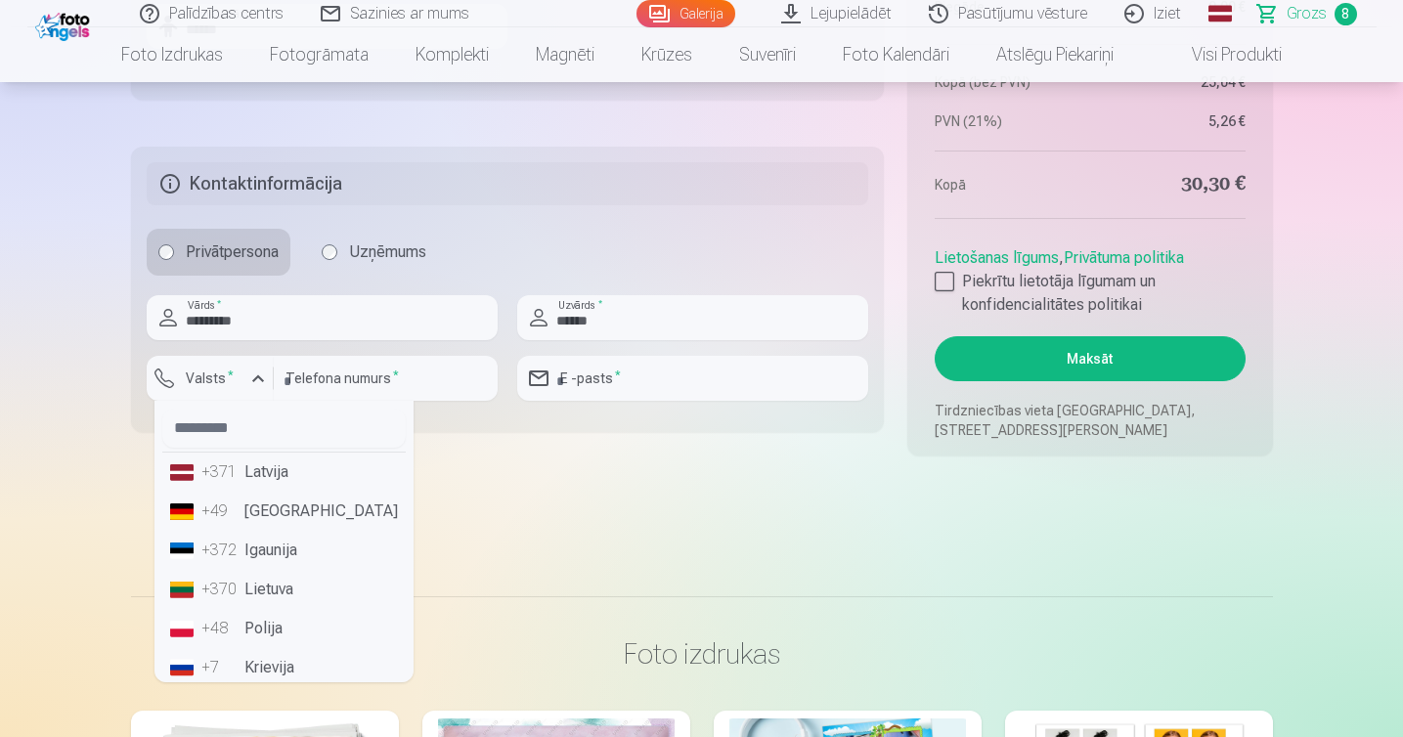
click at [249, 469] on li "+371 Latvija" at bounding box center [284, 472] width 244 height 39
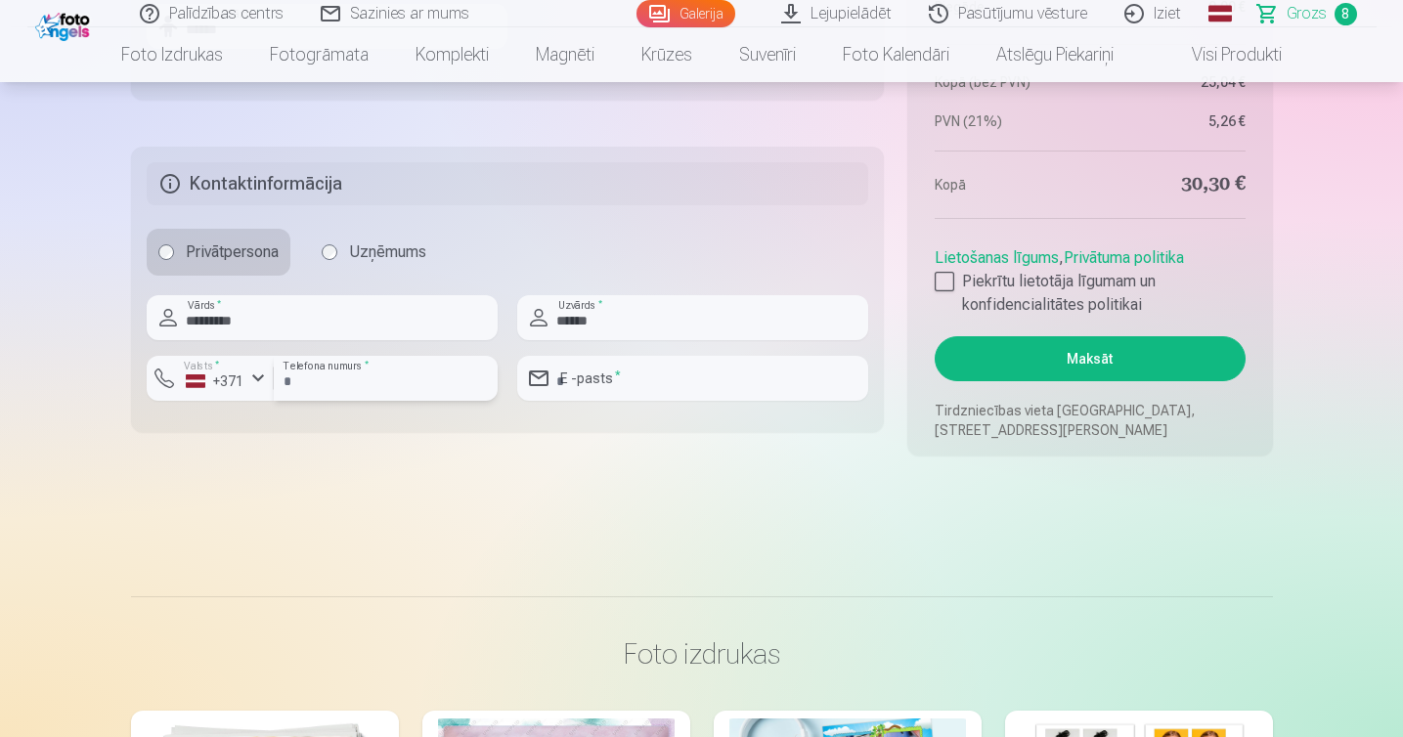
click at [372, 382] on input "number" at bounding box center [386, 378] width 224 height 45
type input "********"
type input "**********"
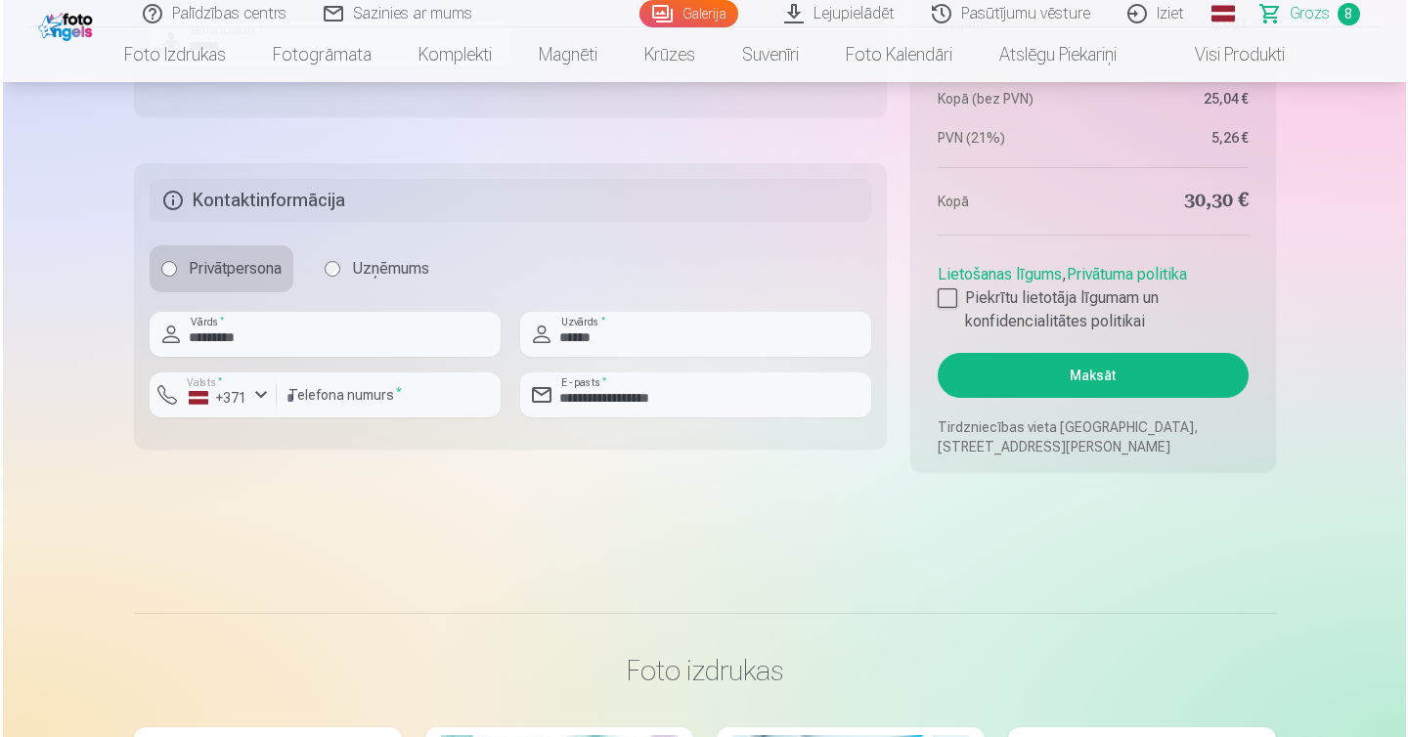
scroll to position [2407, 0]
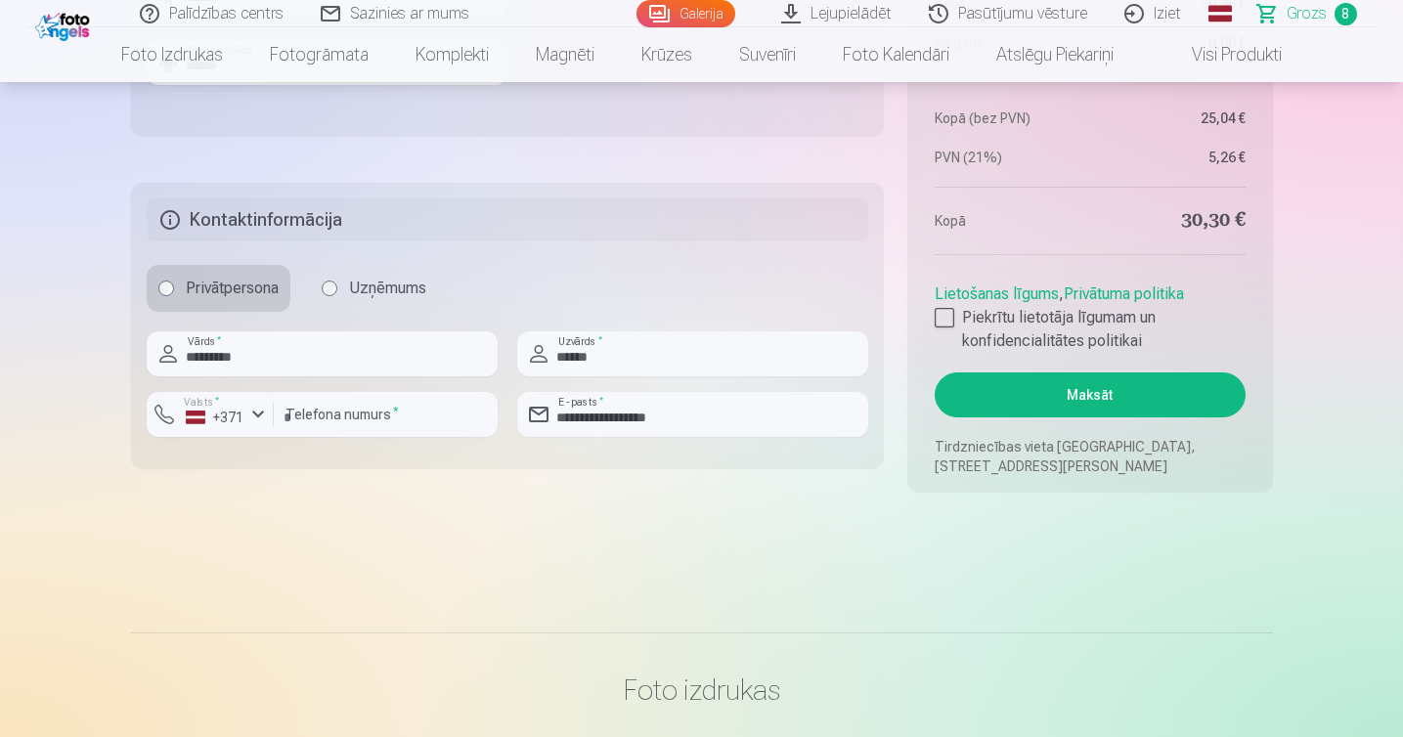
click at [951, 300] on link "Lietošanas līgums" at bounding box center [997, 294] width 124 height 19
click at [947, 317] on div at bounding box center [945, 318] width 20 height 20
click at [1055, 403] on button "Maksāt" at bounding box center [1090, 395] width 310 height 45
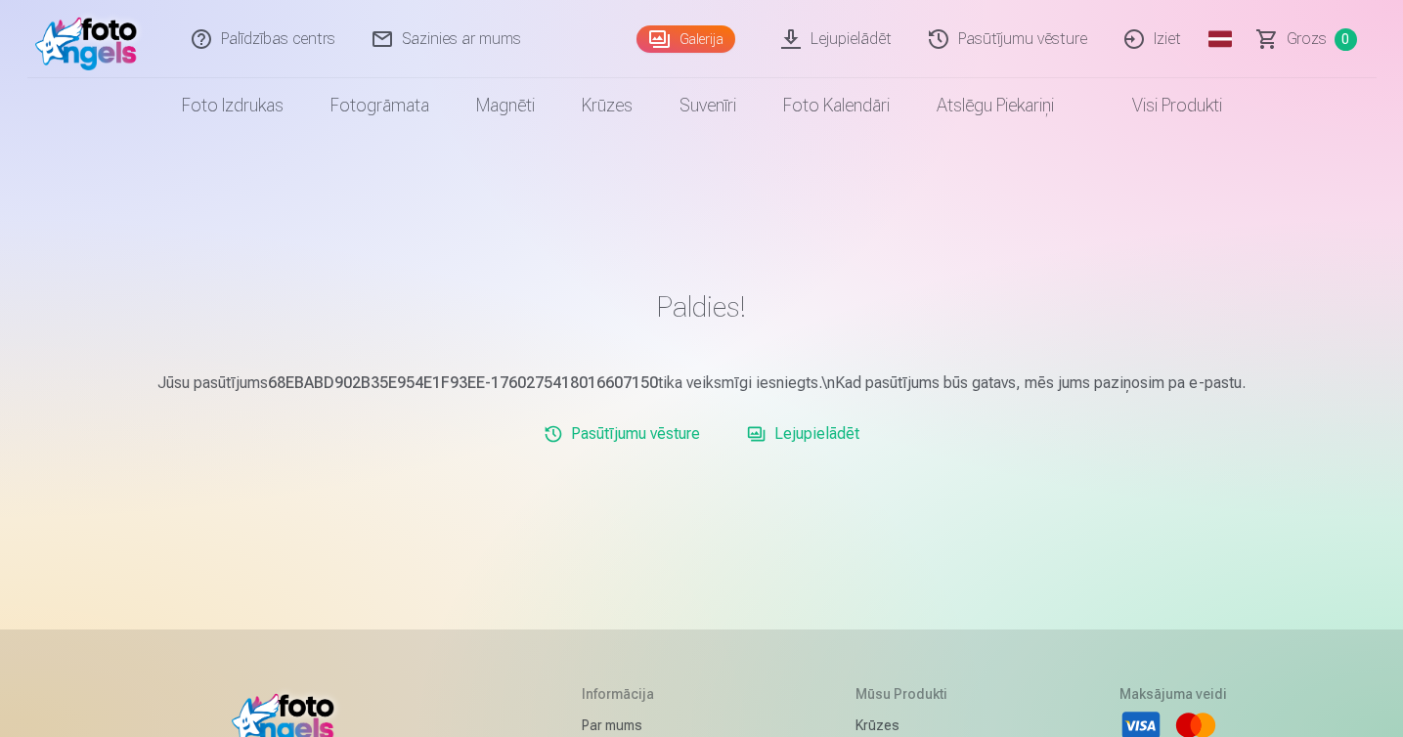
click at [824, 432] on link "Lejupielādēt" at bounding box center [803, 434] width 128 height 39
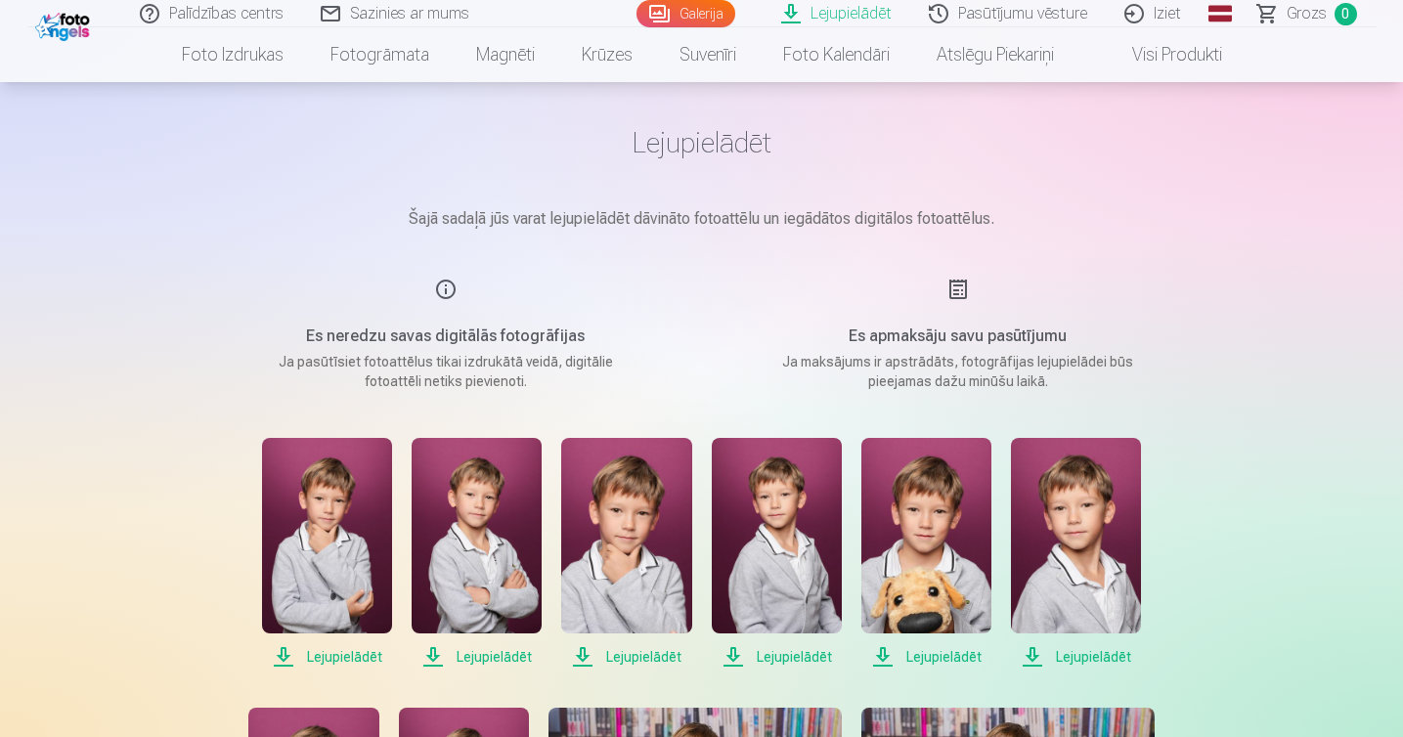
scroll to position [327, 0]
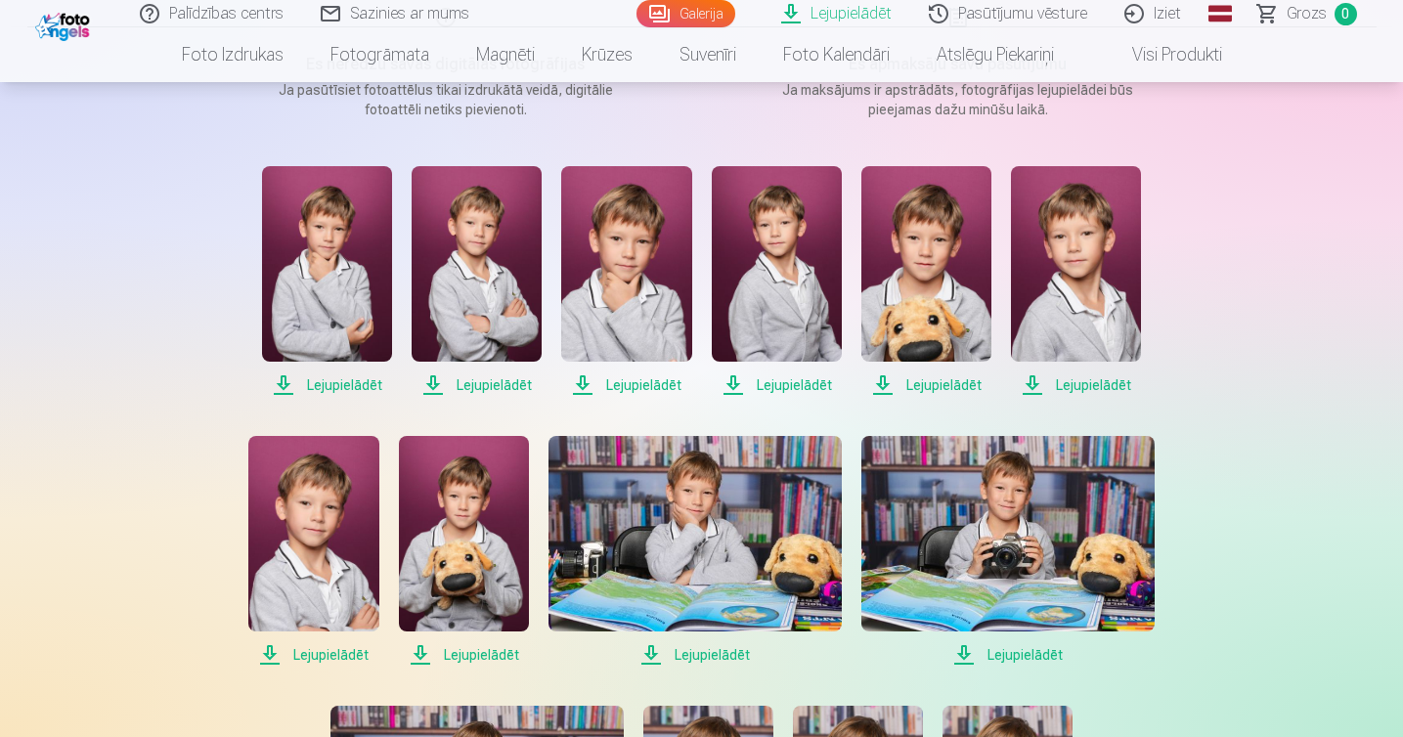
click at [362, 385] on span "Lejupielādēt" at bounding box center [327, 385] width 130 height 23
click at [466, 382] on span "Lejupielādēt" at bounding box center [477, 385] width 130 height 23
click at [619, 385] on span "Lejupielādēt" at bounding box center [626, 385] width 130 height 23
click at [792, 384] on span "Lejupielādēt" at bounding box center [777, 385] width 130 height 23
click at [918, 380] on span "Lejupielādēt" at bounding box center [927, 385] width 130 height 23
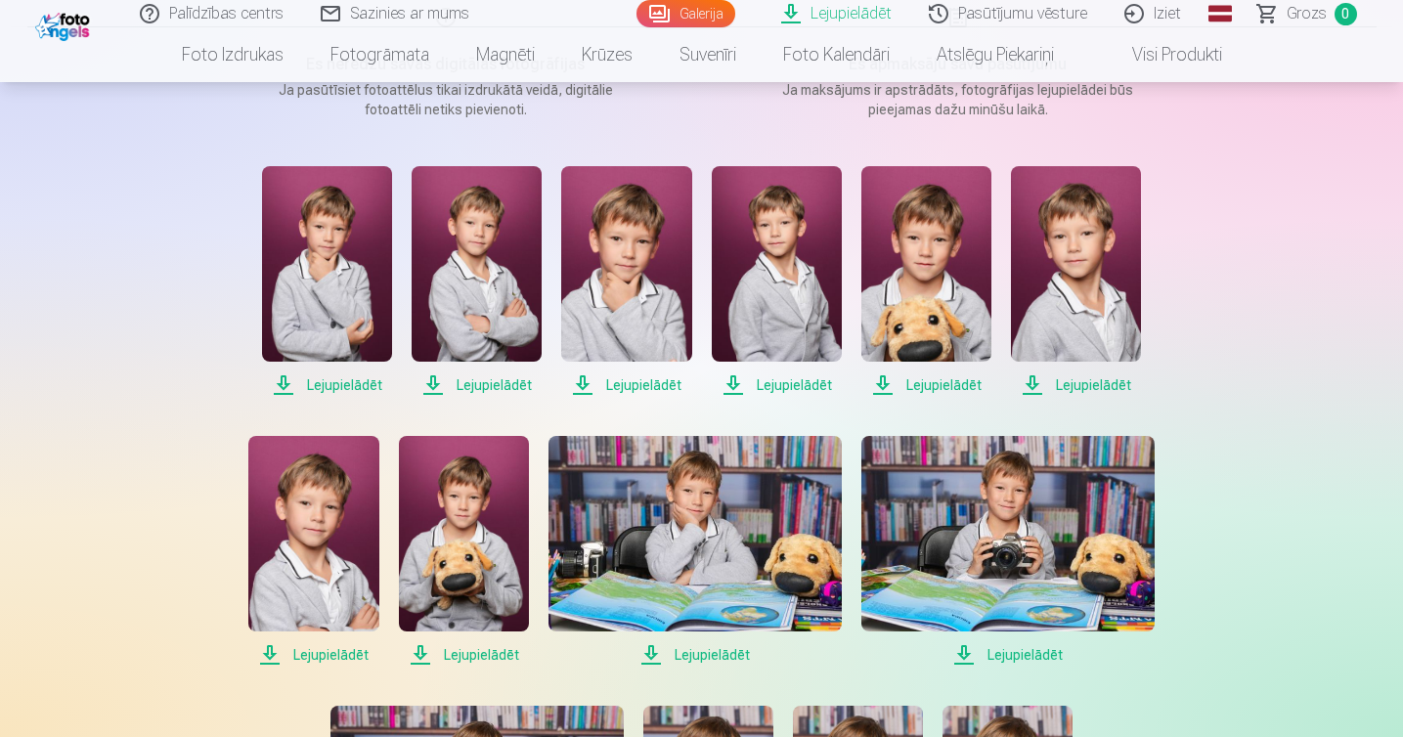
click at [1071, 383] on span "Lejupielādēt" at bounding box center [1076, 385] width 130 height 23
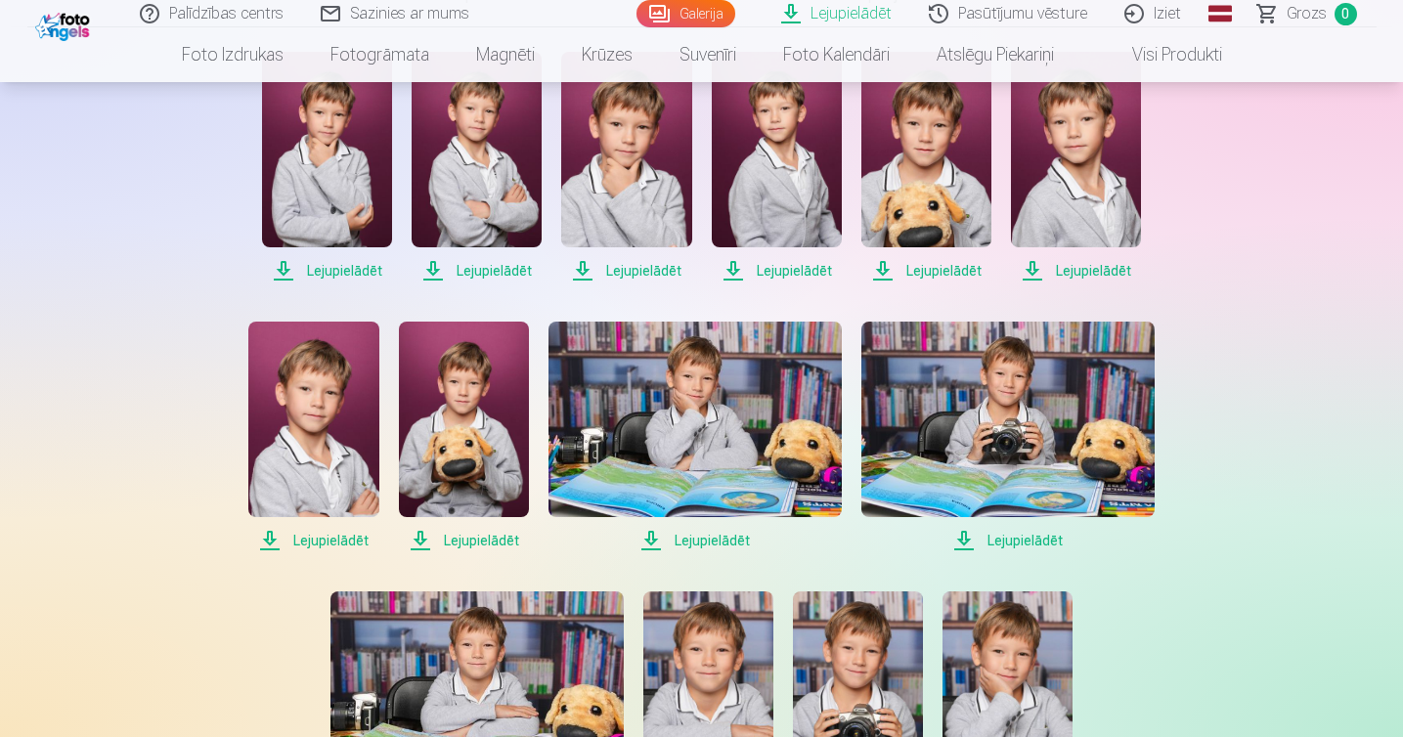
scroll to position [448, 0]
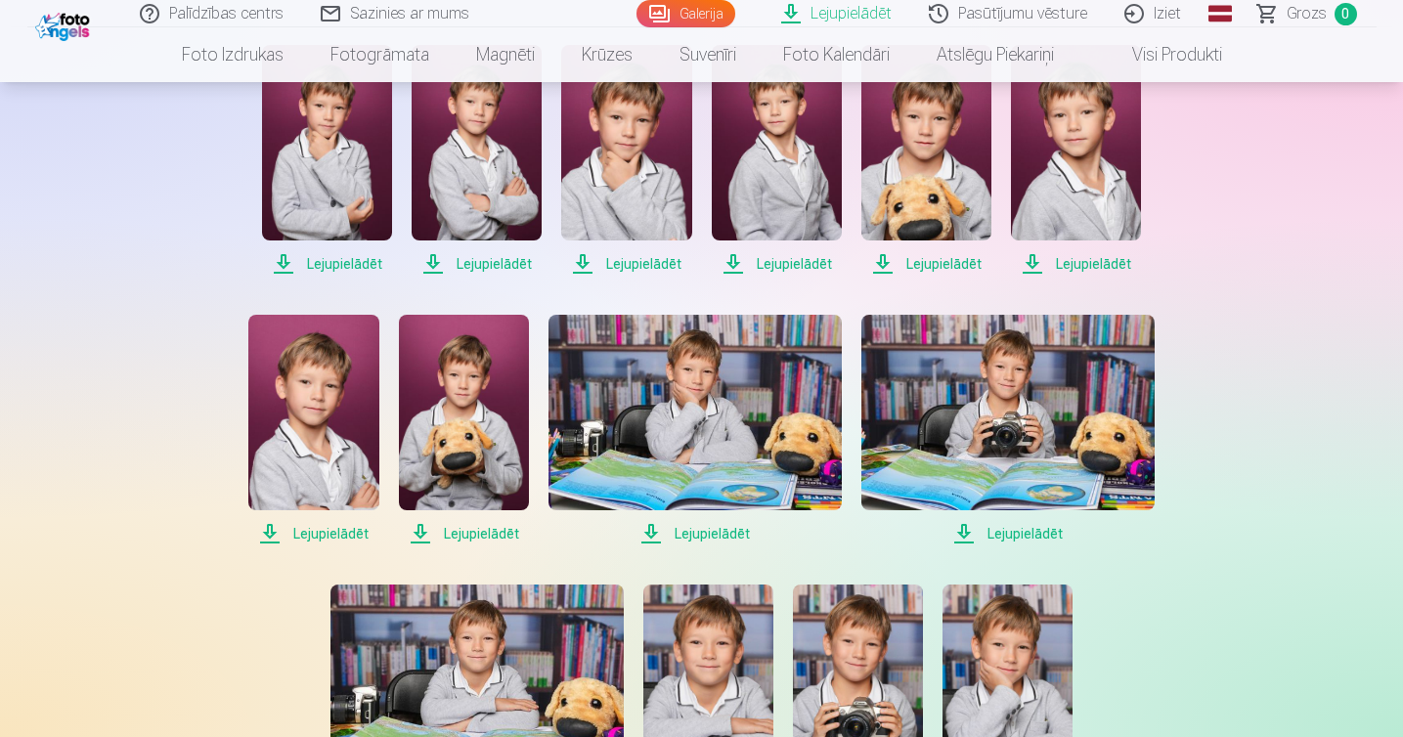
click at [338, 534] on span "Lejupielādēt" at bounding box center [313, 533] width 130 height 23
click at [479, 531] on span "Lejupielādēt" at bounding box center [464, 533] width 130 height 23
click at [726, 536] on span "Lejupielādēt" at bounding box center [695, 533] width 293 height 23
click at [1011, 534] on span "Lejupielādēt" at bounding box center [1008, 533] width 293 height 23
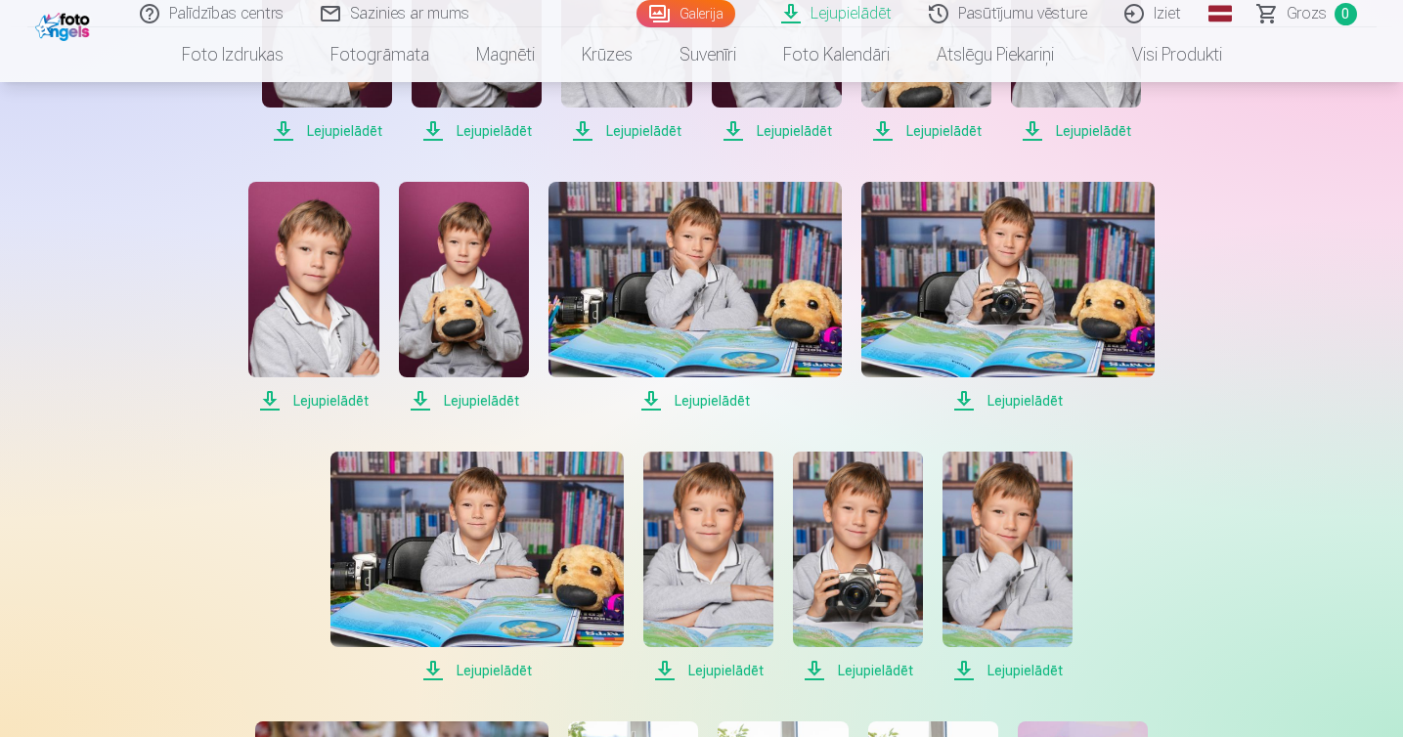
scroll to position [651, 0]
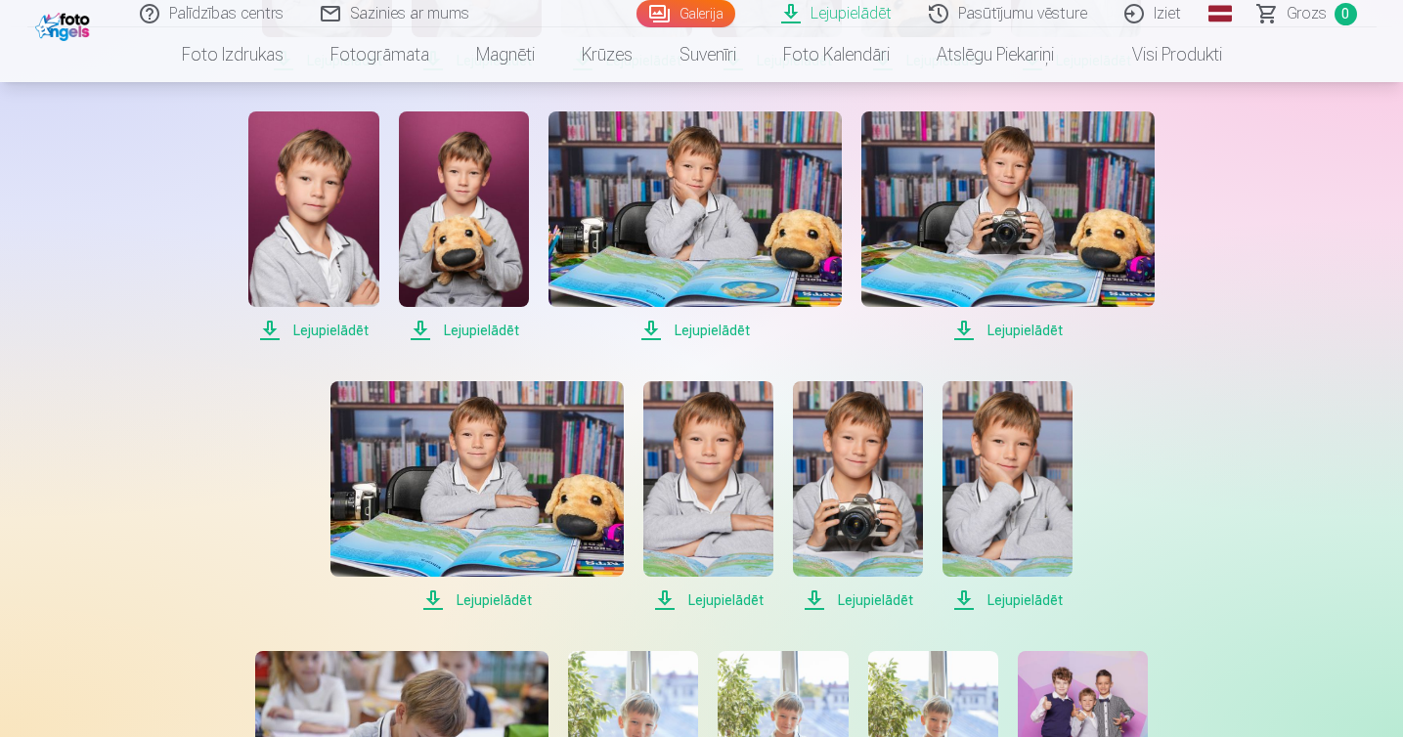
click at [474, 593] on span "Lejupielādēt" at bounding box center [477, 600] width 293 height 23
click at [721, 599] on span "Lejupielādēt" at bounding box center [709, 600] width 130 height 23
click at [865, 601] on span "Lejupielādēt" at bounding box center [858, 600] width 130 height 23
click at [1018, 595] on span "Lejupielādēt" at bounding box center [1008, 600] width 130 height 23
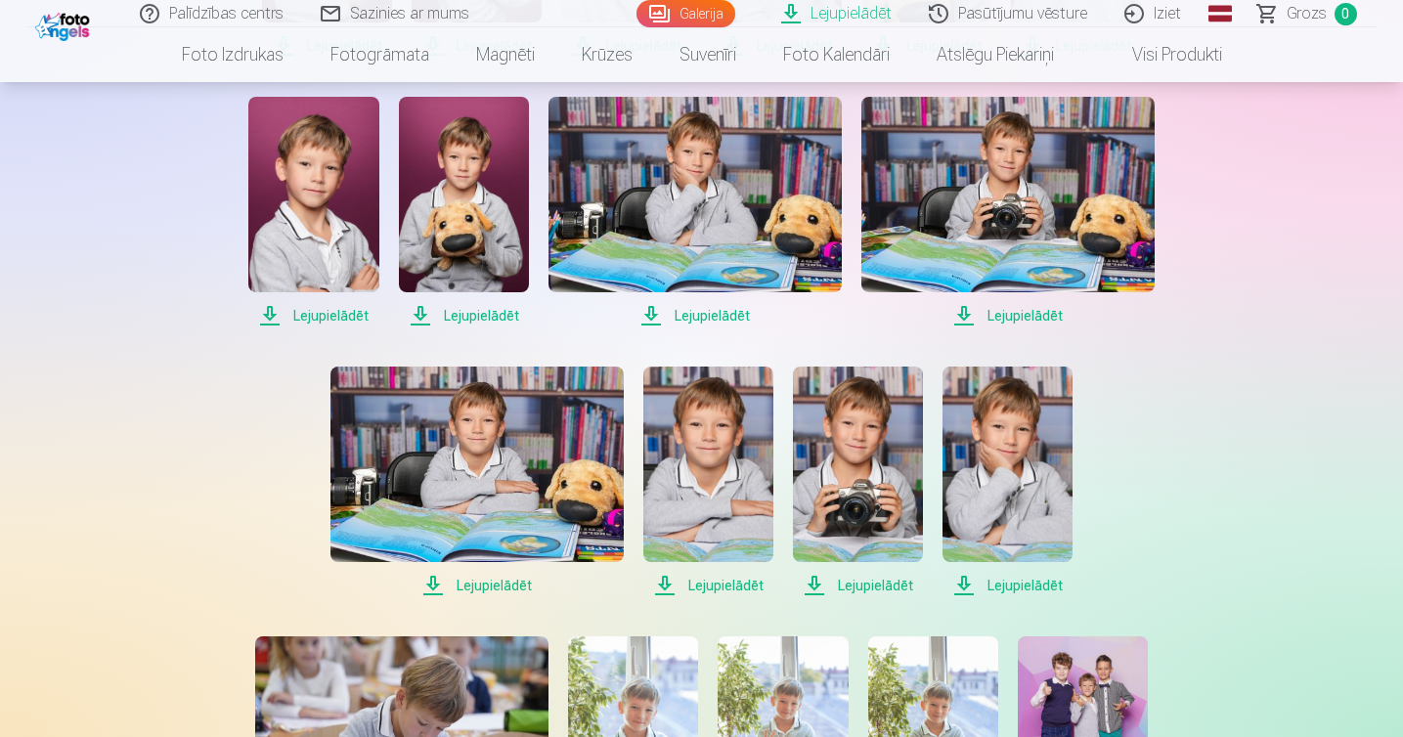
scroll to position [1004, 0]
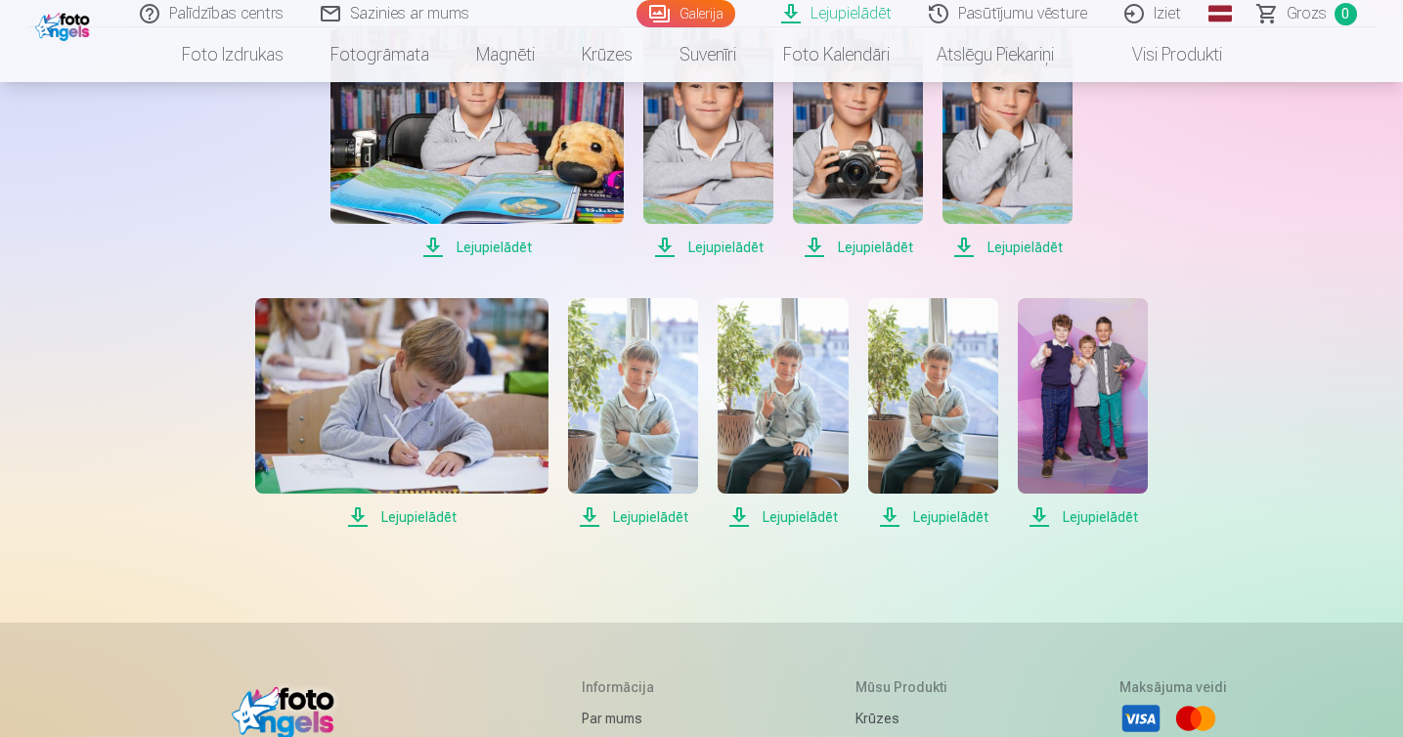
click at [404, 520] on span "Lejupielādēt" at bounding box center [401, 517] width 293 height 23
click at [658, 515] on span "Lejupielādēt" at bounding box center [633, 517] width 130 height 23
click at [806, 516] on span "Lejupielādēt" at bounding box center [783, 517] width 130 height 23
click at [962, 516] on span "Lejupielādēt" at bounding box center [933, 517] width 130 height 23
click at [1121, 516] on span "Lejupielādēt" at bounding box center [1083, 517] width 130 height 23
